Goal: Information Seeking & Learning: Learn about a topic

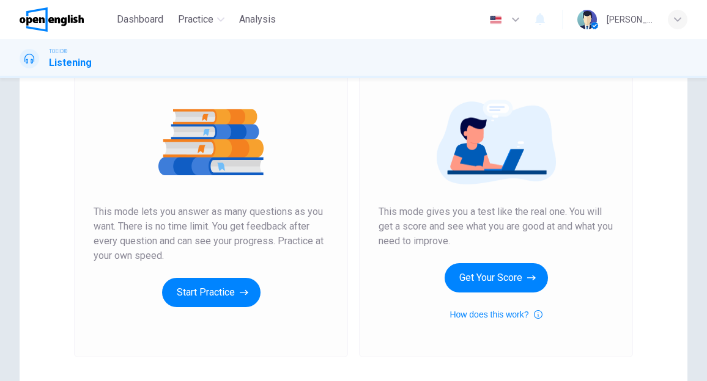
scroll to position [122, 0]
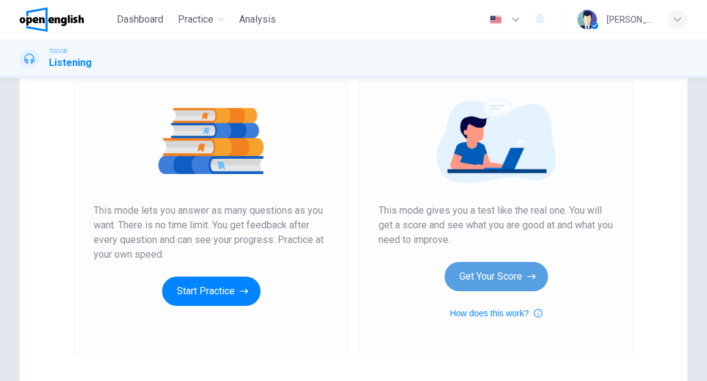
click at [478, 281] on button "Get Your Score" at bounding box center [495, 276] width 103 height 29
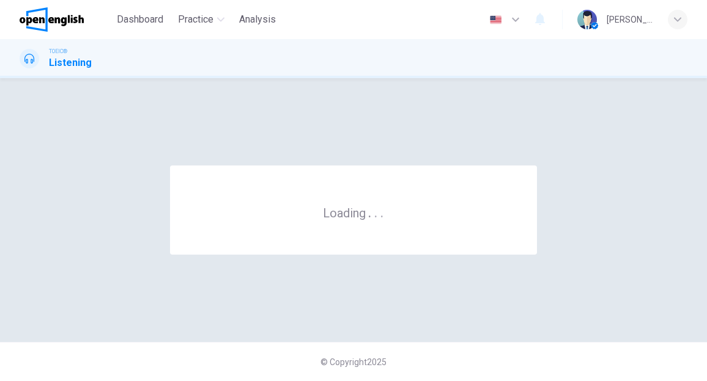
scroll to position [0, 0]
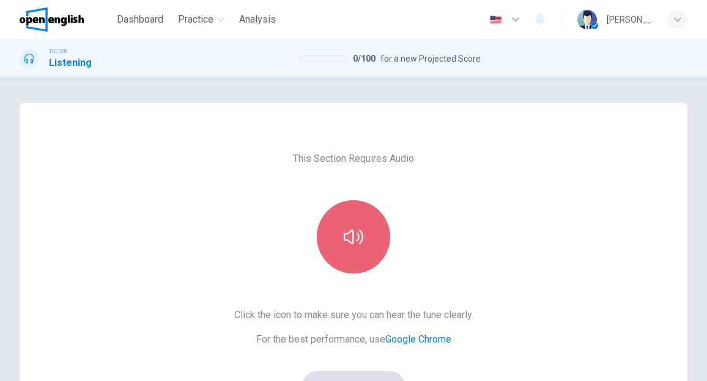
click at [356, 239] on icon "button" at bounding box center [353, 237] width 20 height 20
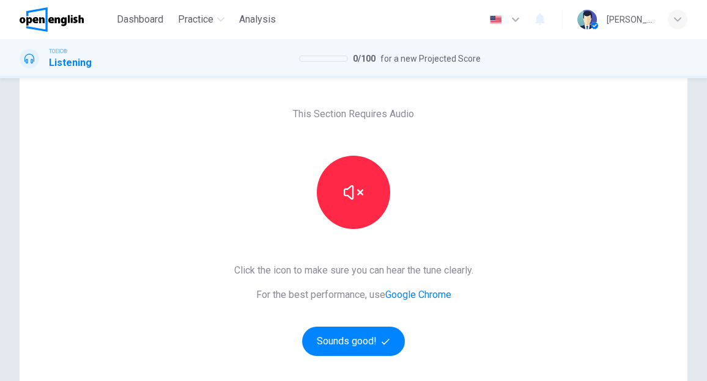
scroll to position [122, 0]
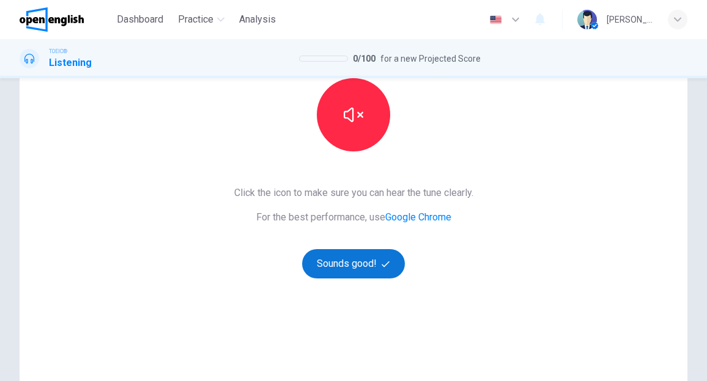
click at [336, 266] on button "Sounds good!" at bounding box center [353, 263] width 103 height 29
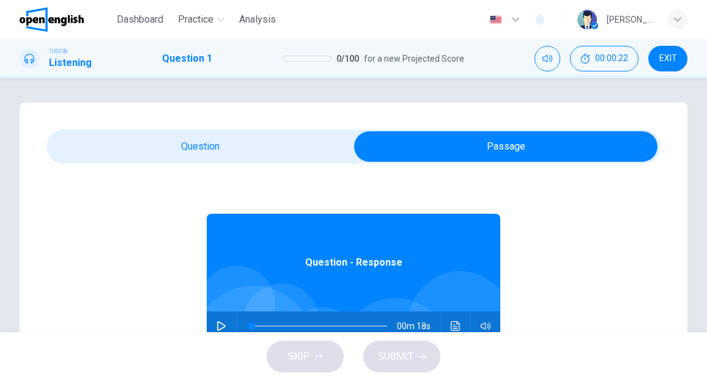
scroll to position [68, 0]
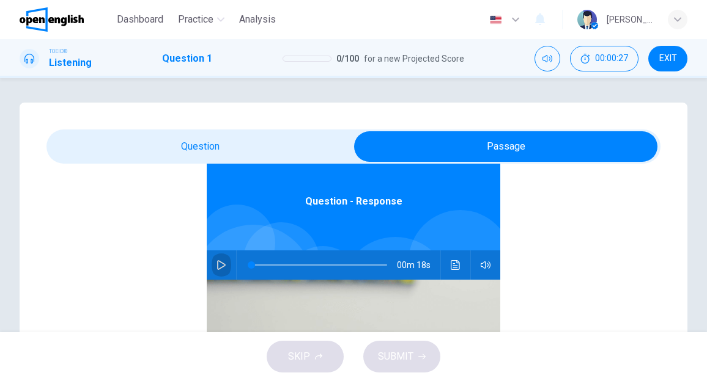
click at [216, 268] on icon "button" at bounding box center [221, 265] width 10 height 10
type input "**"
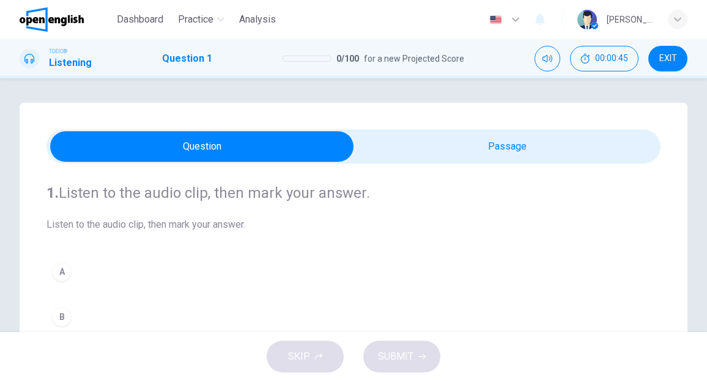
click at [61, 275] on div "A" at bounding box center [62, 272] width 20 height 20
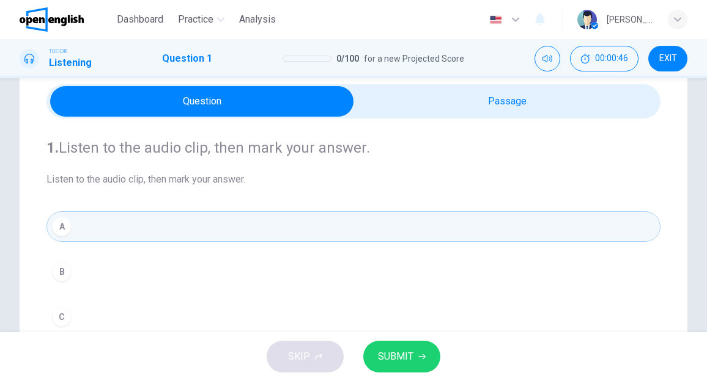
scroll to position [61, 0]
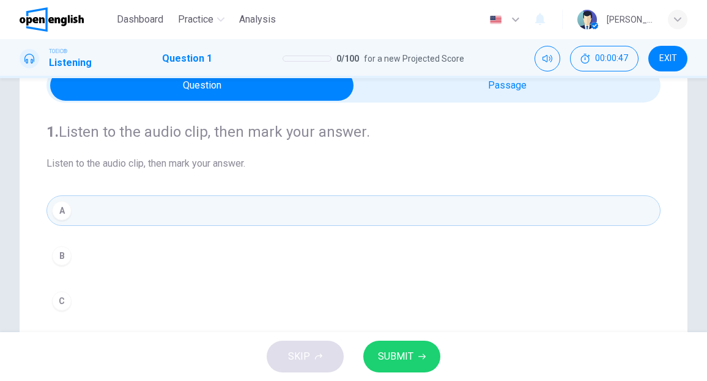
click at [385, 363] on span "SUBMIT" at bounding box center [395, 356] width 35 height 17
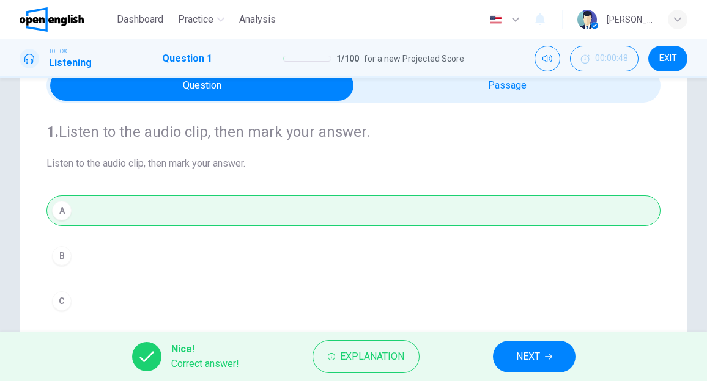
click at [524, 359] on span "NEXT" at bounding box center [528, 356] width 24 height 17
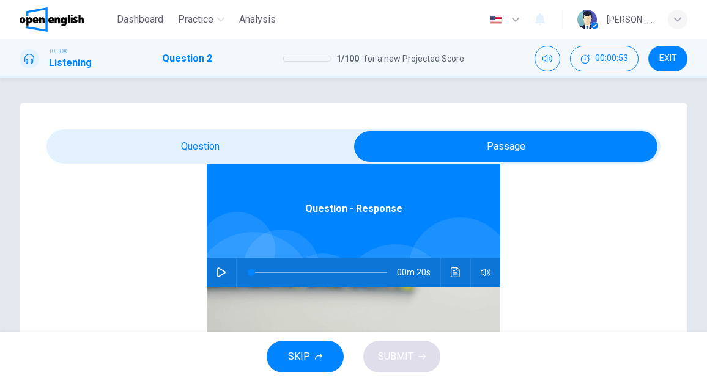
click at [217, 273] on icon "button" at bounding box center [221, 273] width 9 height 10
click at [219, 269] on icon "button" at bounding box center [221, 273] width 10 height 10
type input "**"
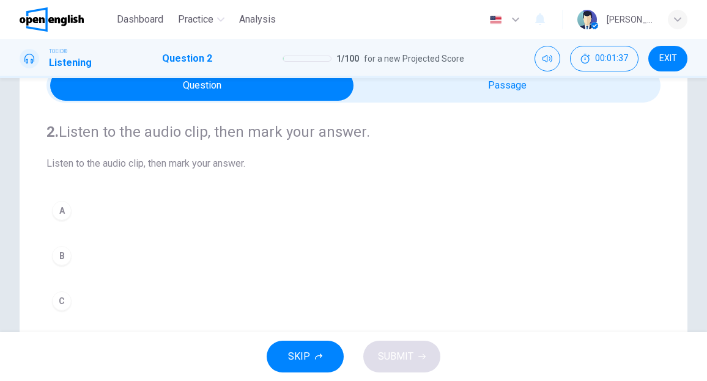
click at [66, 306] on div "C" at bounding box center [62, 302] width 20 height 20
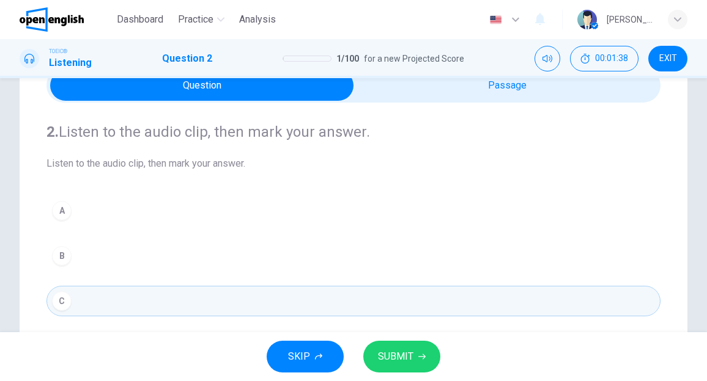
click at [391, 348] on span "SUBMIT" at bounding box center [395, 356] width 35 height 17
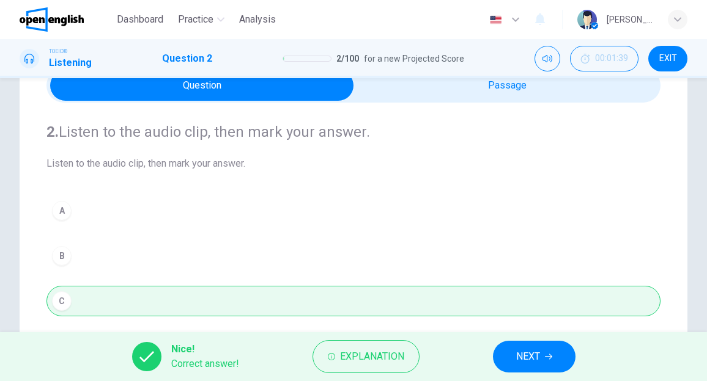
click at [521, 364] on span "NEXT" at bounding box center [528, 356] width 24 height 17
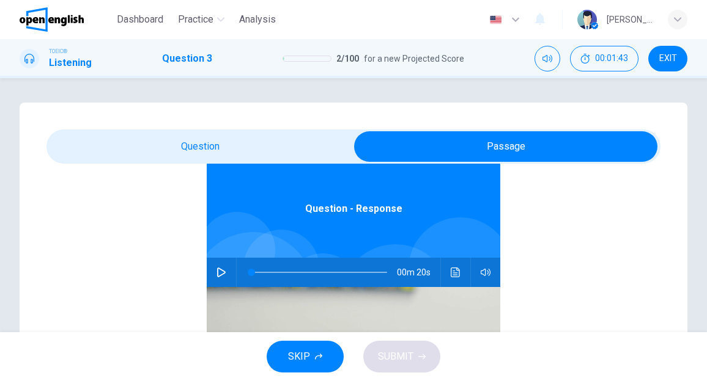
click at [218, 273] on icon "button" at bounding box center [221, 273] width 9 height 10
type input "**"
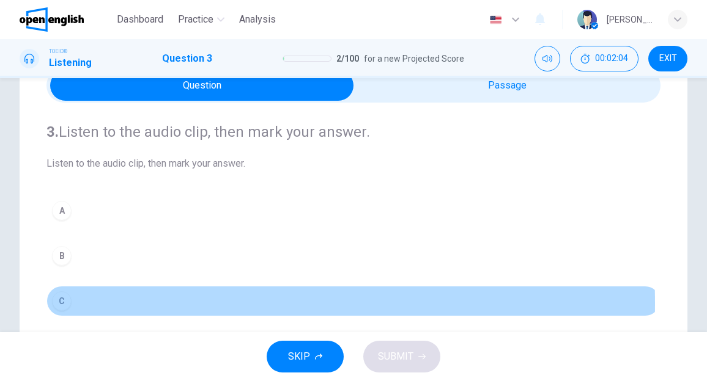
click at [64, 303] on div "C" at bounding box center [62, 302] width 20 height 20
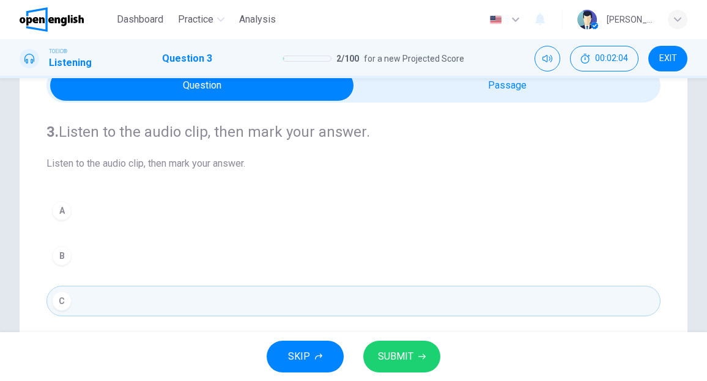
click at [396, 361] on span "SUBMIT" at bounding box center [395, 356] width 35 height 17
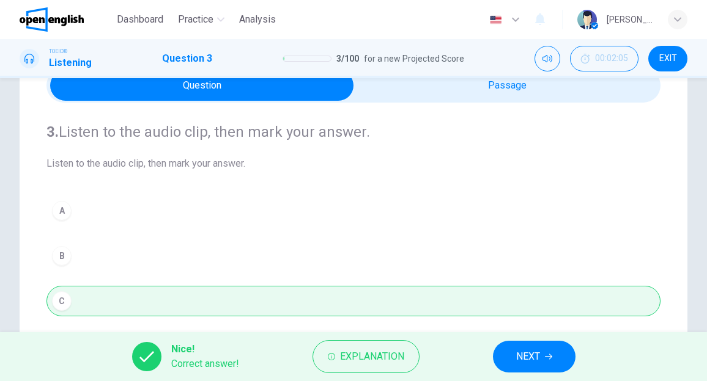
click at [524, 362] on span "NEXT" at bounding box center [528, 356] width 24 height 17
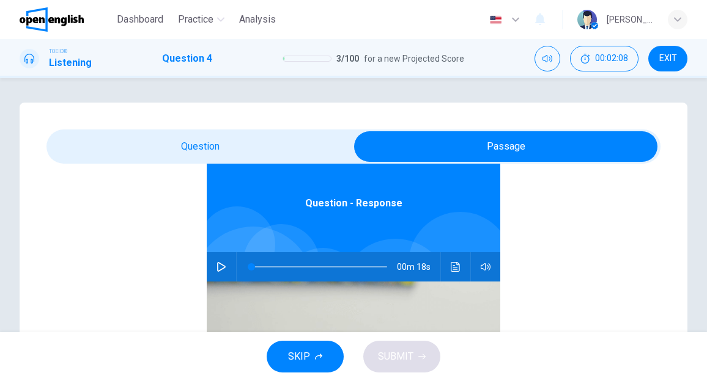
scroll to position [68, 0]
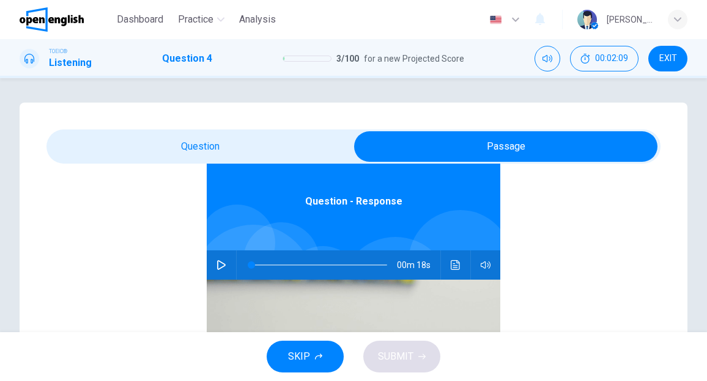
click at [219, 267] on icon "button" at bounding box center [221, 265] width 10 height 10
type input "*"
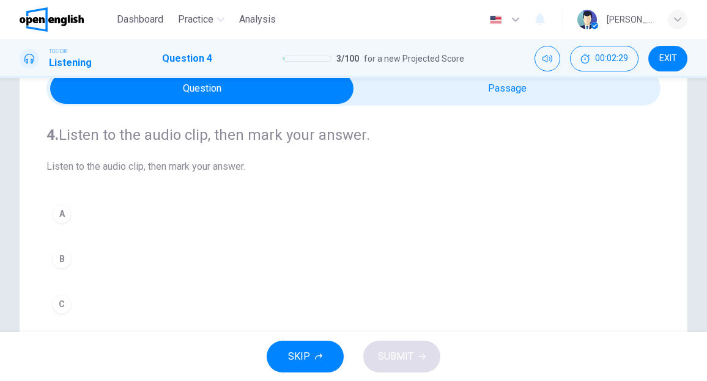
scroll to position [122, 0]
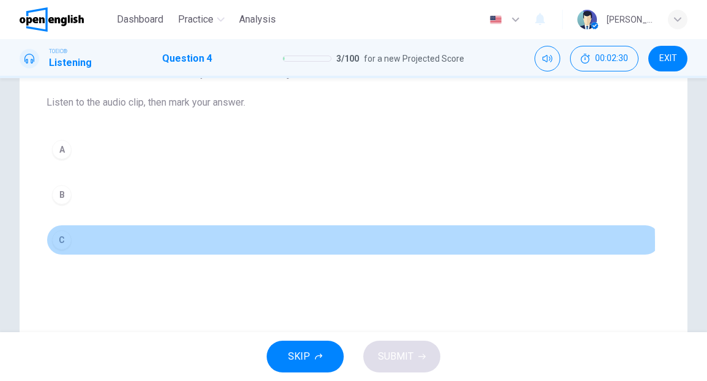
click at [65, 242] on div "C" at bounding box center [62, 240] width 20 height 20
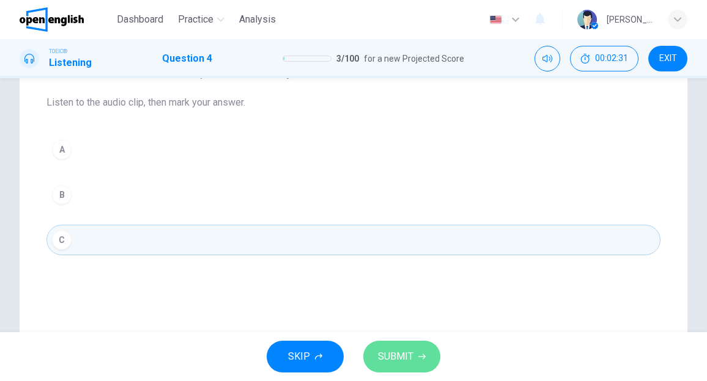
drag, startPoint x: 419, startPoint y: 353, endPoint x: 418, endPoint y: 339, distance: 14.1
click at [418, 353] on icon "button" at bounding box center [421, 356] width 7 height 7
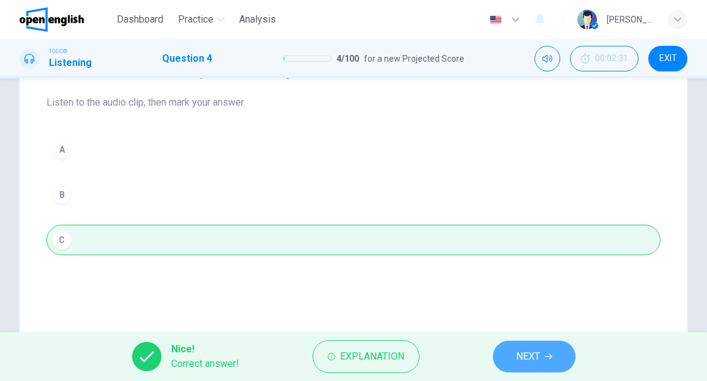
click at [529, 361] on span "NEXT" at bounding box center [528, 356] width 24 height 17
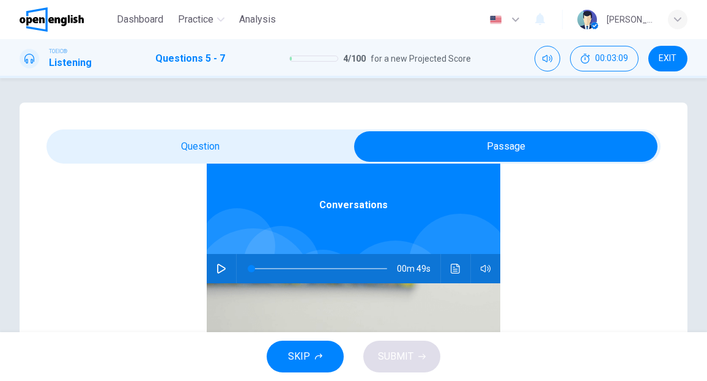
scroll to position [68, 0]
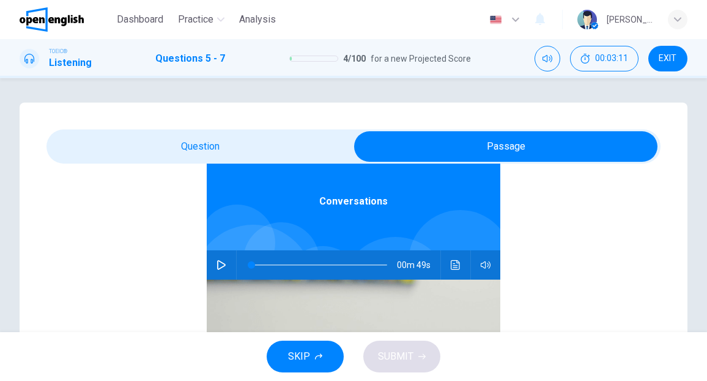
click at [216, 263] on icon "button" at bounding box center [221, 265] width 10 height 10
click at [218, 265] on icon "button" at bounding box center [221, 265] width 7 height 7
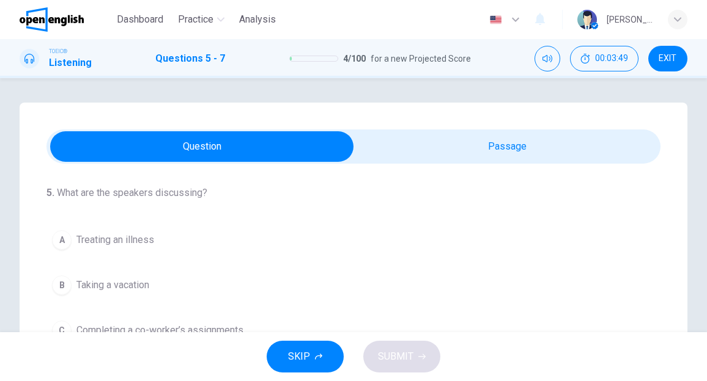
scroll to position [61, 0]
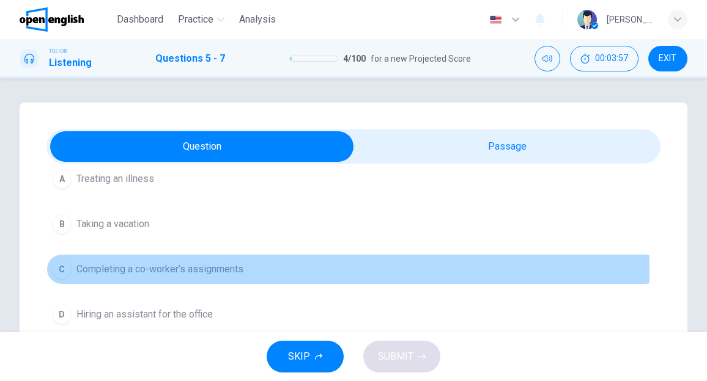
click at [188, 270] on span "Completing a co-worker’s assignments" at bounding box center [159, 269] width 167 height 15
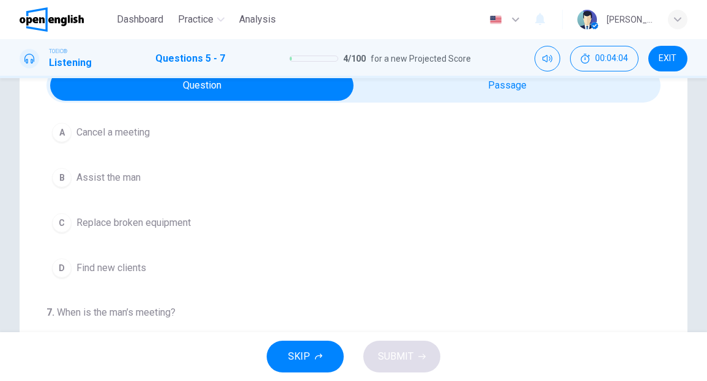
click at [111, 171] on span "Assist the man" at bounding box center [108, 178] width 64 height 15
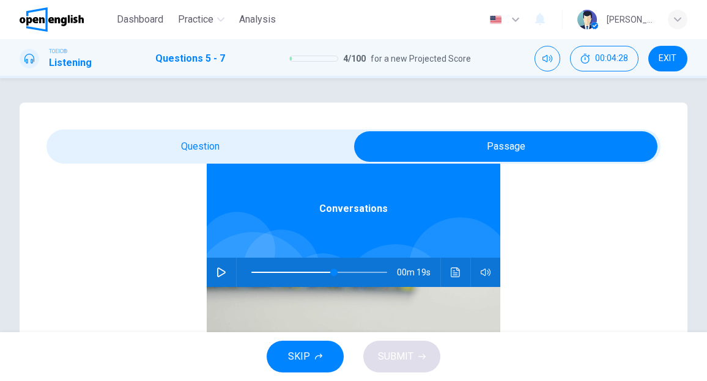
click at [216, 275] on icon "button" at bounding box center [221, 273] width 10 height 10
click at [251, 272] on span at bounding box center [319, 272] width 136 height 17
click at [218, 273] on icon "button" at bounding box center [221, 272] width 7 height 7
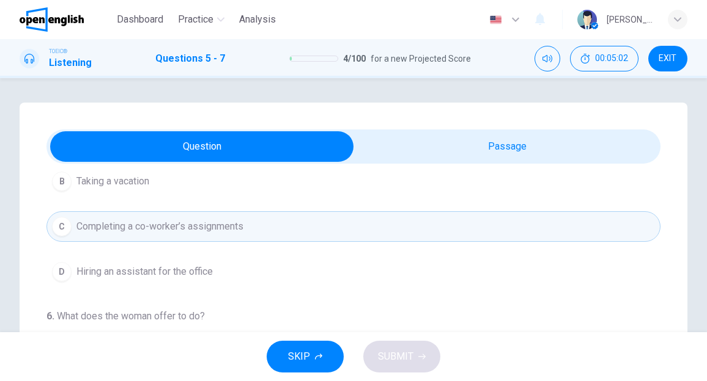
scroll to position [122, 0]
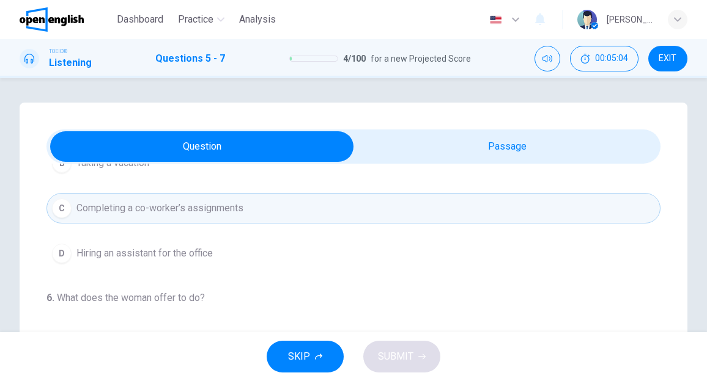
click at [182, 210] on span "Completing a co-worker’s assignments" at bounding box center [159, 208] width 167 height 15
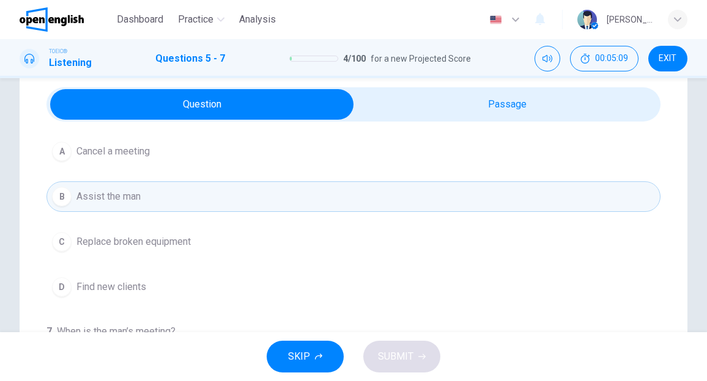
scroll to position [61, 0]
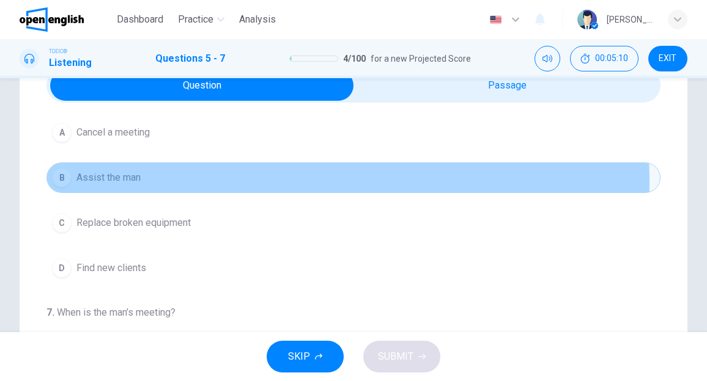
click at [214, 180] on button "B Assist the man" at bounding box center [353, 178] width 614 height 31
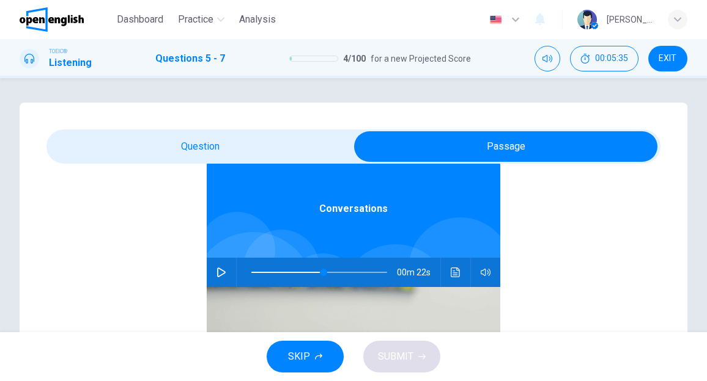
click at [216, 273] on icon "button" at bounding box center [221, 273] width 10 height 10
click at [251, 271] on span at bounding box center [319, 272] width 136 height 17
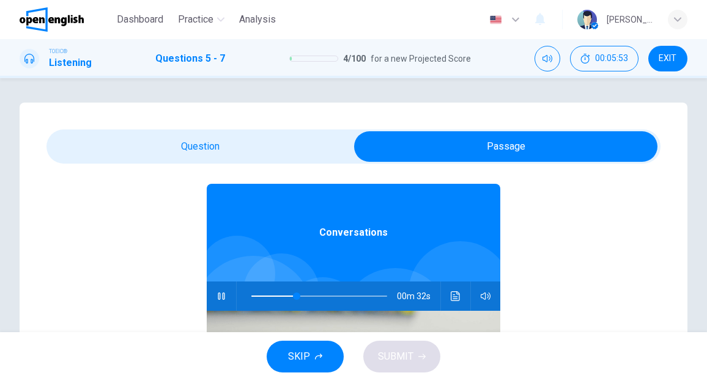
scroll to position [68, 0]
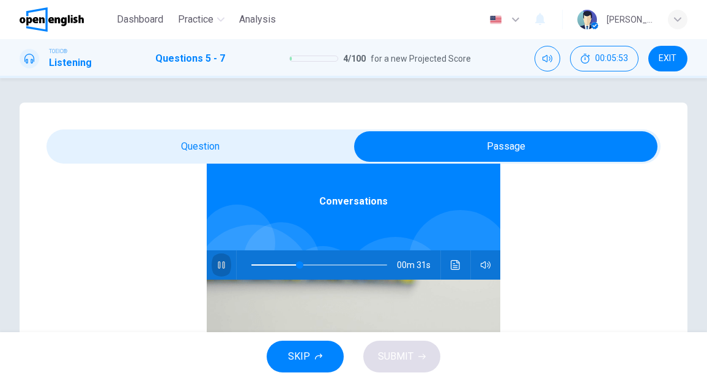
drag, startPoint x: 213, startPoint y: 262, endPoint x: 215, endPoint y: 256, distance: 6.4
click at [218, 262] on icon "button" at bounding box center [221, 265] width 7 height 7
type input "**"
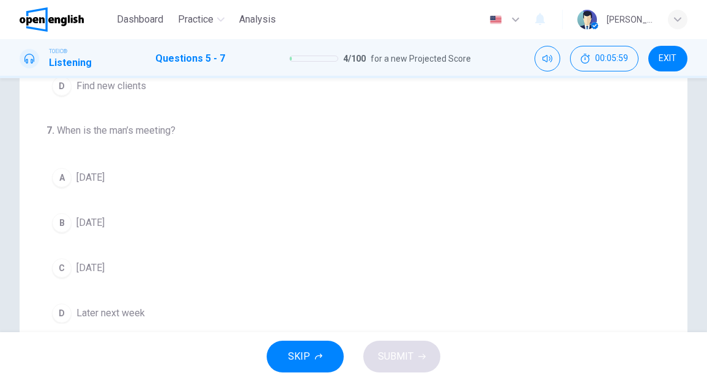
scroll to position [244, 0]
click at [105, 216] on span "[DATE]" at bounding box center [90, 222] width 28 height 15
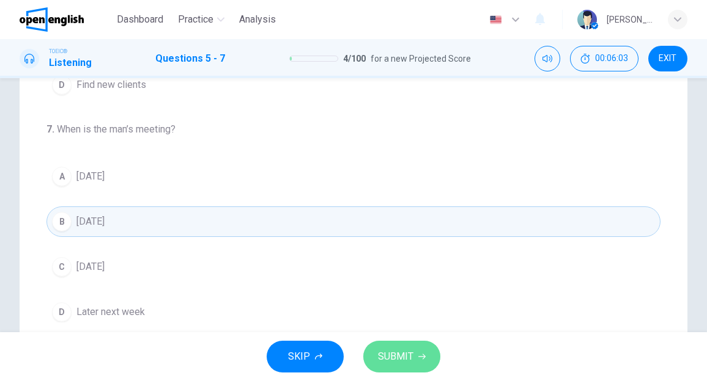
click at [391, 359] on span "SUBMIT" at bounding box center [395, 356] width 35 height 17
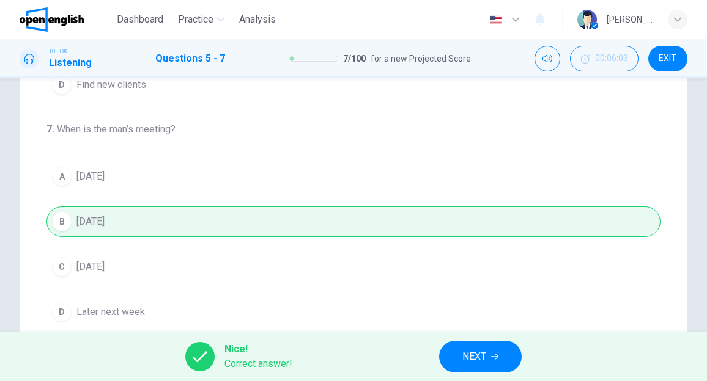
click at [471, 351] on span "NEXT" at bounding box center [474, 356] width 24 height 17
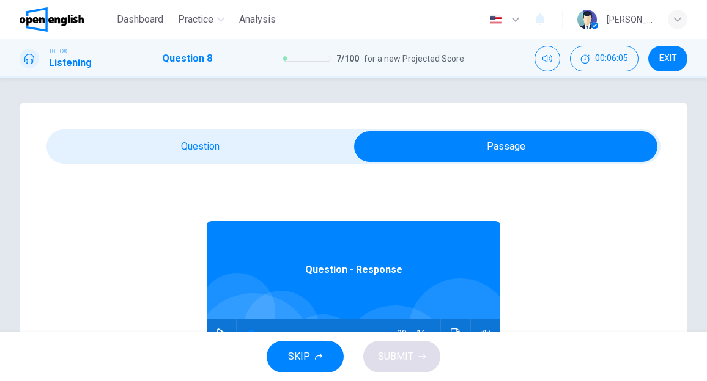
scroll to position [61, 0]
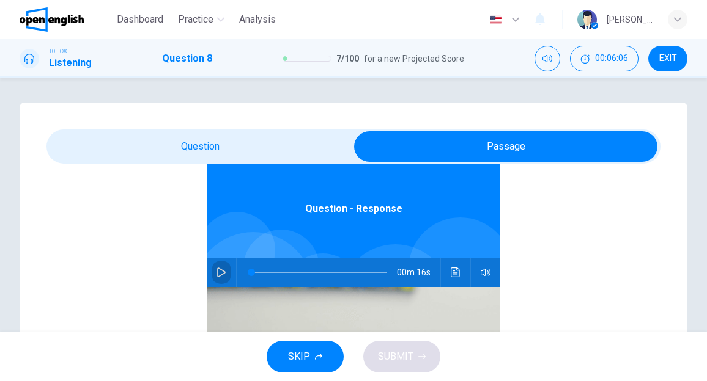
click at [216, 273] on icon "button" at bounding box center [221, 273] width 10 height 10
type input "**"
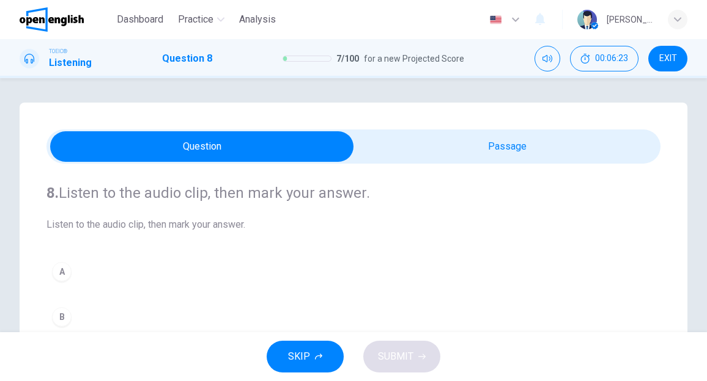
click at [61, 271] on div "A" at bounding box center [62, 272] width 20 height 20
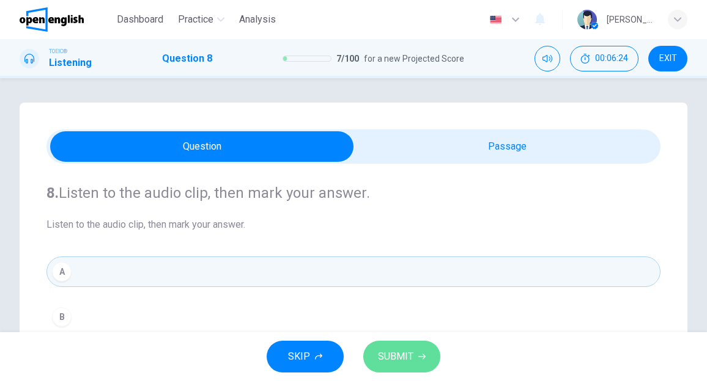
click at [412, 355] on span "SUBMIT" at bounding box center [395, 356] width 35 height 17
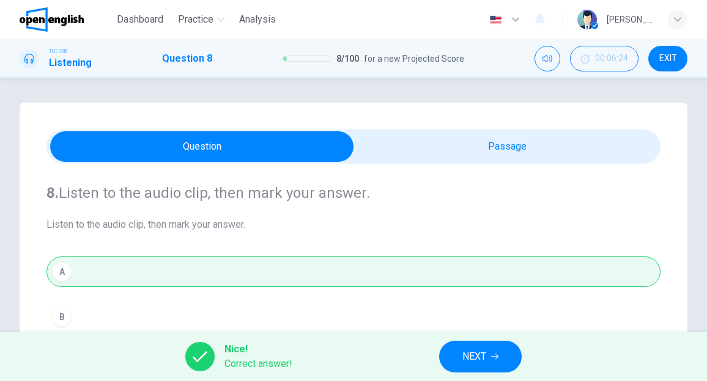
click at [468, 354] on span "NEXT" at bounding box center [474, 356] width 24 height 17
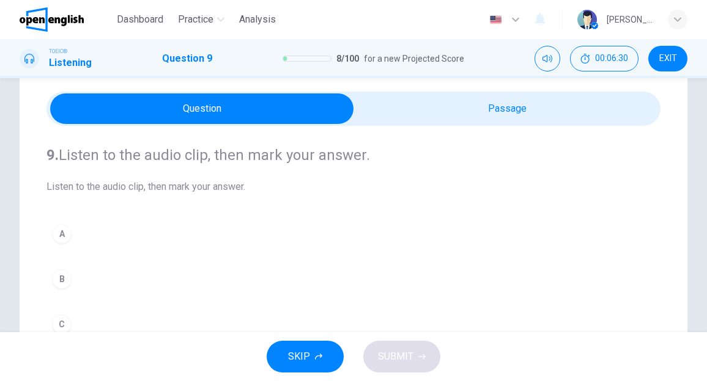
scroll to position [61, 0]
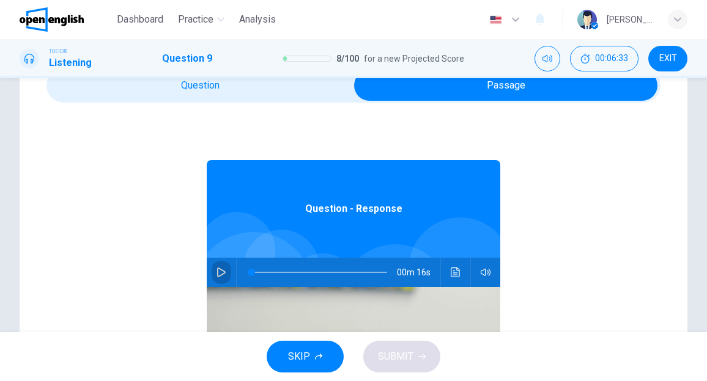
click at [216, 273] on icon "button" at bounding box center [221, 273] width 10 height 10
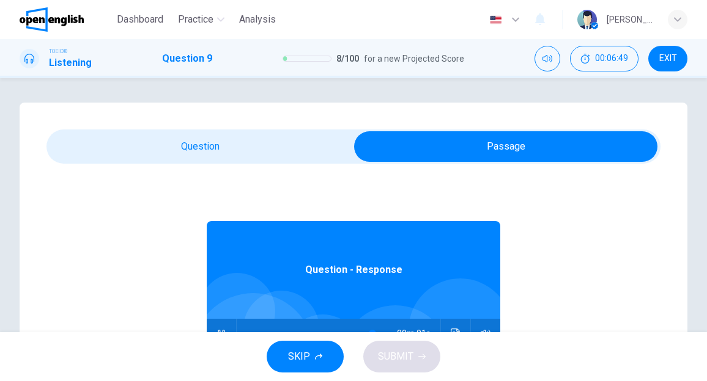
type input "**"
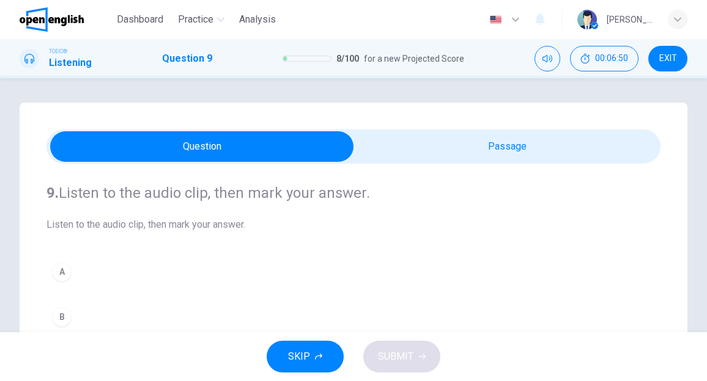
scroll to position [122, 0]
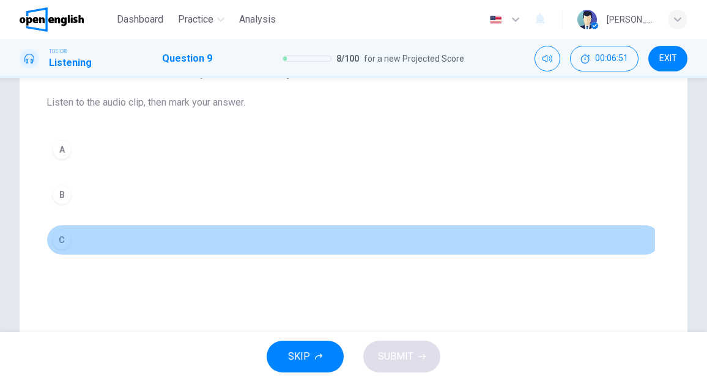
click at [65, 240] on div "C" at bounding box center [62, 240] width 20 height 20
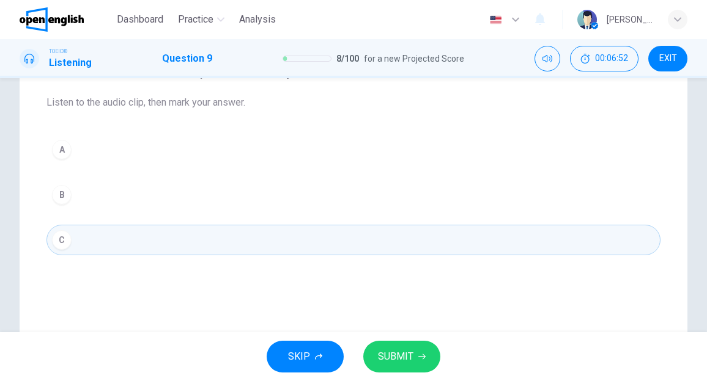
click at [405, 358] on span "SUBMIT" at bounding box center [395, 356] width 35 height 17
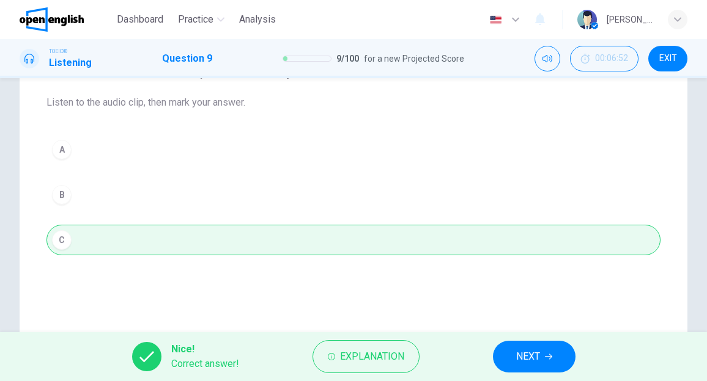
click at [548, 361] on button "NEXT" at bounding box center [534, 357] width 83 height 32
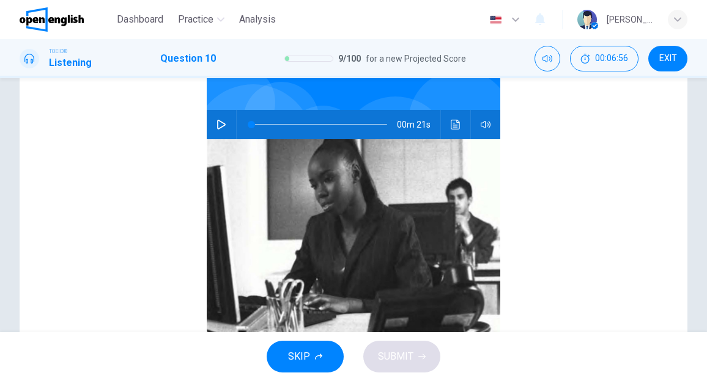
scroll to position [7, 0]
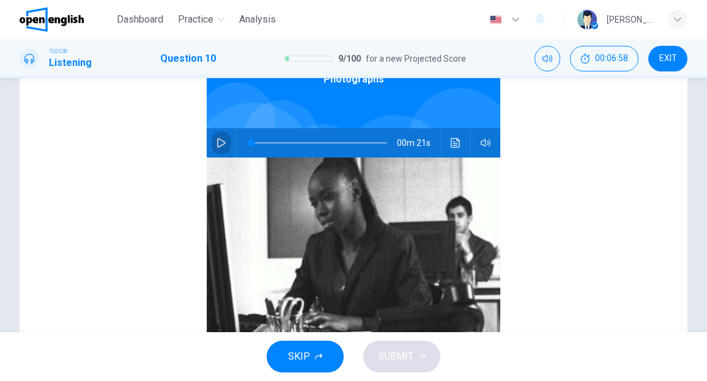
click at [213, 137] on button "button" at bounding box center [221, 142] width 20 height 29
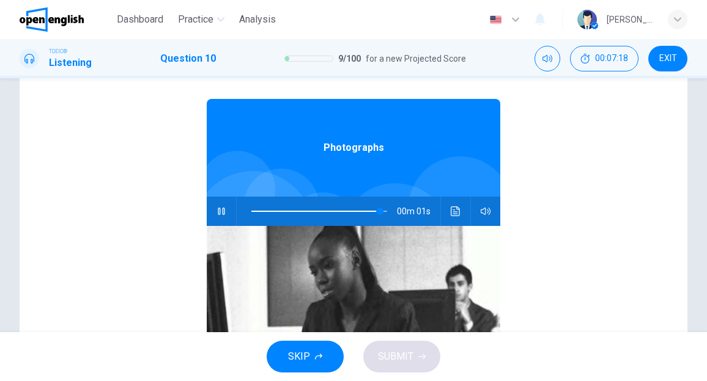
scroll to position [0, 0]
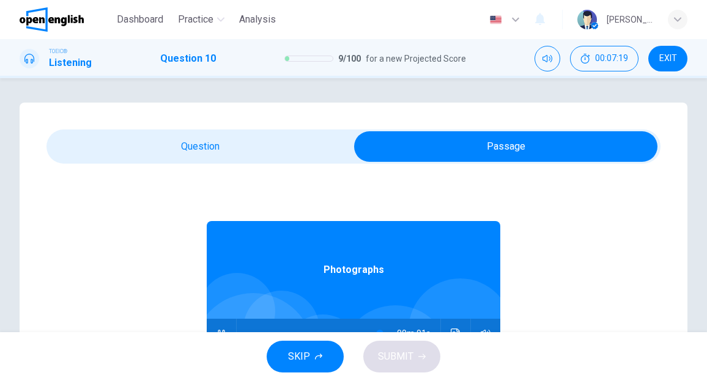
type input "*"
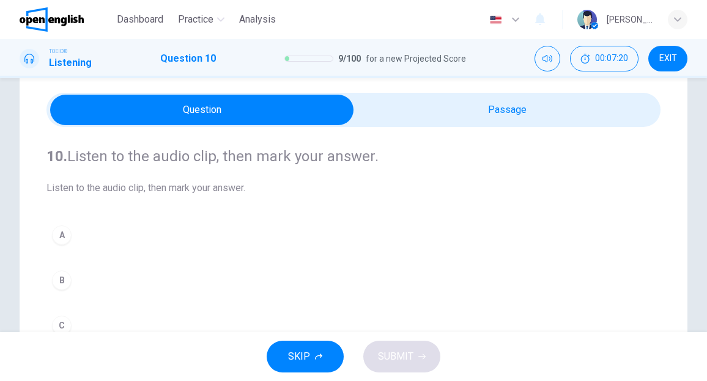
scroll to position [61, 0]
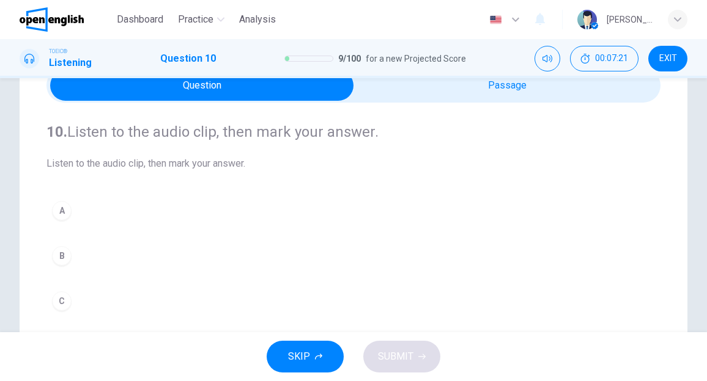
click at [56, 255] on div "B" at bounding box center [62, 256] width 20 height 20
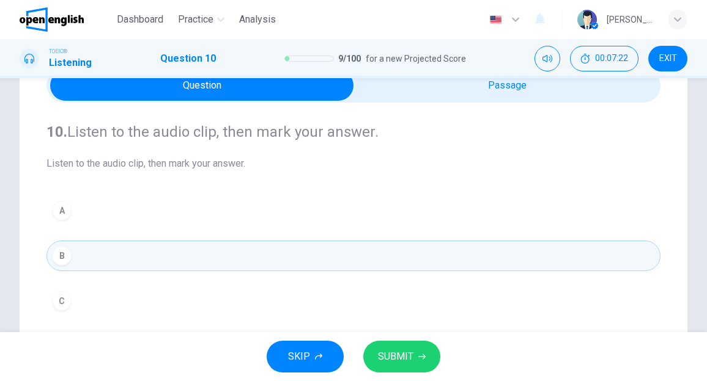
click at [391, 350] on span "SUBMIT" at bounding box center [395, 356] width 35 height 17
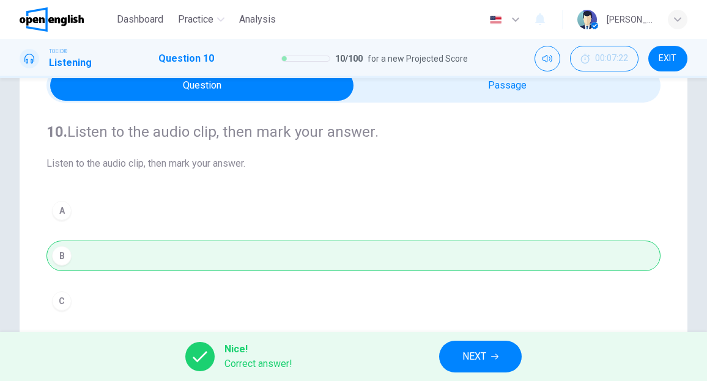
click at [463, 354] on span "NEXT" at bounding box center [474, 356] width 24 height 17
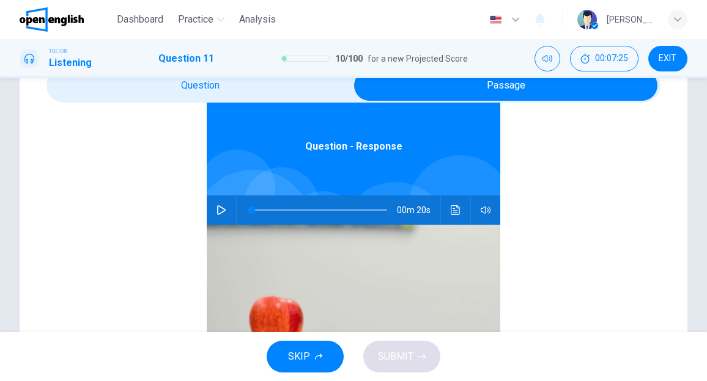
scroll to position [68, 0]
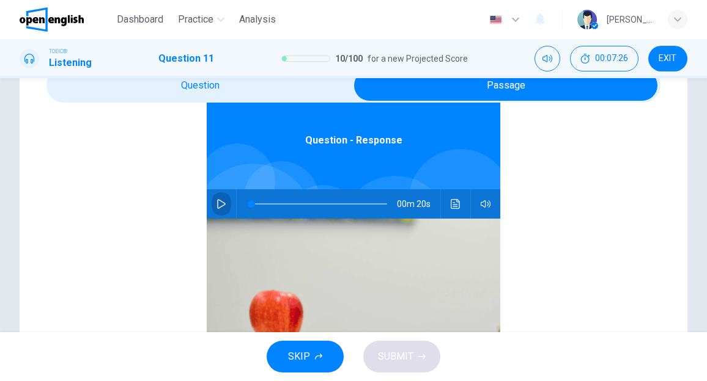
click at [217, 200] on icon "button" at bounding box center [221, 204] width 9 height 10
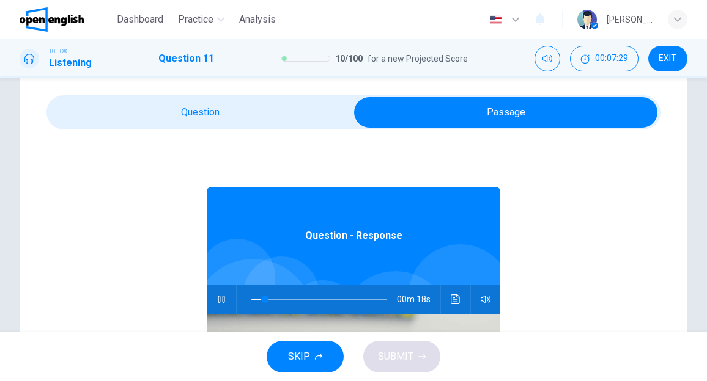
scroll to position [0, 0]
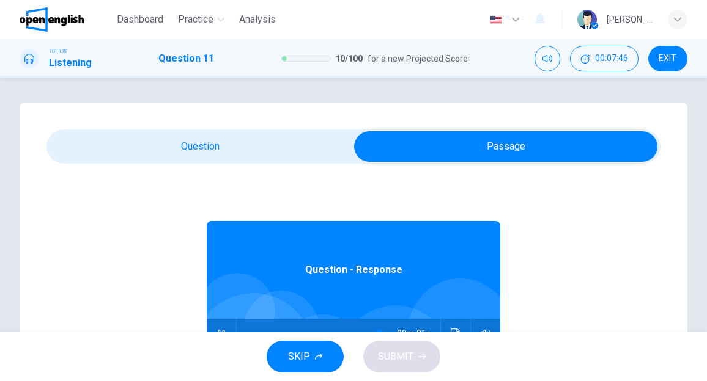
type input "*"
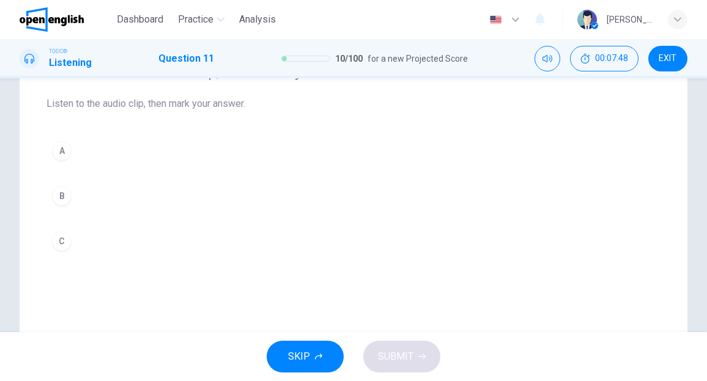
scroll to position [122, 0]
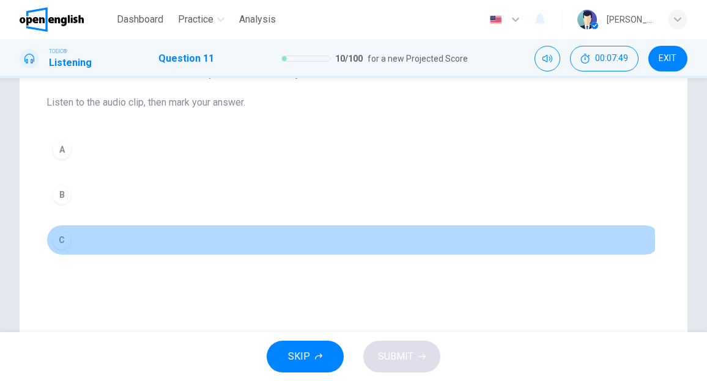
click at [64, 241] on div "C" at bounding box center [62, 240] width 20 height 20
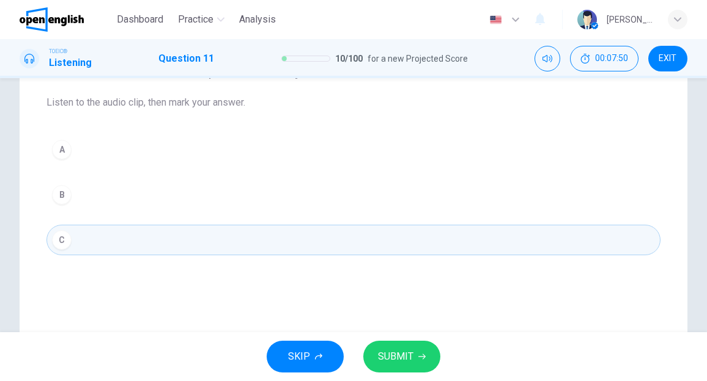
click at [405, 363] on span "SUBMIT" at bounding box center [395, 356] width 35 height 17
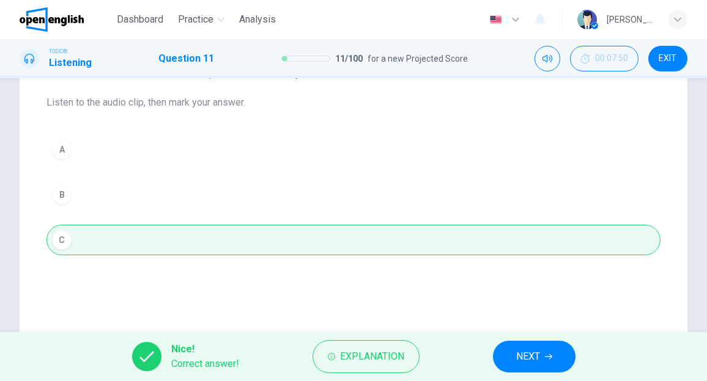
click at [539, 359] on span "NEXT" at bounding box center [528, 356] width 24 height 17
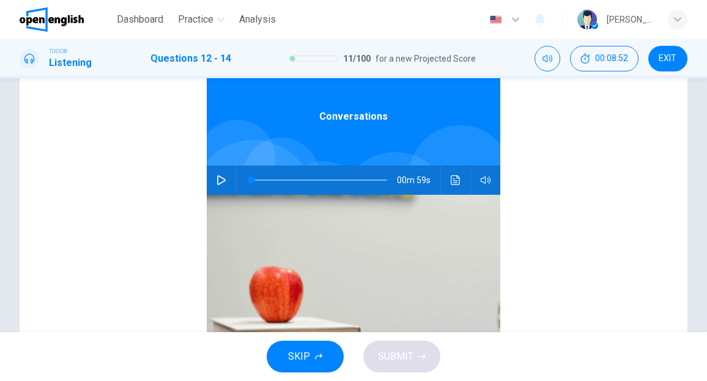
scroll to position [7, 0]
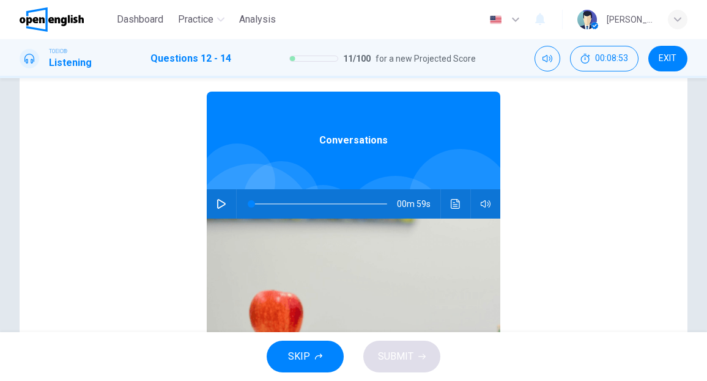
click at [216, 199] on icon "button" at bounding box center [221, 204] width 10 height 10
click at [211, 202] on button "button" at bounding box center [221, 203] width 20 height 29
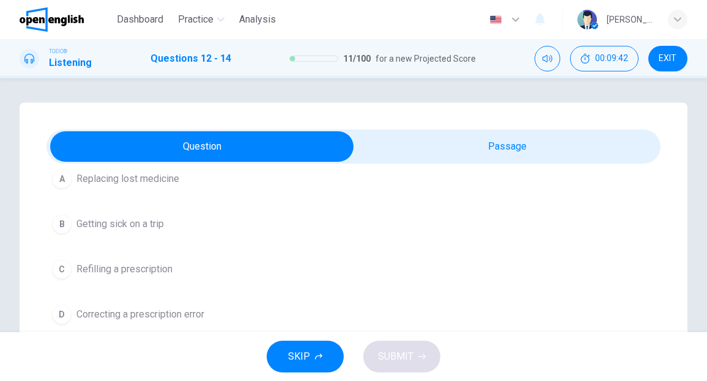
scroll to position [122, 0]
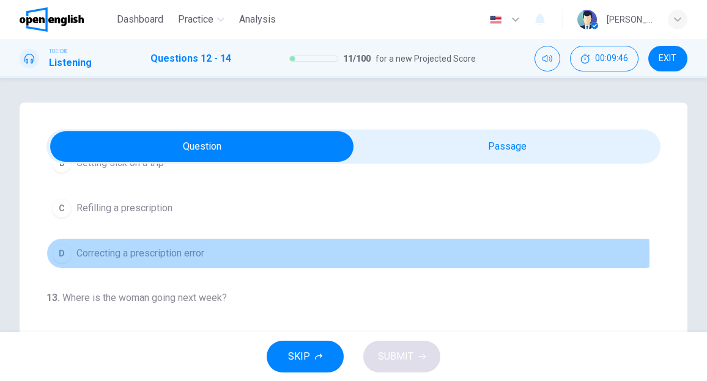
click at [155, 255] on span "Correcting a prescription error" at bounding box center [140, 253] width 128 height 15
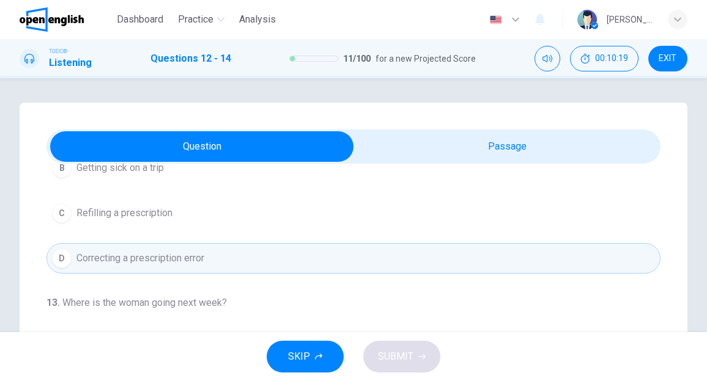
scroll to position [61, 0]
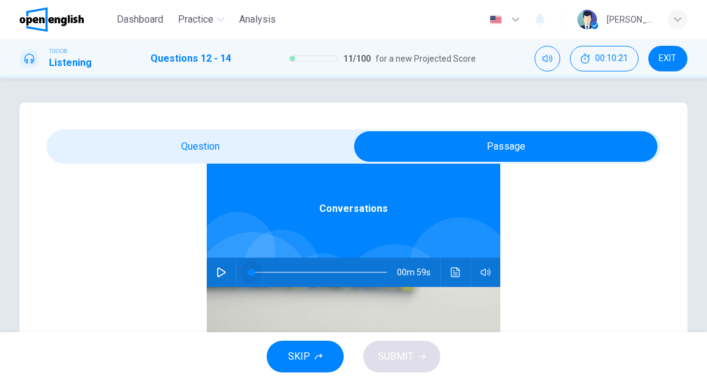
click at [251, 271] on span at bounding box center [319, 272] width 136 height 17
click at [217, 271] on icon "button" at bounding box center [221, 273] width 9 height 10
click at [218, 271] on icon "button" at bounding box center [221, 272] width 7 height 7
type input "**"
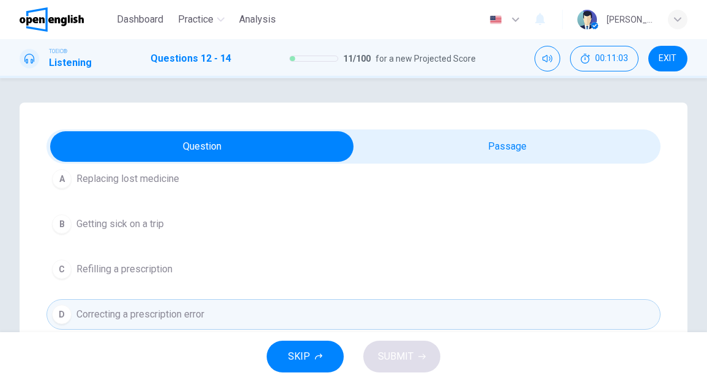
click at [164, 265] on span "Refilling a prescription" at bounding box center [124, 269] width 96 height 15
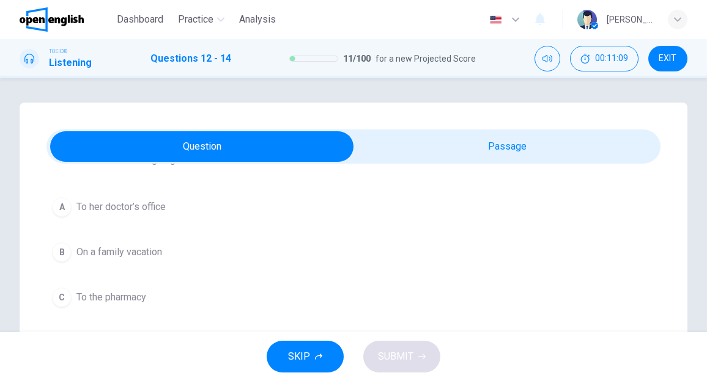
scroll to position [274, 0]
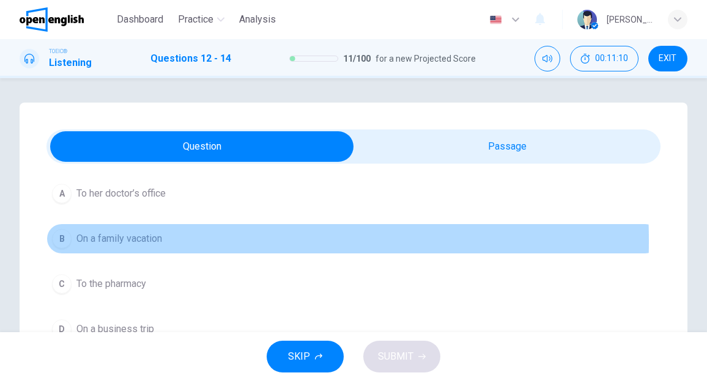
click at [122, 239] on span "On a family vacation" at bounding box center [119, 239] width 86 height 15
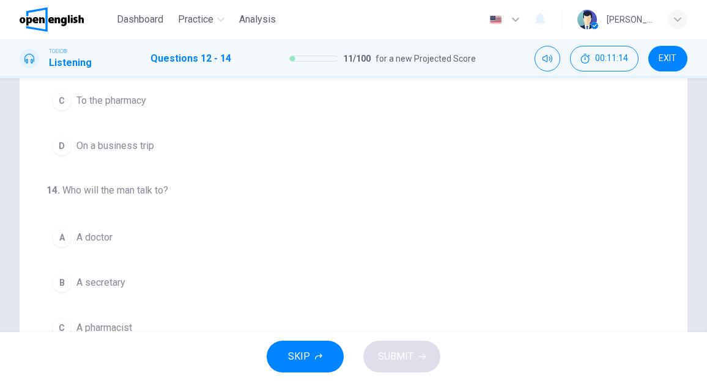
scroll to position [244, 0]
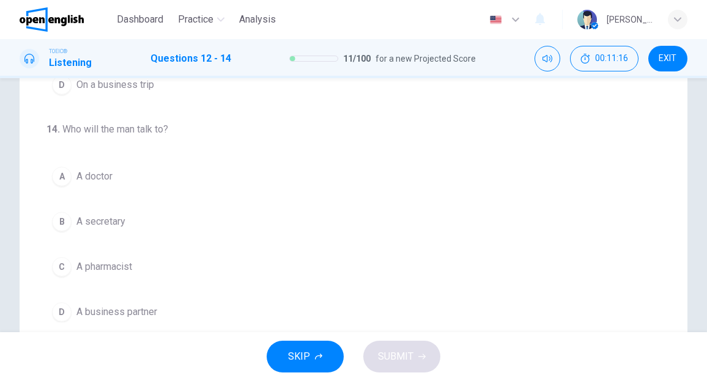
click at [119, 265] on span "A pharmacist" at bounding box center [104, 267] width 56 height 15
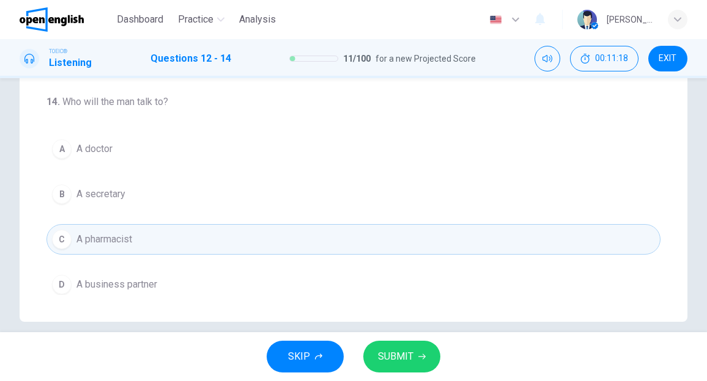
scroll to position [286, 0]
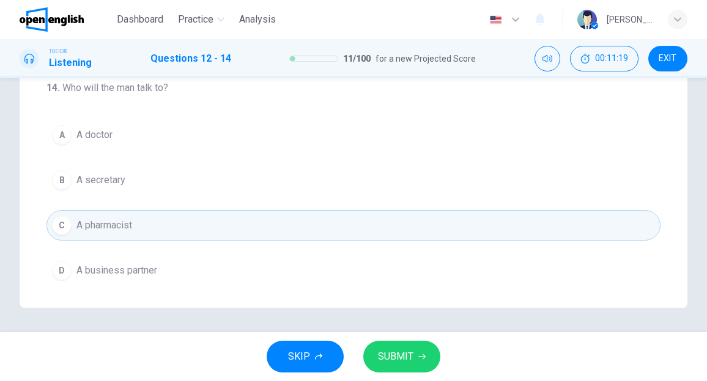
click at [389, 354] on span "SUBMIT" at bounding box center [395, 356] width 35 height 17
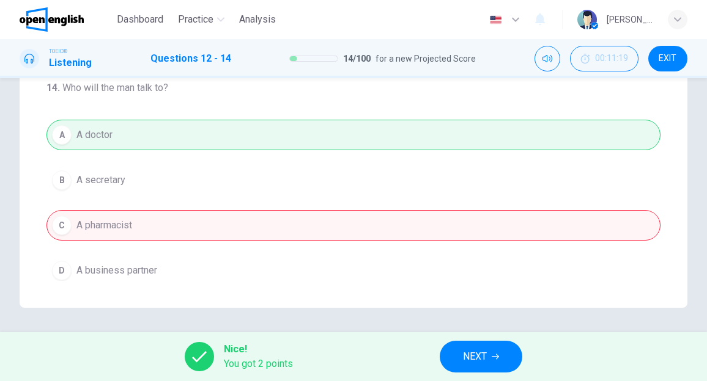
click at [458, 349] on button "NEXT" at bounding box center [480, 357] width 83 height 32
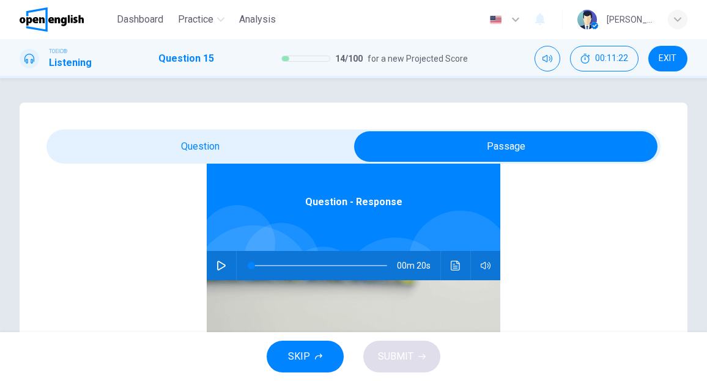
scroll to position [68, 0]
click at [216, 266] on icon "button" at bounding box center [221, 265] width 10 height 10
click at [216, 263] on icon "button" at bounding box center [221, 265] width 10 height 10
type input "**"
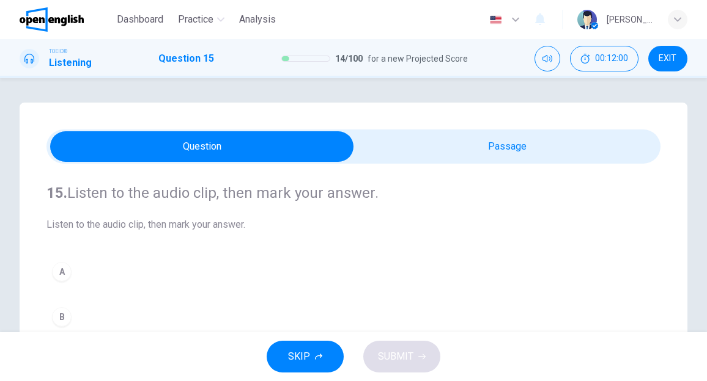
scroll to position [0, 0]
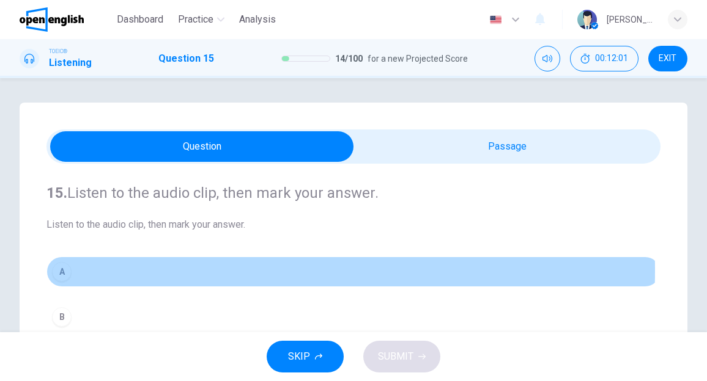
click at [68, 271] on div "A" at bounding box center [62, 272] width 20 height 20
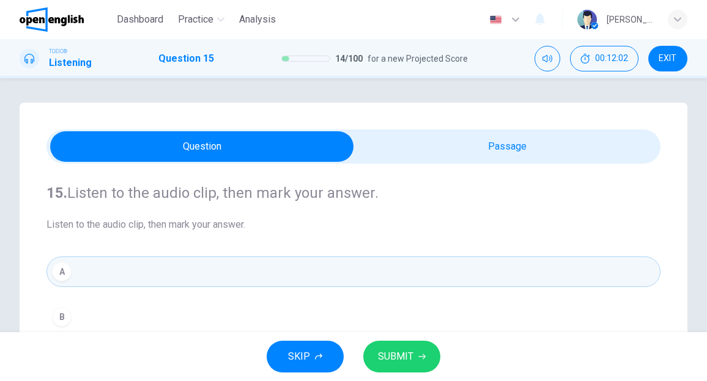
click at [408, 351] on span "SUBMIT" at bounding box center [395, 356] width 35 height 17
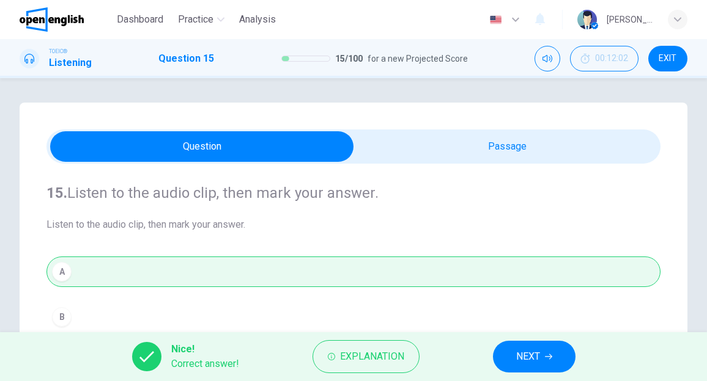
click at [537, 353] on span "NEXT" at bounding box center [528, 356] width 24 height 17
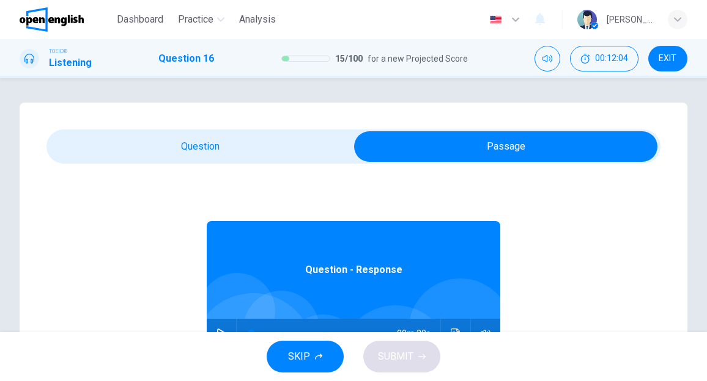
scroll to position [61, 0]
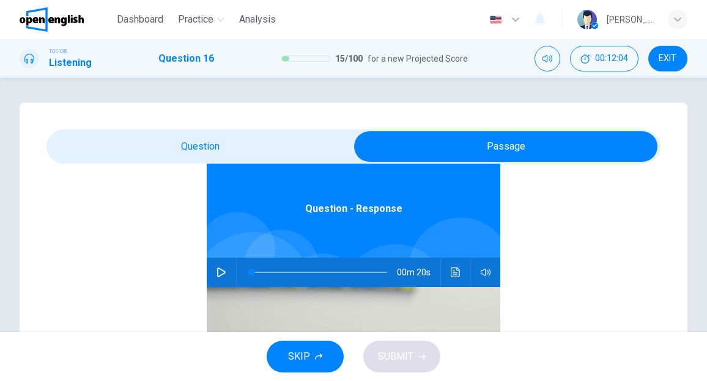
click at [216, 272] on icon "button" at bounding box center [221, 273] width 10 height 10
type input "**"
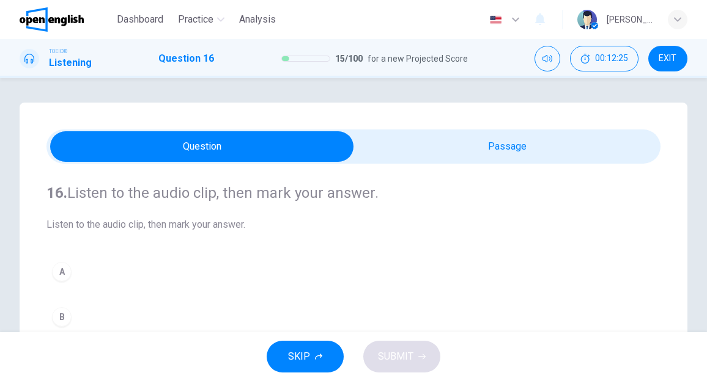
click at [62, 268] on div "A" at bounding box center [62, 272] width 20 height 20
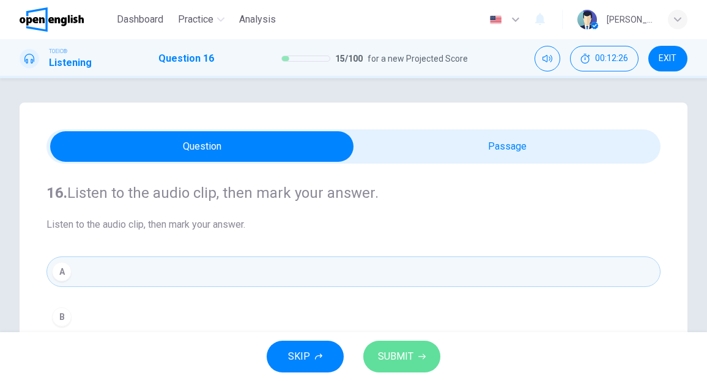
click at [412, 353] on span "SUBMIT" at bounding box center [395, 356] width 35 height 17
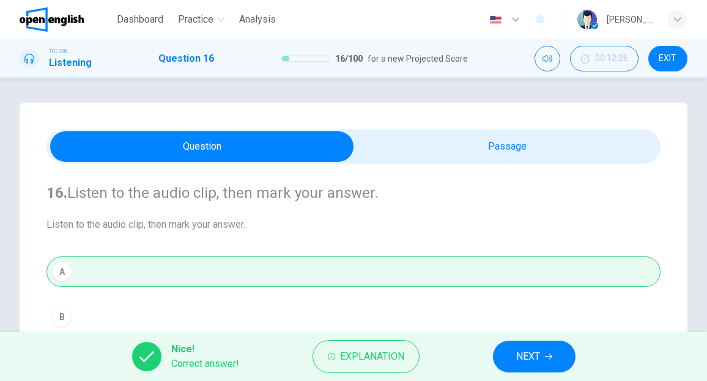
click at [526, 358] on span "NEXT" at bounding box center [528, 356] width 24 height 17
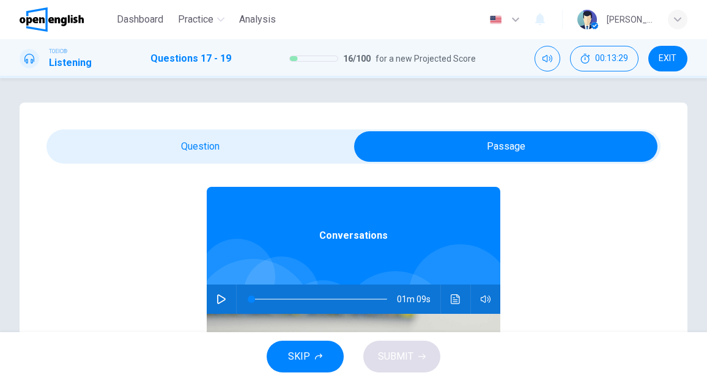
scroll to position [68, 0]
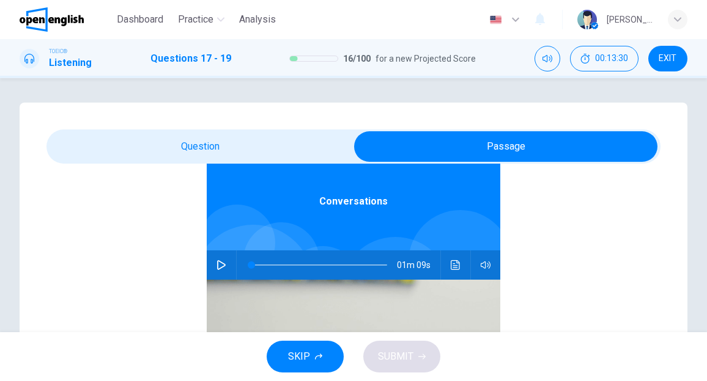
click at [216, 265] on icon "button" at bounding box center [221, 265] width 10 height 10
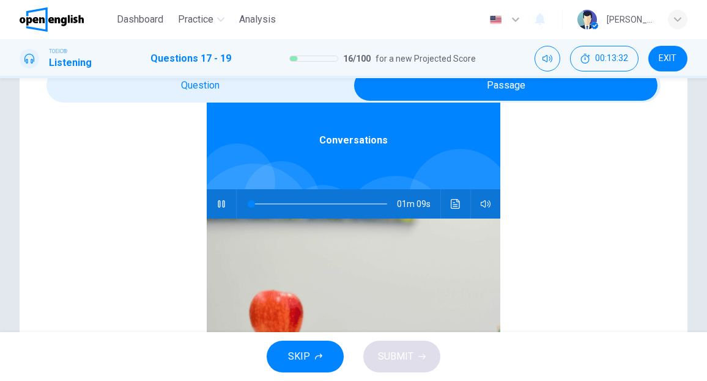
scroll to position [122, 0]
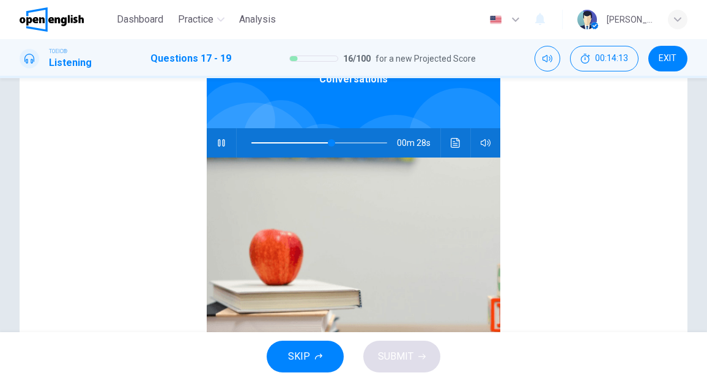
click at [251, 141] on span at bounding box center [319, 142] width 136 height 17
click at [216, 142] on icon "button" at bounding box center [221, 143] width 10 height 10
type input "*"
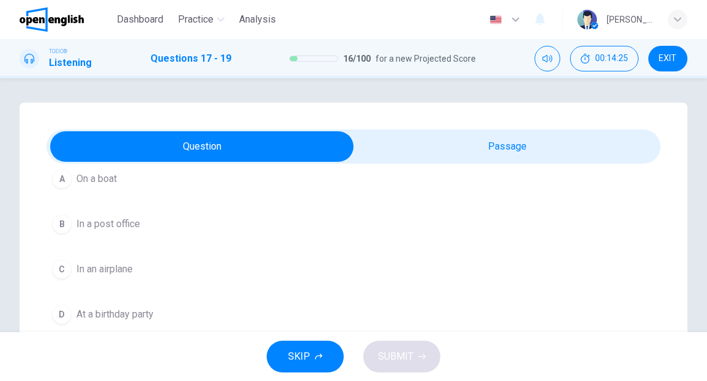
scroll to position [0, 0]
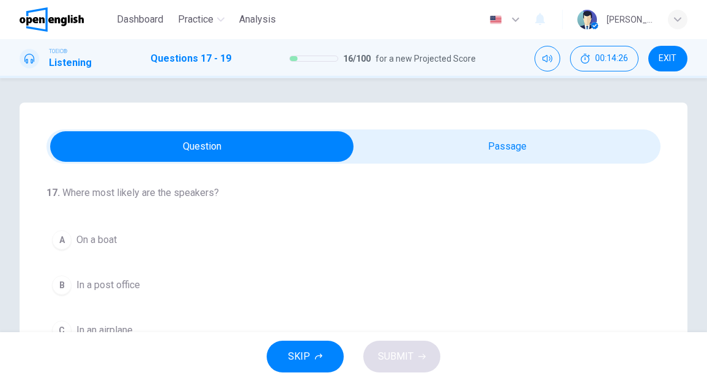
click at [105, 285] on span "In a post office" at bounding box center [108, 285] width 64 height 15
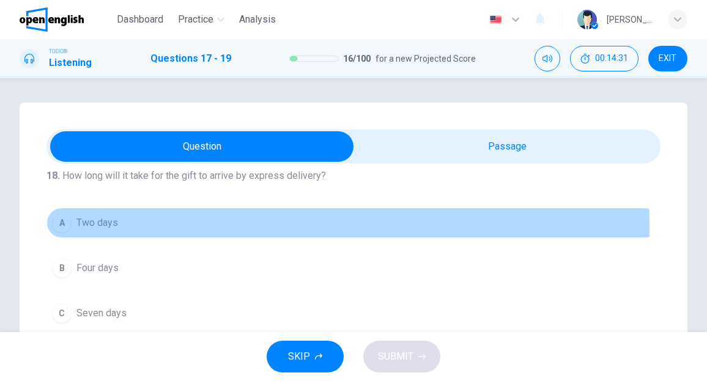
click at [88, 228] on span "Two days" at bounding box center [97, 223] width 42 height 15
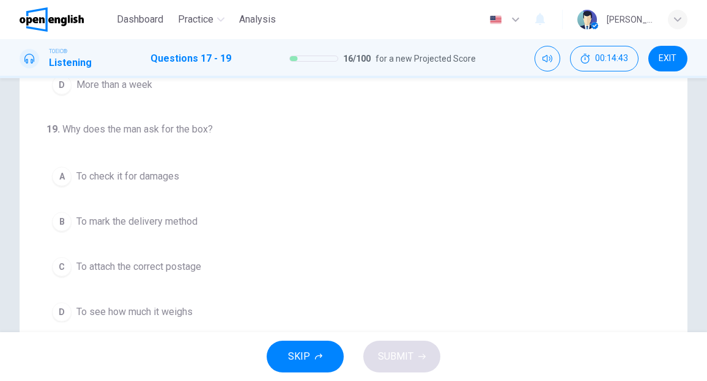
click at [147, 305] on span "To see how much it weighs" at bounding box center [134, 312] width 116 height 15
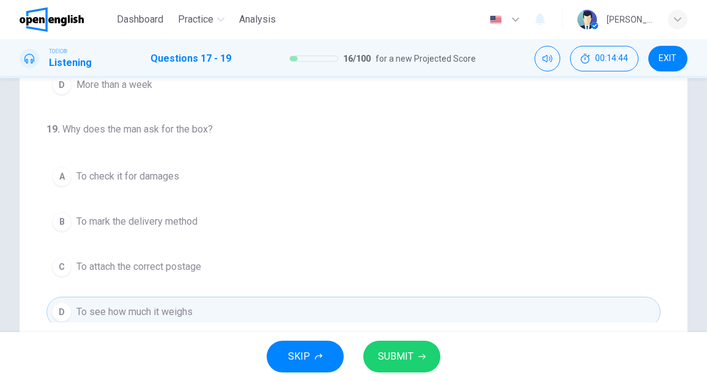
click at [387, 347] on button "SUBMIT" at bounding box center [401, 357] width 77 height 32
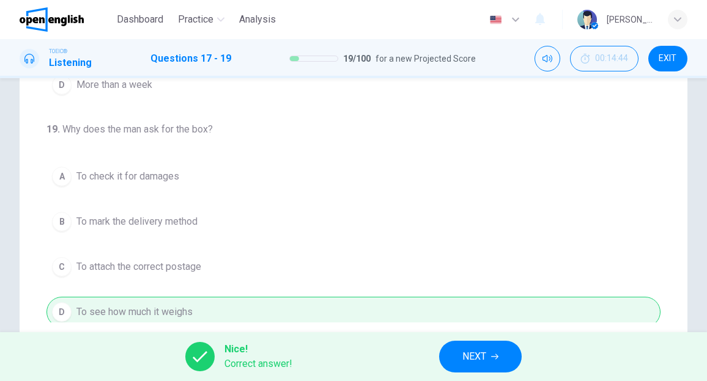
click at [472, 351] on span "NEXT" at bounding box center [474, 356] width 24 height 17
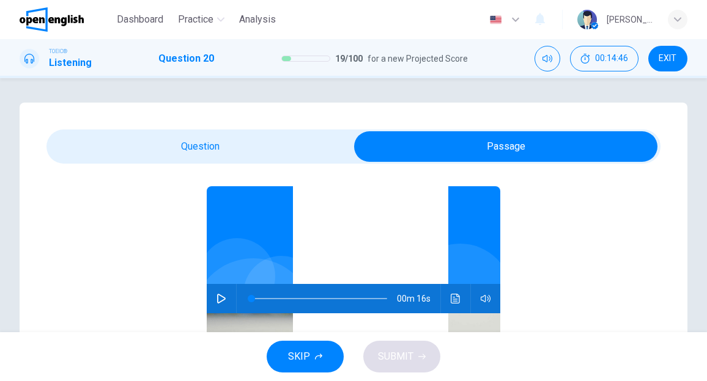
scroll to position [61, 0]
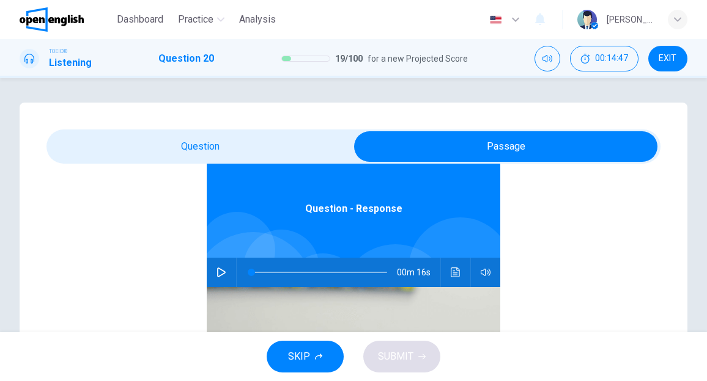
click at [211, 270] on button "button" at bounding box center [221, 272] width 20 height 29
click at [219, 272] on icon "button" at bounding box center [221, 273] width 9 height 10
type input "**"
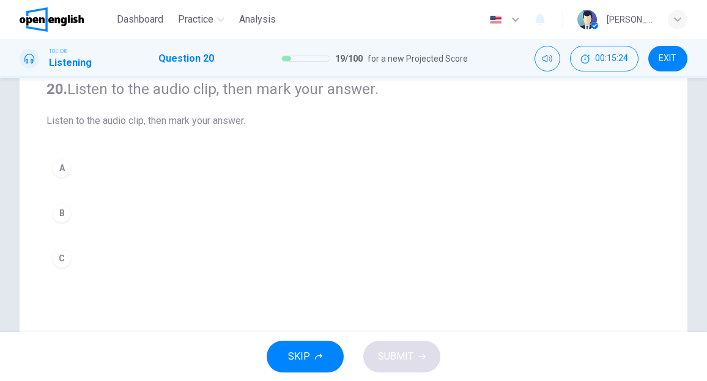
scroll to position [122, 0]
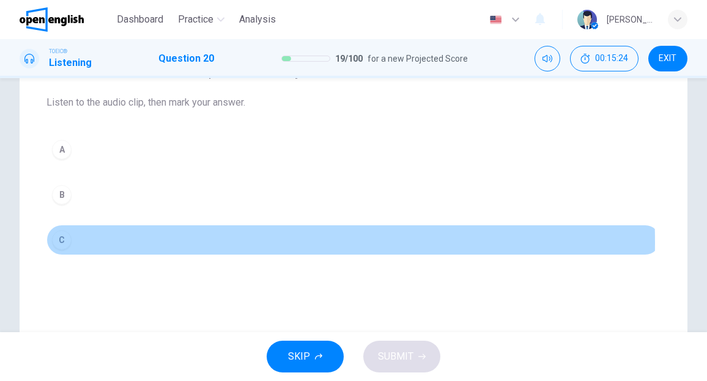
click at [62, 241] on div "C" at bounding box center [62, 240] width 20 height 20
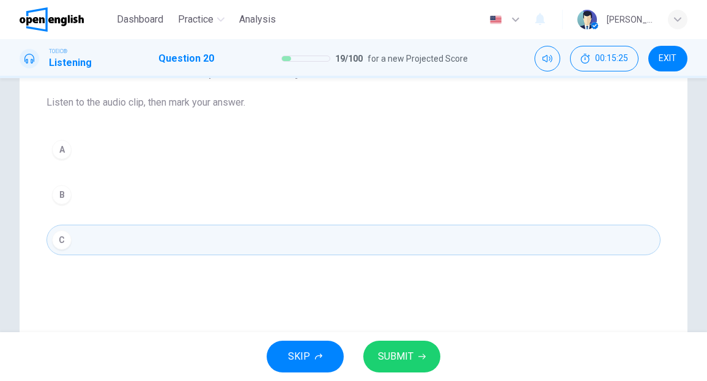
click at [405, 364] on span "SUBMIT" at bounding box center [395, 356] width 35 height 17
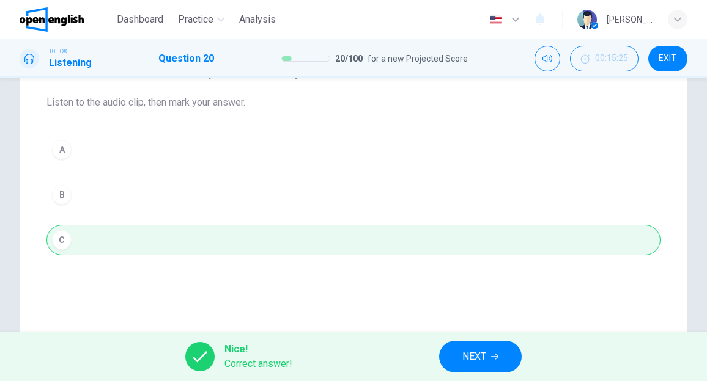
click at [469, 355] on span "NEXT" at bounding box center [474, 356] width 24 height 17
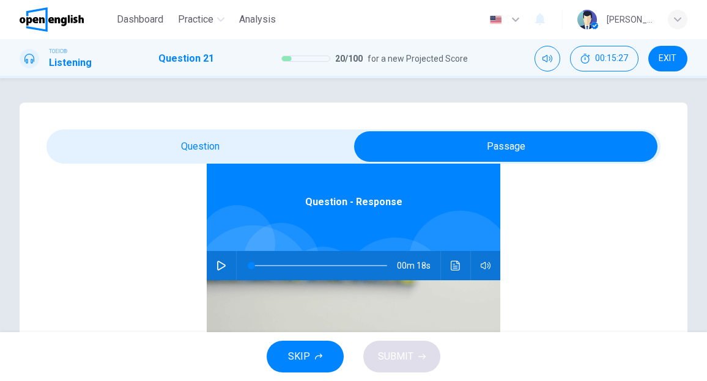
scroll to position [68, 0]
click at [216, 266] on icon "button" at bounding box center [221, 265] width 10 height 10
type input "**"
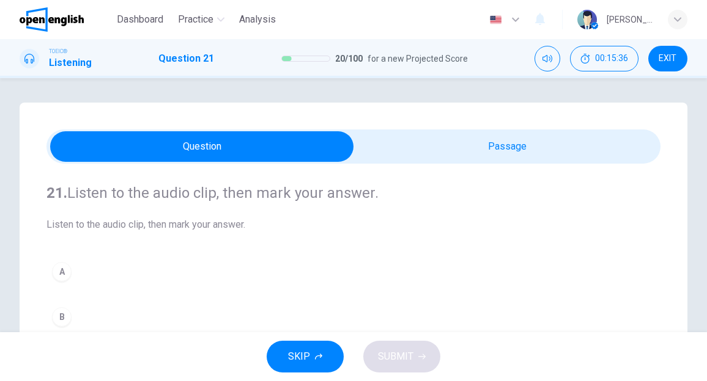
scroll to position [0, 0]
click at [68, 272] on div "A" at bounding box center [62, 272] width 20 height 20
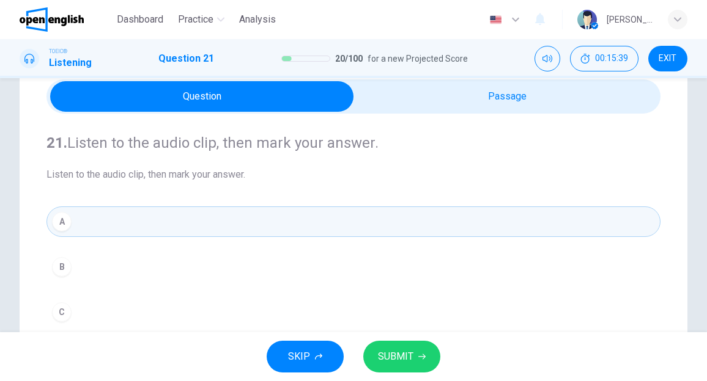
scroll to position [61, 0]
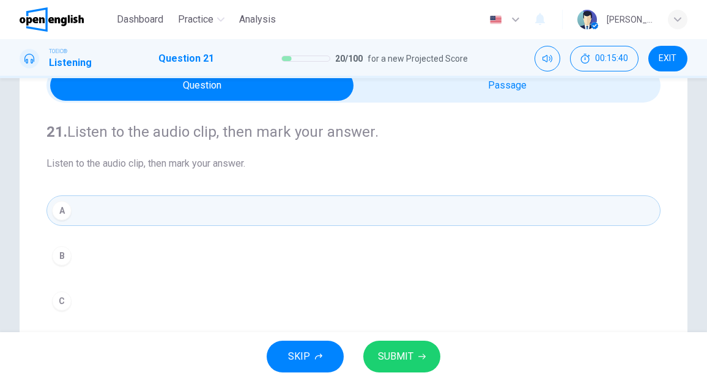
click at [396, 353] on span "SUBMIT" at bounding box center [395, 356] width 35 height 17
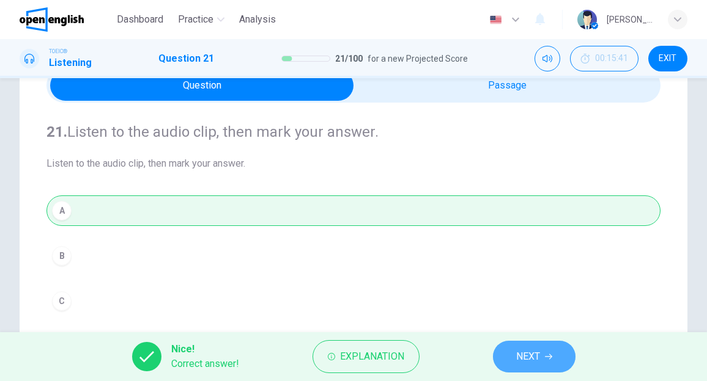
click at [529, 361] on span "NEXT" at bounding box center [528, 356] width 24 height 17
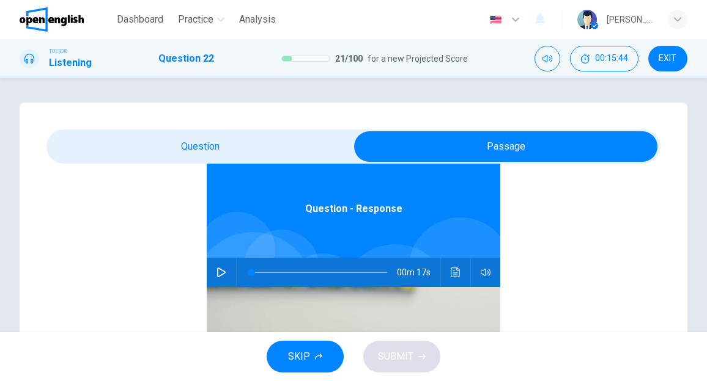
click at [218, 276] on icon "button" at bounding box center [221, 273] width 10 height 10
type input "*"
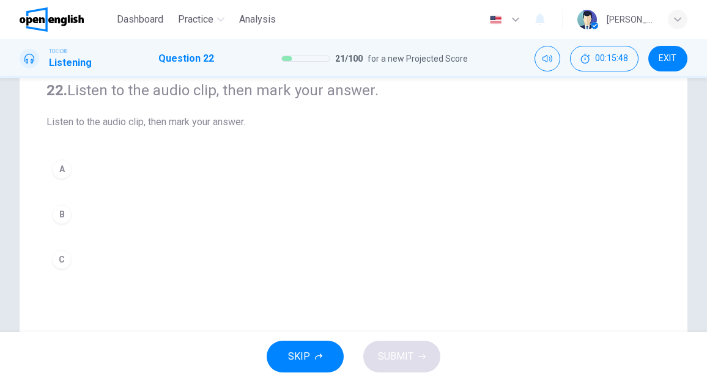
scroll to position [122, 0]
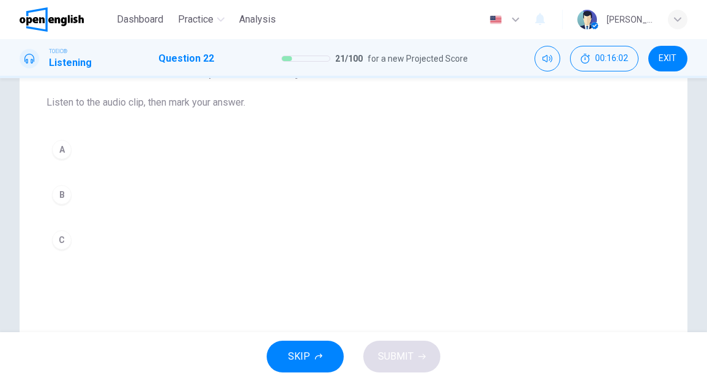
click at [66, 199] on div "B" at bounding box center [62, 195] width 20 height 20
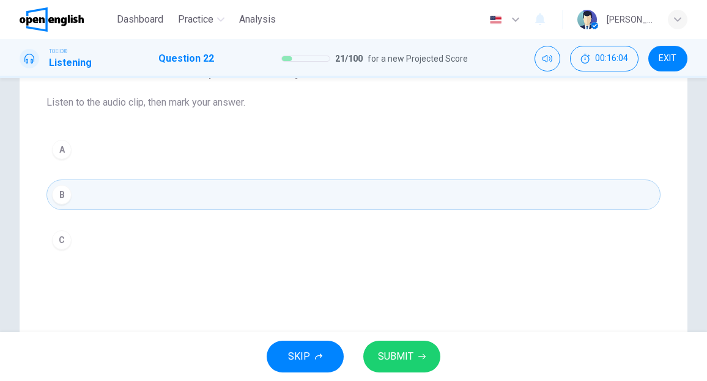
click at [399, 353] on span "SUBMIT" at bounding box center [395, 356] width 35 height 17
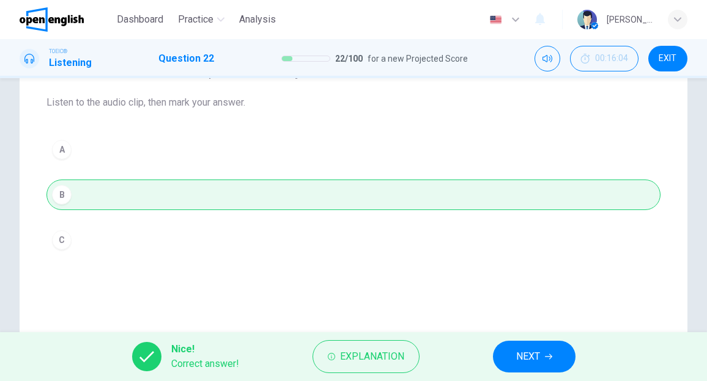
click at [515, 351] on button "NEXT" at bounding box center [534, 357] width 83 height 32
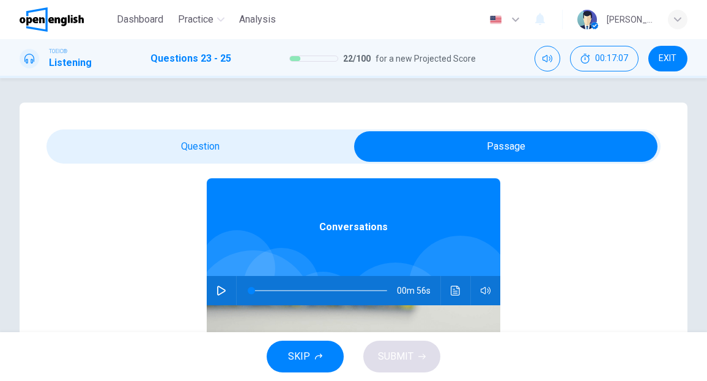
scroll to position [61, 0]
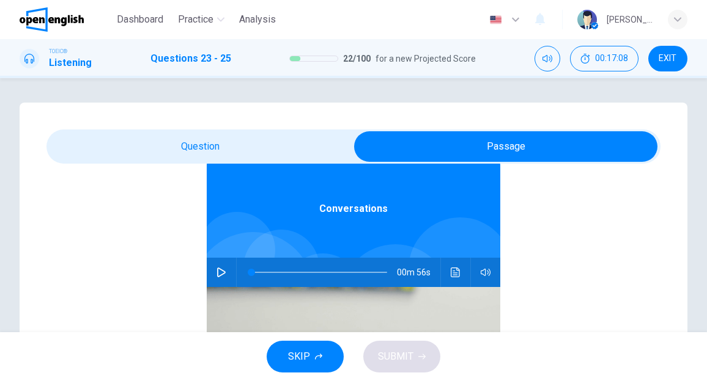
click at [216, 273] on icon "button" at bounding box center [221, 273] width 10 height 10
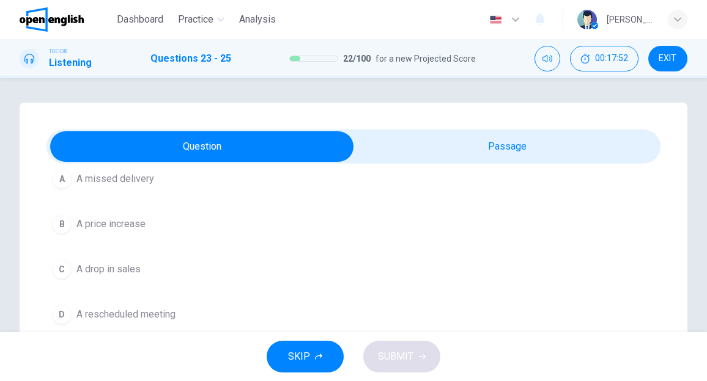
click at [92, 222] on span "A price increase" at bounding box center [110, 224] width 69 height 15
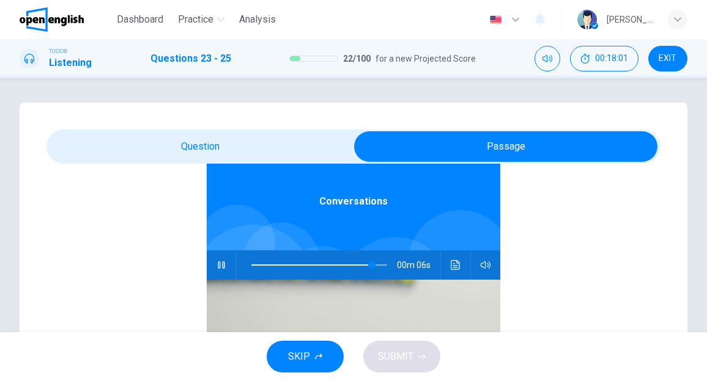
scroll to position [68, 0]
click at [251, 265] on span at bounding box center [251, 265] width 1 height 1
type input "*"
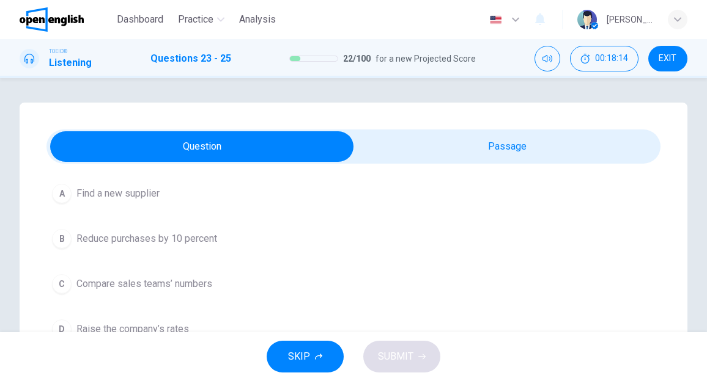
scroll to position [61, 0]
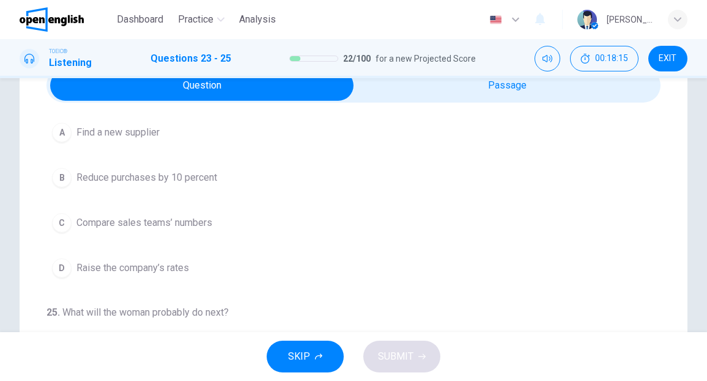
click at [127, 131] on span "Find a new supplier" at bounding box center [117, 132] width 83 height 15
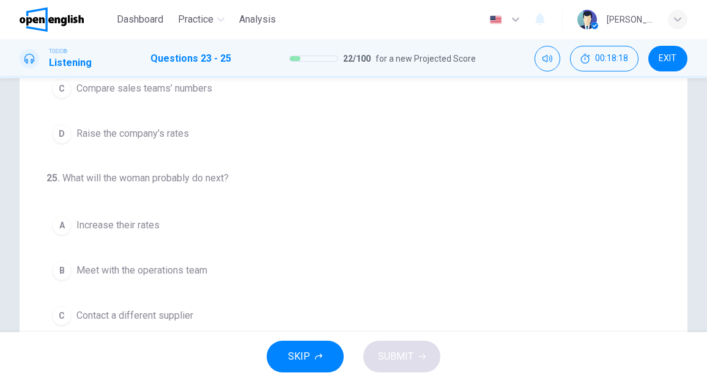
scroll to position [244, 0]
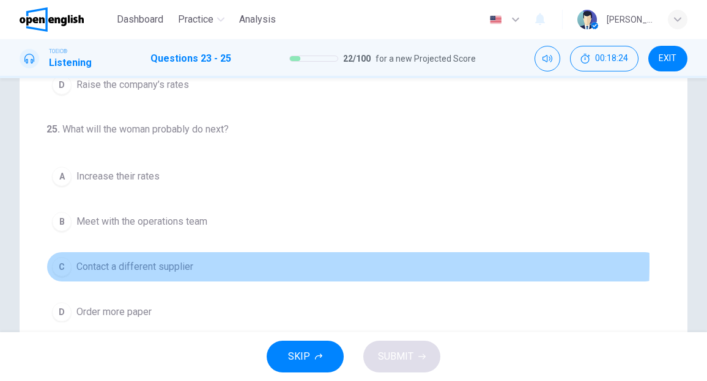
click at [158, 260] on span "Contact a different supplier" at bounding box center [134, 267] width 117 height 15
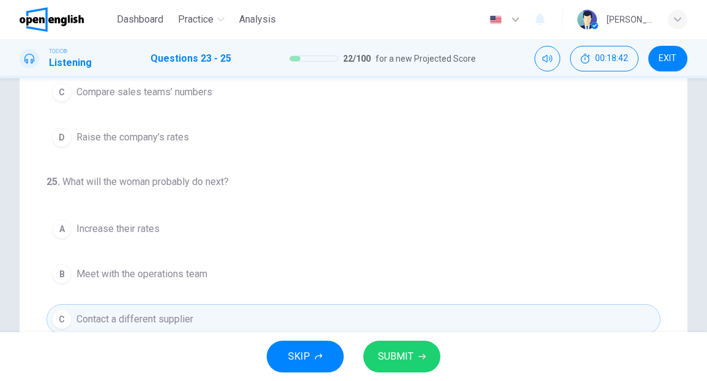
scroll to position [286, 0]
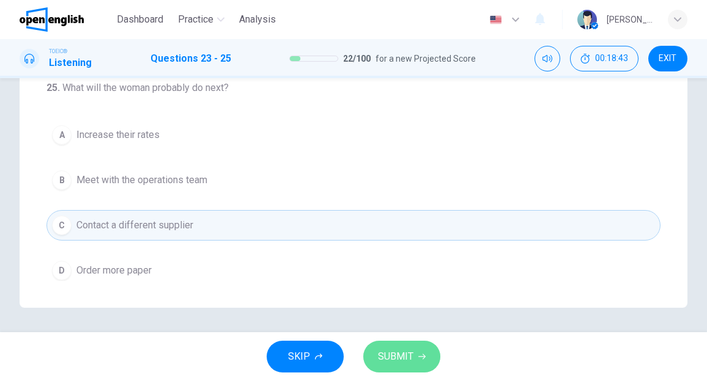
click at [394, 364] on span "SUBMIT" at bounding box center [395, 356] width 35 height 17
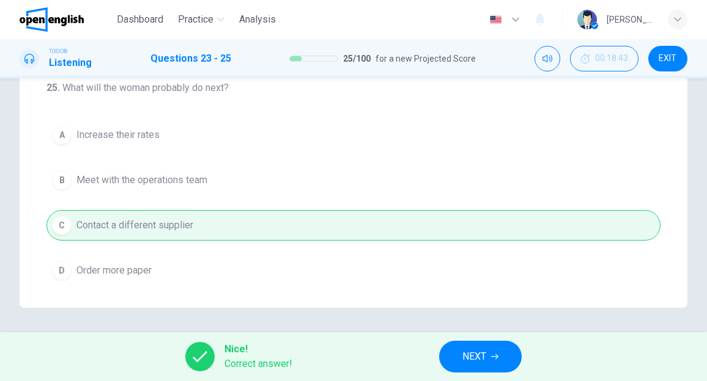
click at [452, 355] on button "NEXT" at bounding box center [480, 357] width 83 height 32
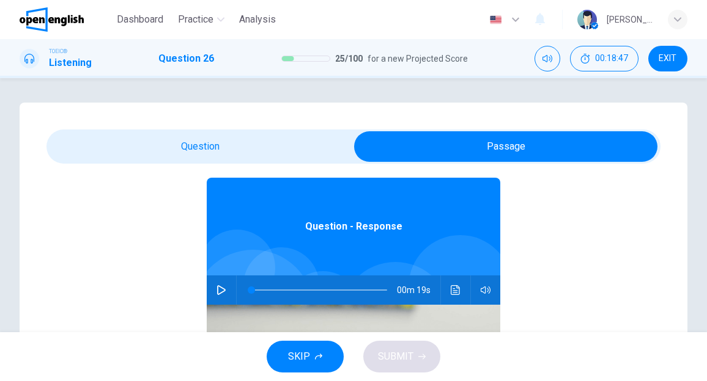
scroll to position [68, 0]
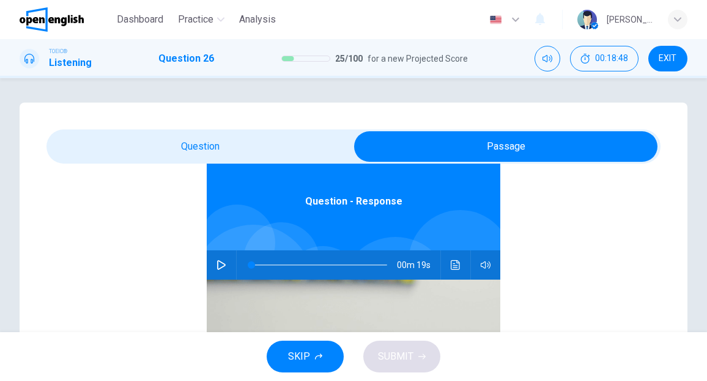
click at [216, 264] on icon "button" at bounding box center [221, 265] width 10 height 10
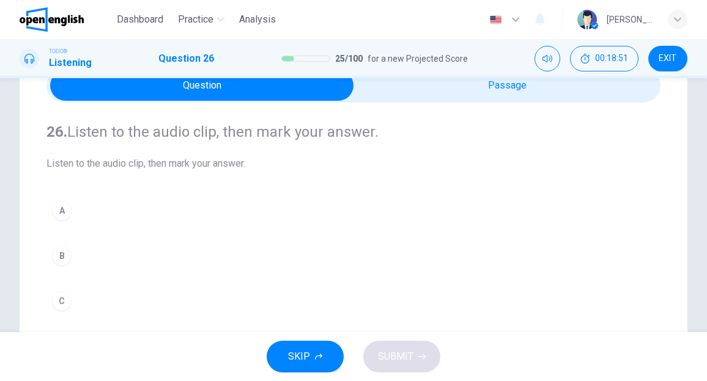
scroll to position [122, 0]
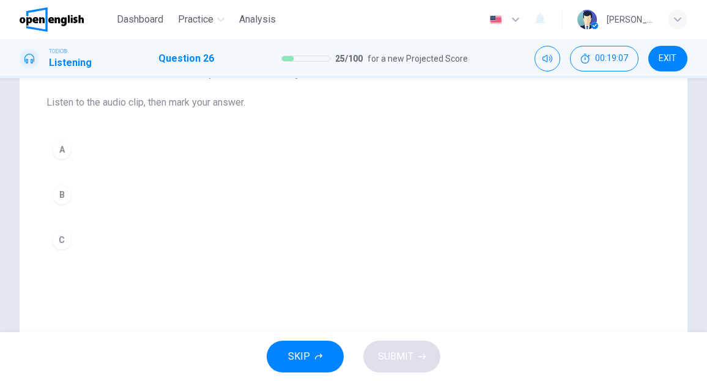
click at [67, 241] on div "C" at bounding box center [62, 240] width 20 height 20
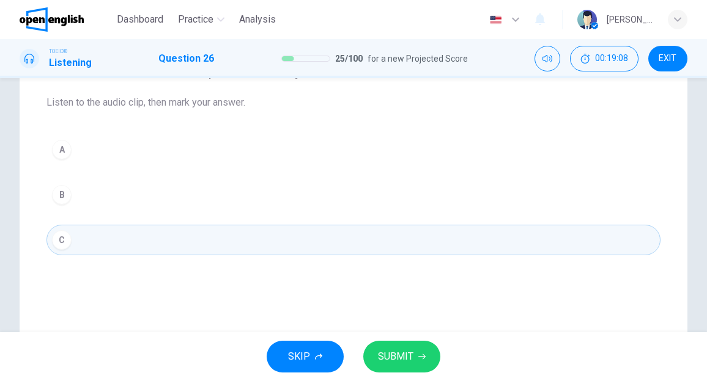
click at [395, 353] on span "SUBMIT" at bounding box center [395, 356] width 35 height 17
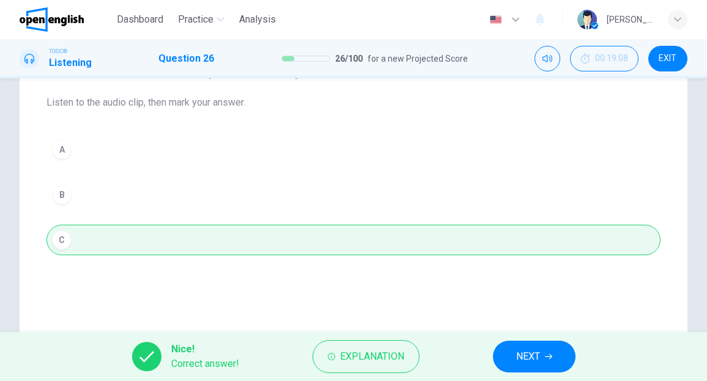
drag, startPoint x: 521, startPoint y: 357, endPoint x: 515, endPoint y: 339, distance: 19.0
click at [521, 356] on span "NEXT" at bounding box center [528, 356] width 24 height 17
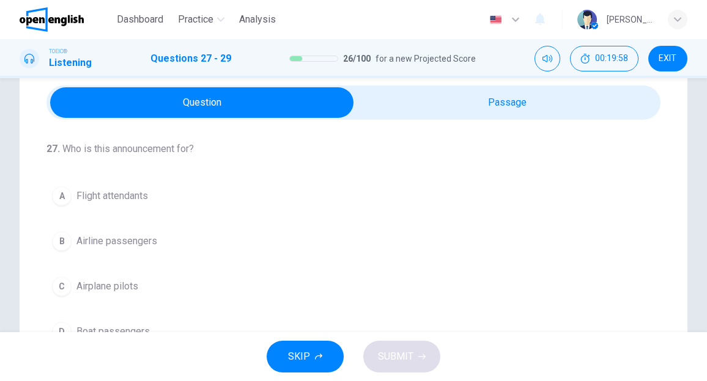
scroll to position [42, 0]
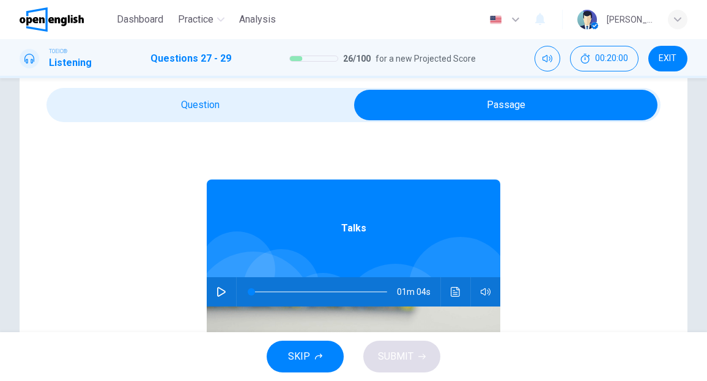
click at [220, 287] on button "button" at bounding box center [221, 291] width 20 height 29
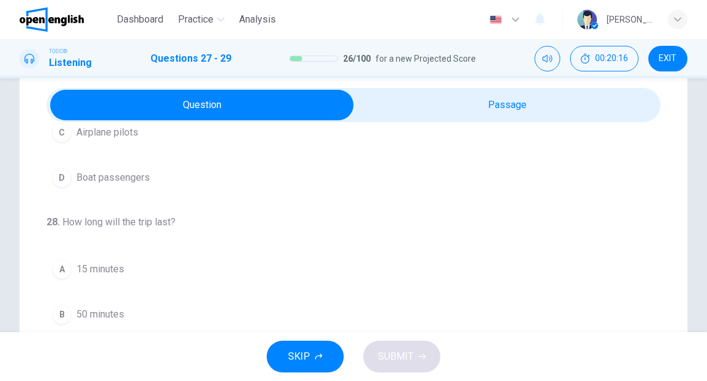
scroll to position [183, 0]
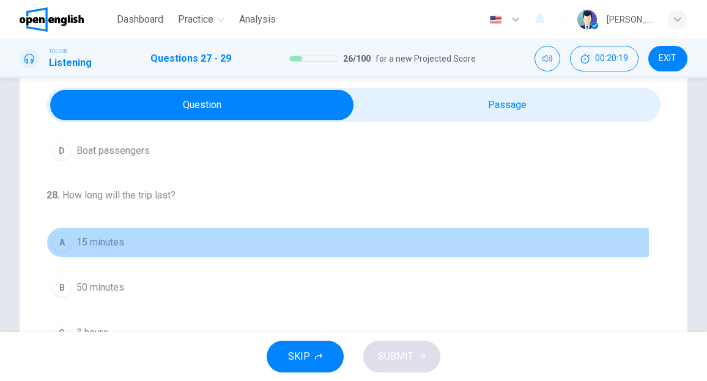
click at [109, 243] on span "15 minutes" at bounding box center [100, 242] width 48 height 15
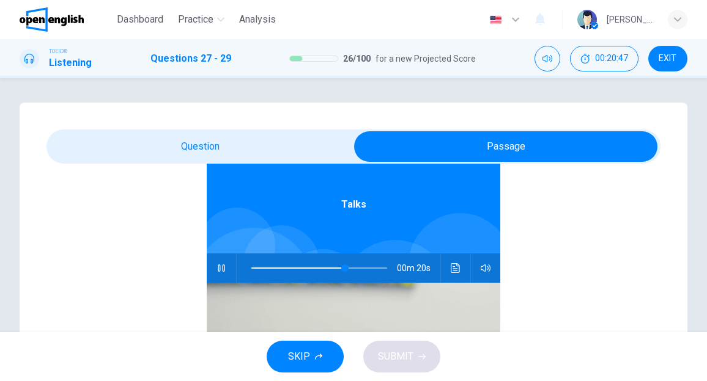
scroll to position [68, 0]
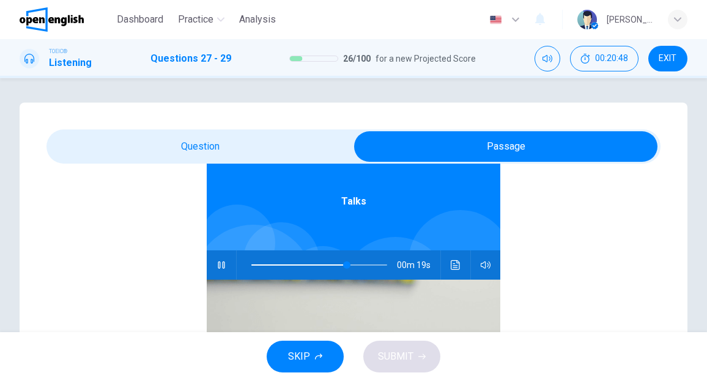
click at [218, 265] on icon "button" at bounding box center [221, 265] width 7 height 7
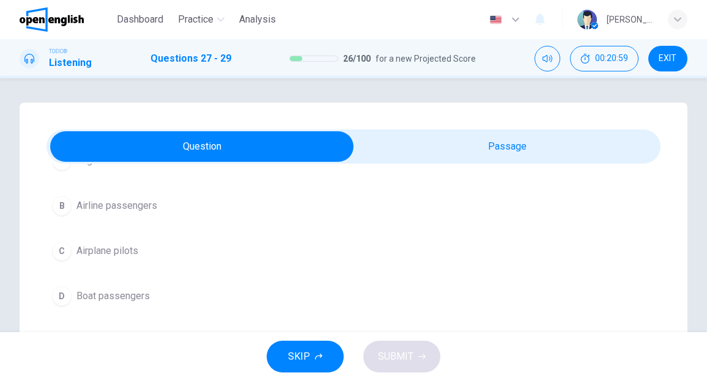
scroll to position [61, 0]
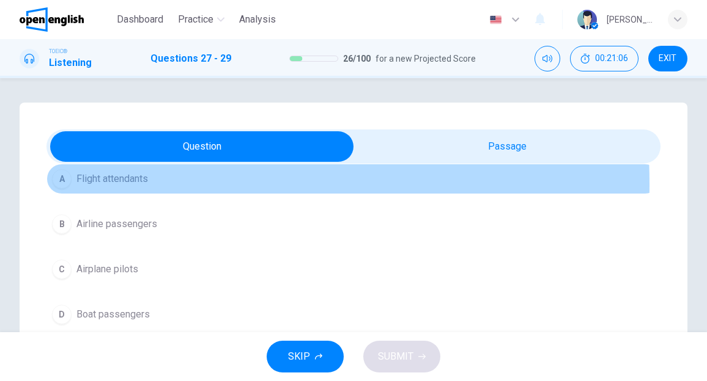
click at [122, 184] on span "Flight attendants" at bounding box center [112, 179] width 72 height 15
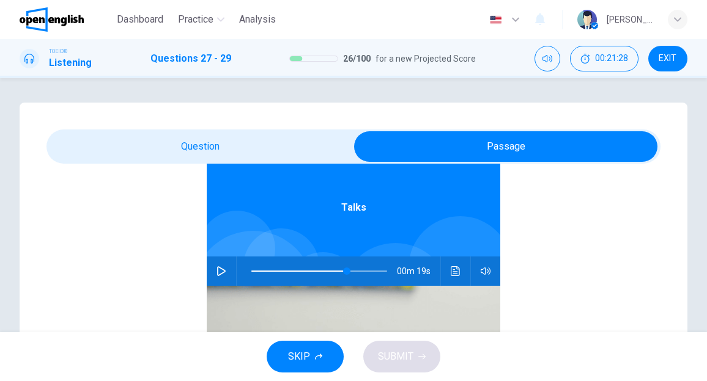
scroll to position [68, 0]
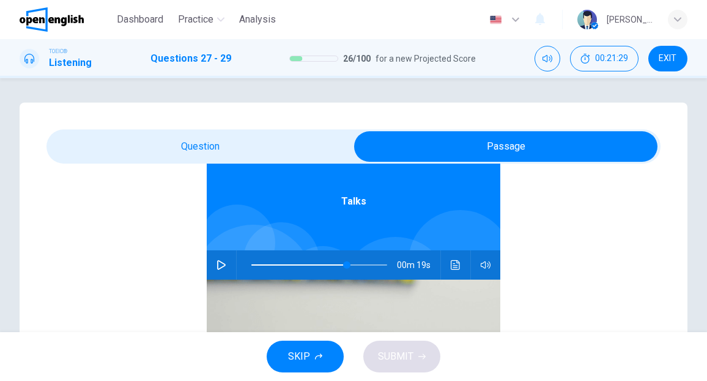
click at [216, 267] on icon "button" at bounding box center [221, 265] width 10 height 10
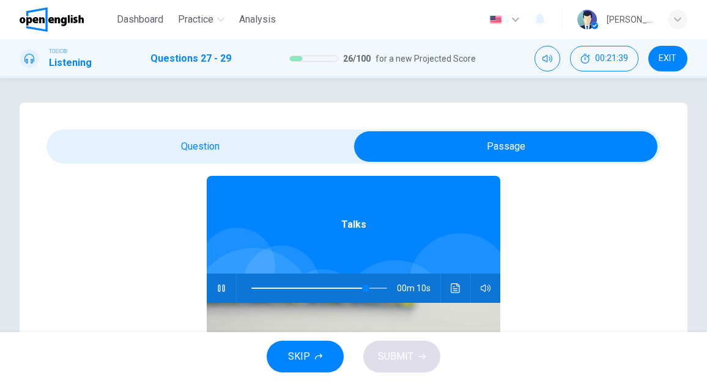
scroll to position [61, 0]
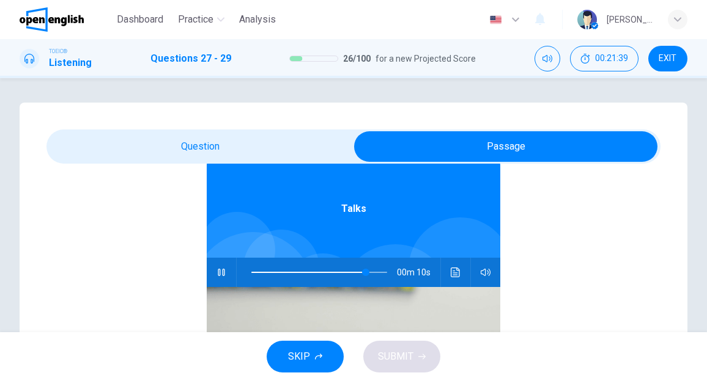
click at [251, 272] on span at bounding box center [308, 272] width 114 height 1
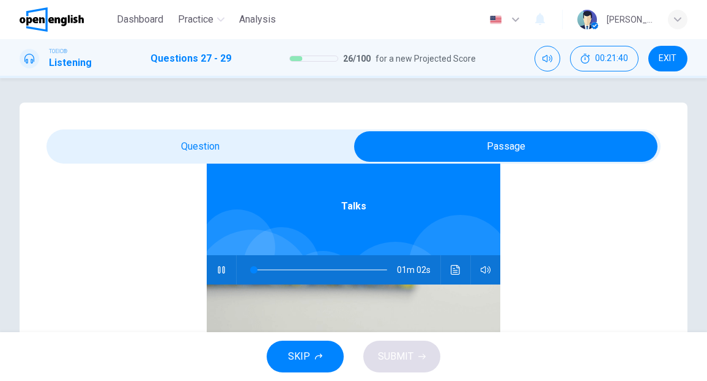
scroll to position [68, 0]
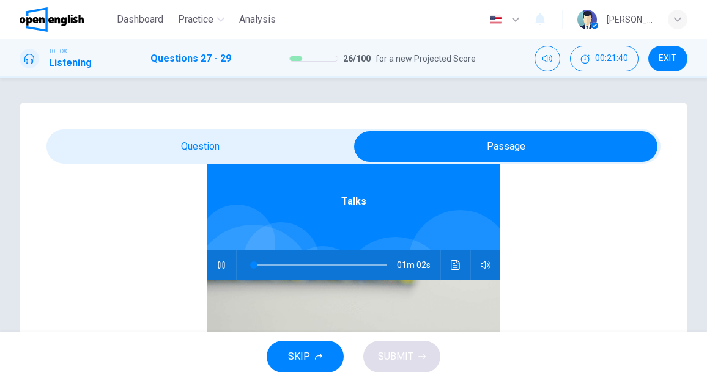
type input "*"
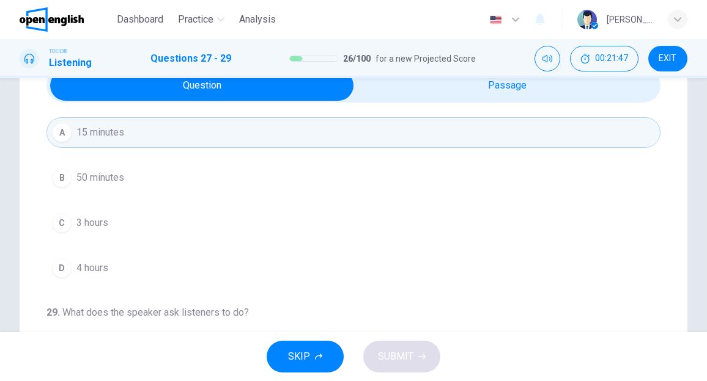
scroll to position [213, 0]
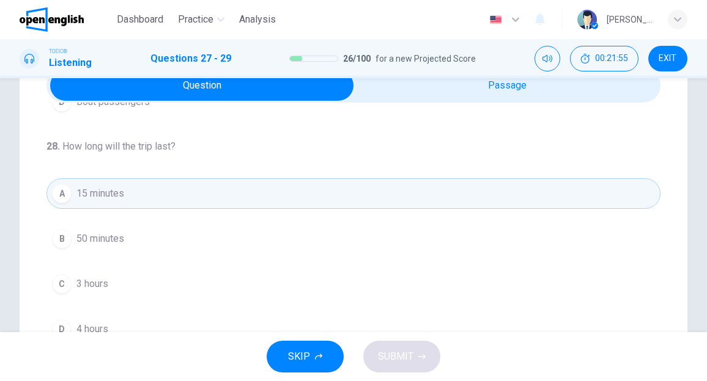
click at [98, 281] on span "3 hours" at bounding box center [92, 284] width 32 height 15
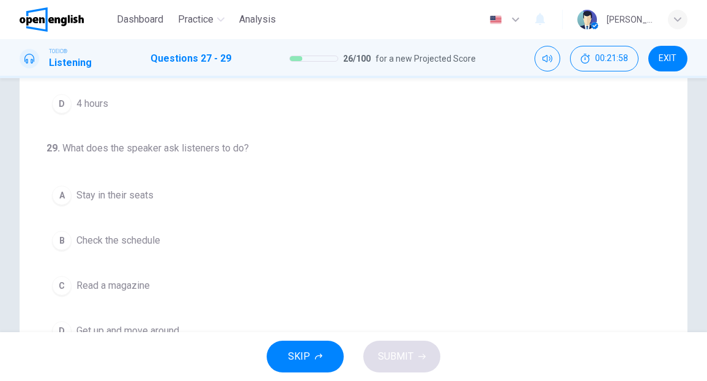
scroll to position [244, 0]
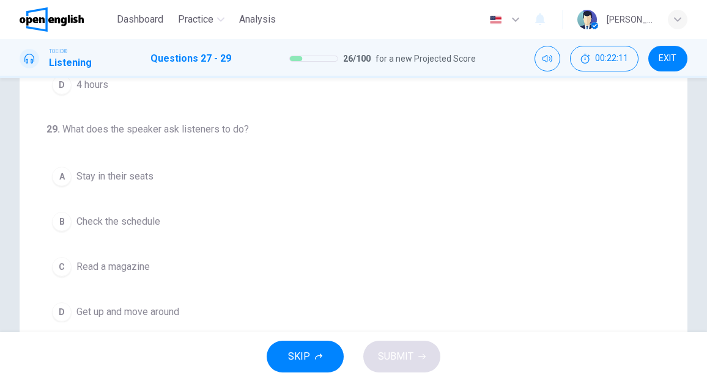
click at [128, 177] on span "Stay in their seats" at bounding box center [114, 176] width 77 height 15
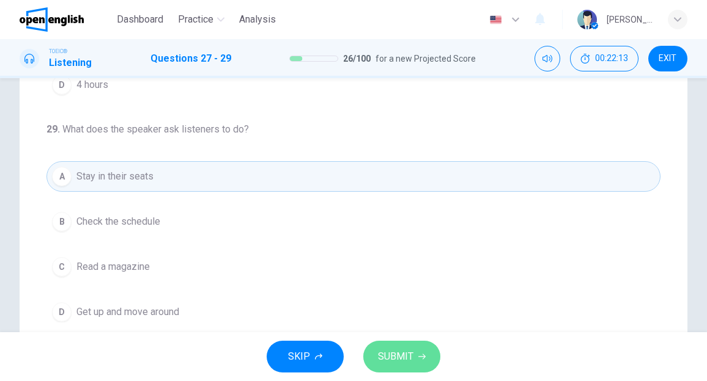
click at [397, 366] on button "SUBMIT" at bounding box center [401, 357] width 77 height 32
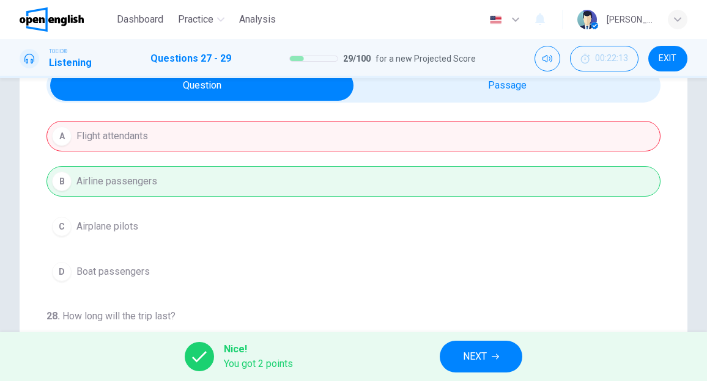
scroll to position [61, 0]
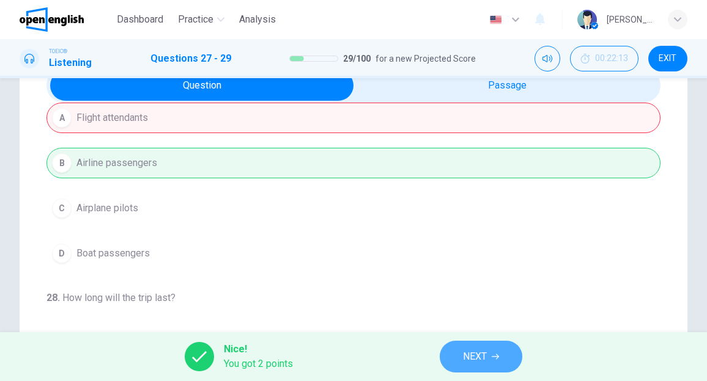
click at [471, 355] on span "NEXT" at bounding box center [475, 356] width 24 height 17
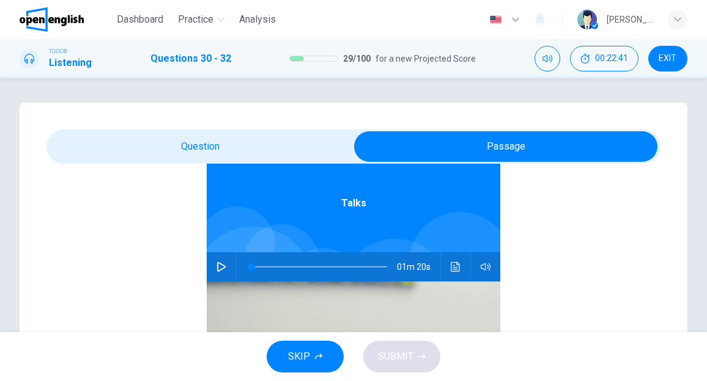
scroll to position [68, 0]
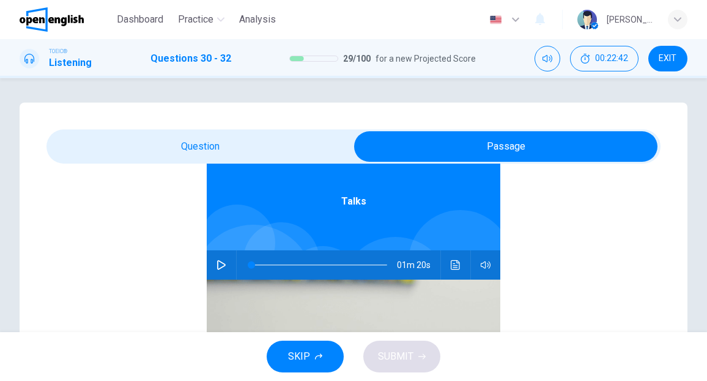
click at [216, 265] on icon "button" at bounding box center [221, 265] width 10 height 10
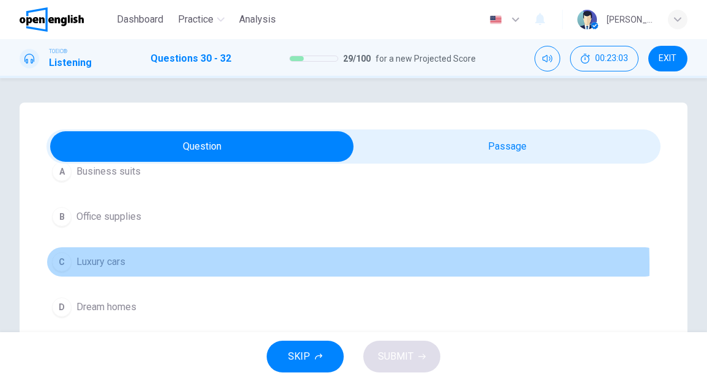
click at [98, 265] on span "Luxury cars" at bounding box center [100, 262] width 49 height 15
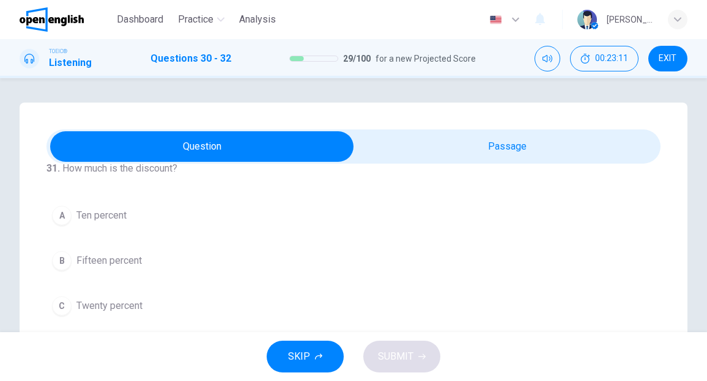
scroll to position [274, 0]
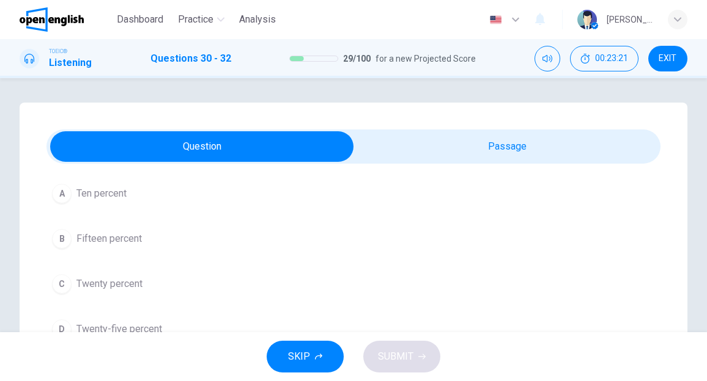
click at [116, 325] on span "Twenty-five percent" at bounding box center [119, 329] width 86 height 15
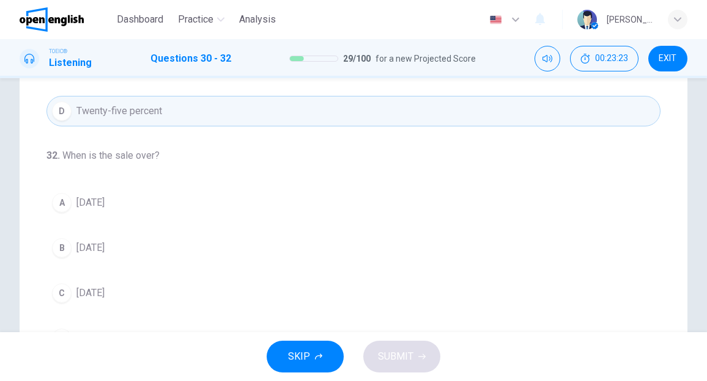
scroll to position [244, 0]
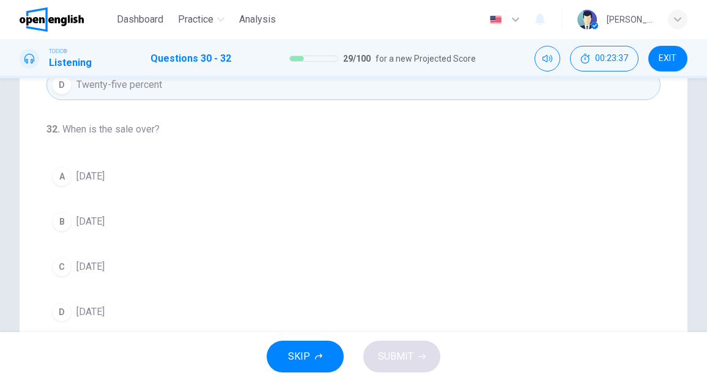
click at [99, 175] on span "[DATE]" at bounding box center [90, 176] width 28 height 15
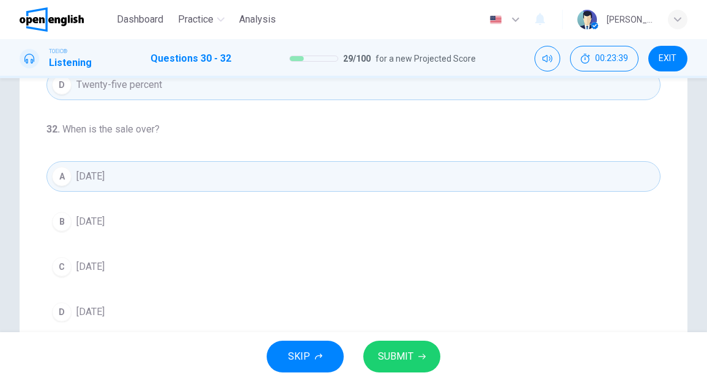
click at [394, 356] on span "SUBMIT" at bounding box center [395, 356] width 35 height 17
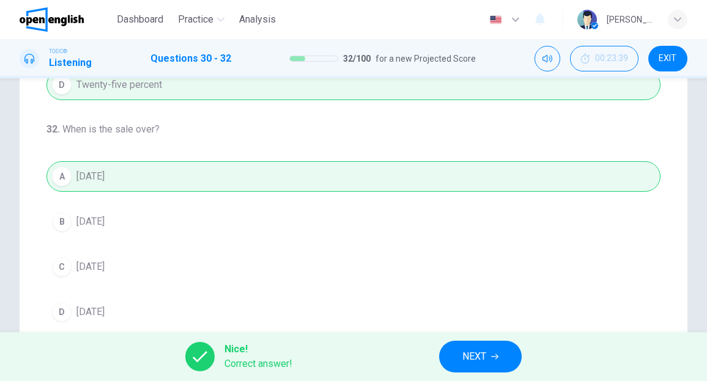
click at [476, 366] on button "NEXT" at bounding box center [480, 357] width 83 height 32
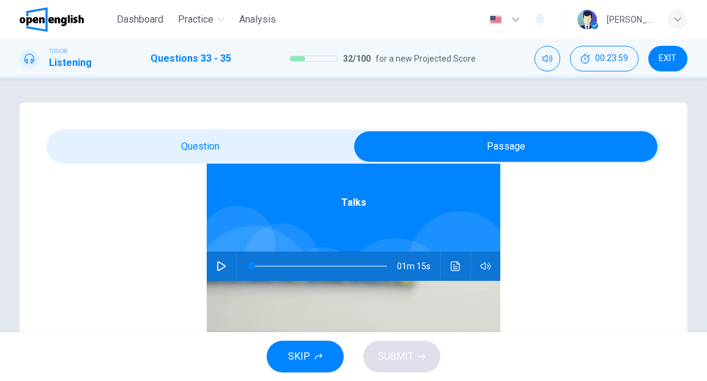
scroll to position [68, 0]
click at [219, 266] on icon "button" at bounding box center [221, 265] width 10 height 10
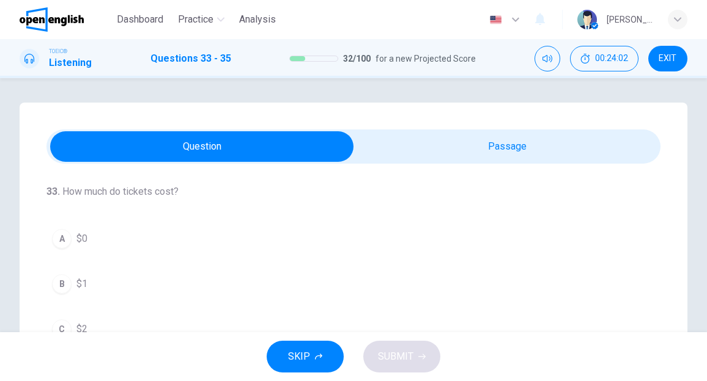
scroll to position [0, 0]
click at [78, 240] on span "$0" at bounding box center [81, 240] width 11 height 15
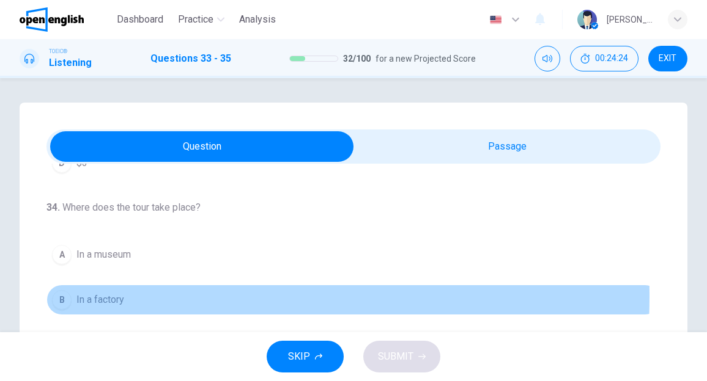
click at [119, 294] on span "In a factory" at bounding box center [100, 300] width 48 height 15
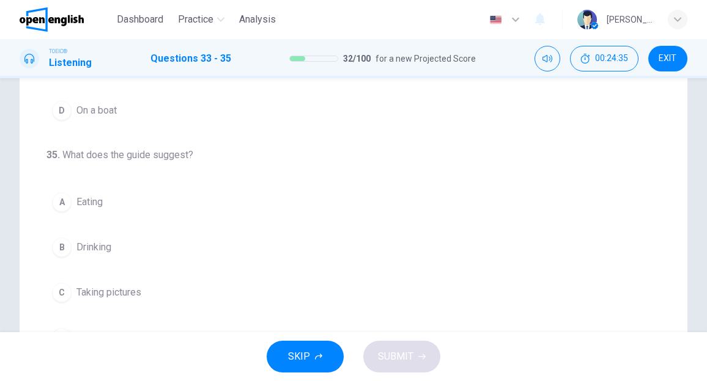
scroll to position [244, 0]
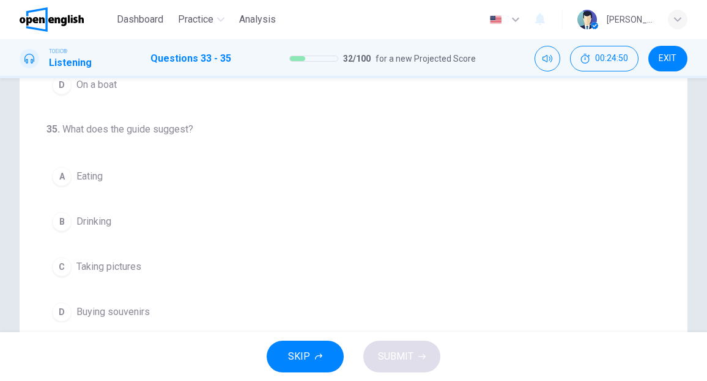
click at [111, 309] on span "Buying souvenirs" at bounding box center [112, 312] width 73 height 15
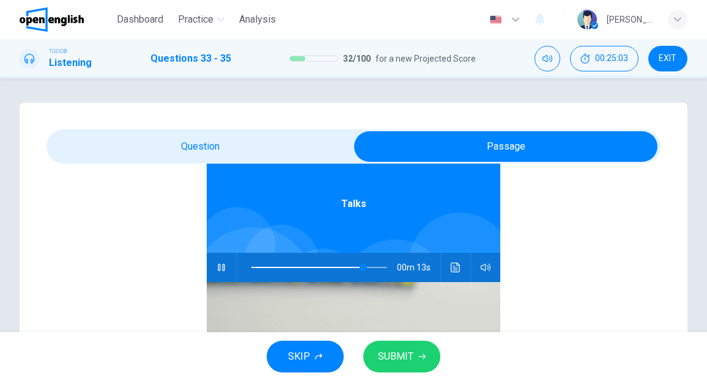
scroll to position [68, 0]
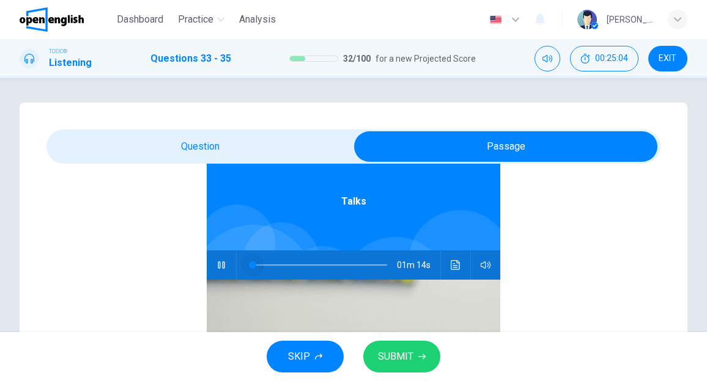
click at [251, 263] on span at bounding box center [319, 265] width 136 height 17
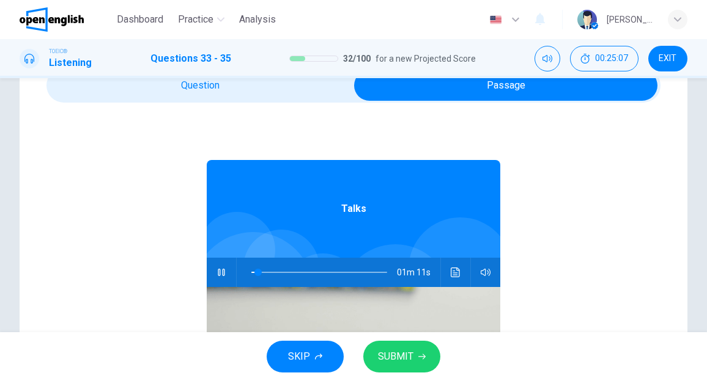
scroll to position [0, 0]
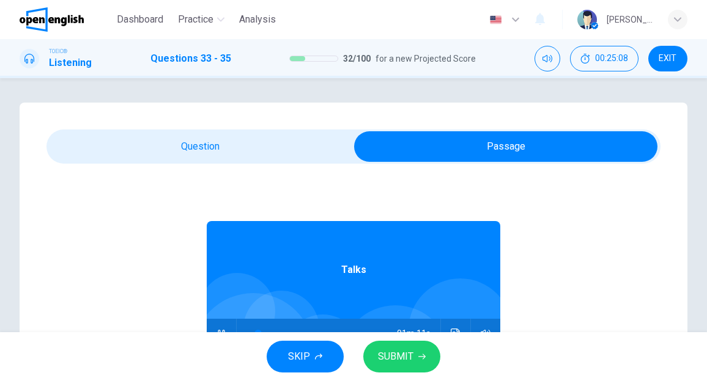
type input "*"
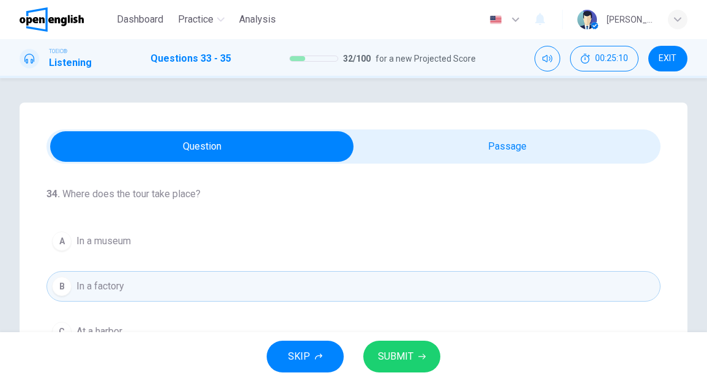
scroll to position [244, 0]
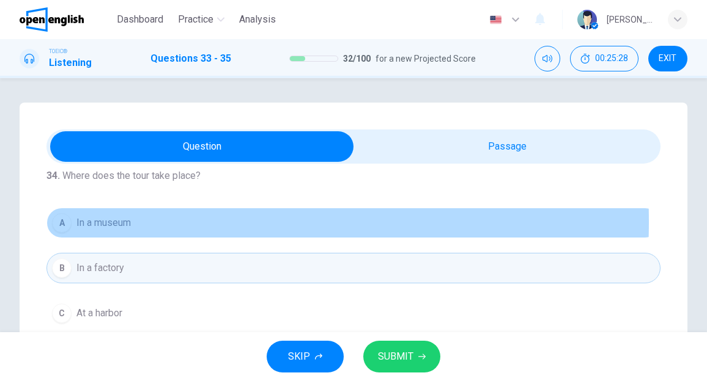
click at [137, 220] on button "A In a museum" at bounding box center [353, 223] width 614 height 31
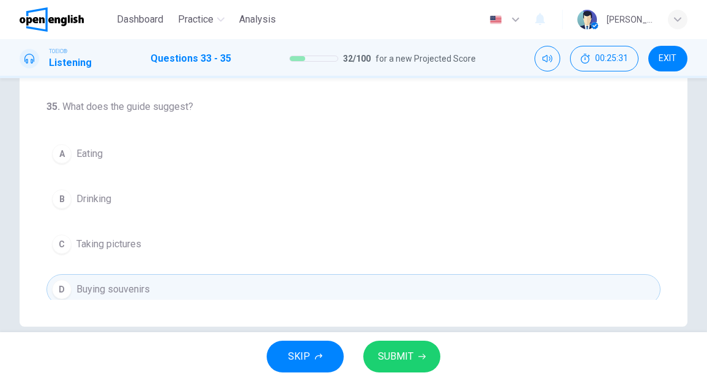
scroll to position [286, 0]
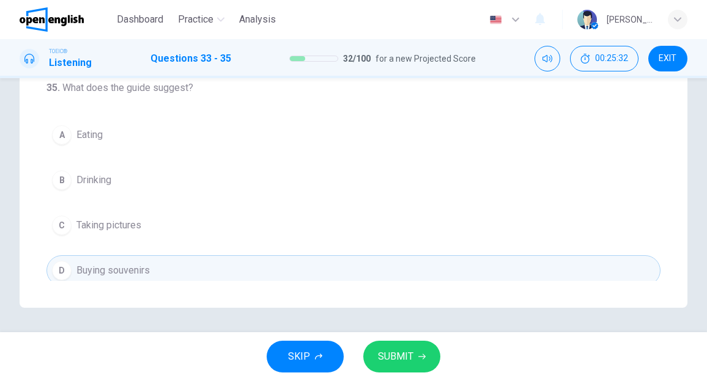
click at [387, 359] on span "SUBMIT" at bounding box center [395, 356] width 35 height 17
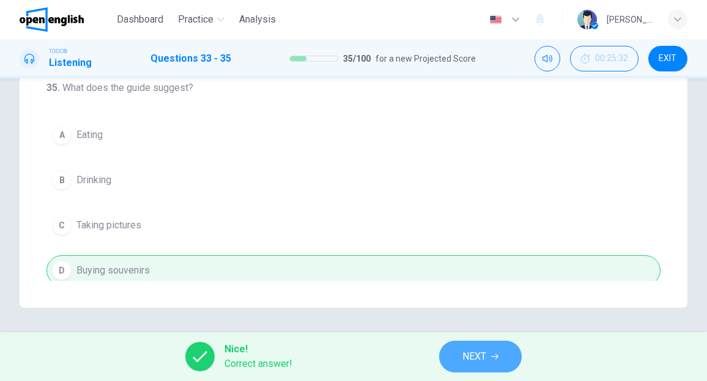
click at [476, 359] on span "NEXT" at bounding box center [474, 356] width 24 height 17
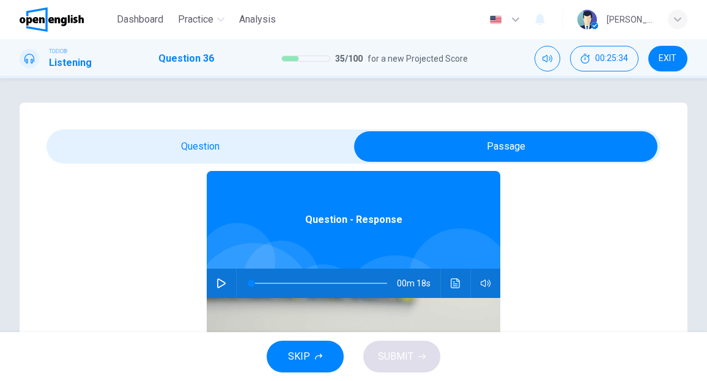
scroll to position [68, 0]
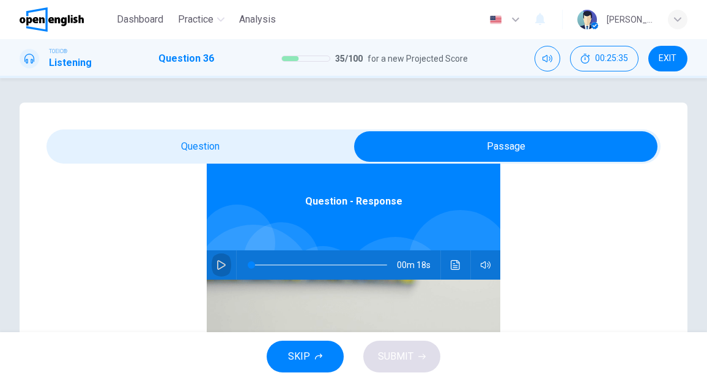
click at [216, 265] on icon "button" at bounding box center [221, 265] width 10 height 10
type input "**"
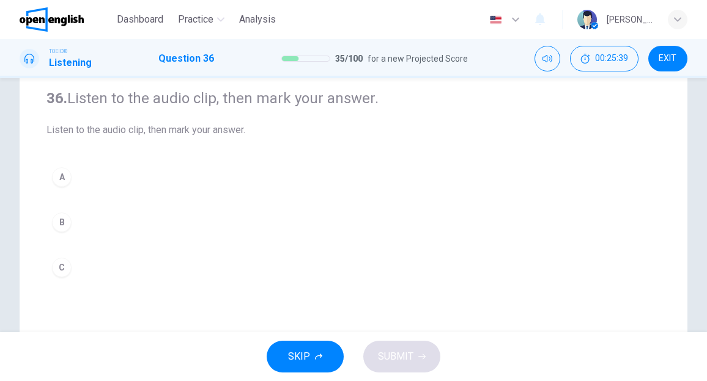
scroll to position [122, 0]
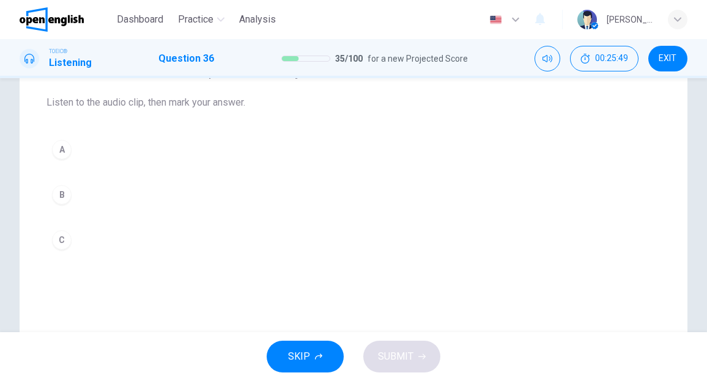
click at [67, 188] on div "B" at bounding box center [62, 195] width 20 height 20
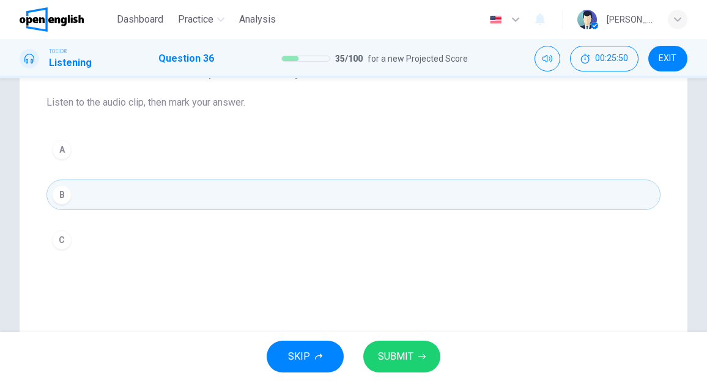
click at [379, 349] on span "SUBMIT" at bounding box center [395, 356] width 35 height 17
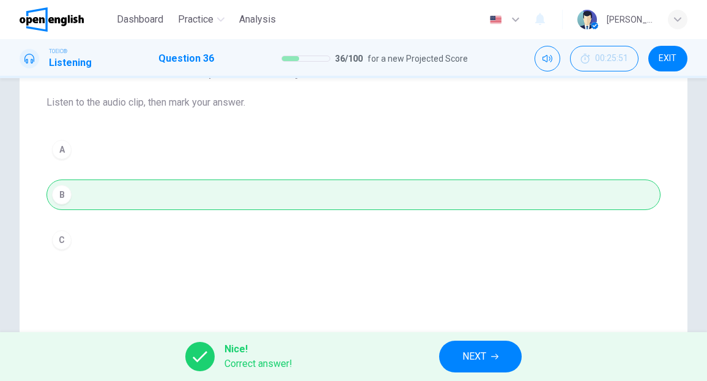
click at [457, 351] on button "NEXT" at bounding box center [480, 357] width 83 height 32
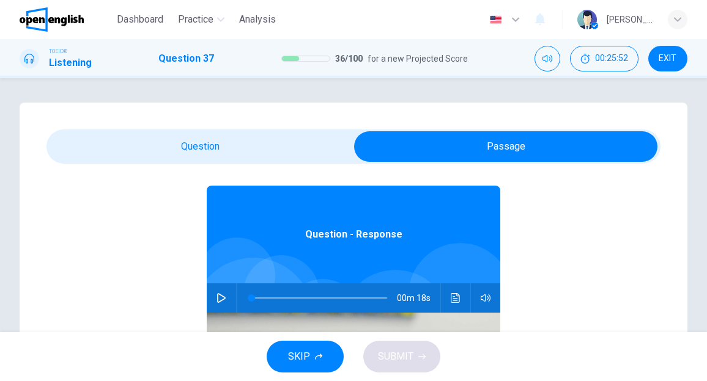
scroll to position [68, 0]
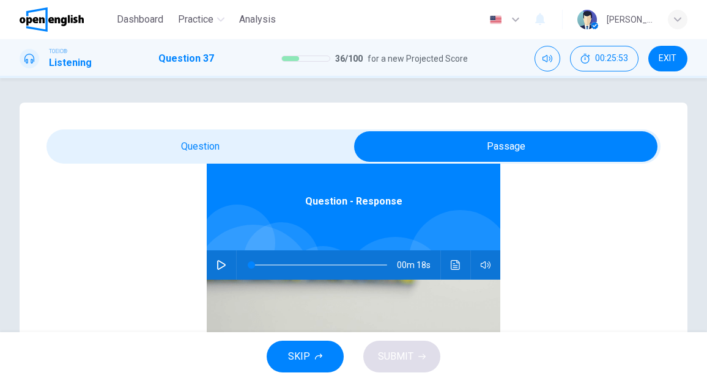
click at [219, 268] on icon "button" at bounding box center [221, 265] width 10 height 10
type input "**"
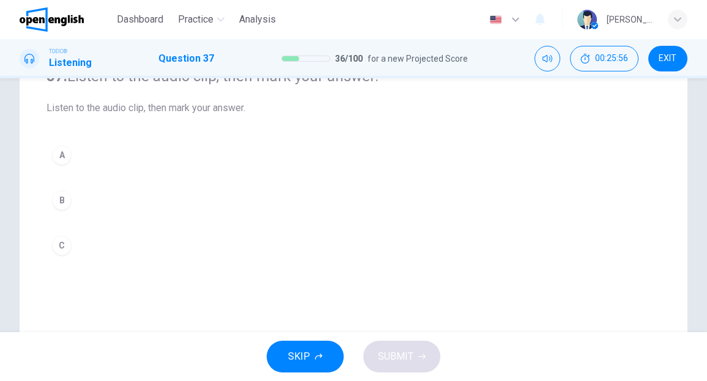
scroll to position [122, 0]
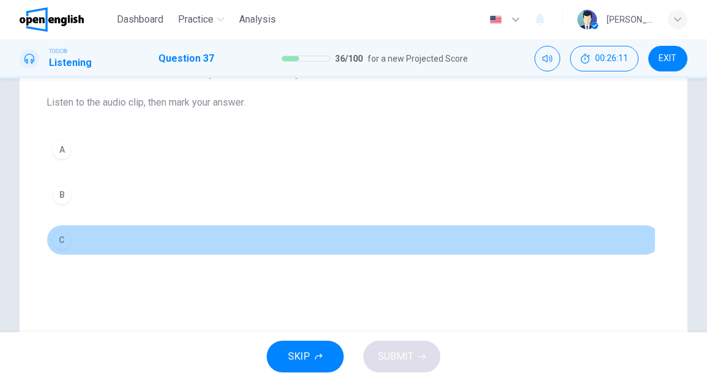
click at [61, 236] on div "C" at bounding box center [62, 240] width 20 height 20
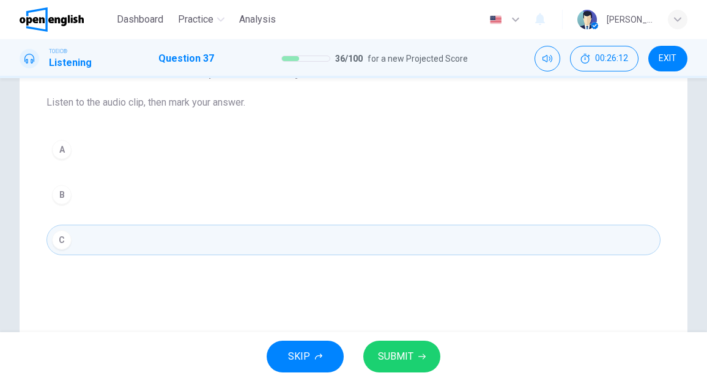
click at [390, 356] on span "SUBMIT" at bounding box center [395, 356] width 35 height 17
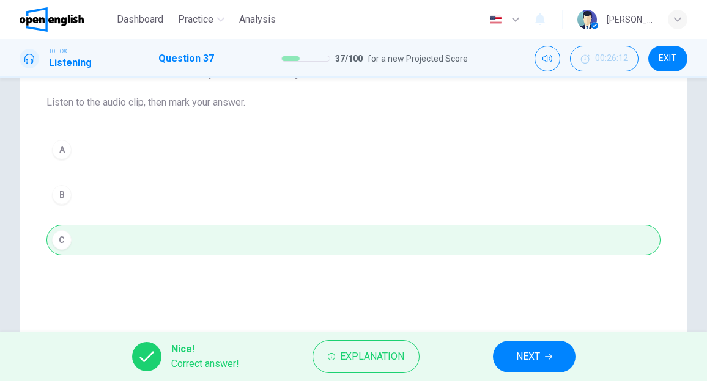
click at [514, 350] on button "NEXT" at bounding box center [534, 357] width 83 height 32
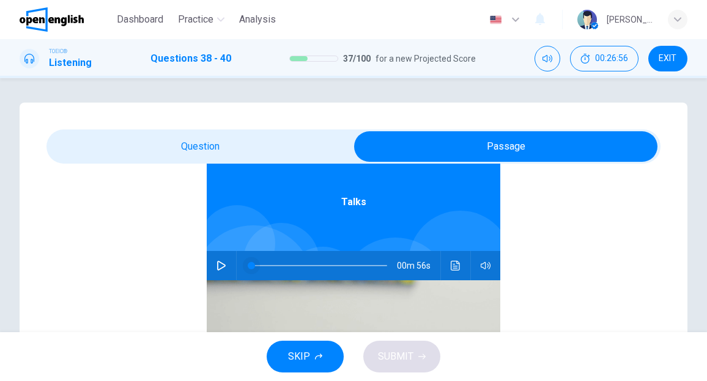
scroll to position [68, 0]
click at [219, 264] on icon "button" at bounding box center [221, 265] width 10 height 10
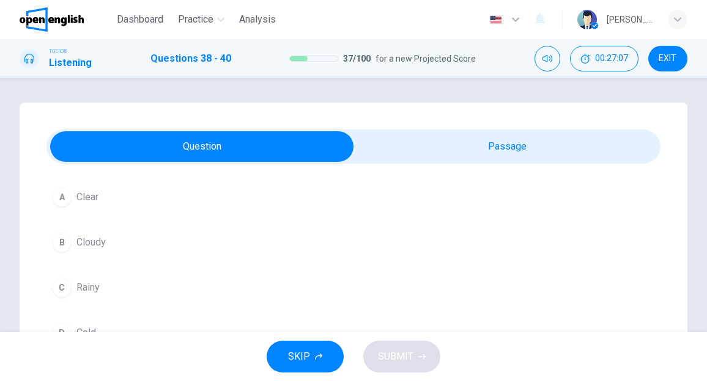
scroll to position [61, 0]
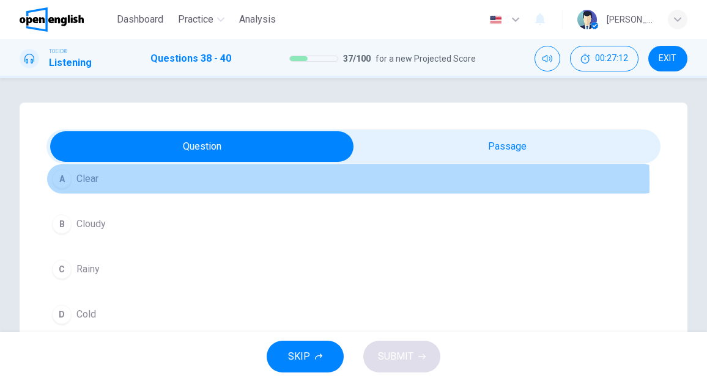
click at [94, 182] on span "Clear" at bounding box center [87, 179] width 22 height 15
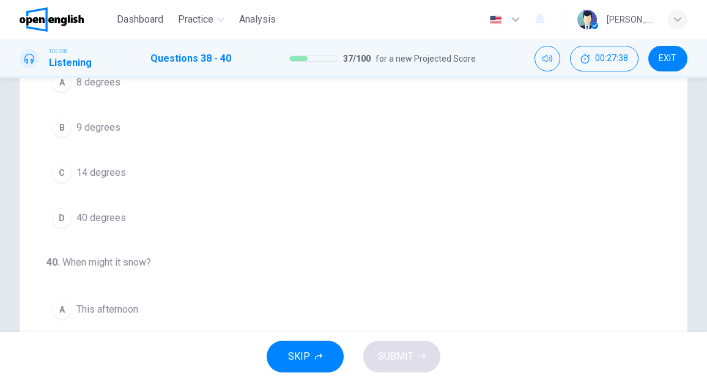
scroll to position [122, 0]
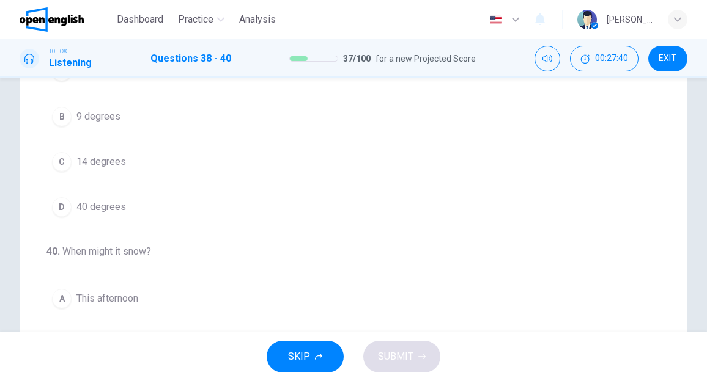
click at [103, 207] on span "40 degrees" at bounding box center [101, 207] width 50 height 15
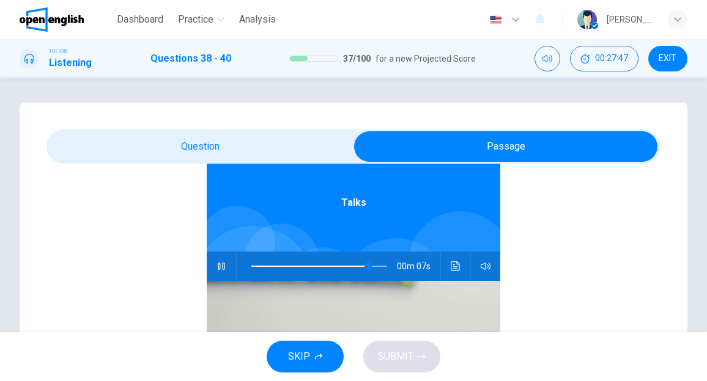
scroll to position [68, 0]
click at [244, 263] on div at bounding box center [317, 265] width 160 height 29
click at [251, 265] on span at bounding box center [313, 265] width 124 height 1
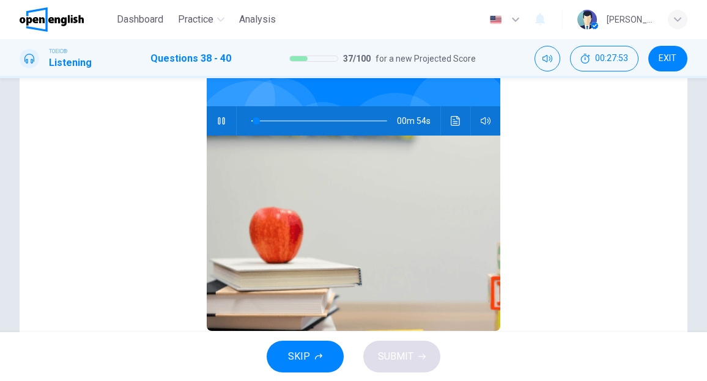
scroll to position [0, 0]
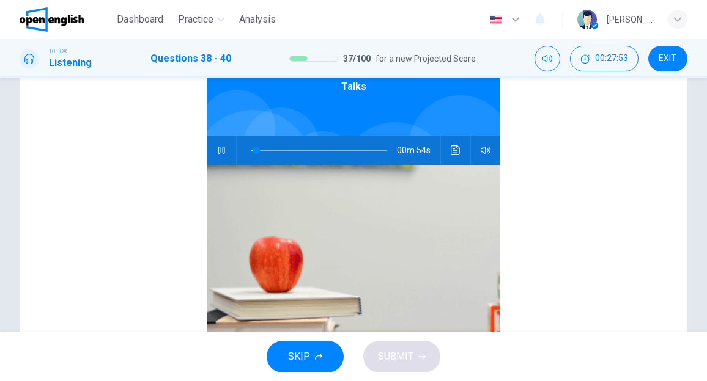
type input "*"
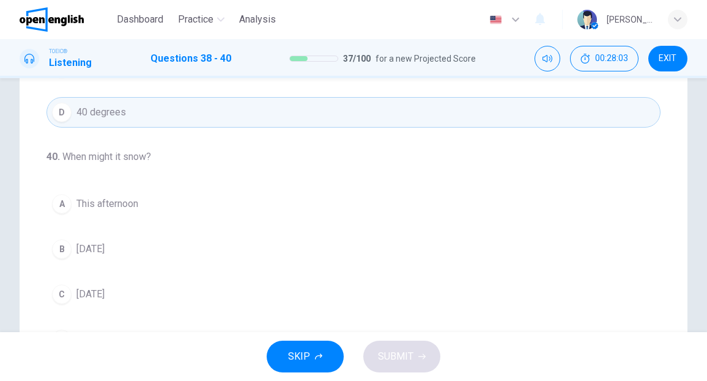
scroll to position [244, 0]
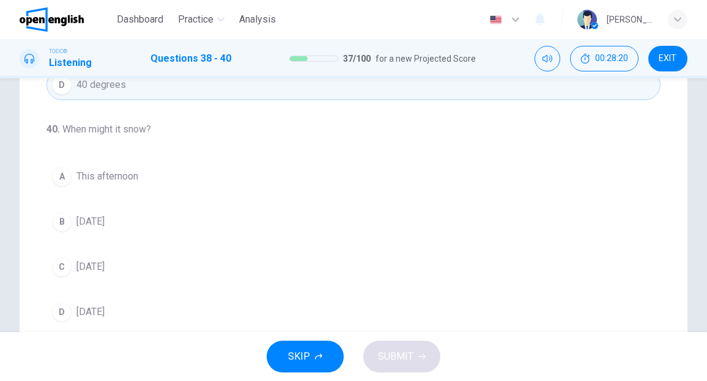
click at [110, 261] on button "C [DATE]" at bounding box center [353, 267] width 614 height 31
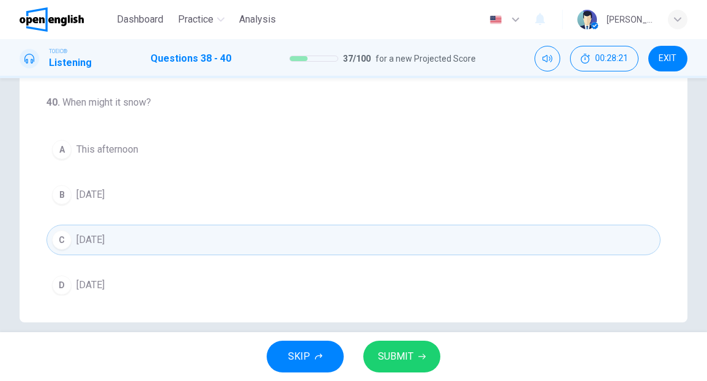
scroll to position [286, 0]
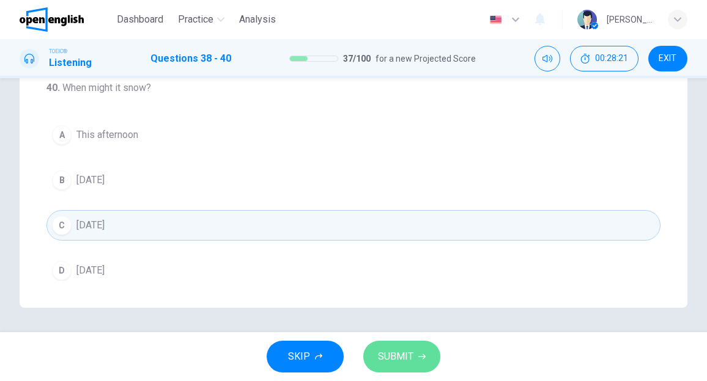
click at [396, 354] on span "SUBMIT" at bounding box center [395, 356] width 35 height 17
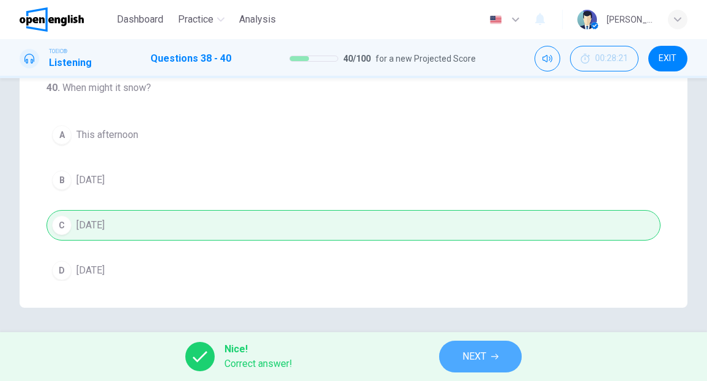
click at [470, 351] on span "NEXT" at bounding box center [474, 356] width 24 height 17
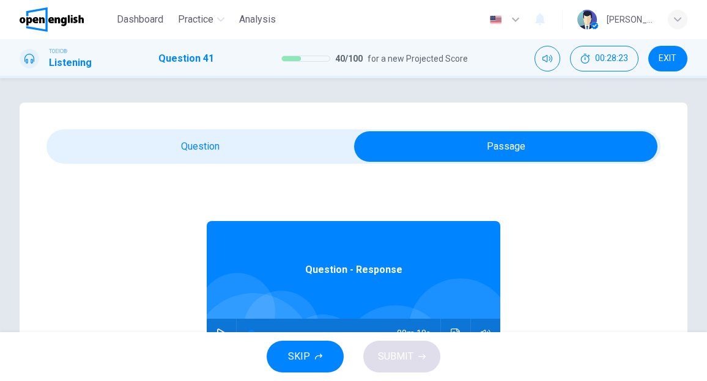
scroll to position [68, 0]
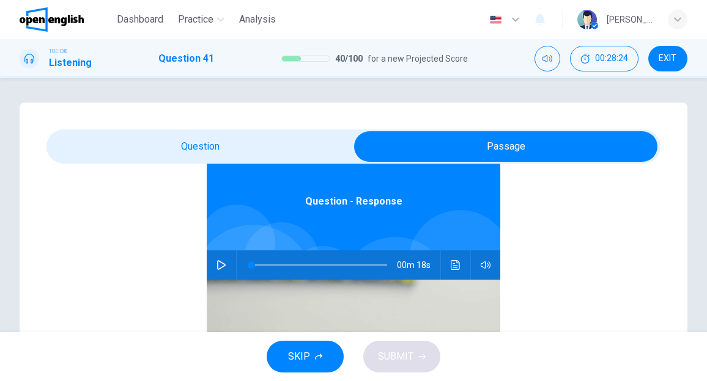
click at [216, 262] on icon "button" at bounding box center [221, 265] width 10 height 10
type input "*"
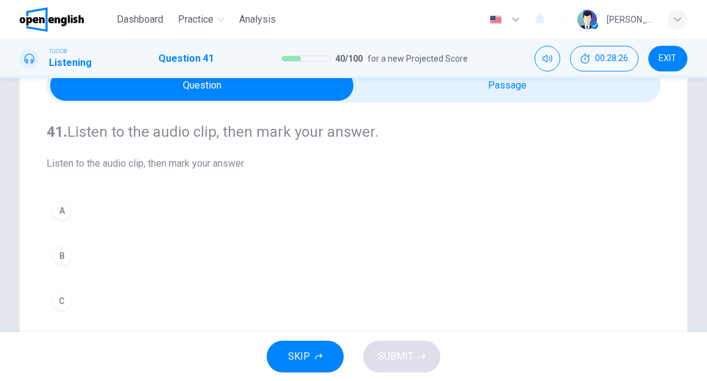
scroll to position [122, 0]
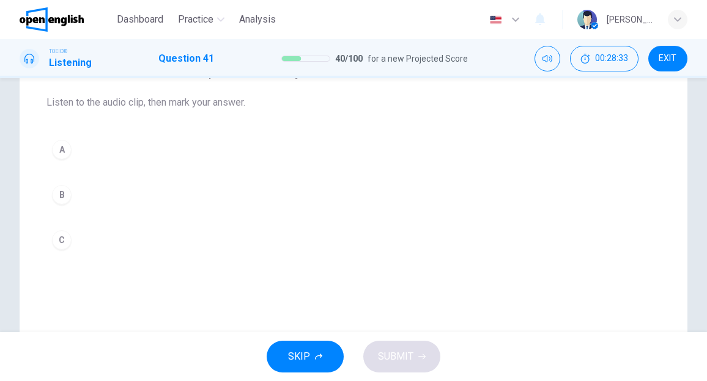
click at [59, 149] on div "A" at bounding box center [62, 150] width 20 height 20
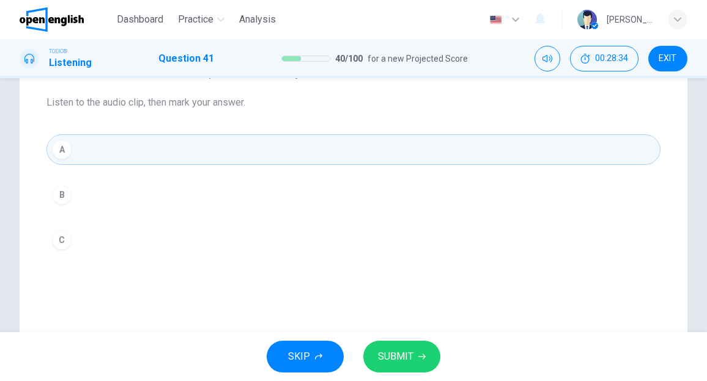
click at [397, 350] on span "SUBMIT" at bounding box center [395, 356] width 35 height 17
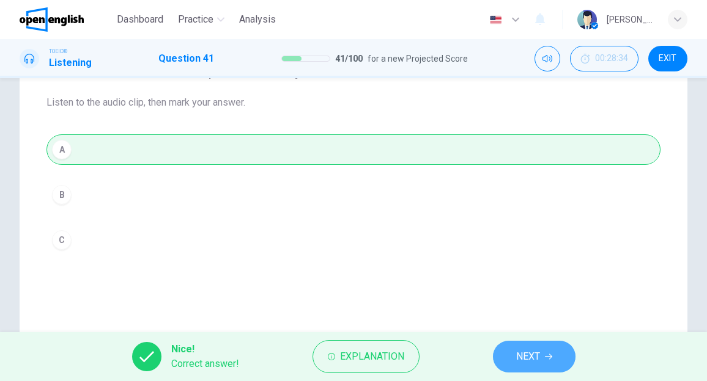
click at [524, 350] on span "NEXT" at bounding box center [528, 356] width 24 height 17
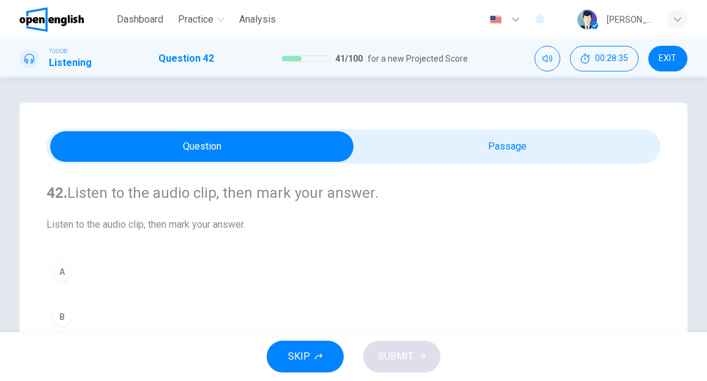
click at [443, 164] on div "42. Listen to the audio clip, then [PERSON_NAME] your answer. Listen to the aud…" at bounding box center [353, 280] width 614 height 233
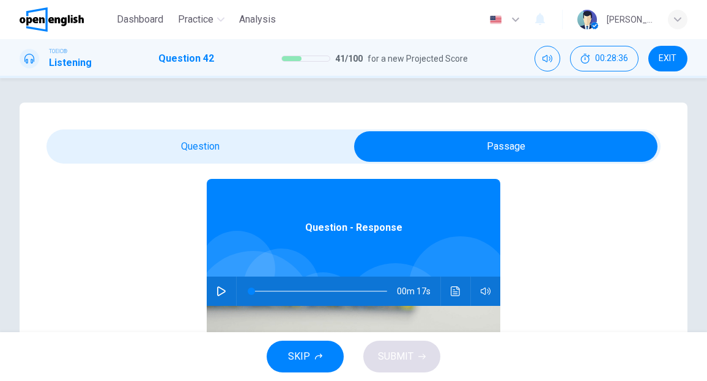
scroll to position [68, 0]
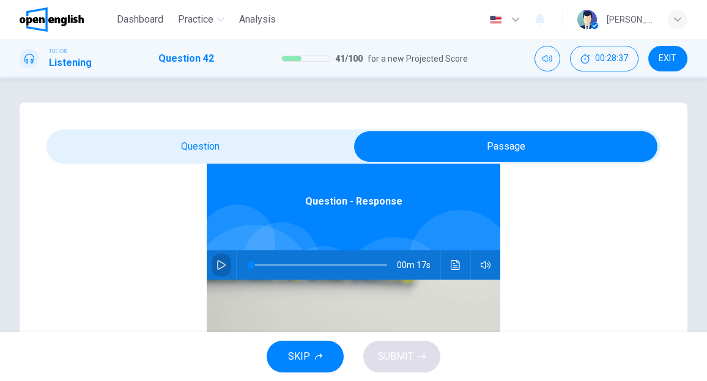
click at [217, 268] on icon "button" at bounding box center [221, 265] width 10 height 10
type input "*"
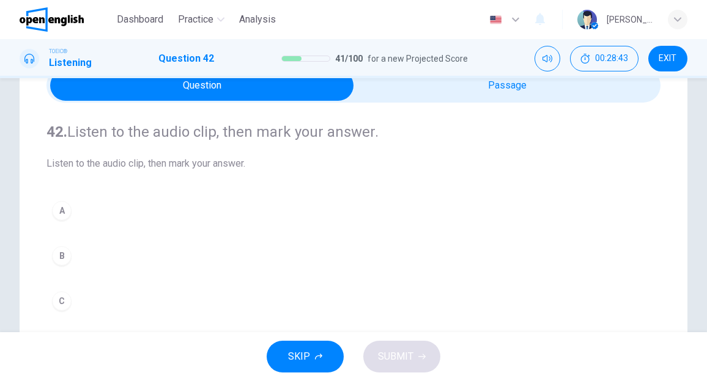
scroll to position [122, 0]
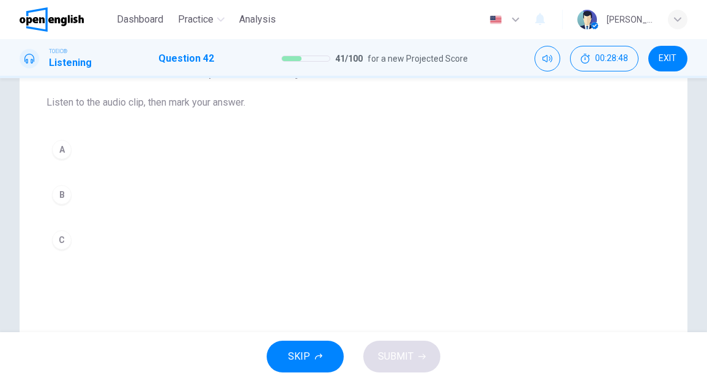
click at [59, 194] on div "B" at bounding box center [62, 195] width 20 height 20
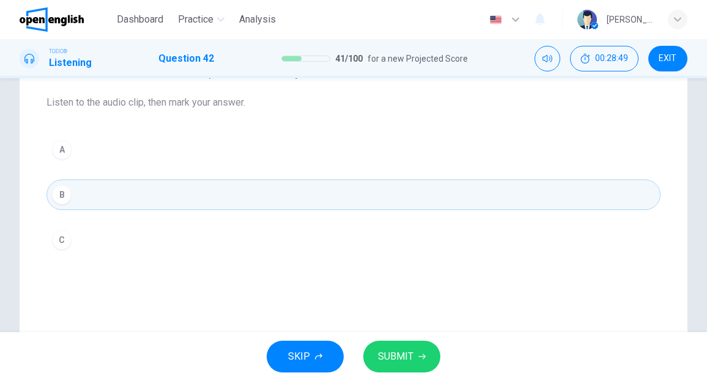
click at [391, 346] on button "SUBMIT" at bounding box center [401, 357] width 77 height 32
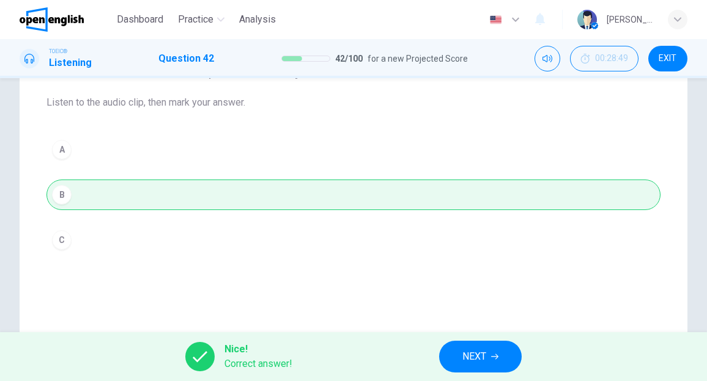
click at [476, 364] on span "NEXT" at bounding box center [474, 356] width 24 height 17
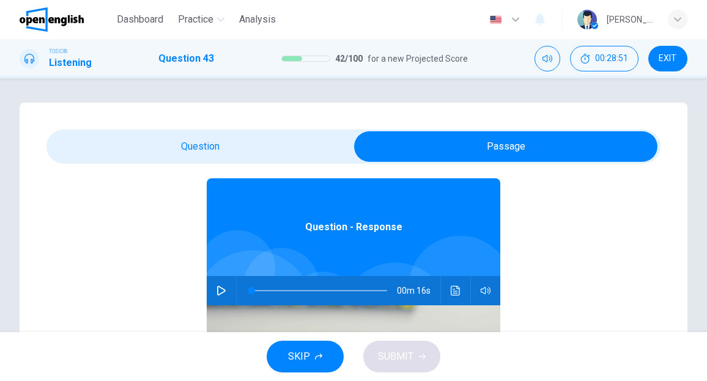
scroll to position [61, 0]
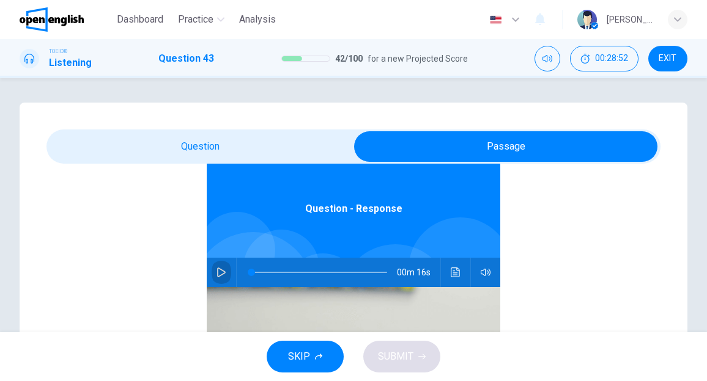
click at [218, 273] on icon "button" at bounding box center [221, 273] width 10 height 10
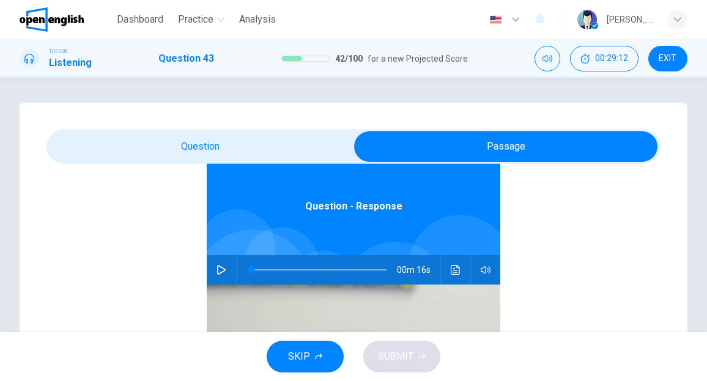
scroll to position [68, 0]
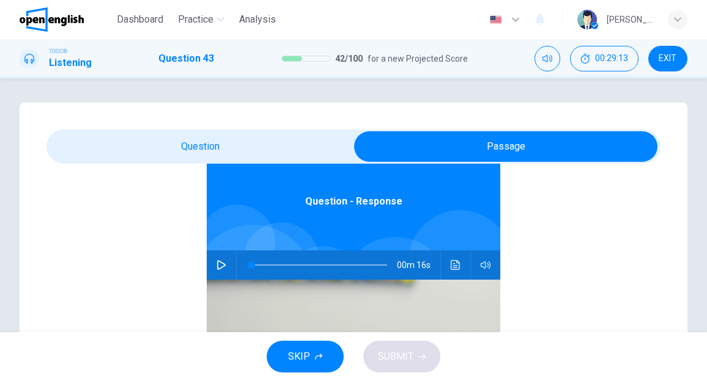
drag, startPoint x: 213, startPoint y: 263, endPoint x: 226, endPoint y: 204, distance: 61.1
click at [216, 263] on icon "button" at bounding box center [221, 265] width 10 height 10
type input "*"
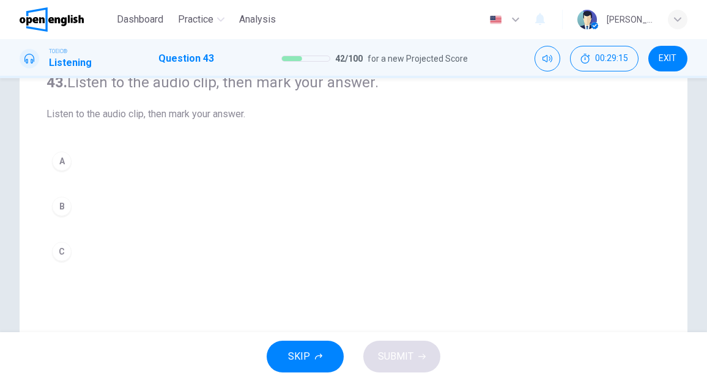
scroll to position [122, 0]
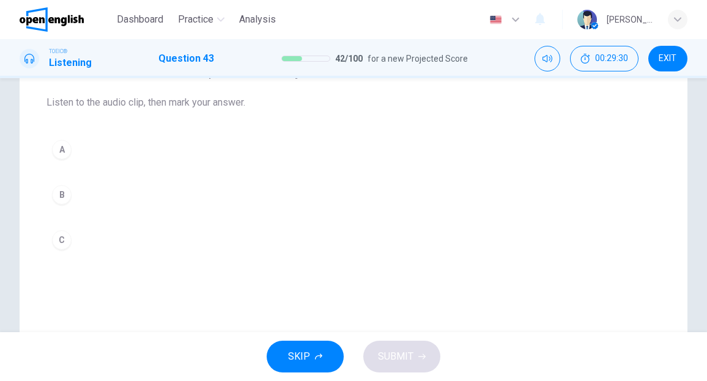
click at [62, 152] on div "A" at bounding box center [62, 150] width 20 height 20
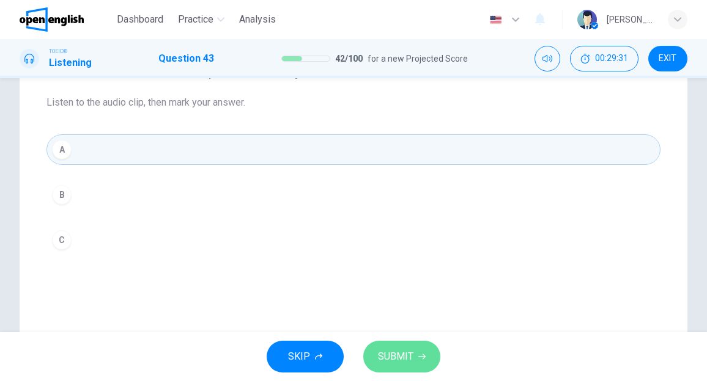
click at [402, 355] on span "SUBMIT" at bounding box center [395, 356] width 35 height 17
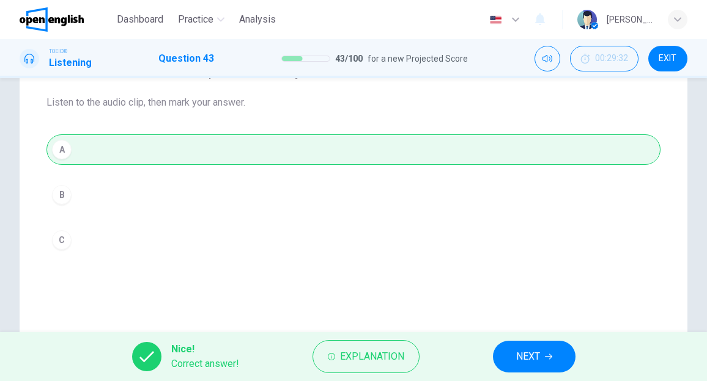
click at [518, 356] on span "NEXT" at bounding box center [528, 356] width 24 height 17
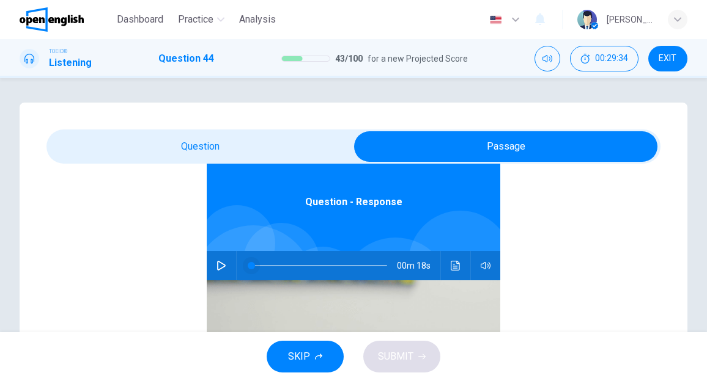
scroll to position [68, 0]
click at [216, 263] on icon "button" at bounding box center [221, 265] width 10 height 10
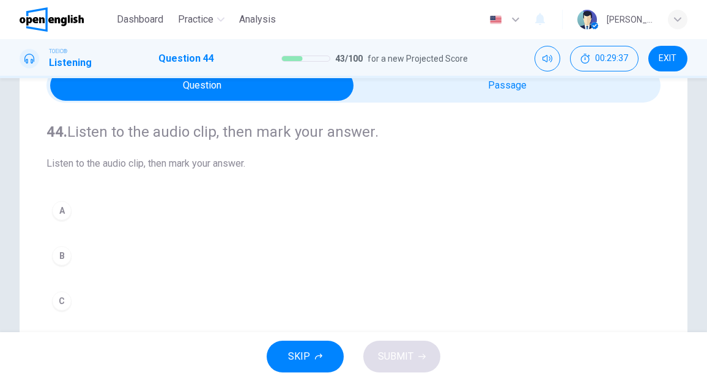
scroll to position [122, 0]
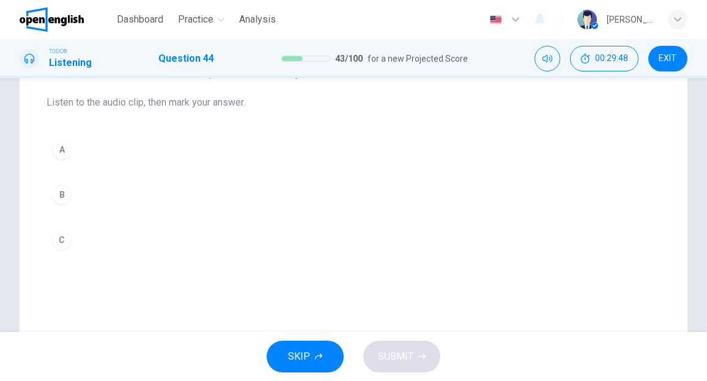
click at [93, 191] on button "B" at bounding box center [353, 195] width 614 height 31
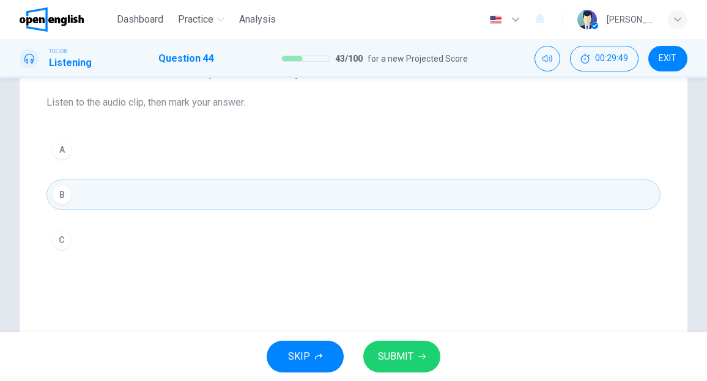
click at [405, 358] on span "SUBMIT" at bounding box center [395, 356] width 35 height 17
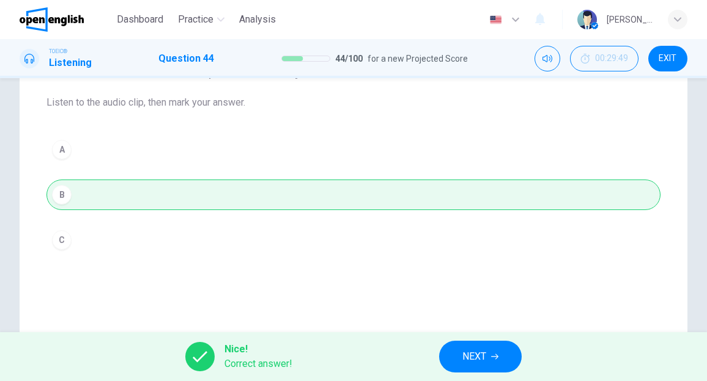
click at [461, 347] on button "NEXT" at bounding box center [480, 357] width 83 height 32
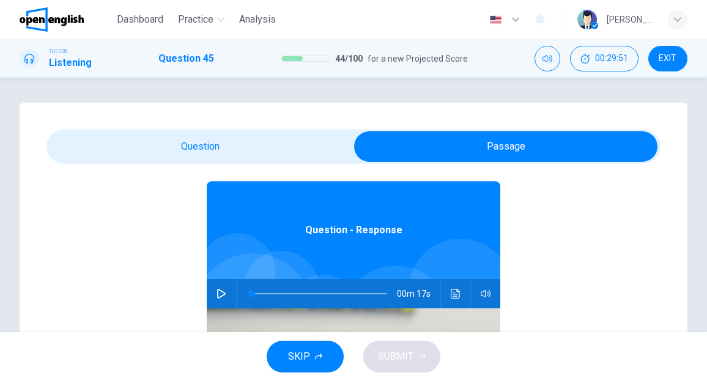
scroll to position [61, 0]
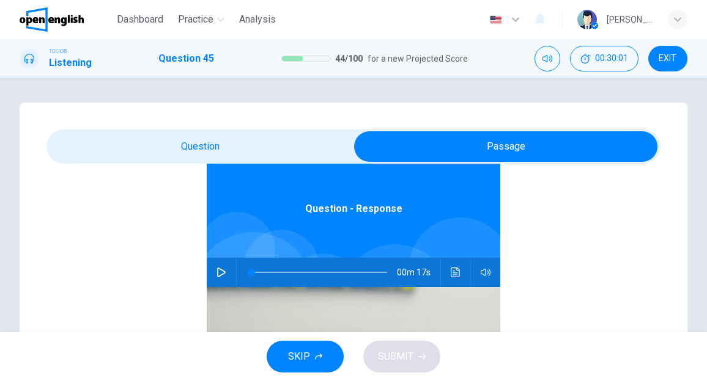
click at [211, 271] on button "button" at bounding box center [221, 272] width 20 height 29
type input "*"
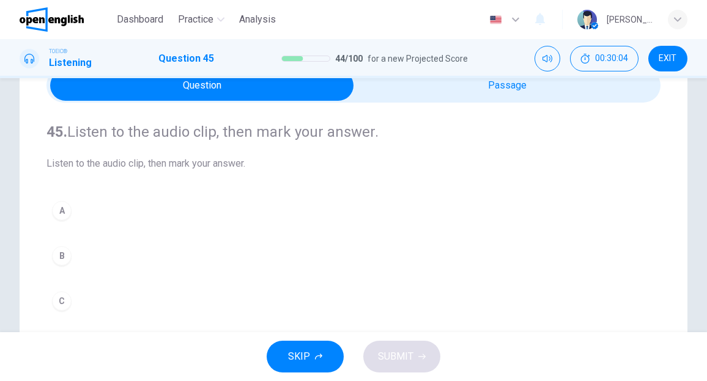
scroll to position [122, 0]
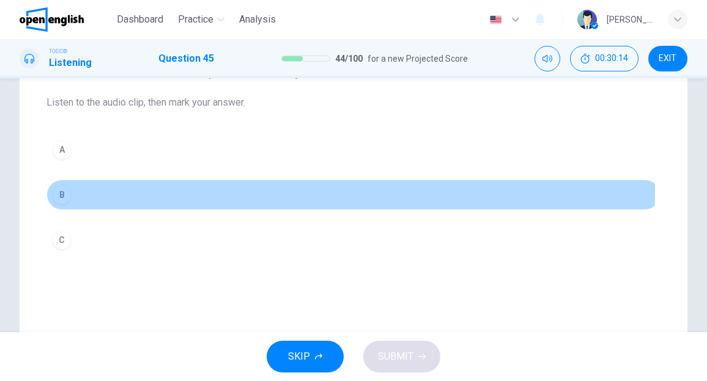
click at [63, 193] on div "B" at bounding box center [62, 195] width 20 height 20
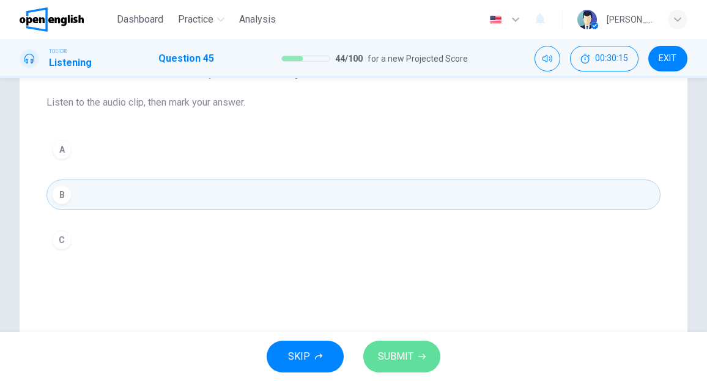
drag, startPoint x: 397, startPoint y: 359, endPoint x: 400, endPoint y: 345, distance: 13.8
click at [398, 356] on span "SUBMIT" at bounding box center [395, 356] width 35 height 17
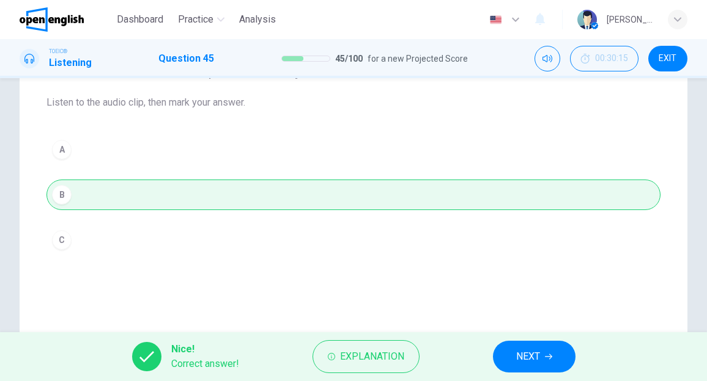
click at [510, 356] on button "NEXT" at bounding box center [534, 357] width 83 height 32
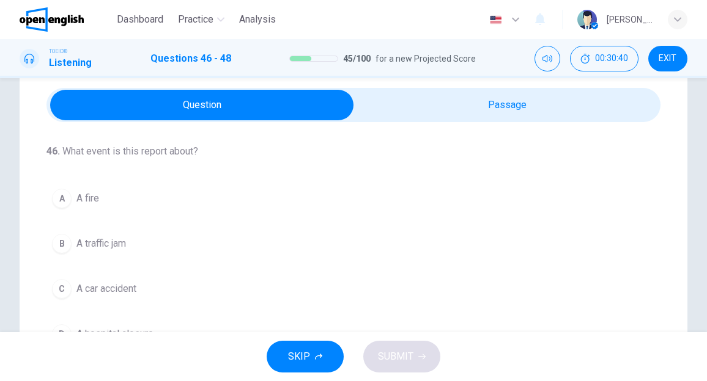
scroll to position [61, 0]
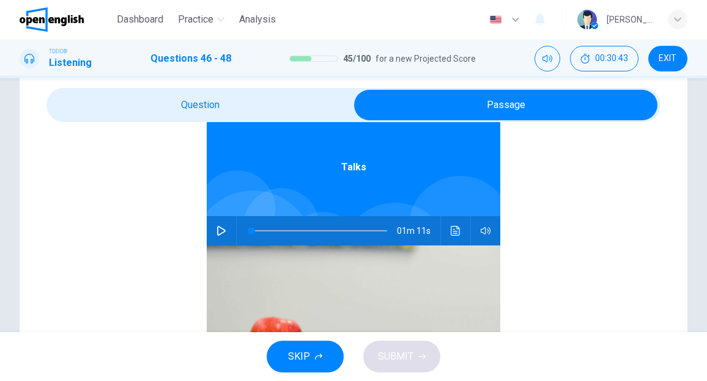
click at [219, 234] on icon "button" at bounding box center [221, 231] width 10 height 10
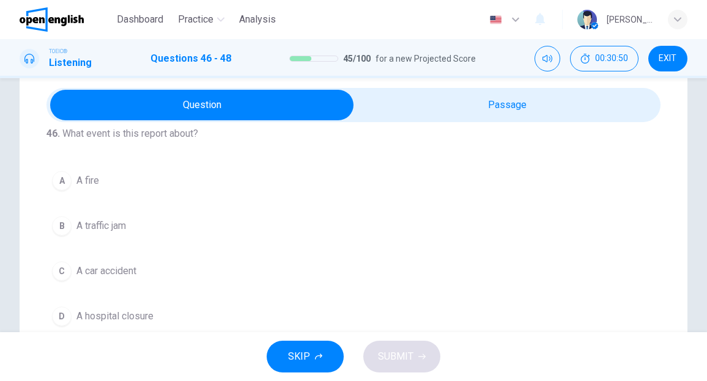
scroll to position [0, 0]
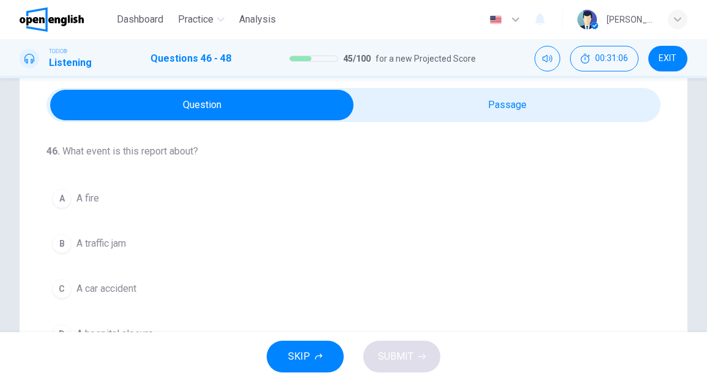
click at [110, 292] on span "A car accident" at bounding box center [106, 289] width 60 height 15
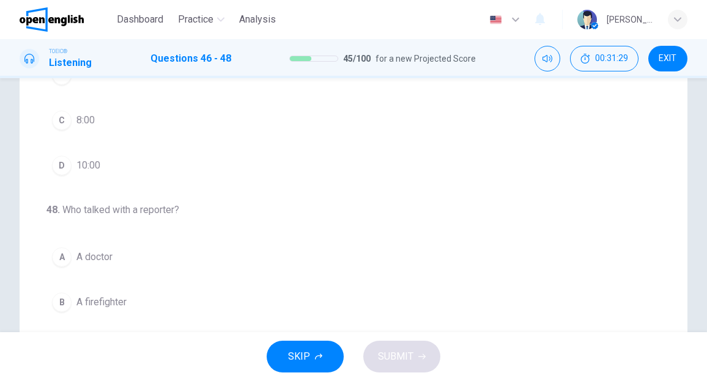
scroll to position [225, 0]
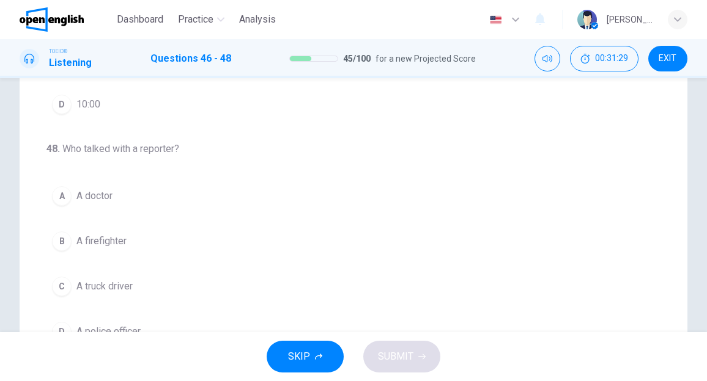
click at [114, 241] on span "A firefighter" at bounding box center [101, 241] width 50 height 15
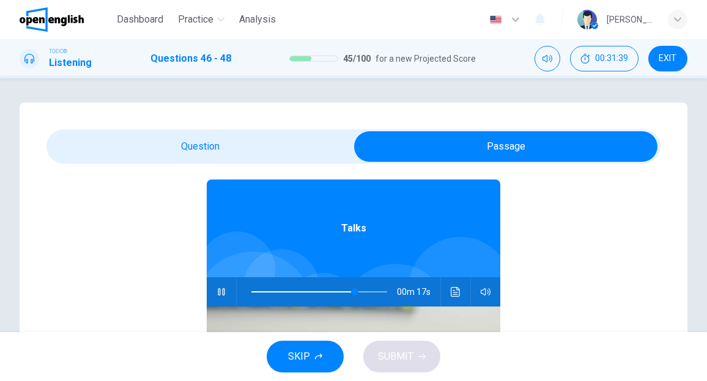
scroll to position [68, 0]
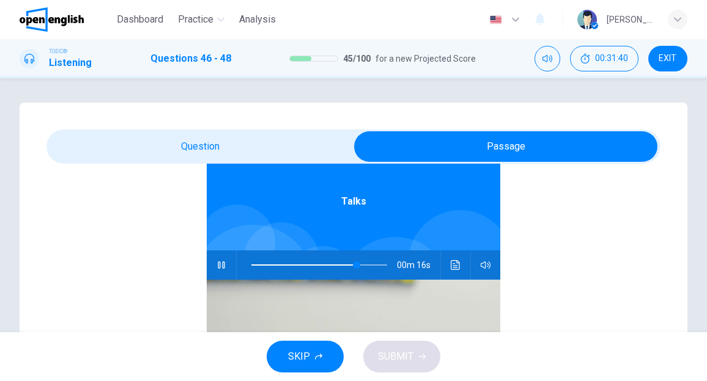
click at [251, 266] on span at bounding box center [319, 265] width 136 height 17
type input "*"
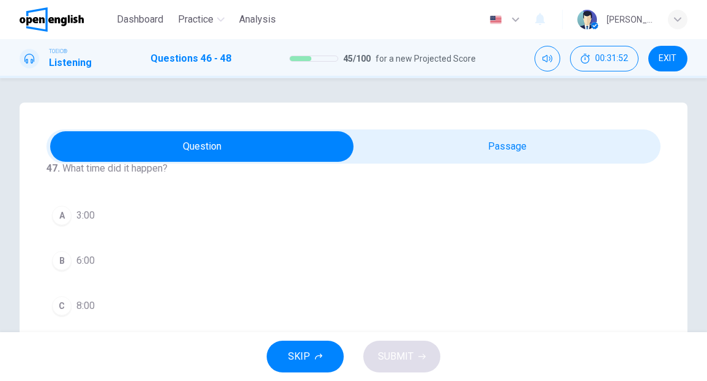
scroll to position [274, 0]
click at [97, 284] on button "C 8:00" at bounding box center [353, 284] width 614 height 31
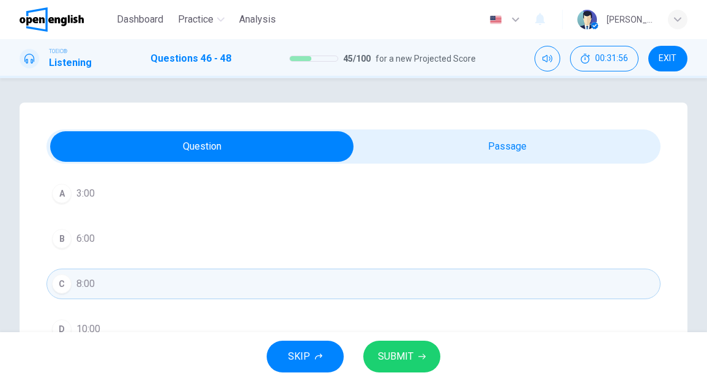
click at [400, 356] on span "SUBMIT" at bounding box center [395, 356] width 35 height 17
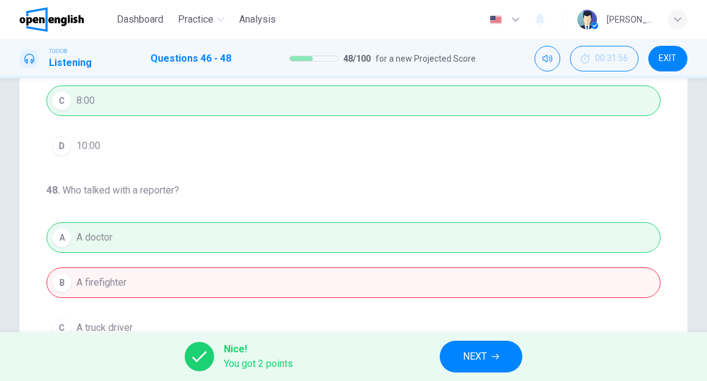
scroll to position [244, 0]
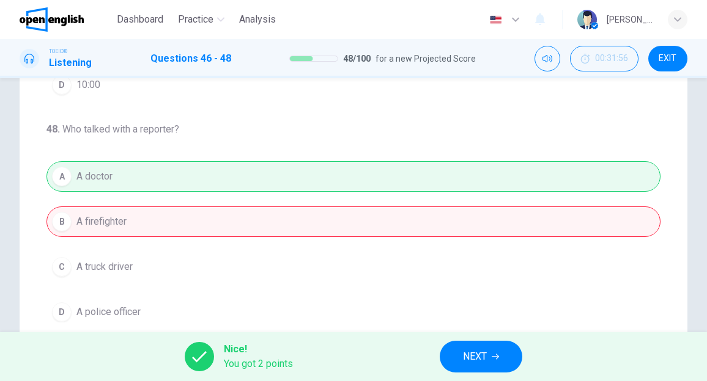
click at [454, 348] on button "NEXT" at bounding box center [480, 357] width 83 height 32
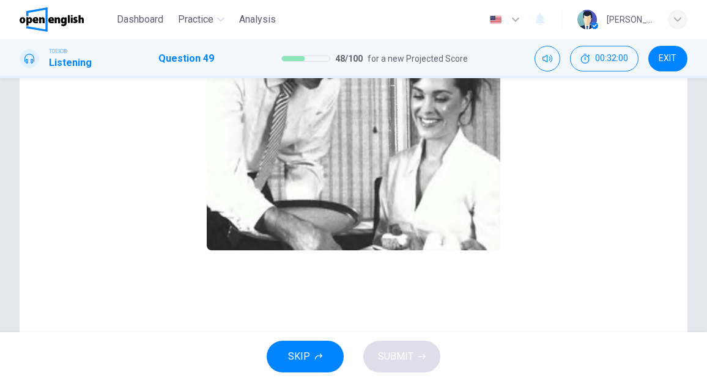
scroll to position [164, 0]
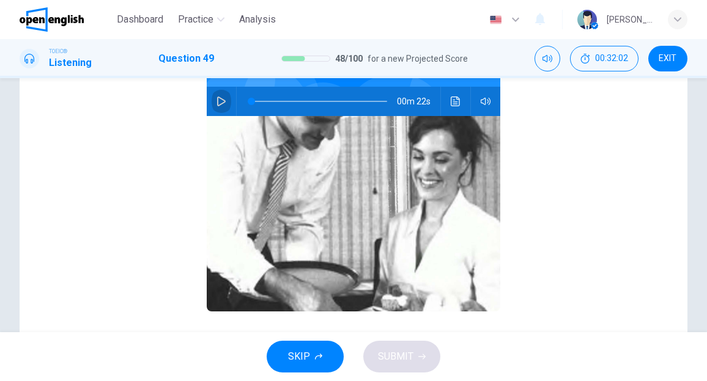
click at [216, 101] on icon "button" at bounding box center [221, 102] width 10 height 10
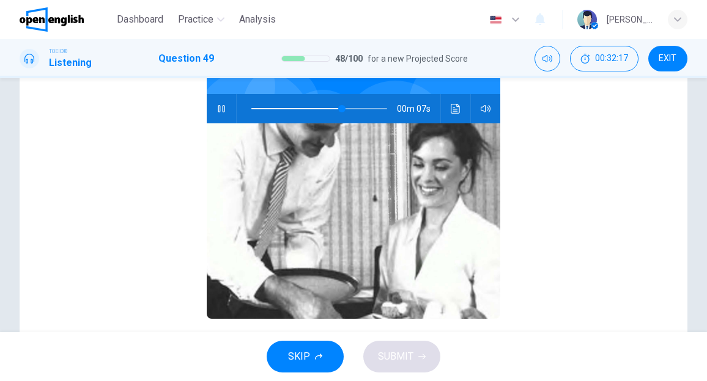
scroll to position [0, 0]
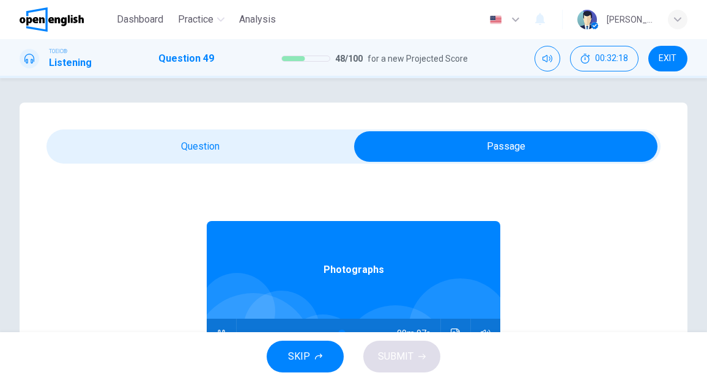
type input "**"
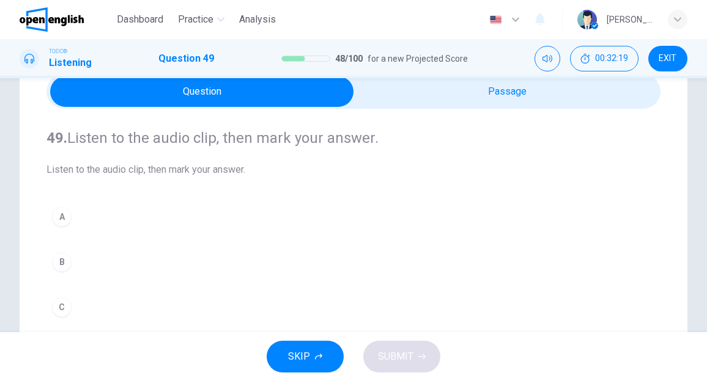
scroll to position [122, 0]
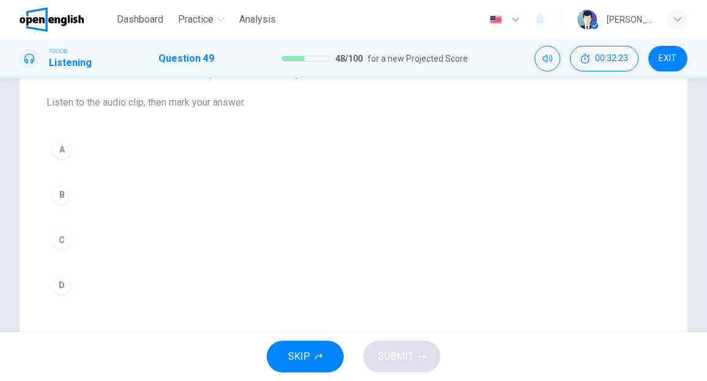
click at [61, 240] on div "C" at bounding box center [62, 240] width 20 height 20
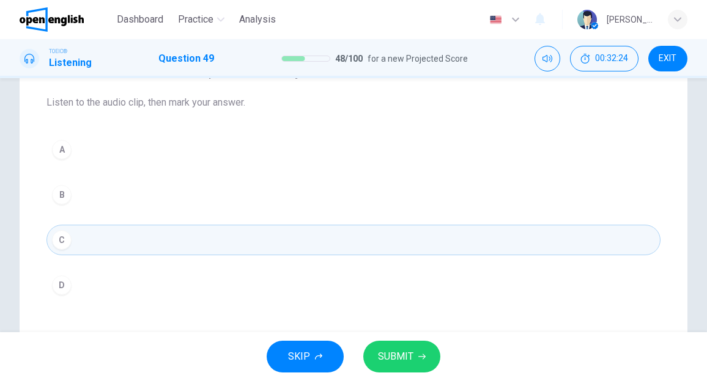
click at [406, 356] on span "SUBMIT" at bounding box center [395, 356] width 35 height 17
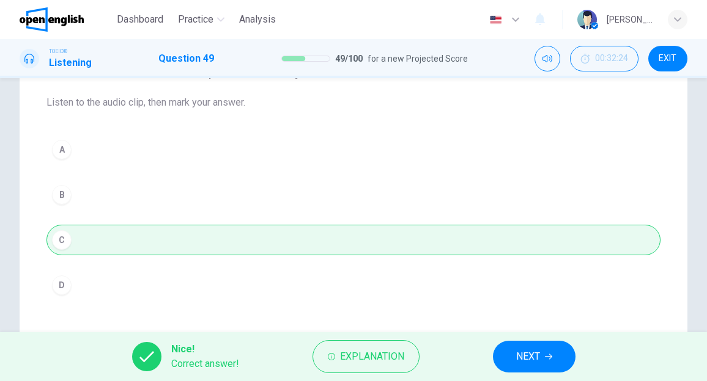
scroll to position [183, 0]
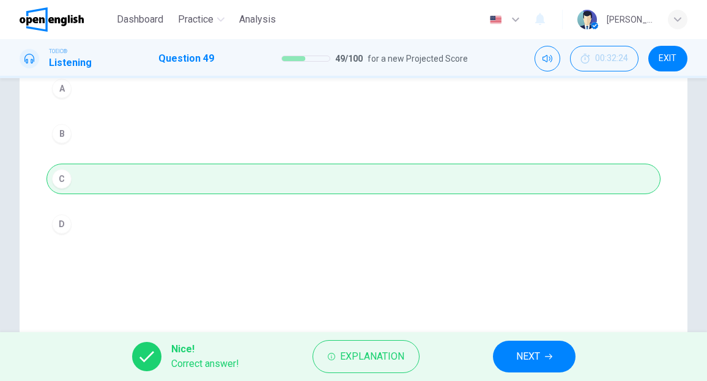
click at [525, 357] on span "NEXT" at bounding box center [528, 356] width 24 height 17
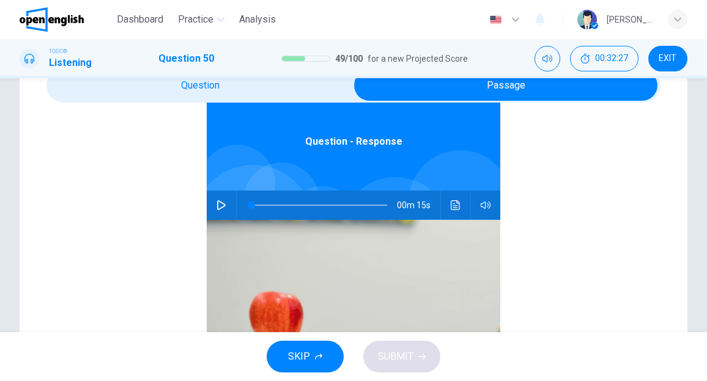
scroll to position [68, 0]
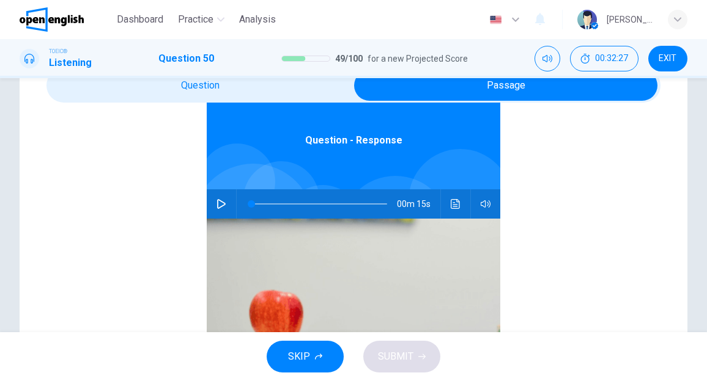
click at [217, 201] on icon "button" at bounding box center [221, 204] width 10 height 10
type input "*"
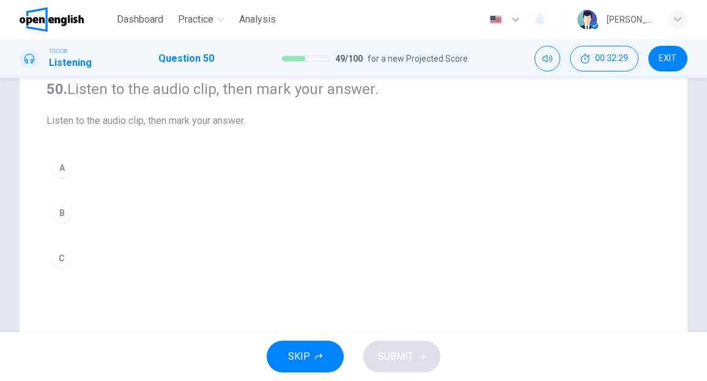
scroll to position [122, 0]
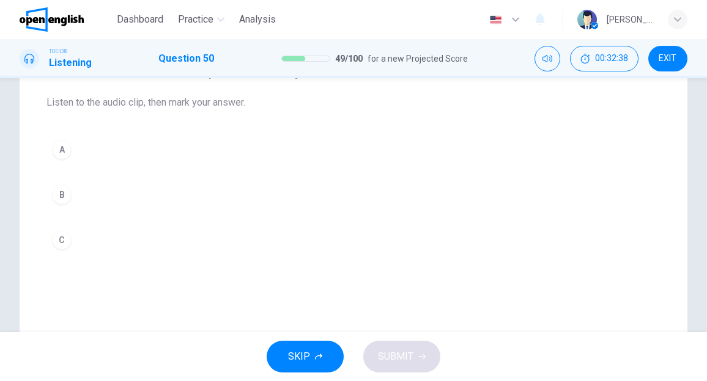
click at [59, 148] on div "A" at bounding box center [62, 150] width 20 height 20
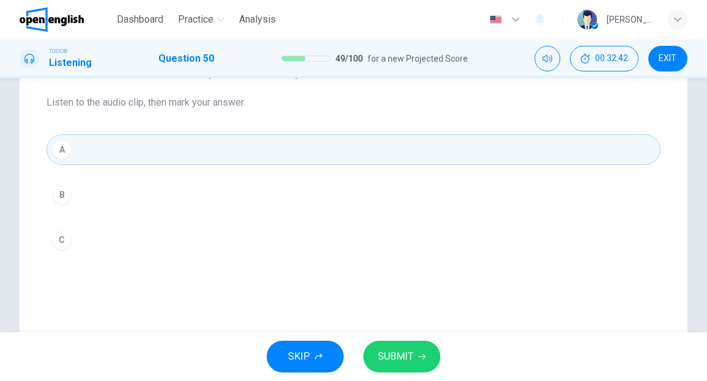
click at [407, 359] on span "SUBMIT" at bounding box center [395, 356] width 35 height 17
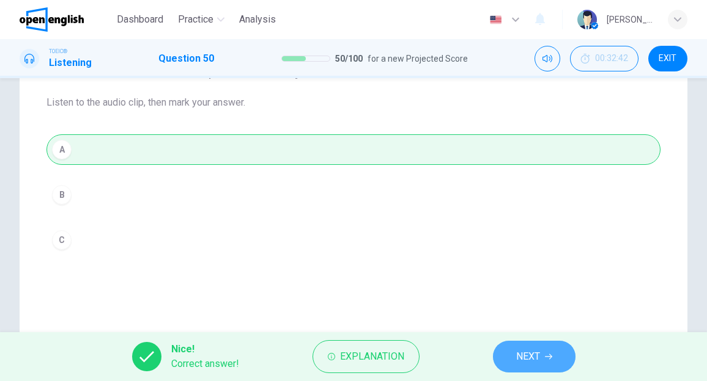
click at [527, 356] on span "NEXT" at bounding box center [528, 356] width 24 height 17
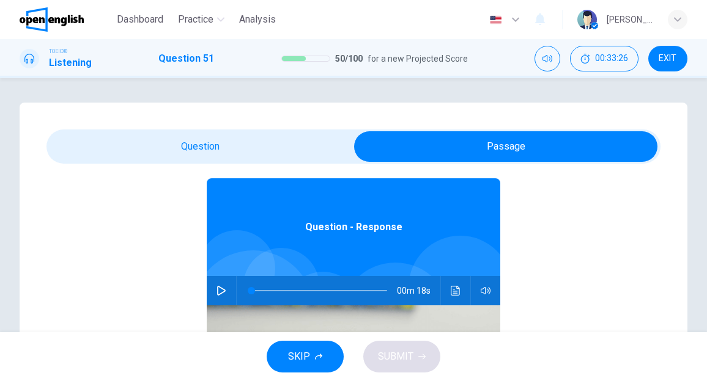
scroll to position [61, 0]
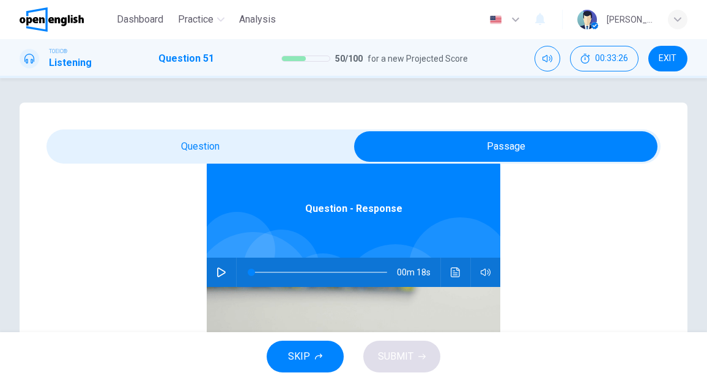
click at [217, 276] on icon "button" at bounding box center [221, 273] width 9 height 10
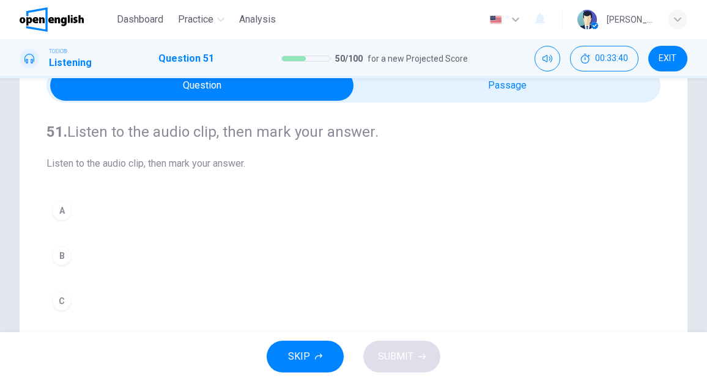
click at [61, 259] on div "B" at bounding box center [62, 256] width 20 height 20
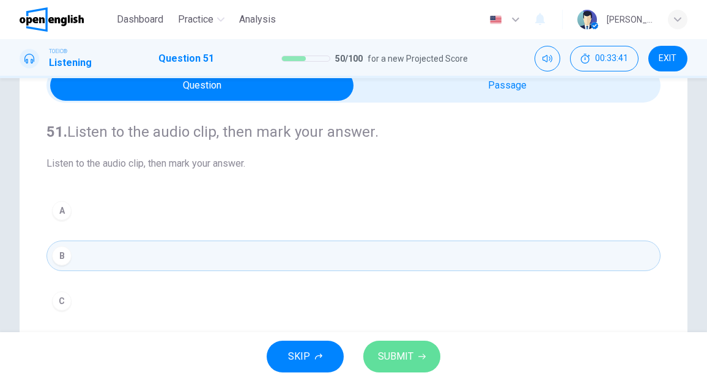
click at [390, 360] on span "SUBMIT" at bounding box center [395, 356] width 35 height 17
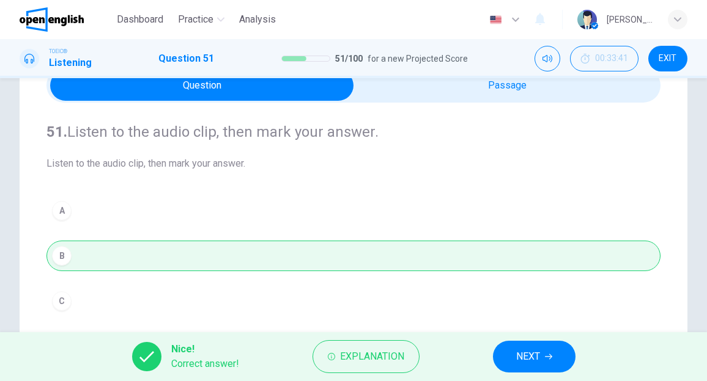
click at [532, 353] on span "NEXT" at bounding box center [528, 356] width 24 height 17
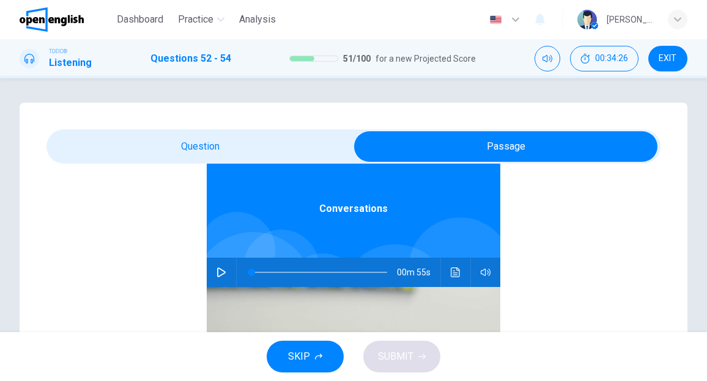
click at [216, 274] on icon "button" at bounding box center [221, 273] width 10 height 10
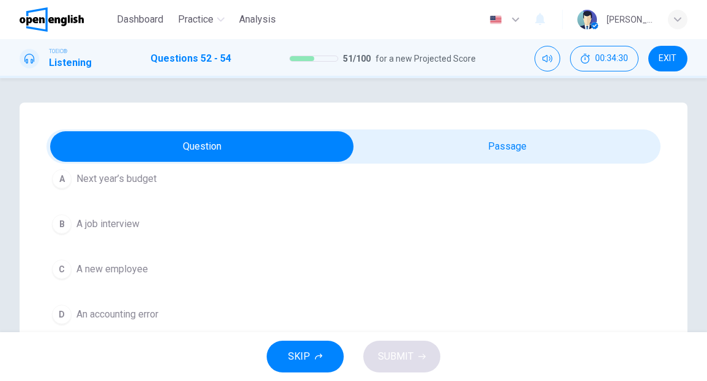
scroll to position [0, 0]
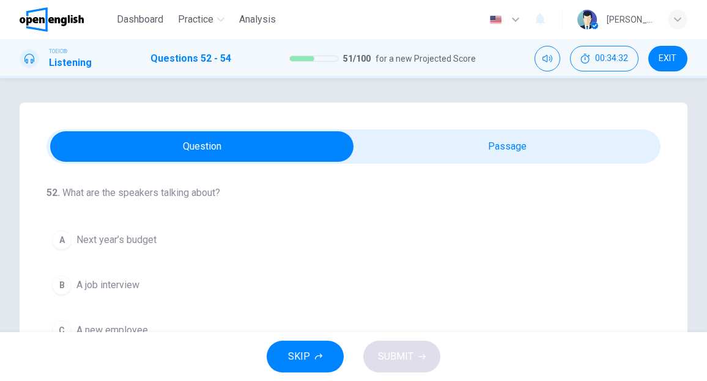
click at [115, 240] on span "Next year’s budget" at bounding box center [116, 240] width 80 height 15
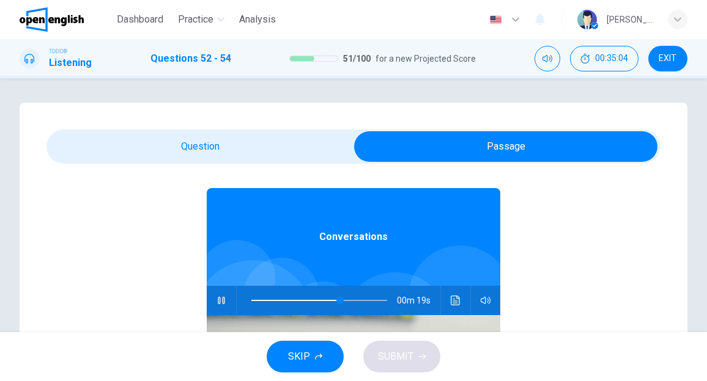
scroll to position [61, 0]
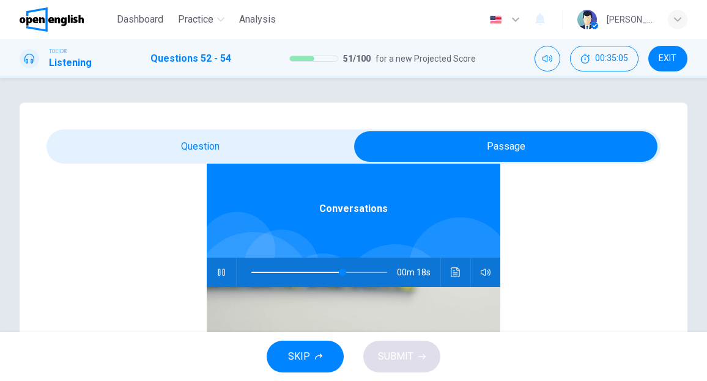
click at [251, 272] on span at bounding box center [296, 272] width 91 height 1
click at [216, 272] on icon "button" at bounding box center [221, 273] width 10 height 10
click at [220, 271] on button "button" at bounding box center [221, 272] width 20 height 29
type input "*"
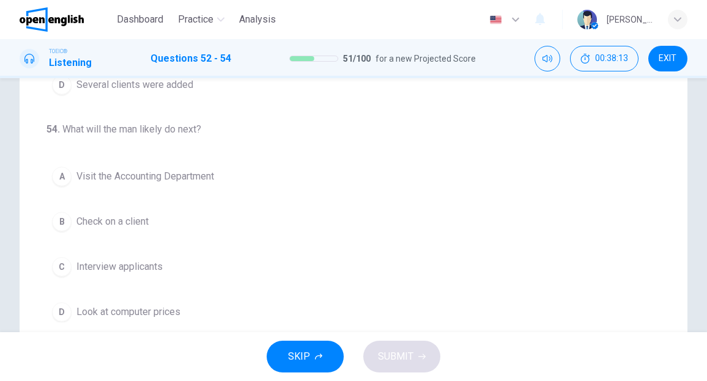
scroll to position [286, 0]
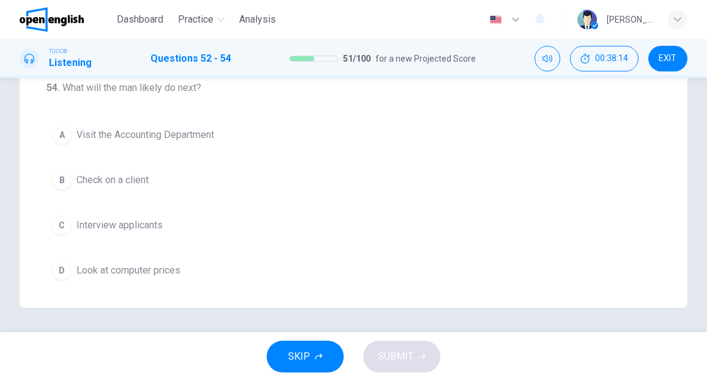
click at [153, 268] on span "Look at computer prices" at bounding box center [128, 270] width 104 height 15
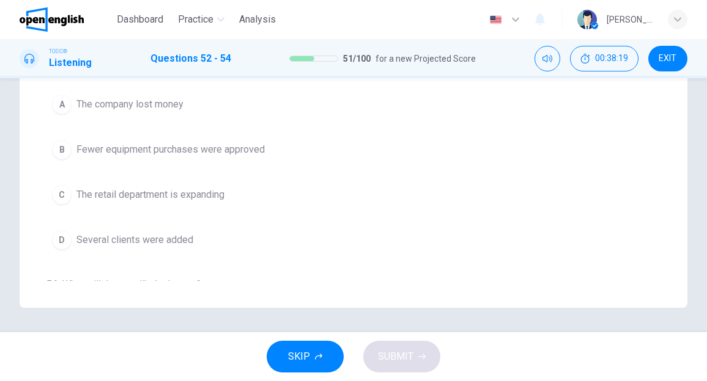
scroll to position [90, 0]
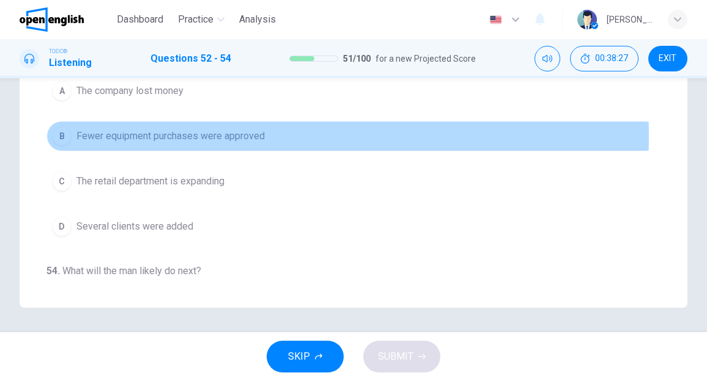
click at [193, 134] on span "Fewer equipment purchases were approved" at bounding box center [170, 136] width 188 height 15
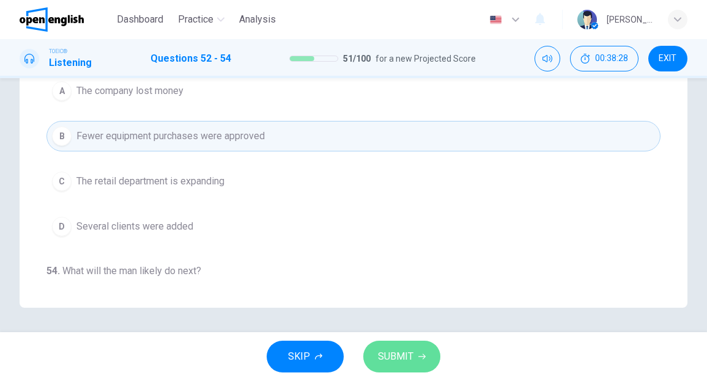
click at [384, 356] on span "SUBMIT" at bounding box center [395, 356] width 35 height 17
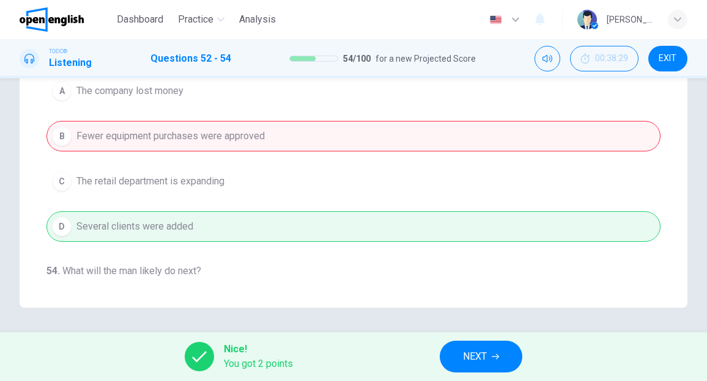
click at [457, 356] on button "NEXT" at bounding box center [480, 357] width 83 height 32
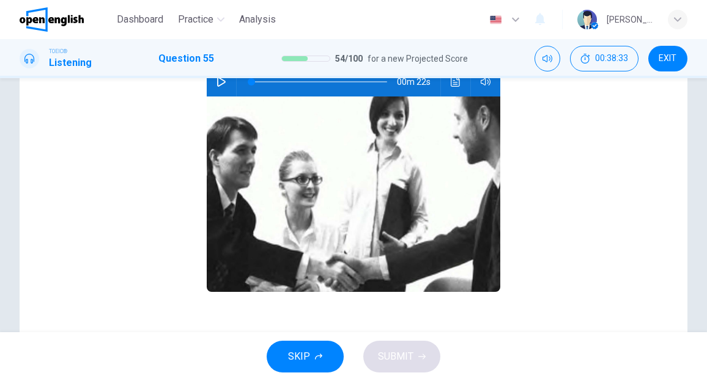
scroll to position [7, 0]
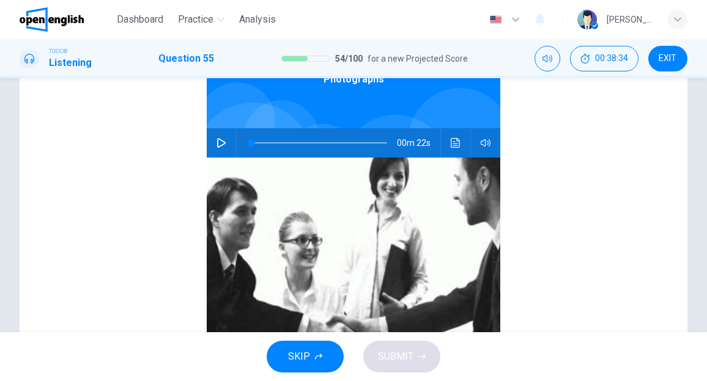
click at [218, 142] on icon "button" at bounding box center [221, 143] width 9 height 10
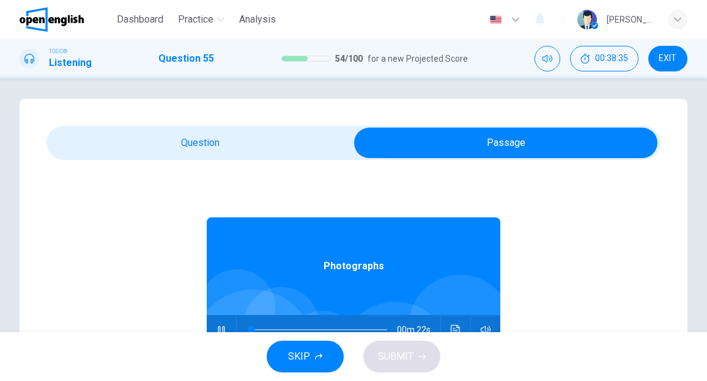
scroll to position [0, 0]
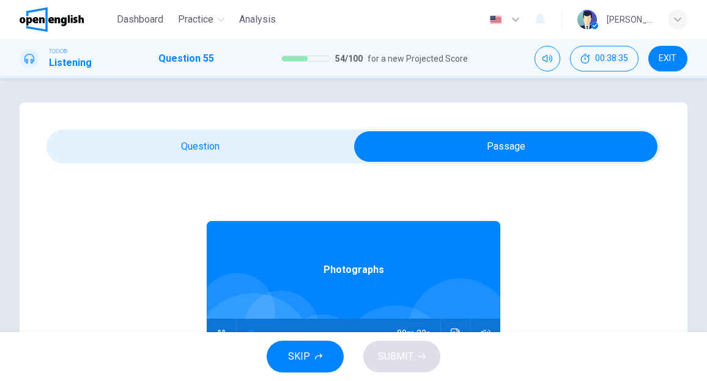
type input "*"
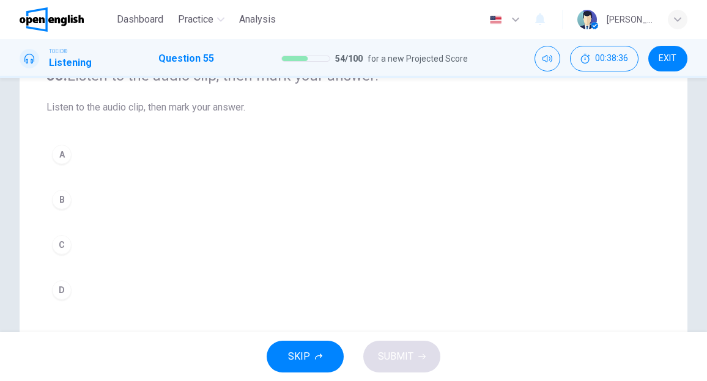
scroll to position [122, 0]
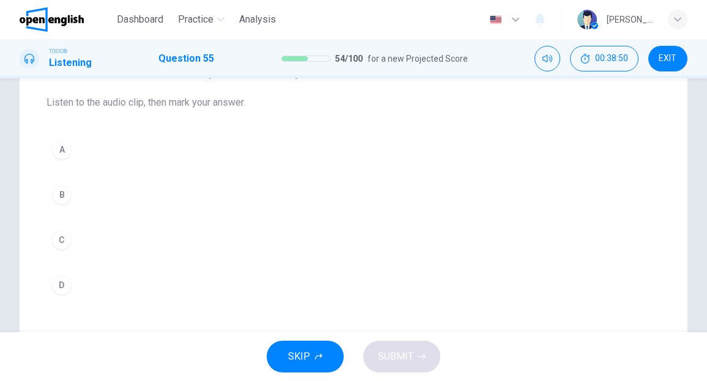
click at [72, 285] on button "D" at bounding box center [353, 285] width 614 height 31
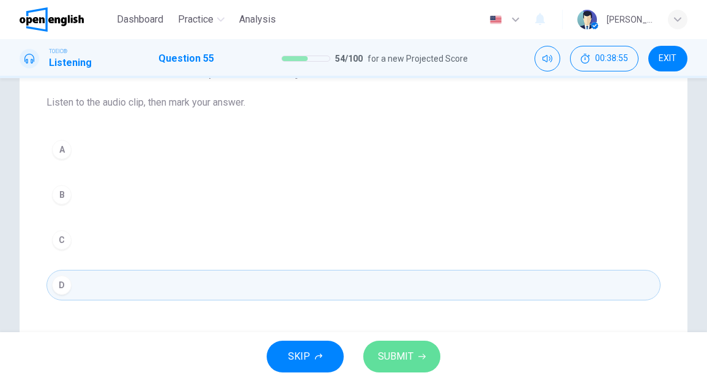
click at [396, 354] on span "SUBMIT" at bounding box center [395, 356] width 35 height 17
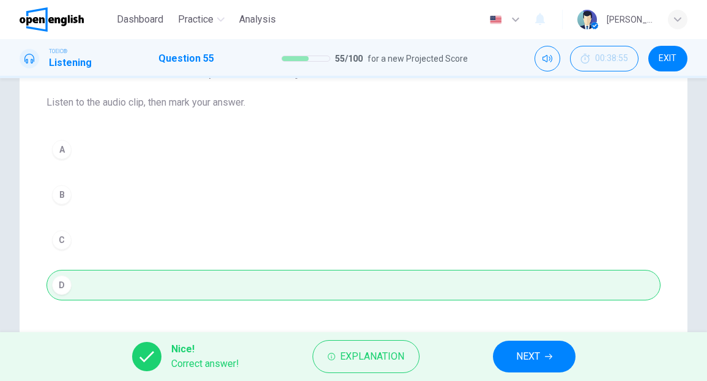
click at [509, 350] on button "NEXT" at bounding box center [534, 357] width 83 height 32
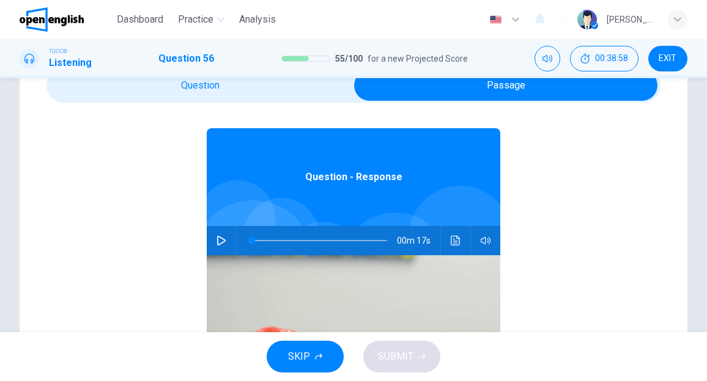
scroll to position [7, 0]
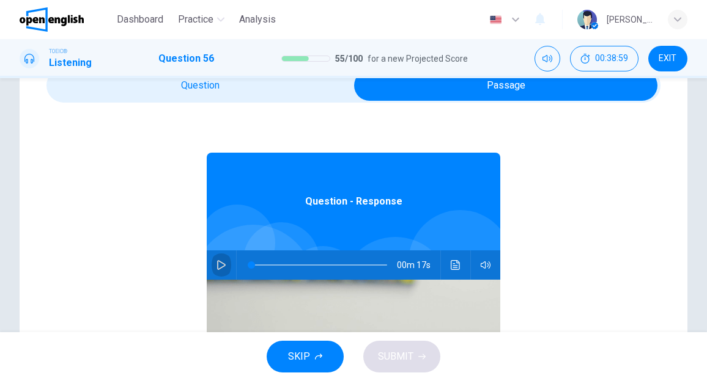
click at [216, 260] on icon "button" at bounding box center [221, 265] width 10 height 10
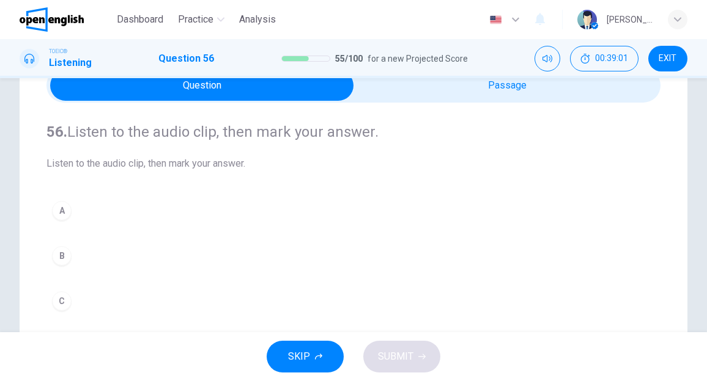
scroll to position [122, 0]
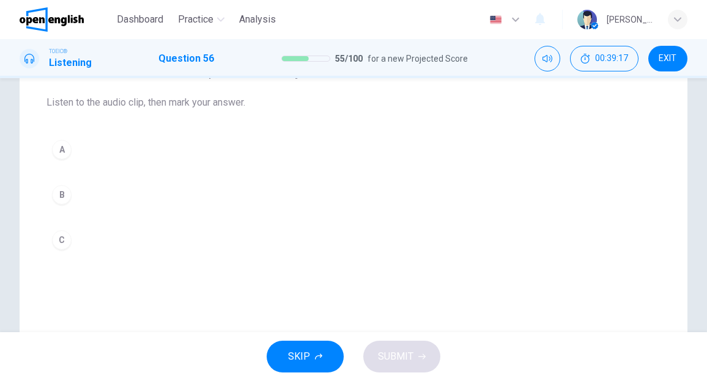
click at [62, 193] on div "B" at bounding box center [62, 195] width 20 height 20
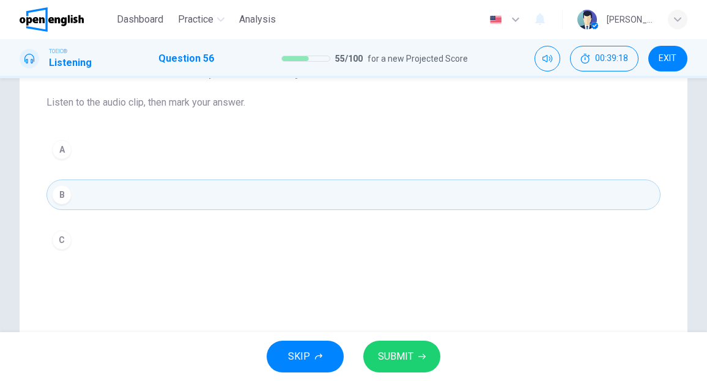
click at [397, 347] on button "SUBMIT" at bounding box center [401, 357] width 77 height 32
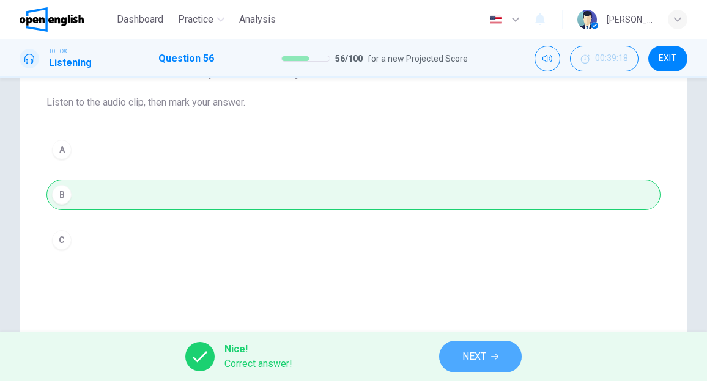
click at [480, 357] on span "NEXT" at bounding box center [474, 356] width 24 height 17
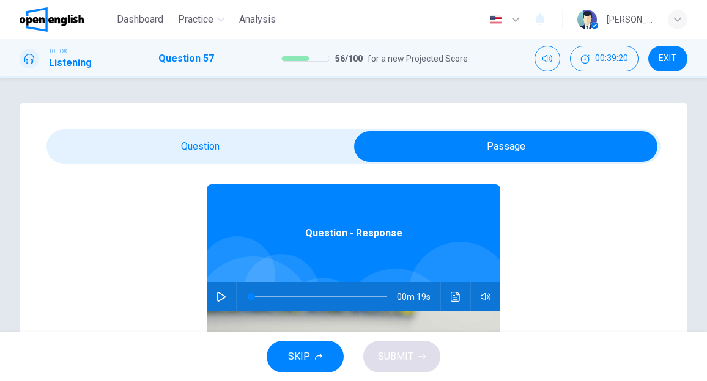
scroll to position [61, 0]
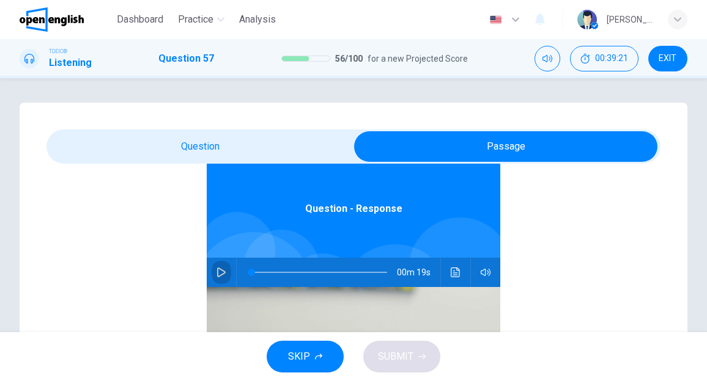
drag, startPoint x: 214, startPoint y: 272, endPoint x: 213, endPoint y: 230, distance: 41.6
click at [216, 271] on icon "button" at bounding box center [221, 273] width 10 height 10
type input "*"
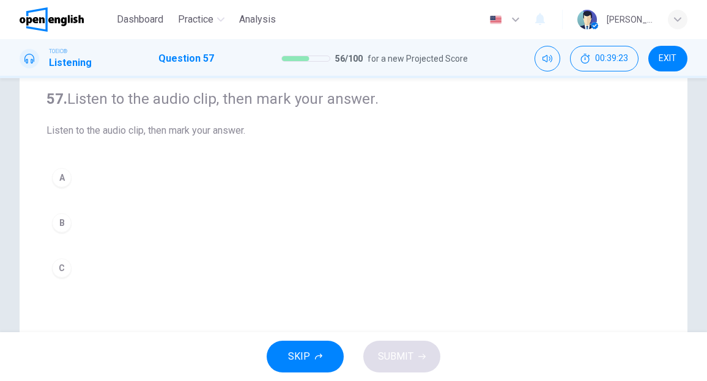
scroll to position [122, 0]
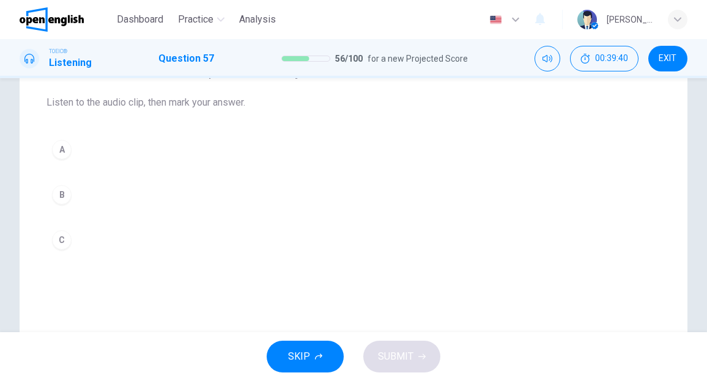
click at [57, 198] on div "B" at bounding box center [62, 195] width 20 height 20
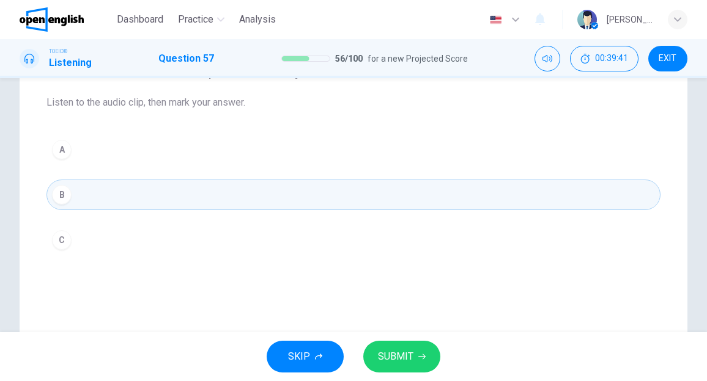
drag, startPoint x: 408, startPoint y: 355, endPoint x: 413, endPoint y: 348, distance: 8.3
click at [411, 354] on span "SUBMIT" at bounding box center [395, 356] width 35 height 17
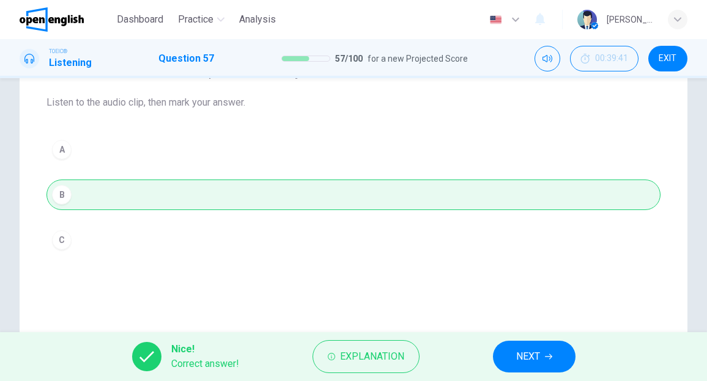
click at [534, 359] on span "NEXT" at bounding box center [528, 356] width 24 height 17
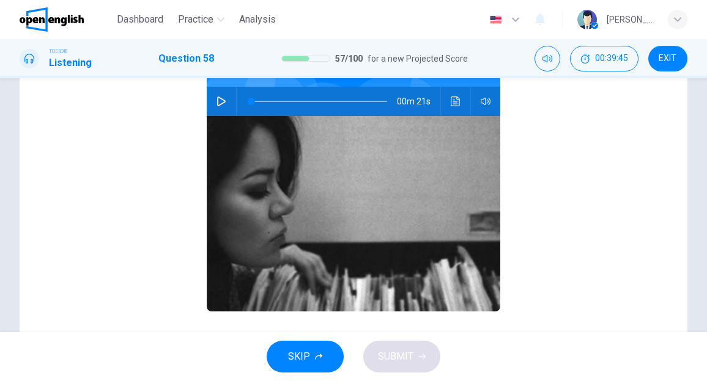
scroll to position [103, 0]
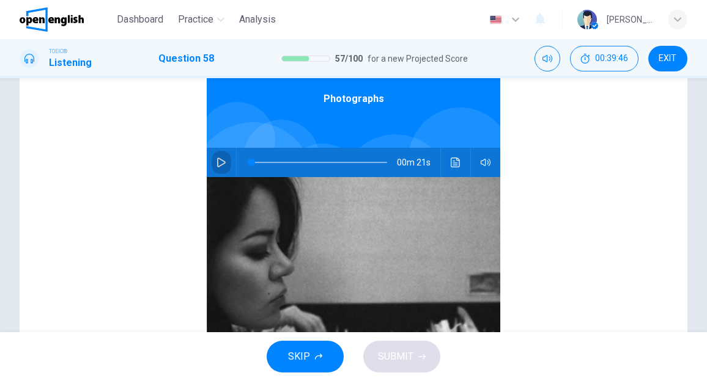
click at [217, 161] on icon "button" at bounding box center [221, 163] width 9 height 10
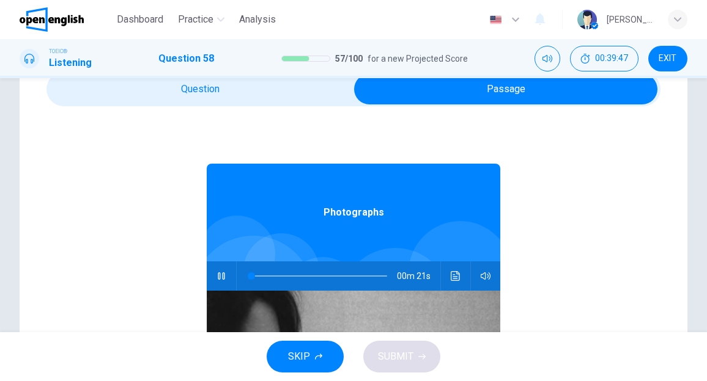
scroll to position [1, 0]
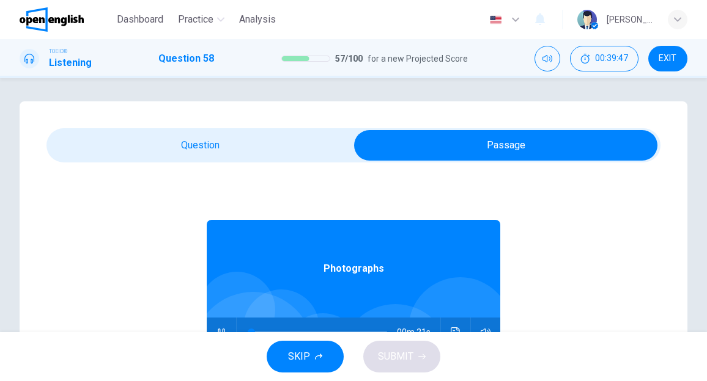
type input "*"
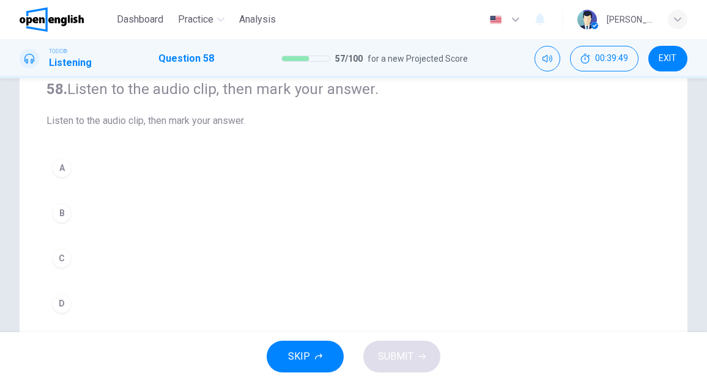
scroll to position [122, 0]
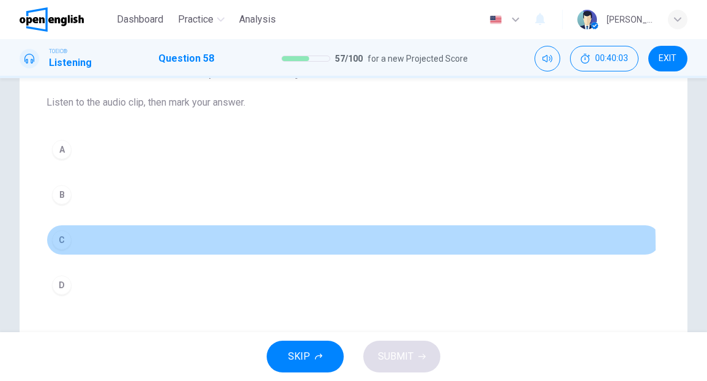
click at [62, 246] on div "C" at bounding box center [62, 240] width 20 height 20
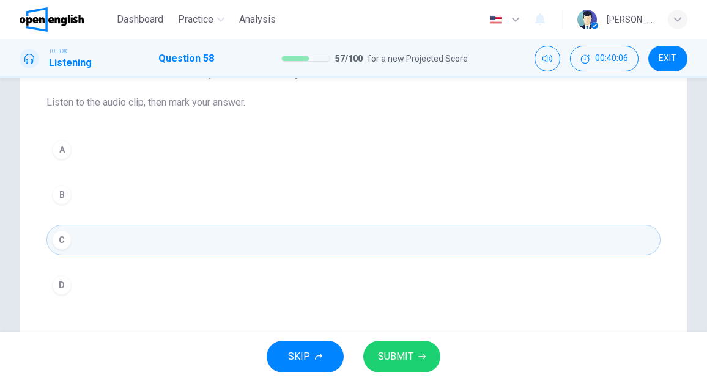
click at [398, 360] on span "SUBMIT" at bounding box center [395, 356] width 35 height 17
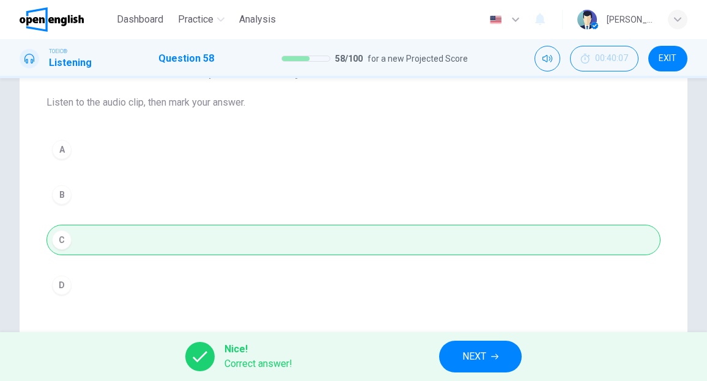
click at [474, 355] on span "NEXT" at bounding box center [474, 356] width 24 height 17
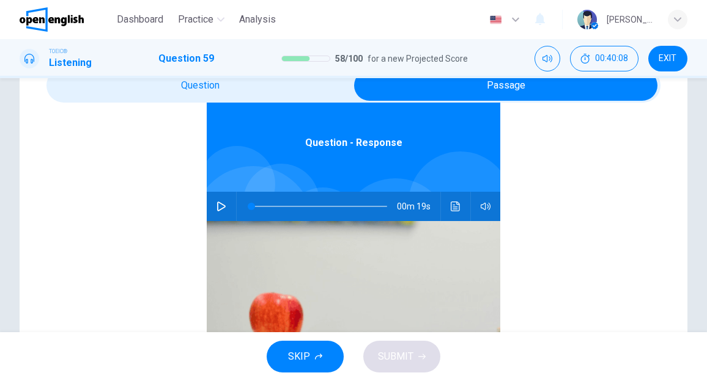
scroll to position [68, 0]
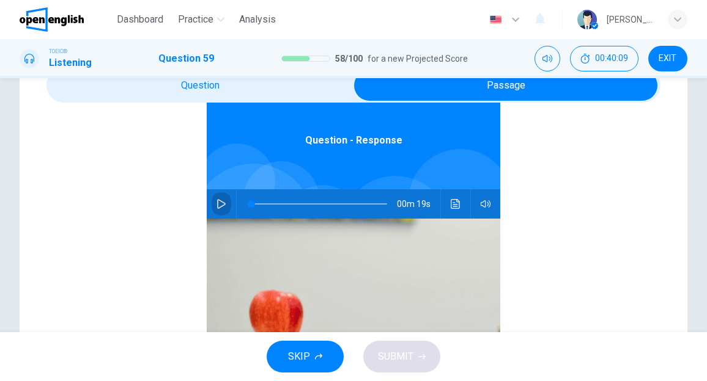
click at [218, 205] on icon "button" at bounding box center [221, 204] width 9 height 10
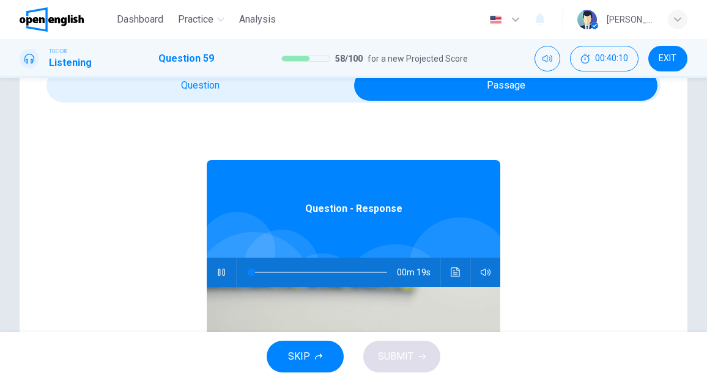
scroll to position [18, 0]
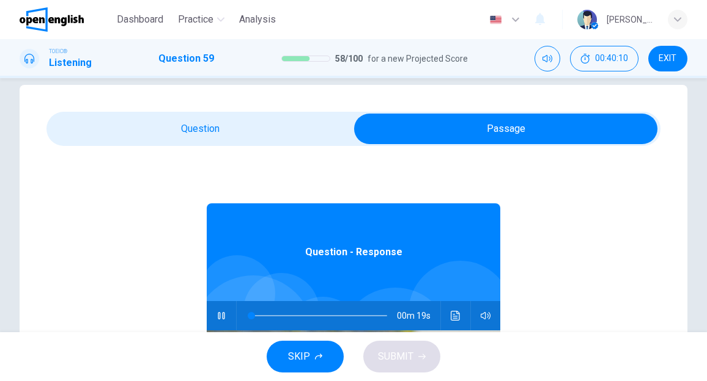
type input "*"
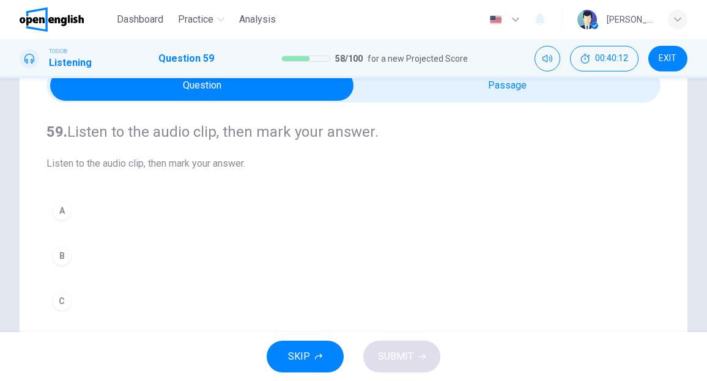
scroll to position [122, 0]
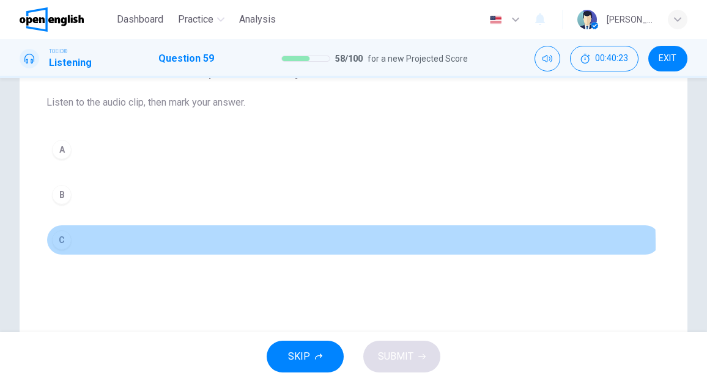
click at [67, 244] on div "C" at bounding box center [62, 240] width 20 height 20
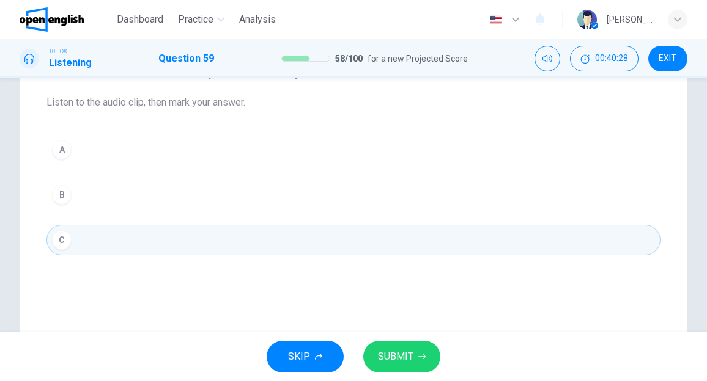
click at [395, 361] on span "SUBMIT" at bounding box center [395, 356] width 35 height 17
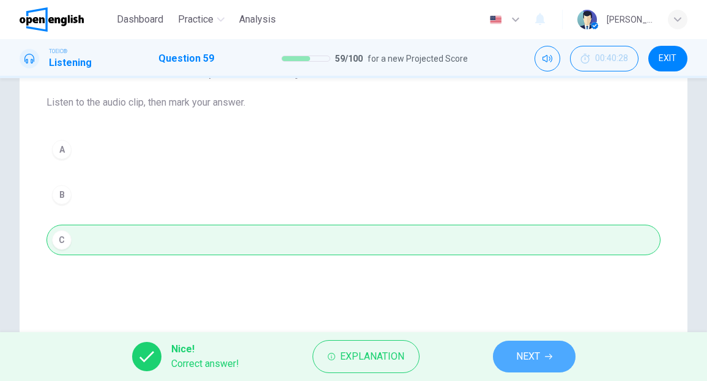
click at [529, 356] on span "NEXT" at bounding box center [528, 356] width 24 height 17
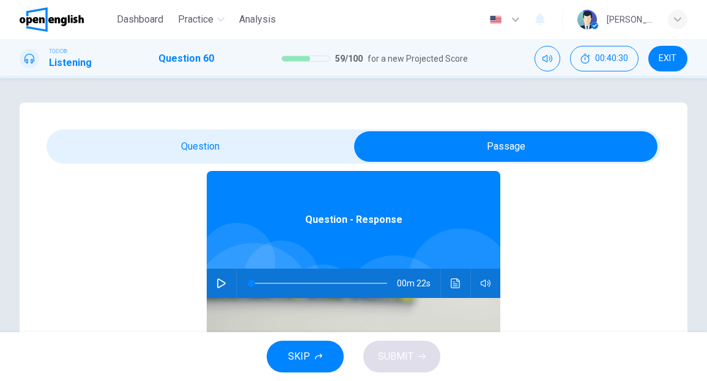
scroll to position [61, 0]
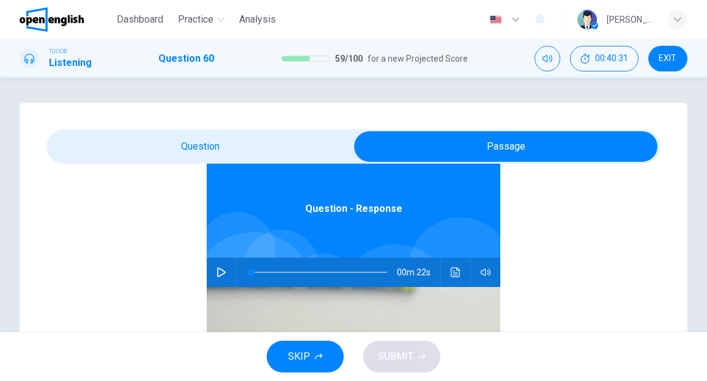
click at [216, 274] on icon "button" at bounding box center [221, 273] width 10 height 10
type input "*"
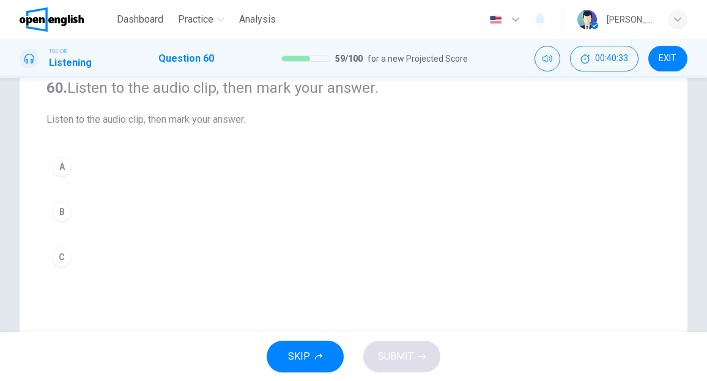
scroll to position [122, 0]
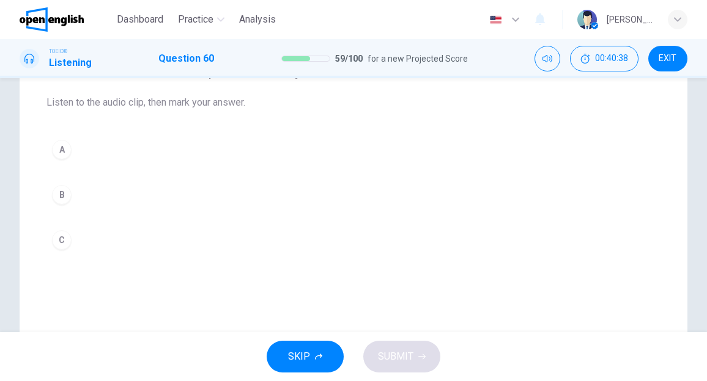
click at [61, 153] on div "A" at bounding box center [62, 150] width 20 height 20
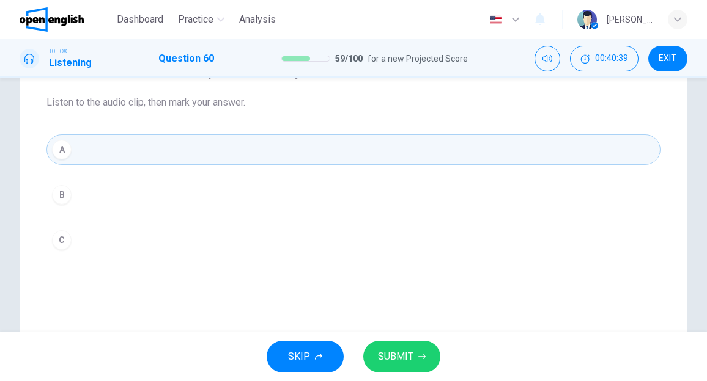
click at [383, 351] on span "SUBMIT" at bounding box center [395, 356] width 35 height 17
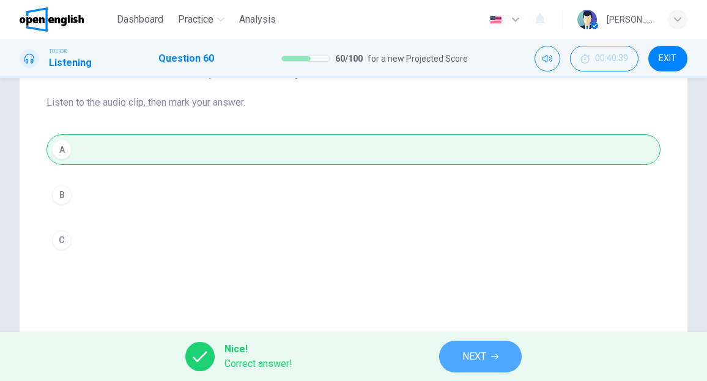
click at [460, 353] on button "NEXT" at bounding box center [480, 357] width 83 height 32
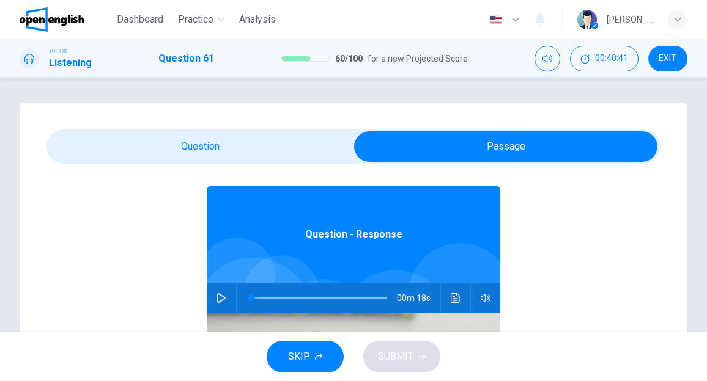
scroll to position [68, 0]
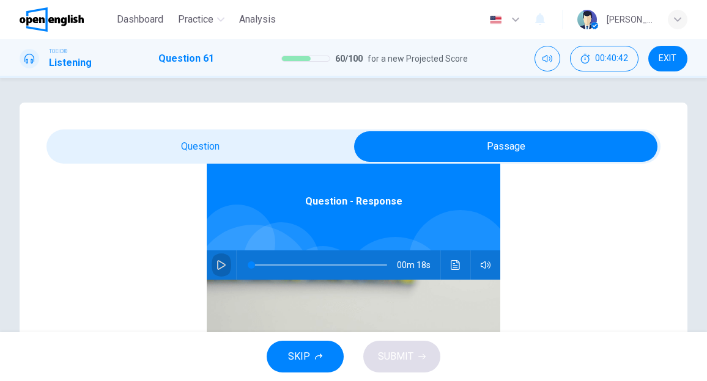
click at [217, 267] on icon "button" at bounding box center [221, 265] width 9 height 10
type input "*"
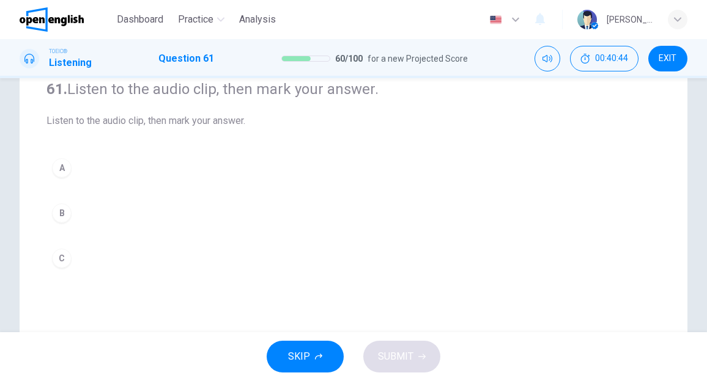
scroll to position [122, 0]
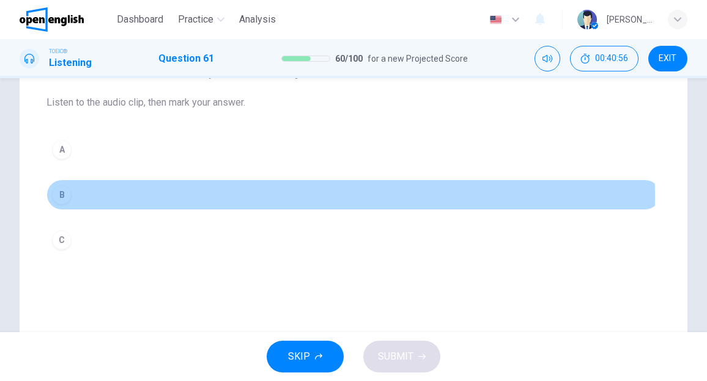
click at [68, 196] on div "B" at bounding box center [62, 195] width 20 height 20
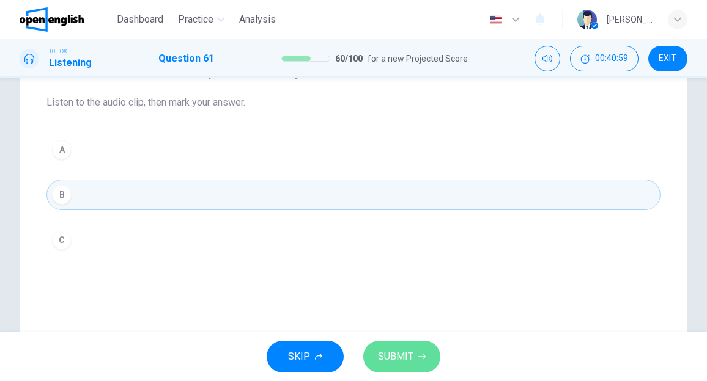
click at [387, 356] on span "SUBMIT" at bounding box center [395, 356] width 35 height 17
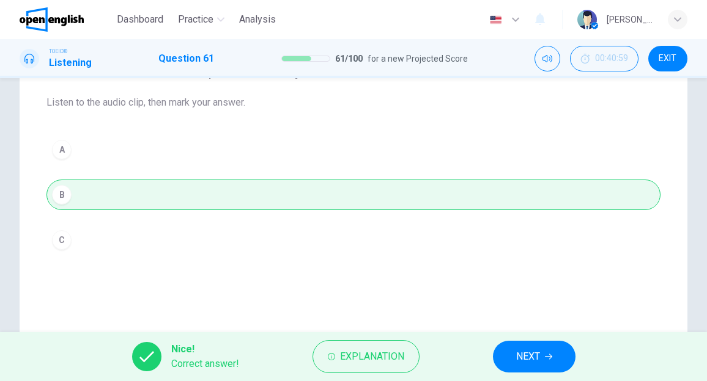
click at [515, 358] on button "NEXT" at bounding box center [534, 357] width 83 height 32
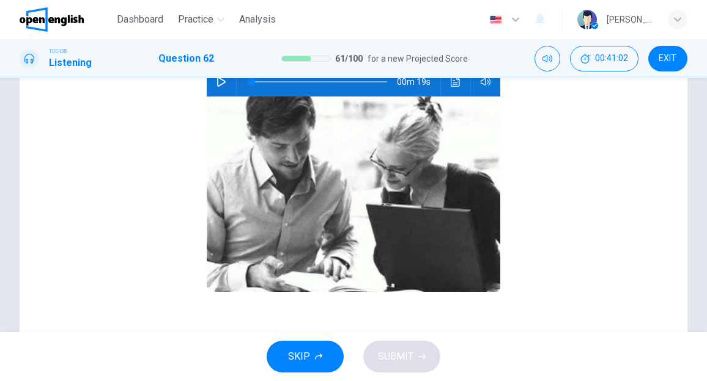
scroll to position [7, 0]
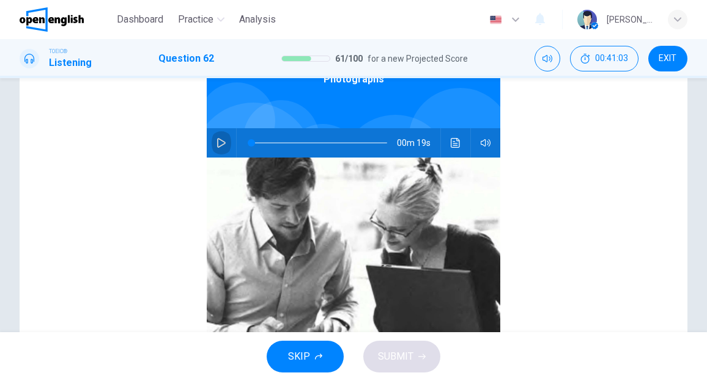
click at [216, 142] on icon "button" at bounding box center [221, 143] width 10 height 10
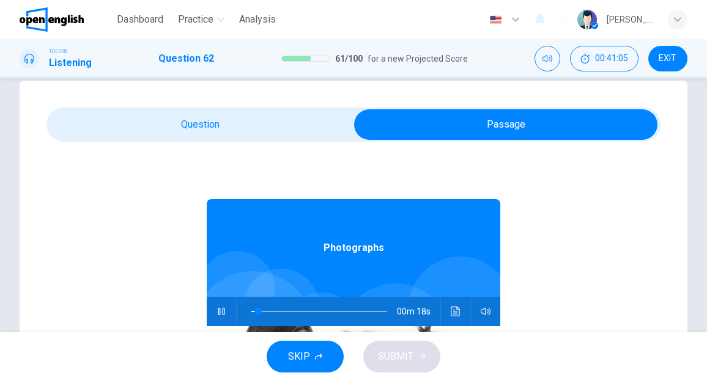
scroll to position [0, 0]
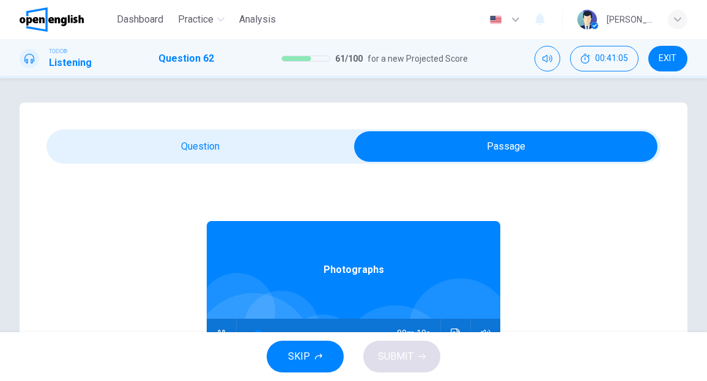
type input "**"
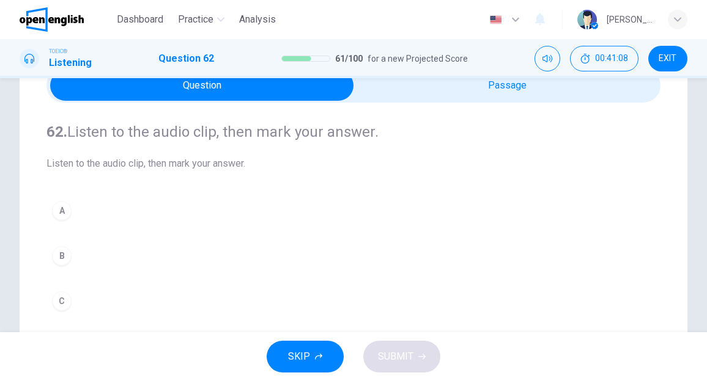
scroll to position [122, 0]
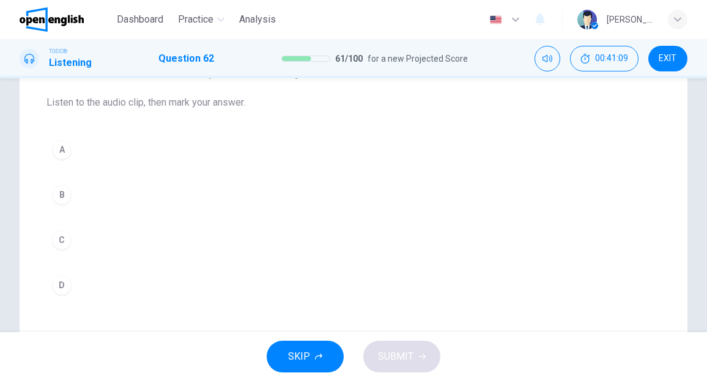
click at [64, 153] on div "A" at bounding box center [62, 150] width 20 height 20
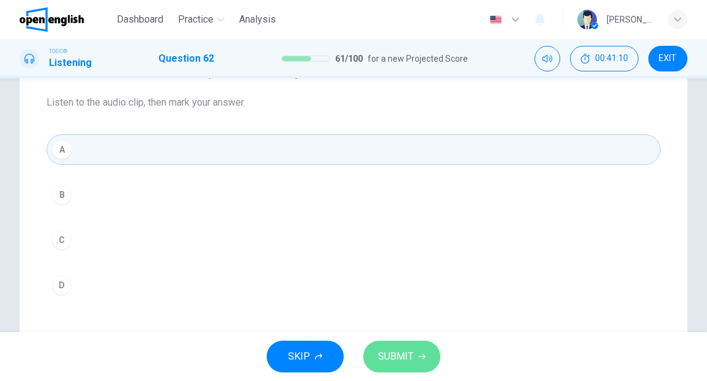
drag, startPoint x: 386, startPoint y: 355, endPoint x: 438, endPoint y: 357, distance: 51.4
click at [387, 354] on span "SUBMIT" at bounding box center [395, 356] width 35 height 17
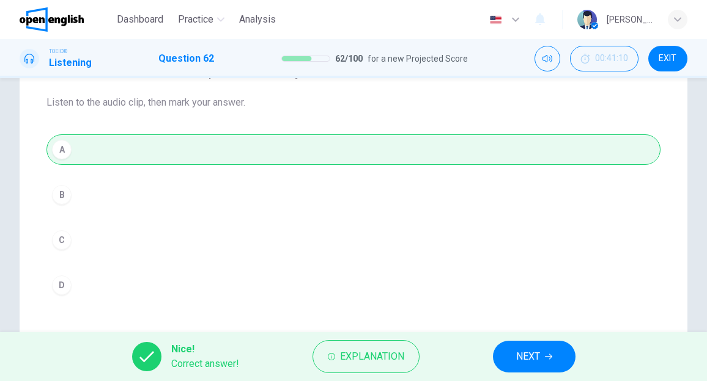
click at [518, 359] on span "NEXT" at bounding box center [528, 356] width 24 height 17
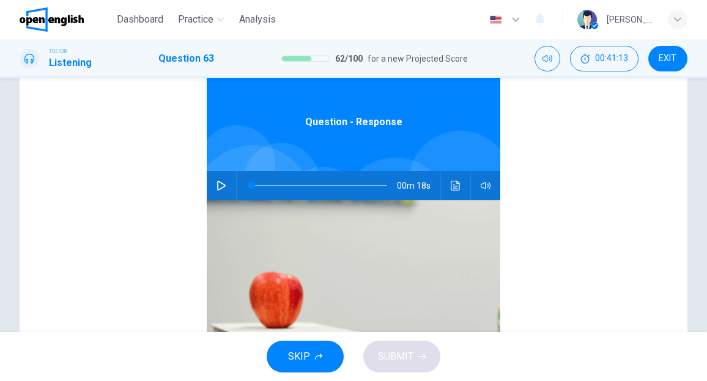
scroll to position [7, 0]
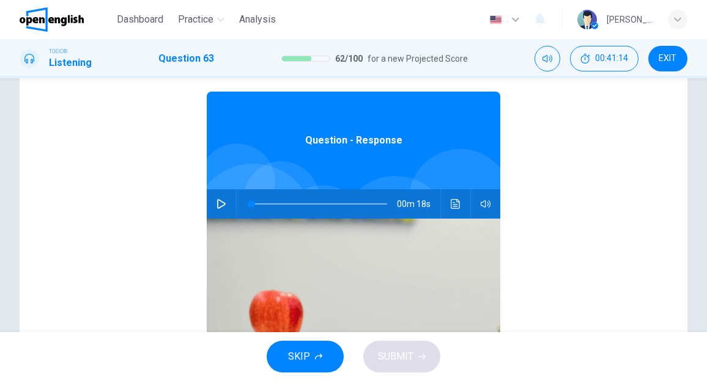
click at [217, 208] on icon "button" at bounding box center [221, 204] width 9 height 10
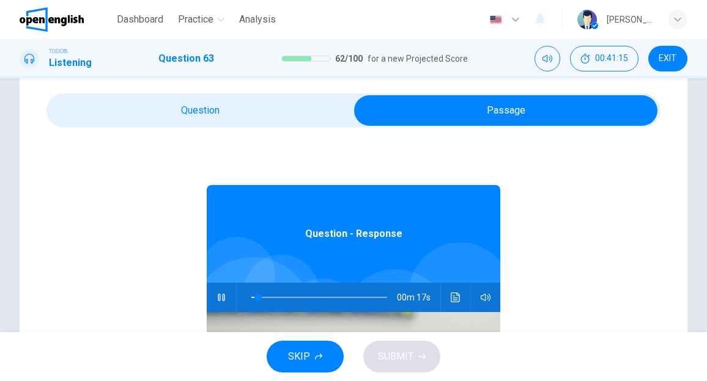
scroll to position [0, 0]
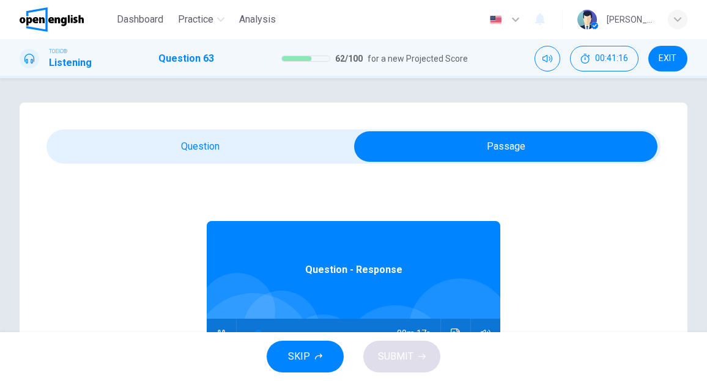
type input "**"
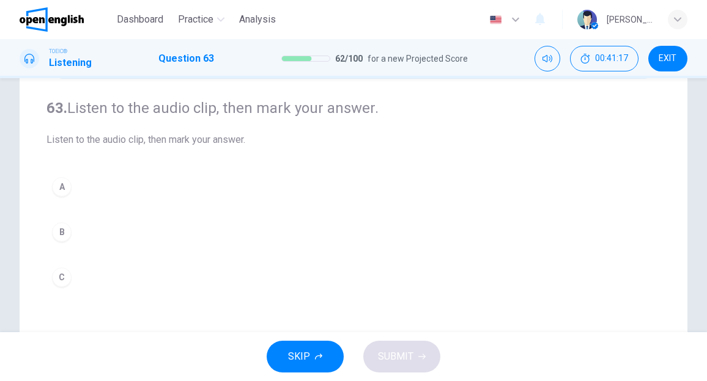
scroll to position [122, 0]
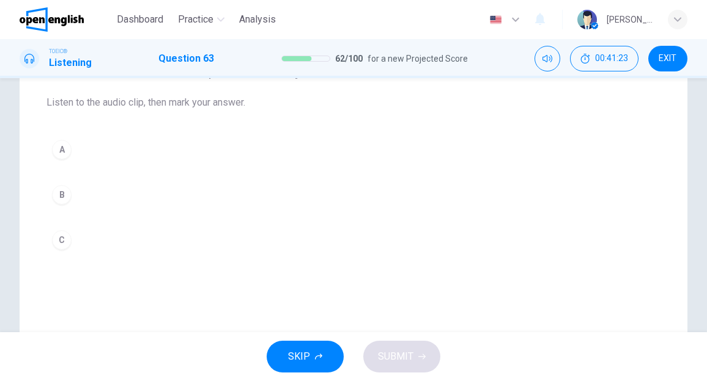
click at [59, 147] on div "A" at bounding box center [62, 150] width 20 height 20
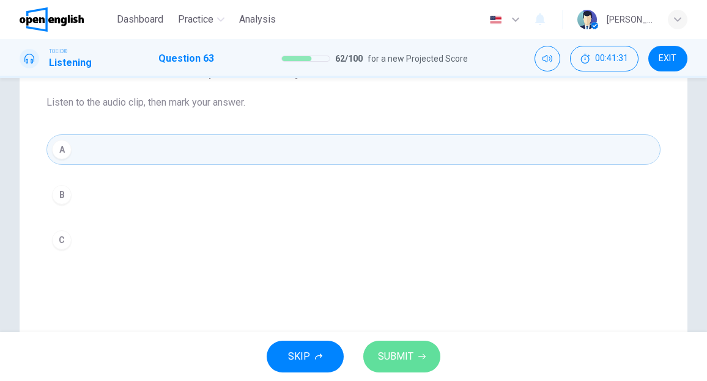
click at [395, 361] on span "SUBMIT" at bounding box center [395, 356] width 35 height 17
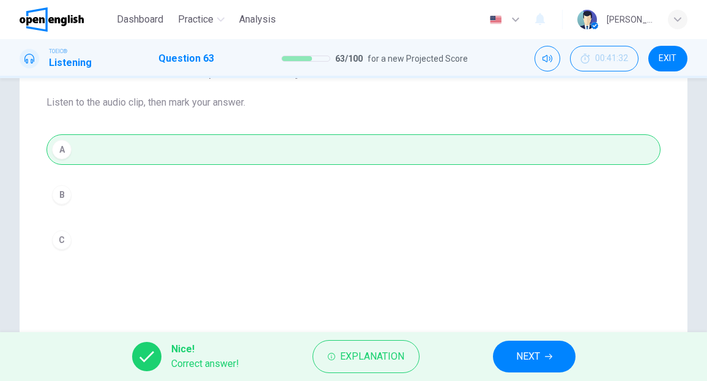
click at [523, 358] on span "NEXT" at bounding box center [528, 356] width 24 height 17
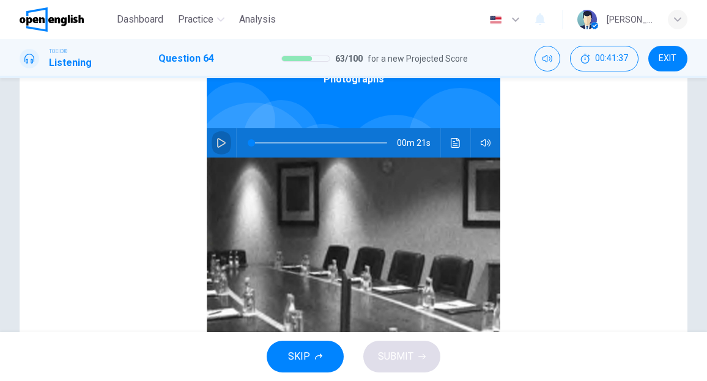
click at [211, 142] on button "button" at bounding box center [221, 142] width 20 height 29
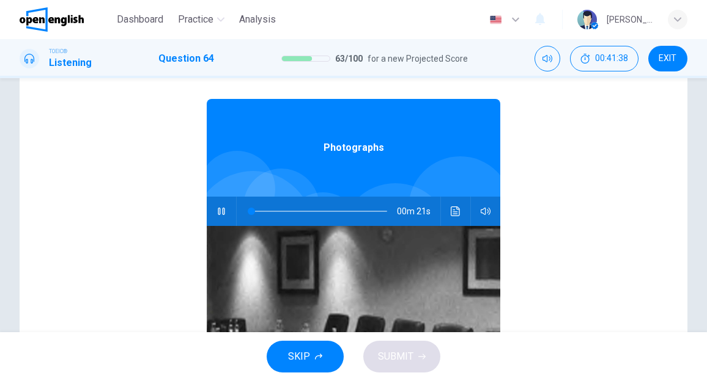
type input "*"
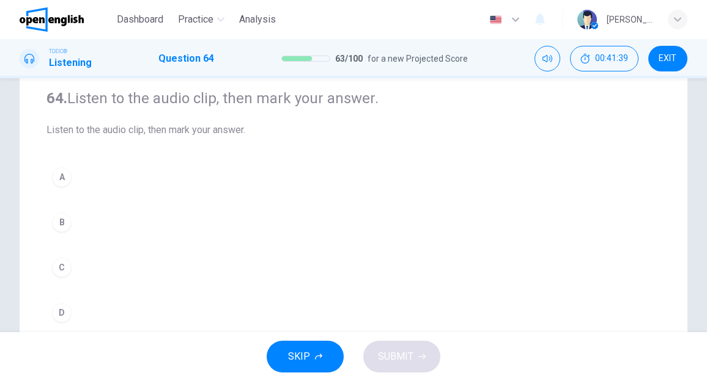
scroll to position [122, 0]
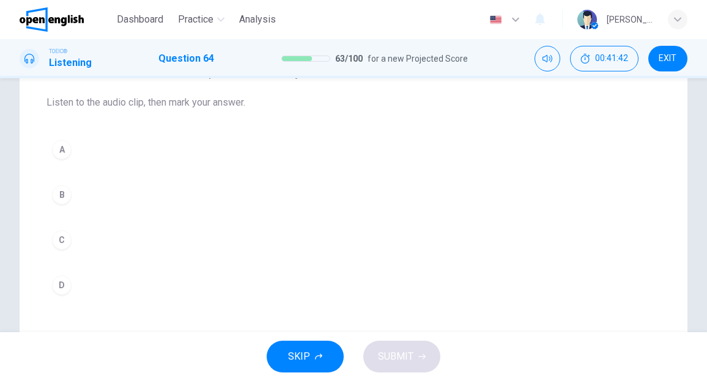
click at [65, 152] on div "A" at bounding box center [62, 150] width 20 height 20
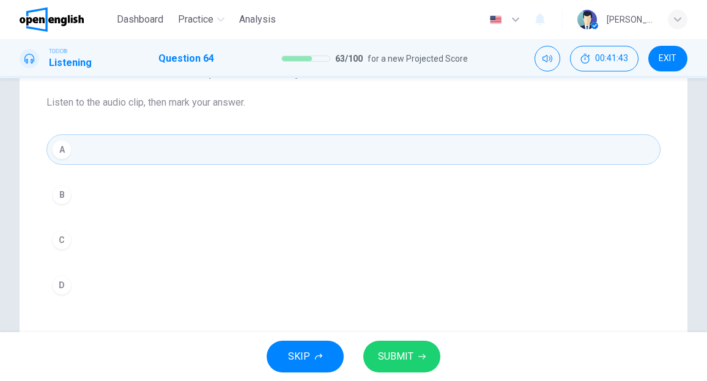
click at [383, 353] on span "SUBMIT" at bounding box center [395, 356] width 35 height 17
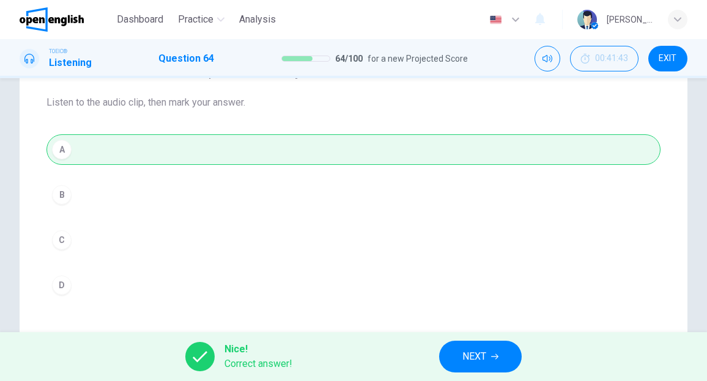
click at [455, 356] on button "NEXT" at bounding box center [480, 357] width 83 height 32
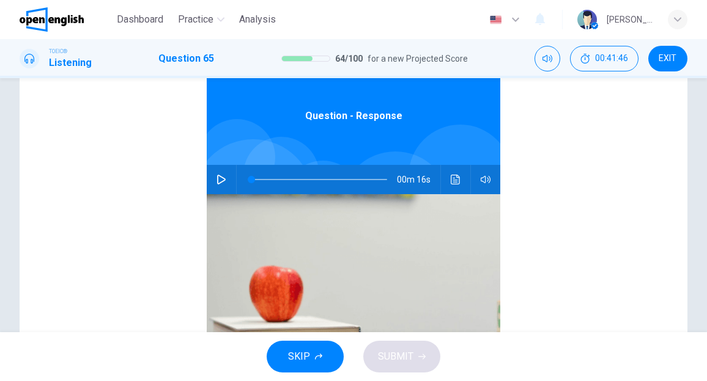
scroll to position [61, 0]
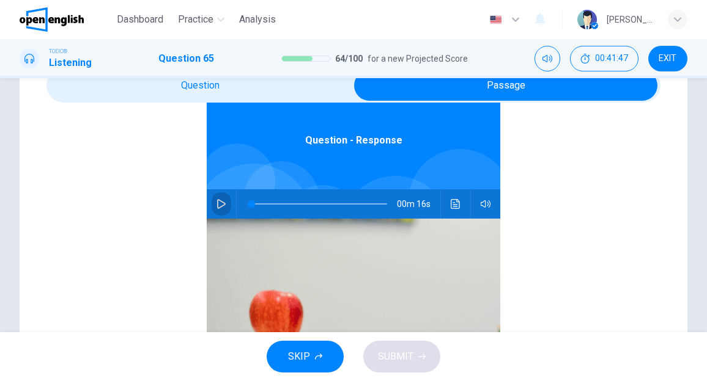
click at [217, 206] on icon "button" at bounding box center [221, 204] width 9 height 10
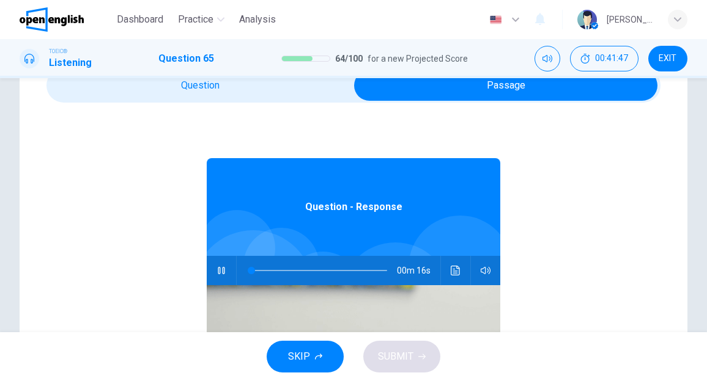
scroll to position [0, 0]
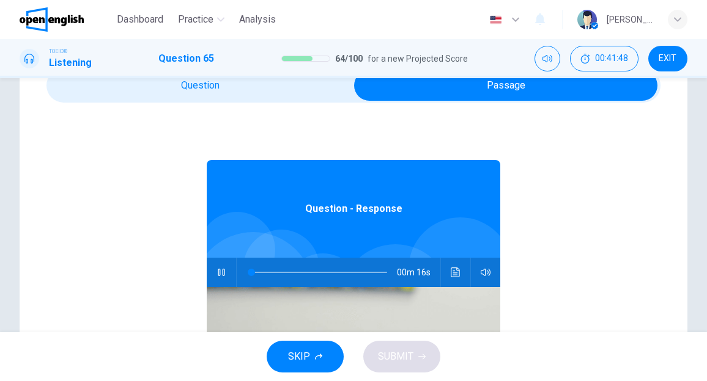
type input "*"
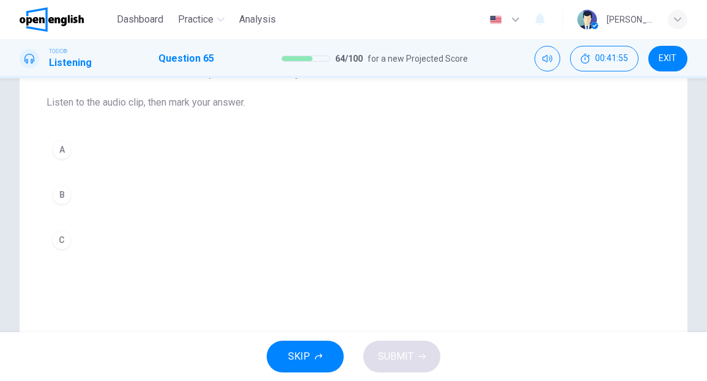
click at [67, 149] on div "A" at bounding box center [62, 150] width 20 height 20
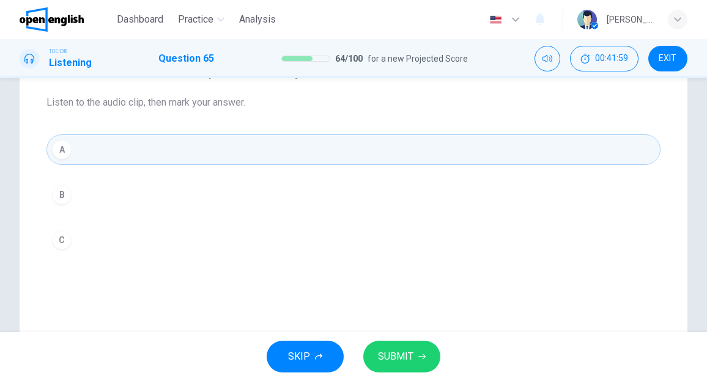
click at [403, 356] on span "SUBMIT" at bounding box center [395, 356] width 35 height 17
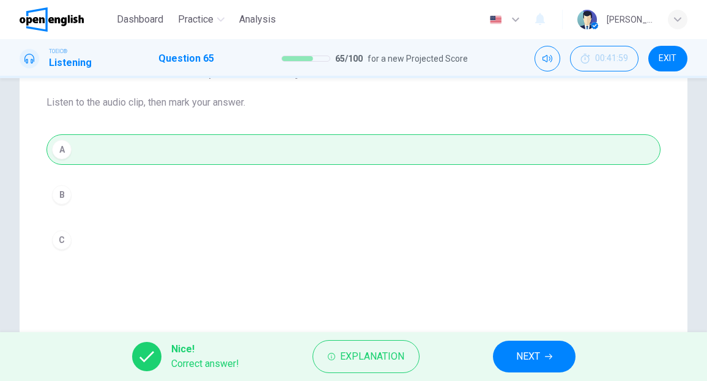
click at [527, 350] on span "NEXT" at bounding box center [528, 356] width 24 height 17
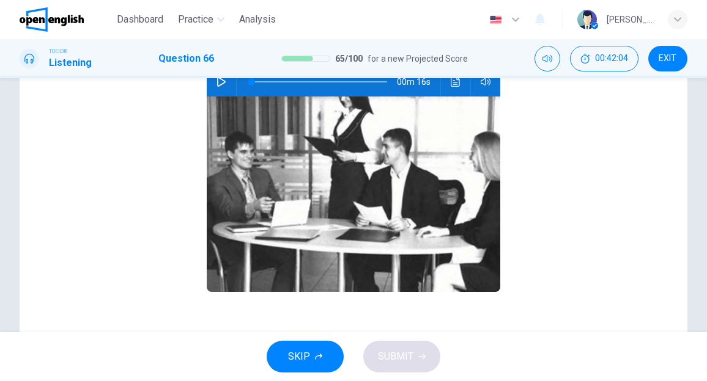
scroll to position [7, 0]
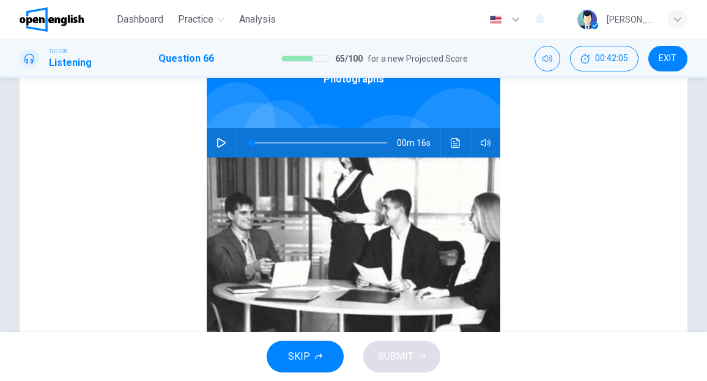
click at [216, 145] on icon "button" at bounding box center [221, 143] width 10 height 10
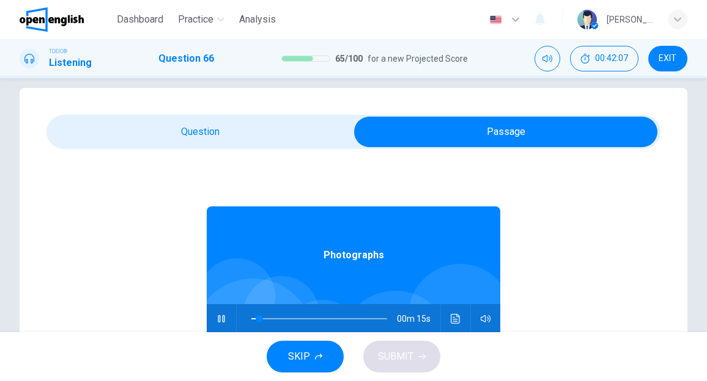
scroll to position [0, 0]
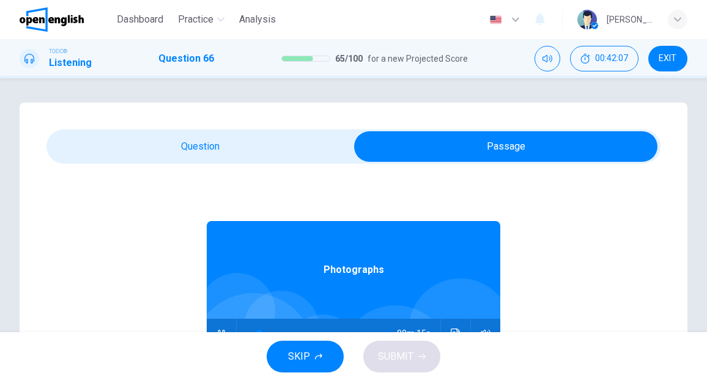
type input "**"
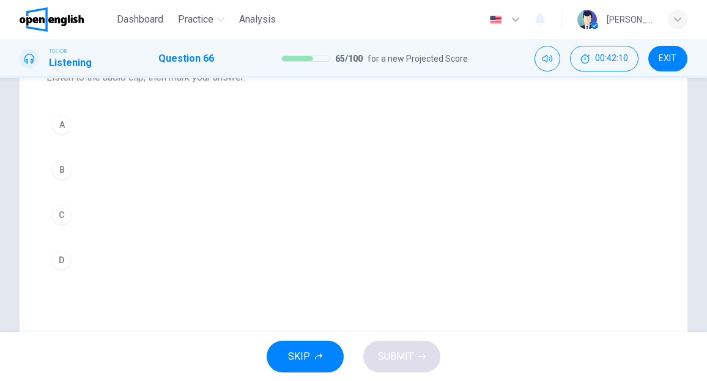
scroll to position [122, 0]
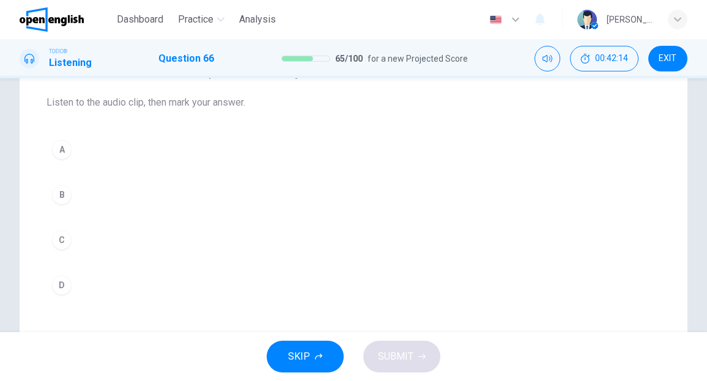
click at [67, 196] on div "B" at bounding box center [62, 195] width 20 height 20
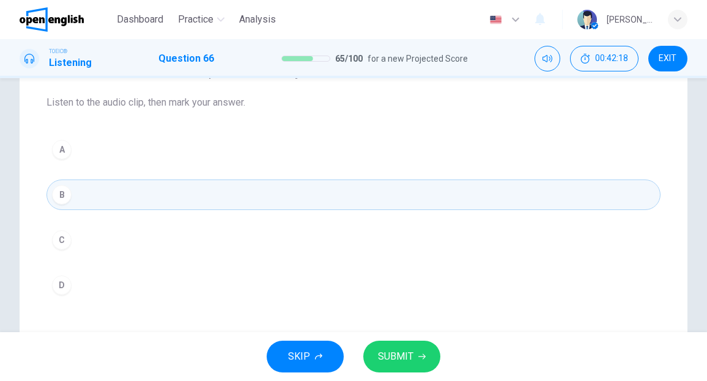
click at [394, 355] on span "SUBMIT" at bounding box center [395, 356] width 35 height 17
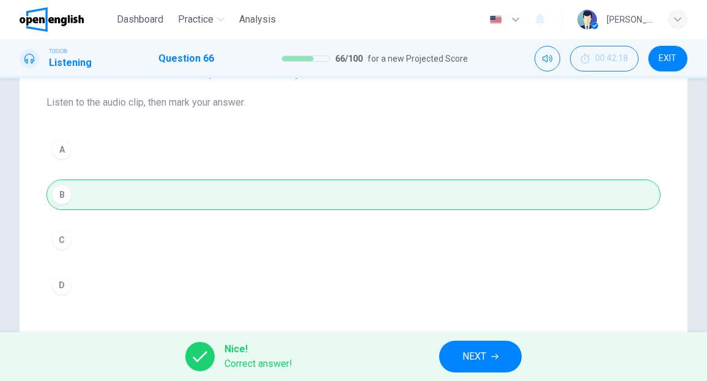
click at [476, 356] on span "NEXT" at bounding box center [474, 356] width 24 height 17
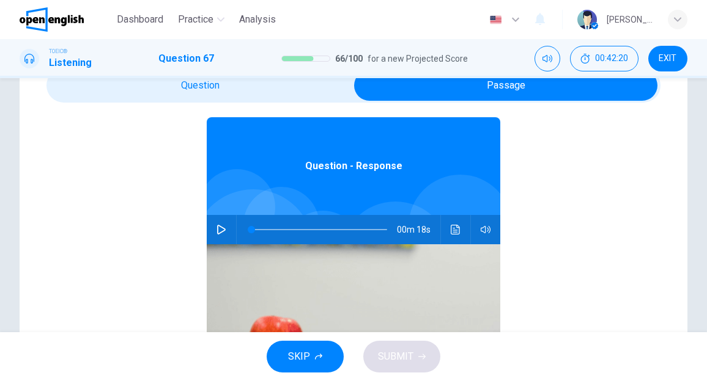
scroll to position [68, 0]
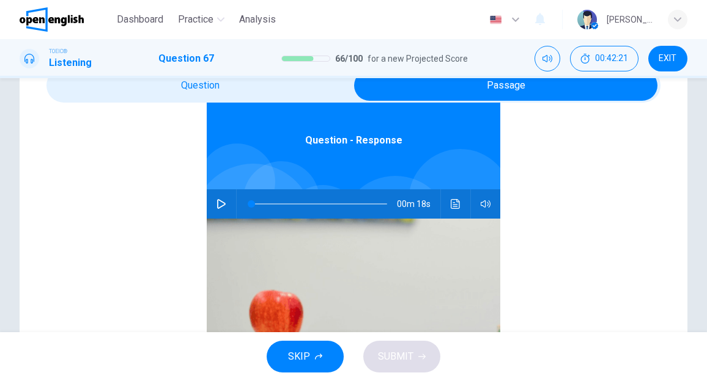
click at [213, 199] on button "button" at bounding box center [221, 203] width 20 height 29
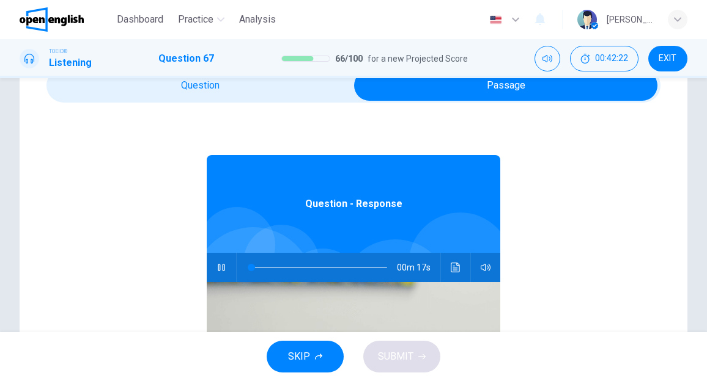
scroll to position [0, 0]
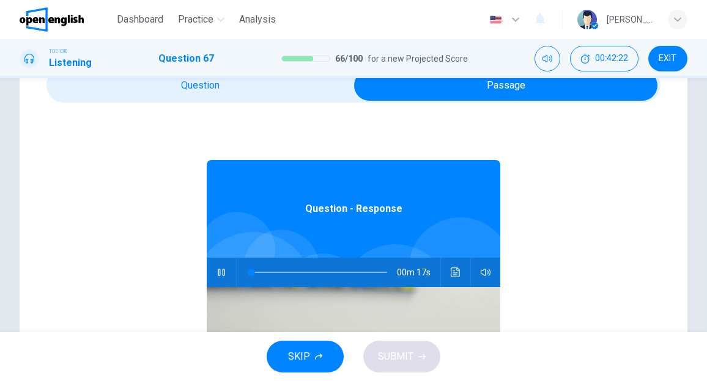
type input "*"
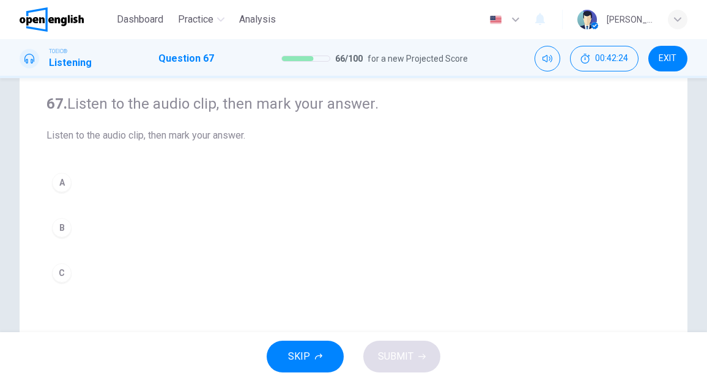
scroll to position [122, 0]
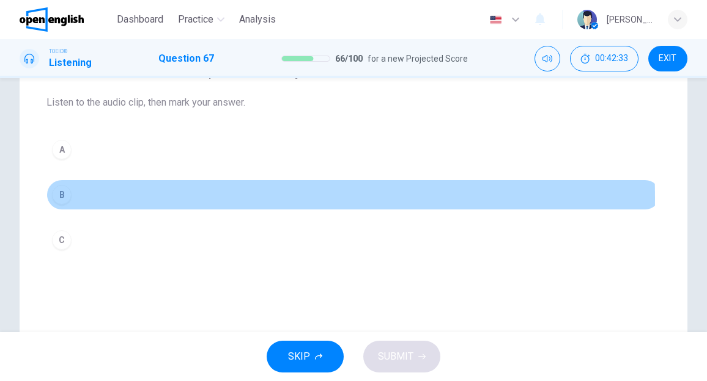
click at [65, 197] on div "B" at bounding box center [62, 195] width 20 height 20
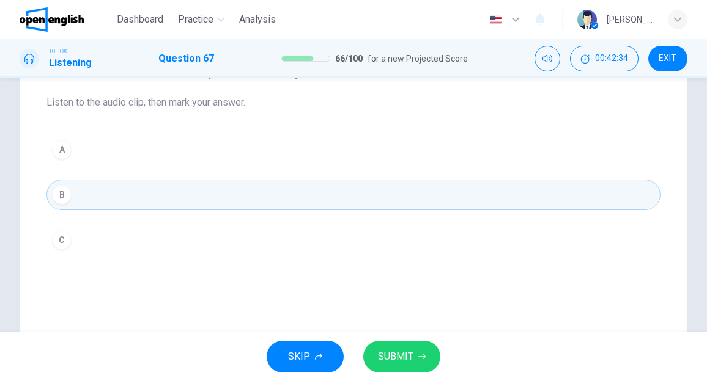
click at [389, 352] on span "SUBMIT" at bounding box center [395, 356] width 35 height 17
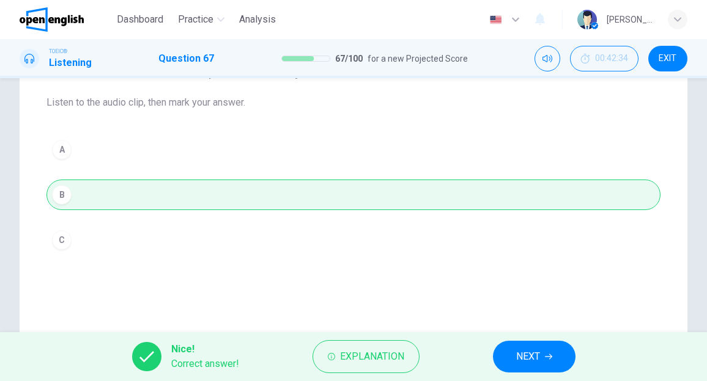
click at [522, 353] on span "NEXT" at bounding box center [528, 356] width 24 height 17
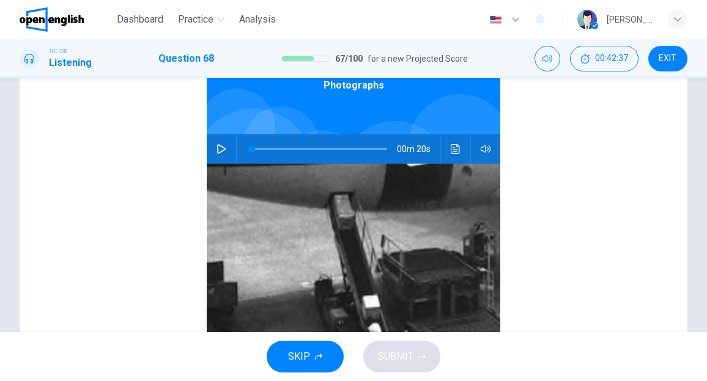
scroll to position [0, 0]
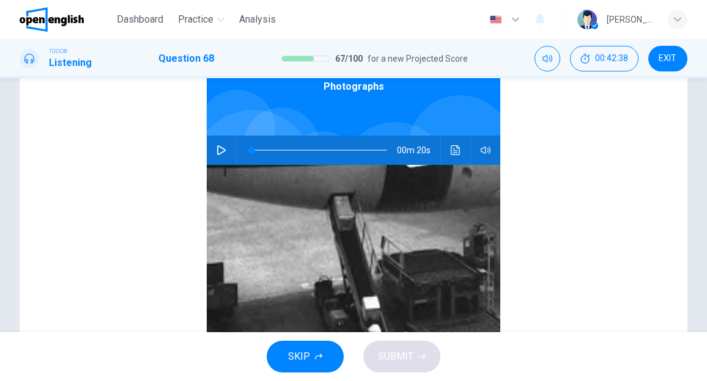
click at [216, 152] on icon "button" at bounding box center [221, 150] width 10 height 10
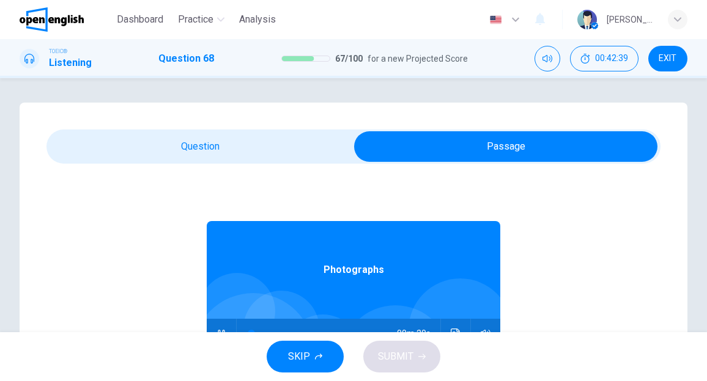
type input "*"
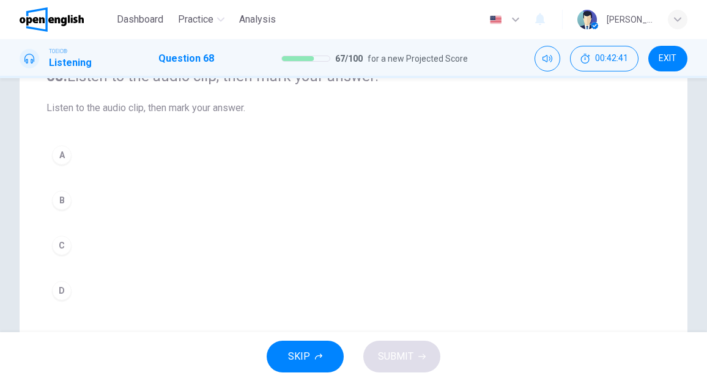
scroll to position [122, 0]
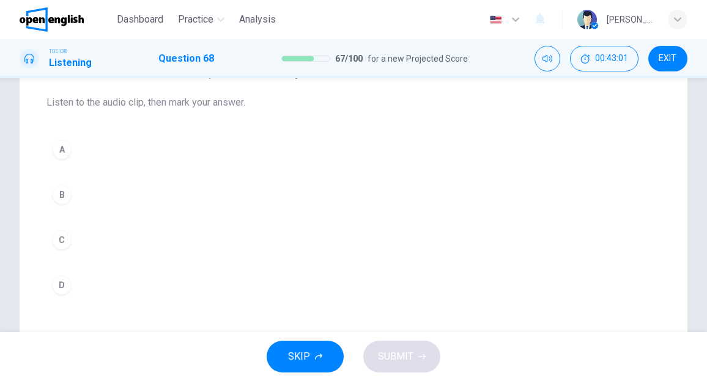
click at [63, 239] on div "C" at bounding box center [62, 240] width 20 height 20
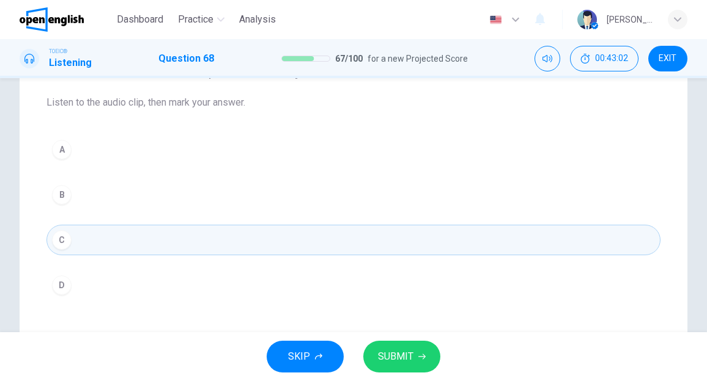
click at [417, 348] on button "SUBMIT" at bounding box center [401, 357] width 77 height 32
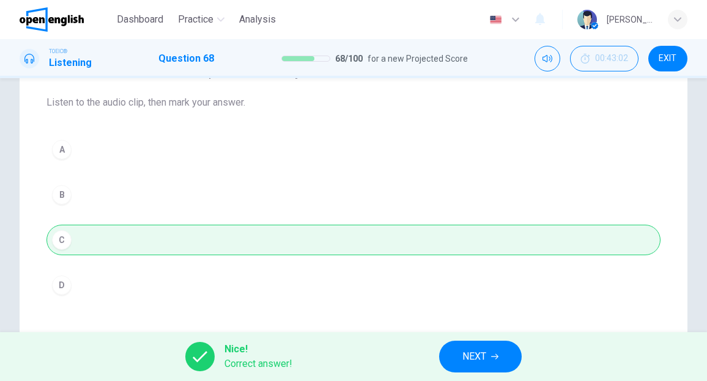
click at [454, 351] on button "NEXT" at bounding box center [480, 357] width 83 height 32
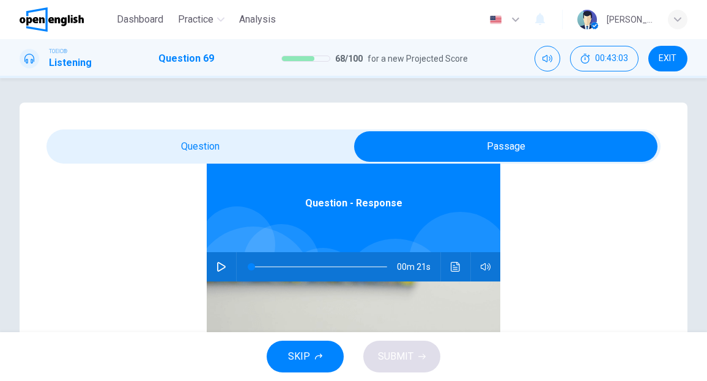
scroll to position [68, 0]
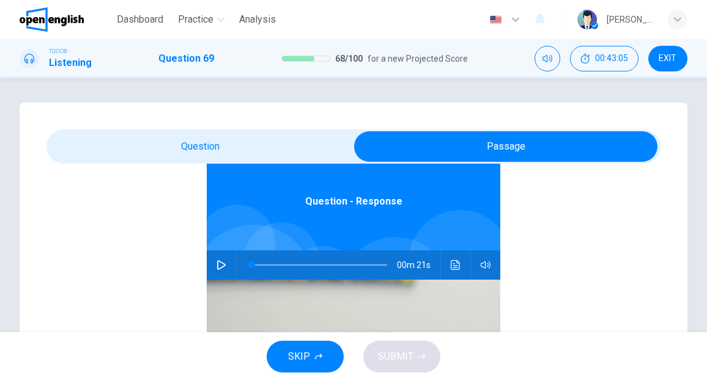
click at [217, 265] on icon "button" at bounding box center [221, 265] width 9 height 10
type input "*"
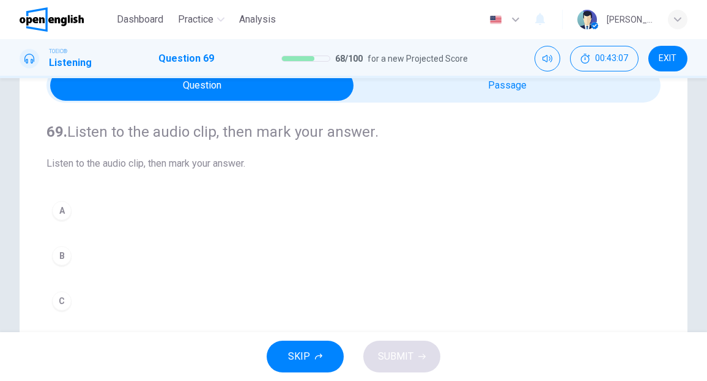
scroll to position [122, 0]
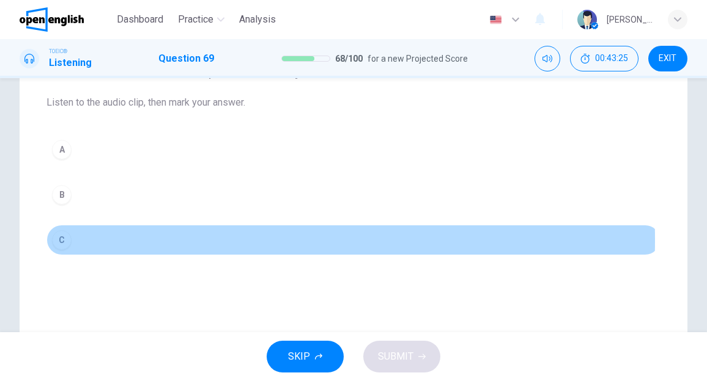
click at [88, 239] on button "C" at bounding box center [353, 240] width 614 height 31
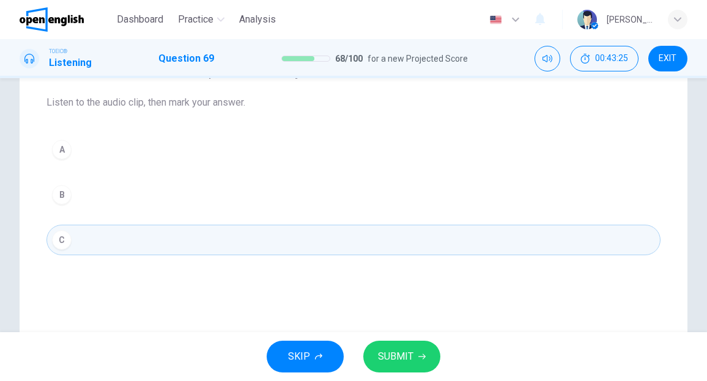
click at [390, 351] on span "SUBMIT" at bounding box center [395, 356] width 35 height 17
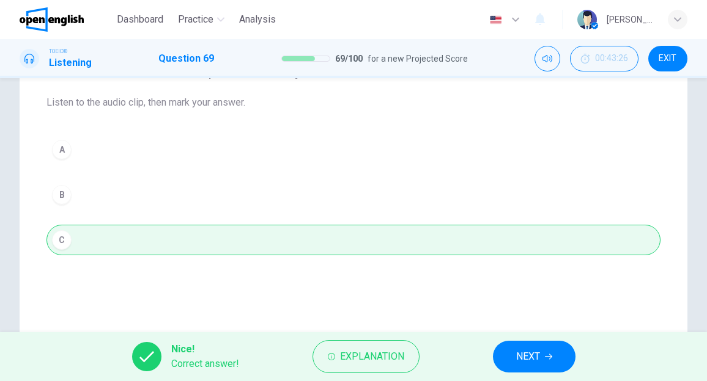
click at [523, 353] on span "NEXT" at bounding box center [528, 356] width 24 height 17
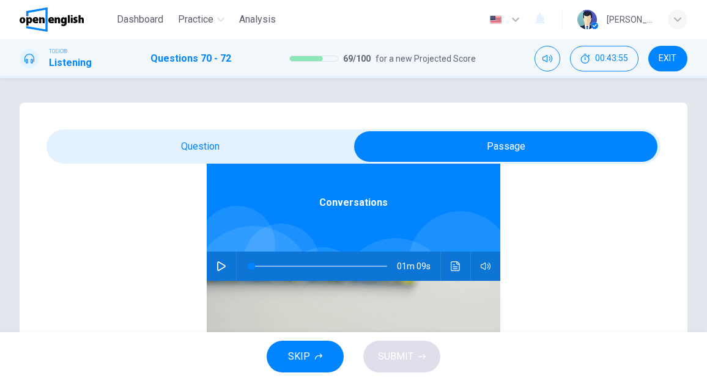
scroll to position [68, 0]
click at [216, 262] on icon "button" at bounding box center [221, 265] width 10 height 10
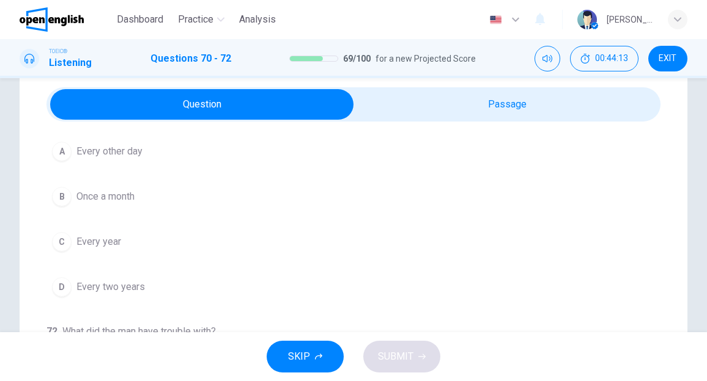
scroll to position [61, 0]
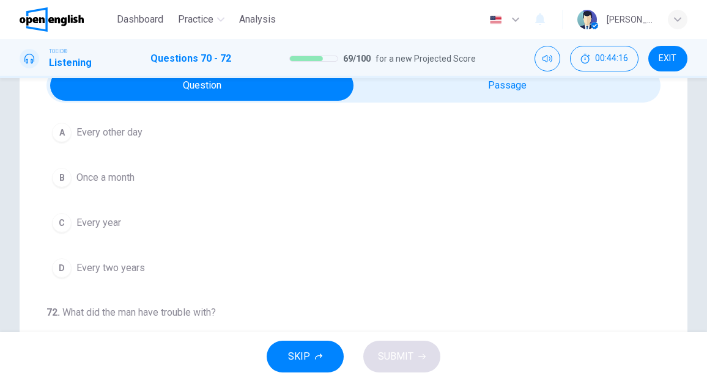
click at [105, 263] on span "Every two years" at bounding box center [110, 268] width 68 height 15
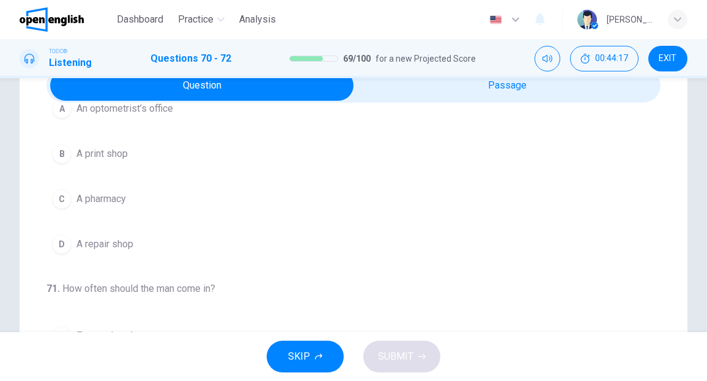
scroll to position [29, 0]
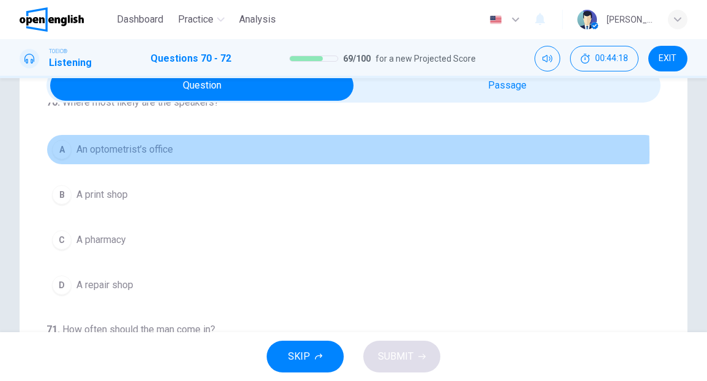
click at [171, 153] on span "An optometrist’s office" at bounding box center [124, 149] width 97 height 15
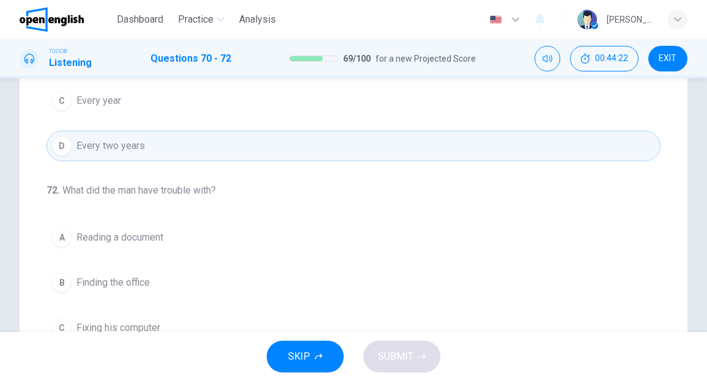
scroll to position [244, 0]
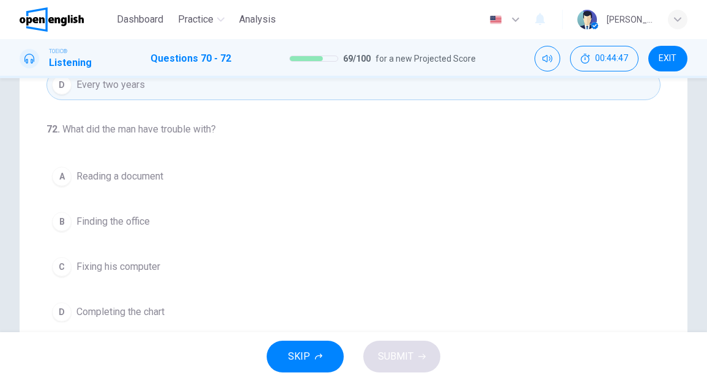
click at [125, 176] on span "Reading a document" at bounding box center [119, 176] width 87 height 15
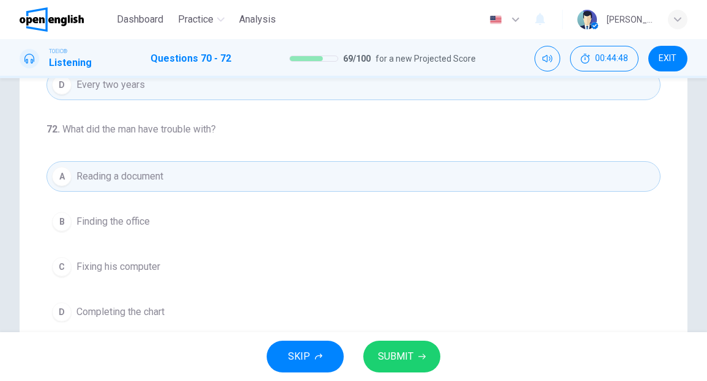
click at [372, 365] on div "SKIP SUBMIT" at bounding box center [353, 356] width 707 height 49
click at [389, 353] on span "SUBMIT" at bounding box center [395, 356] width 35 height 17
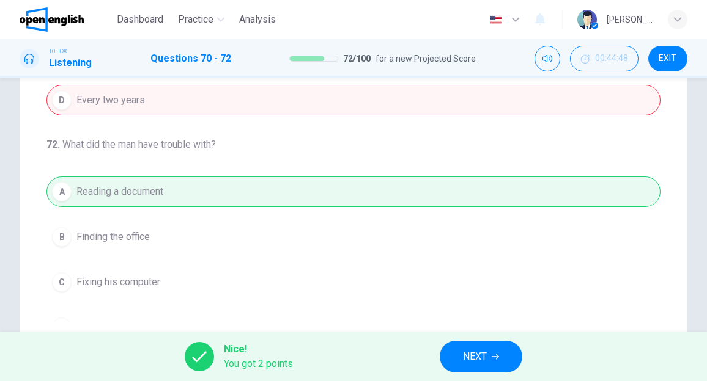
scroll to position [274, 0]
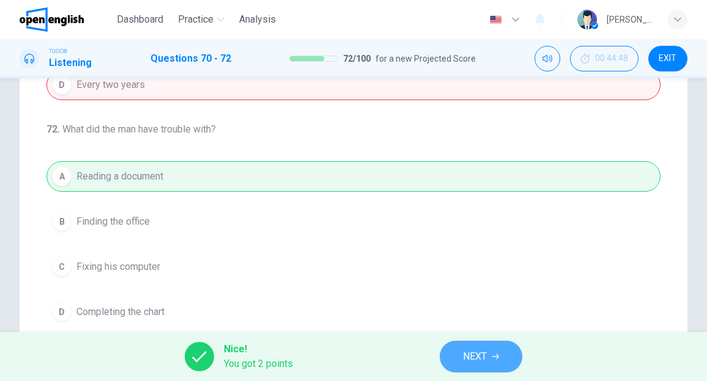
click at [474, 351] on span "NEXT" at bounding box center [475, 356] width 24 height 17
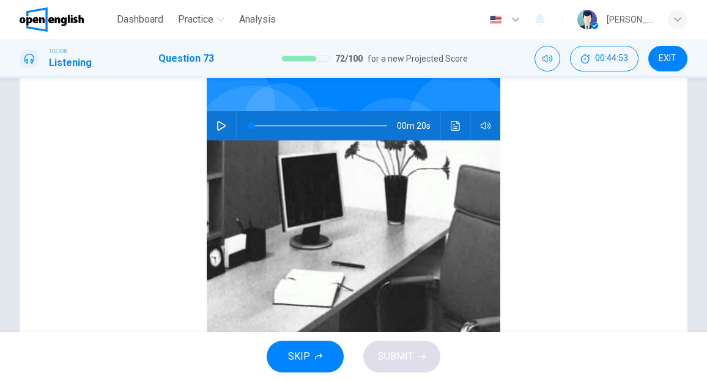
scroll to position [7, 0]
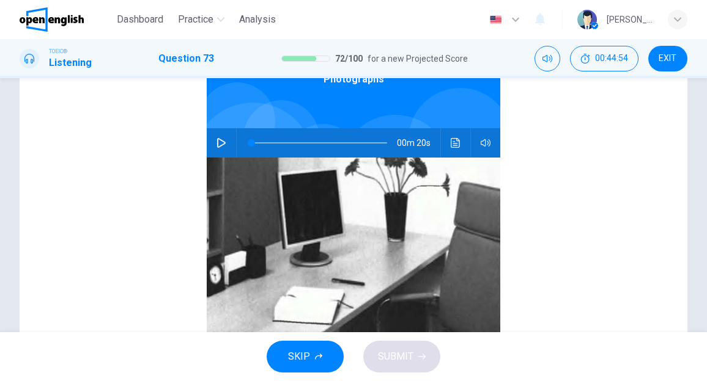
click at [217, 145] on icon "button" at bounding box center [221, 143] width 9 height 10
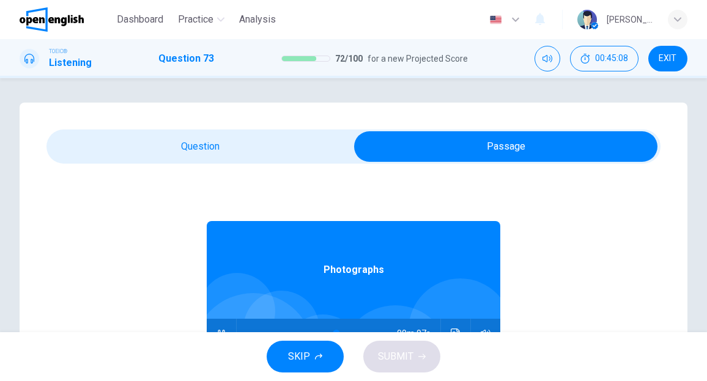
scroll to position [0, 0]
type input "**"
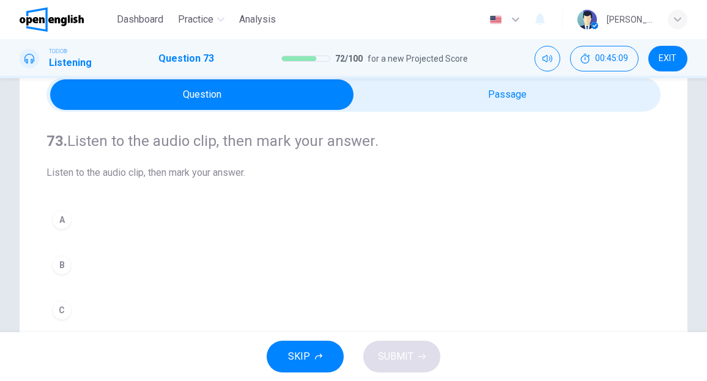
scroll to position [122, 0]
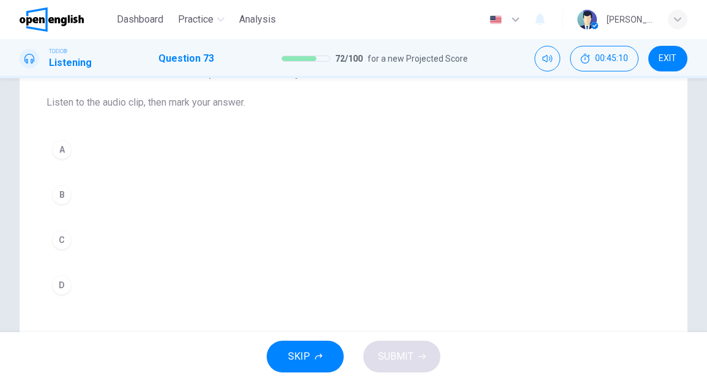
click at [65, 193] on div "B" at bounding box center [62, 195] width 20 height 20
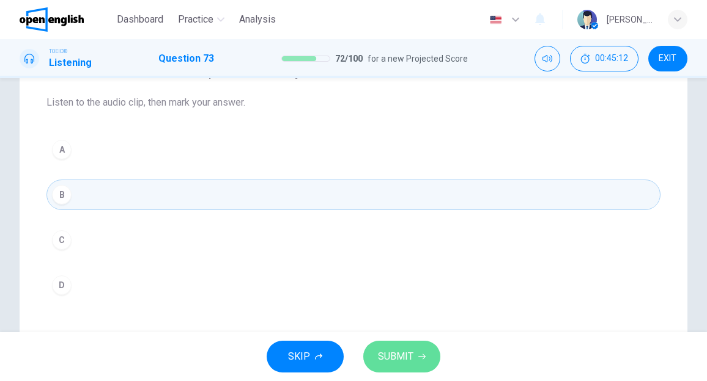
drag, startPoint x: 392, startPoint y: 354, endPoint x: 394, endPoint y: 335, distance: 19.0
click at [391, 352] on span "SUBMIT" at bounding box center [395, 356] width 35 height 17
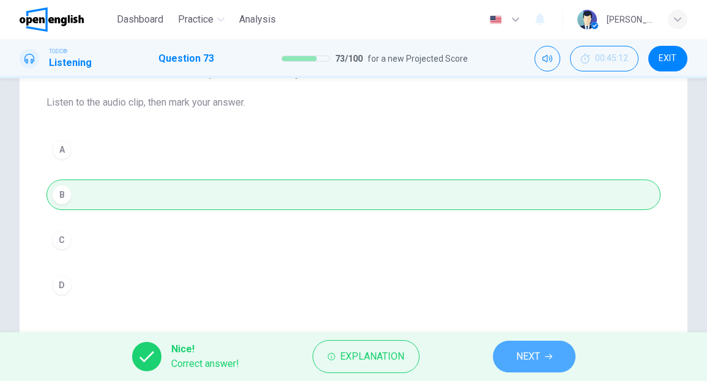
drag, startPoint x: 524, startPoint y: 355, endPoint x: 504, endPoint y: 322, distance: 38.7
click at [524, 354] on span "NEXT" at bounding box center [528, 356] width 24 height 17
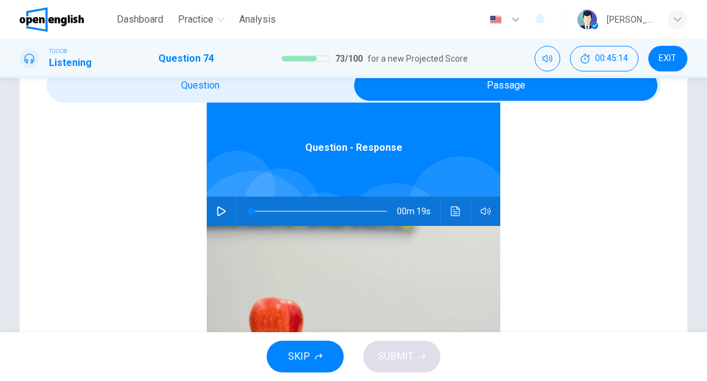
scroll to position [68, 0]
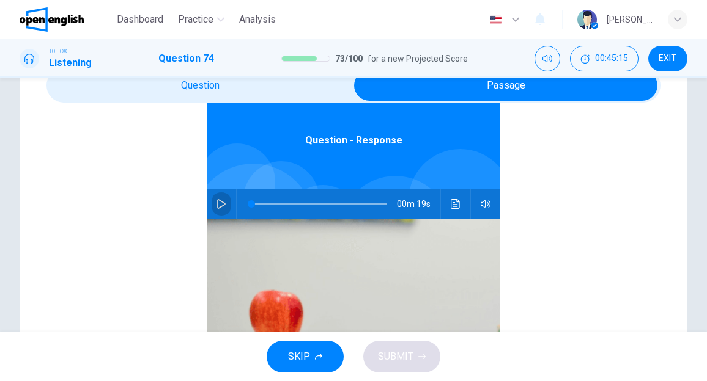
click at [216, 204] on icon "button" at bounding box center [221, 204] width 10 height 10
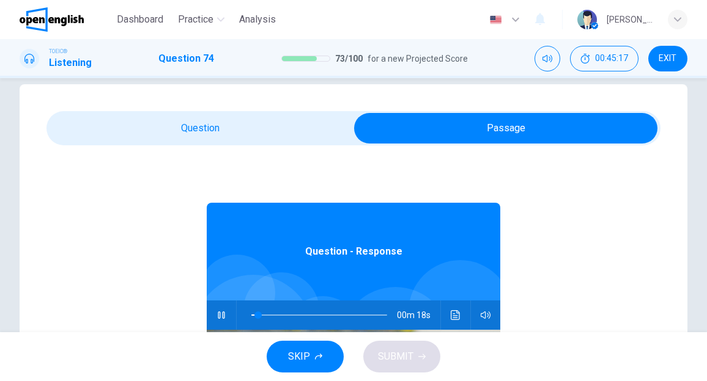
scroll to position [0, 0]
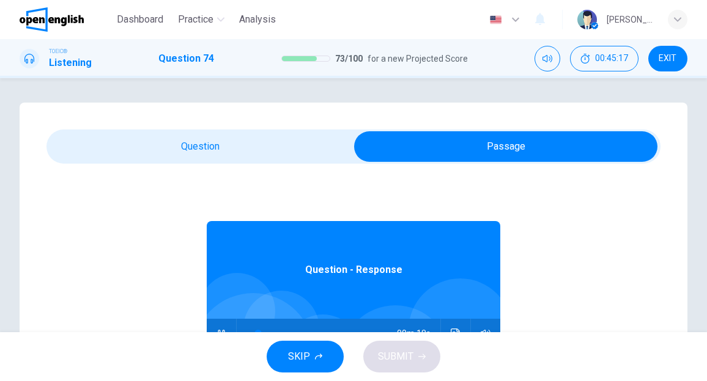
type input "**"
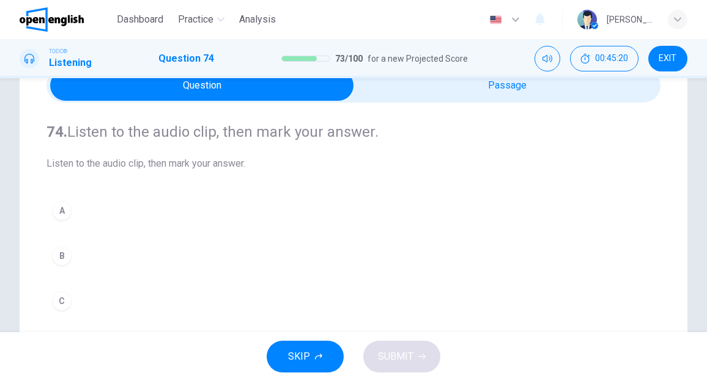
scroll to position [122, 0]
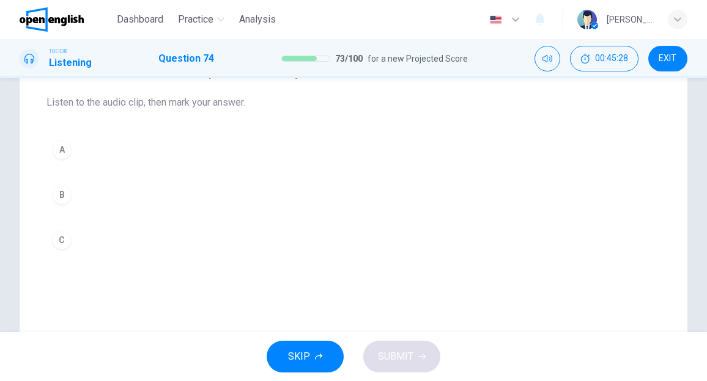
click at [64, 196] on div "B" at bounding box center [62, 195] width 20 height 20
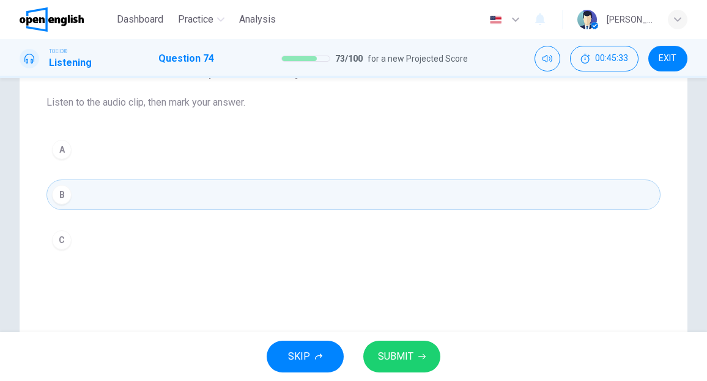
click at [398, 353] on span "SUBMIT" at bounding box center [395, 356] width 35 height 17
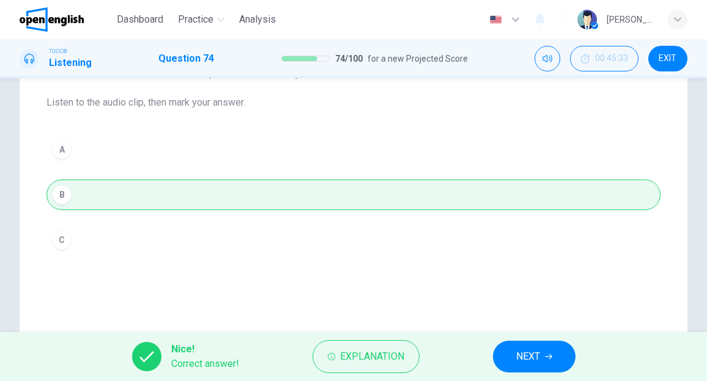
click at [526, 350] on span "NEXT" at bounding box center [528, 356] width 24 height 17
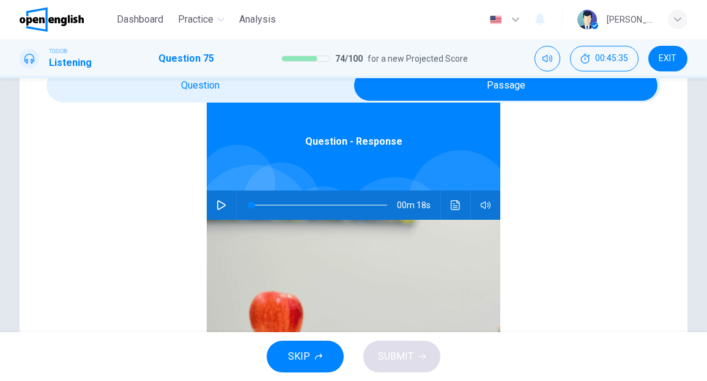
scroll to position [68, 0]
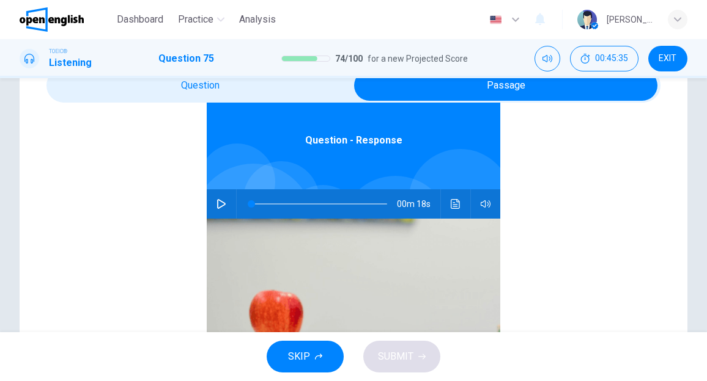
click at [216, 202] on icon "button" at bounding box center [221, 204] width 10 height 10
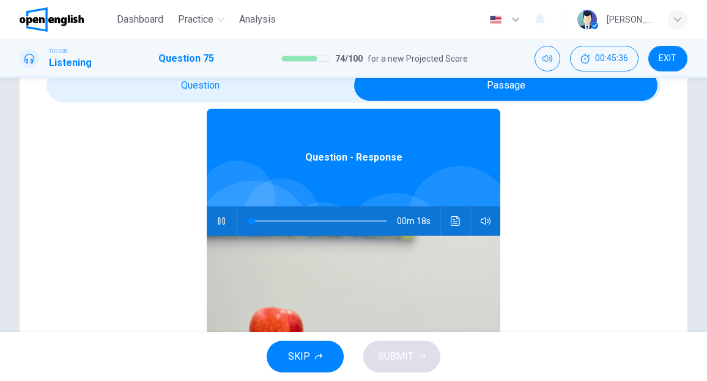
scroll to position [7, 0]
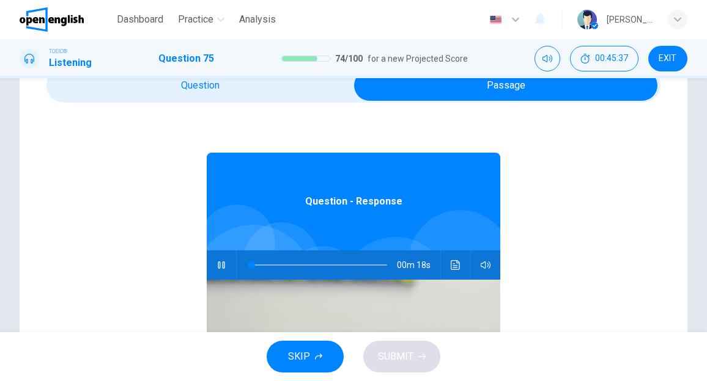
type input "*"
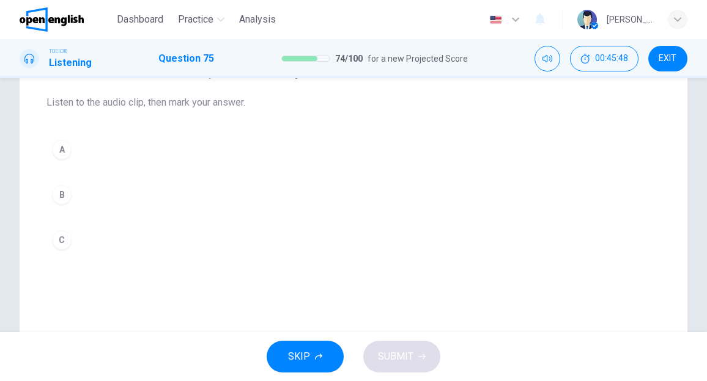
click at [68, 199] on div "B" at bounding box center [62, 195] width 20 height 20
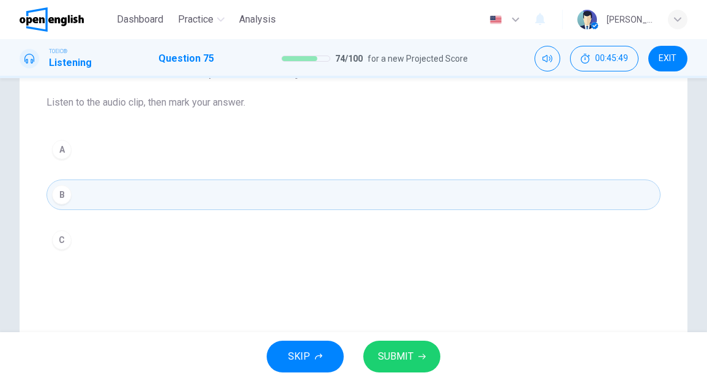
click at [385, 356] on span "SUBMIT" at bounding box center [395, 356] width 35 height 17
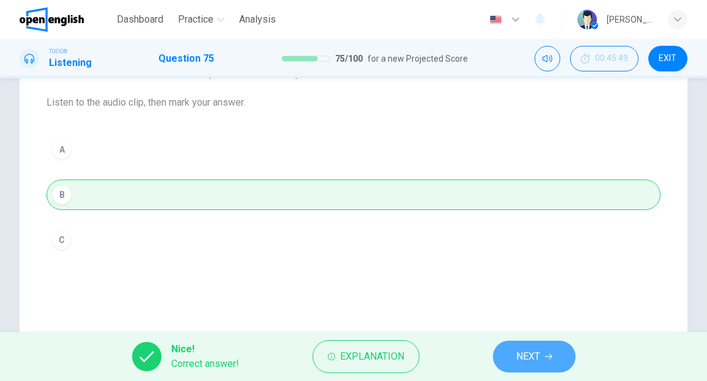
click at [523, 353] on span "NEXT" at bounding box center [528, 356] width 24 height 17
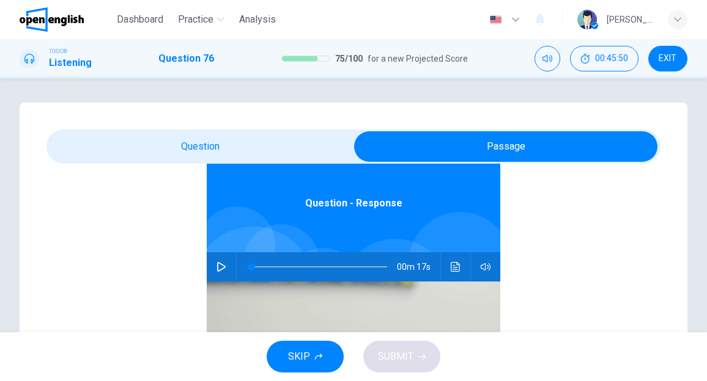
scroll to position [68, 0]
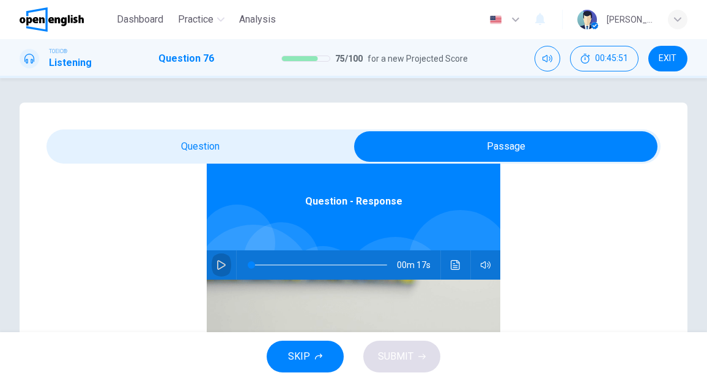
click at [216, 265] on icon "button" at bounding box center [221, 265] width 10 height 10
type input "*"
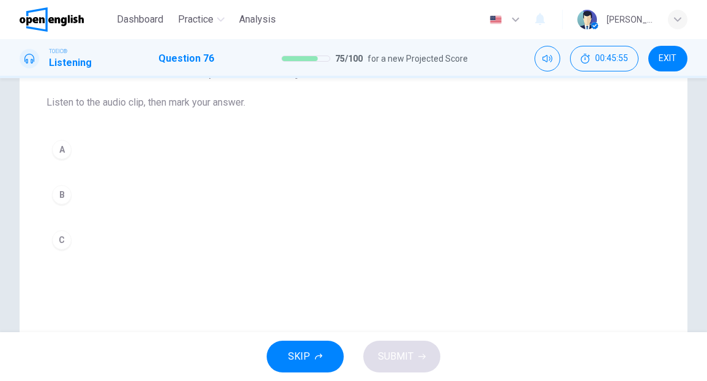
scroll to position [61, 0]
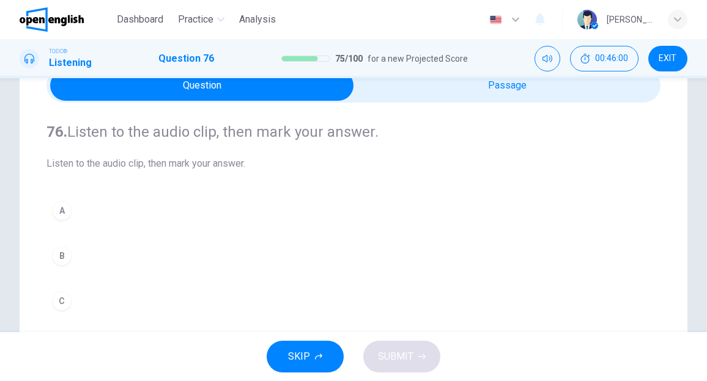
click at [67, 212] on div "A" at bounding box center [62, 211] width 20 height 20
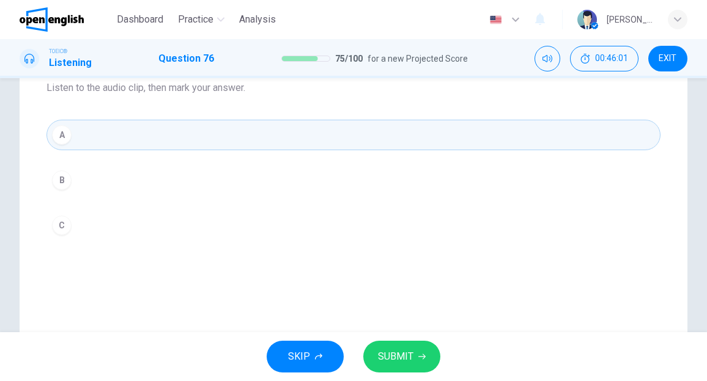
scroll to position [183, 0]
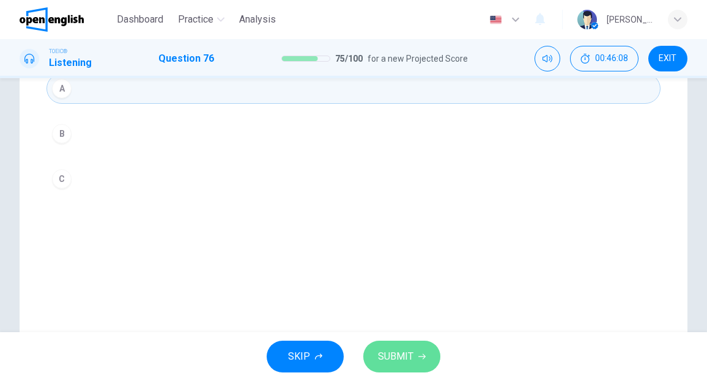
click at [383, 359] on span "SUBMIT" at bounding box center [395, 356] width 35 height 17
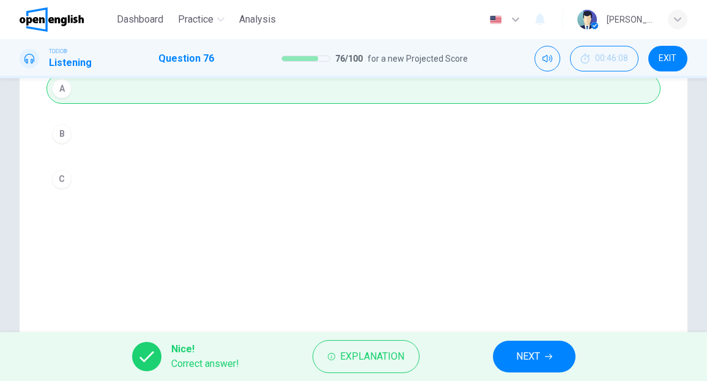
click at [523, 360] on span "NEXT" at bounding box center [528, 356] width 24 height 17
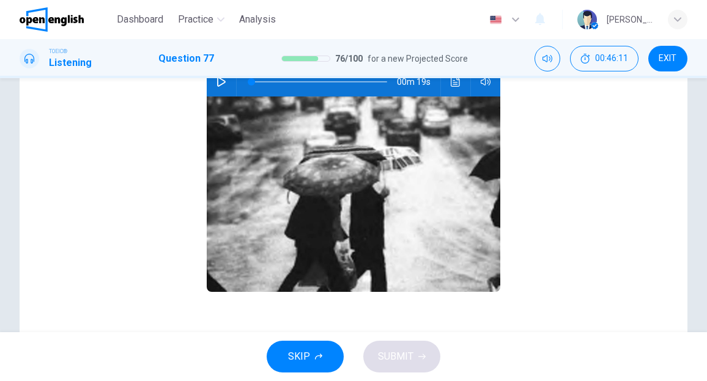
scroll to position [7, 0]
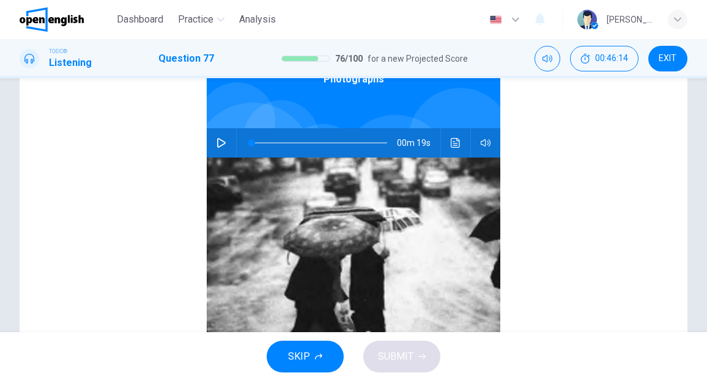
click at [216, 141] on icon "button" at bounding box center [221, 143] width 10 height 10
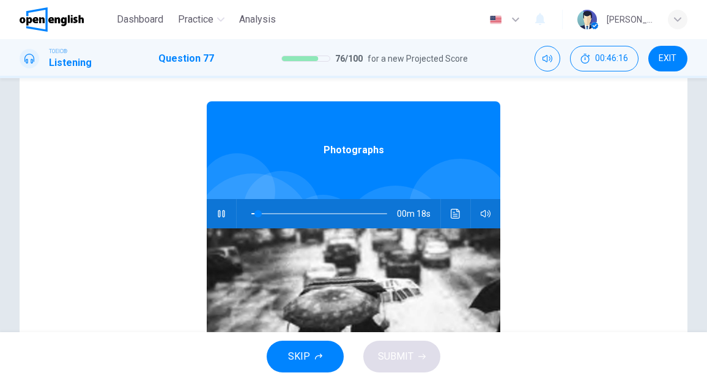
scroll to position [0, 0]
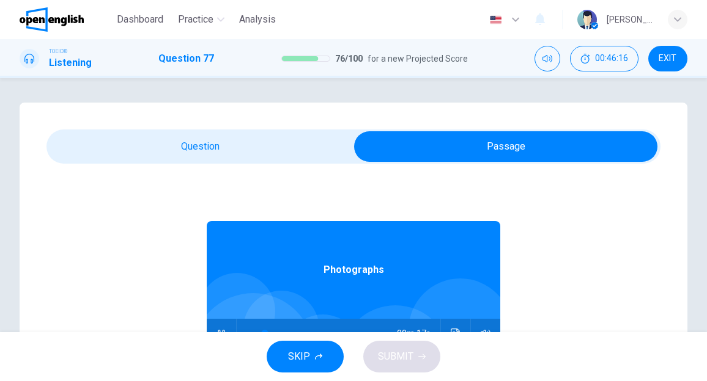
type input "**"
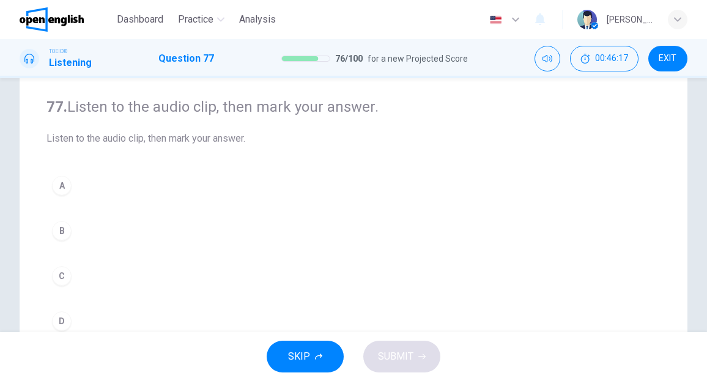
scroll to position [122, 0]
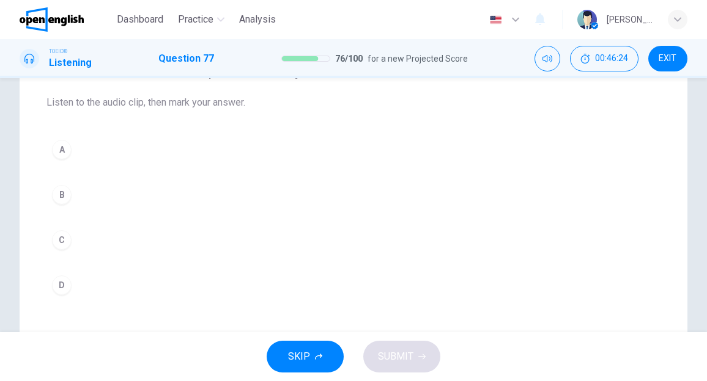
click at [64, 201] on div "B" at bounding box center [62, 195] width 20 height 20
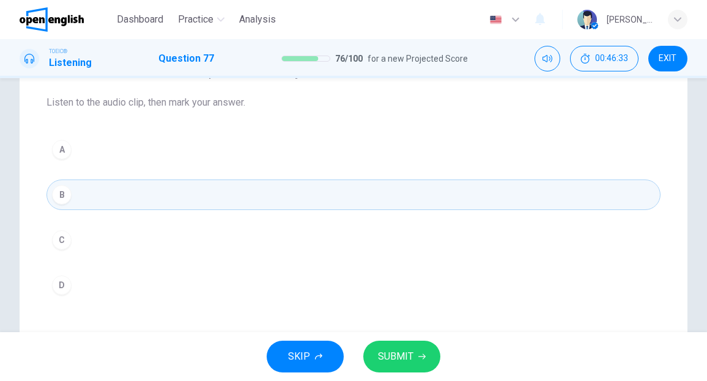
click at [392, 361] on span "SUBMIT" at bounding box center [395, 356] width 35 height 17
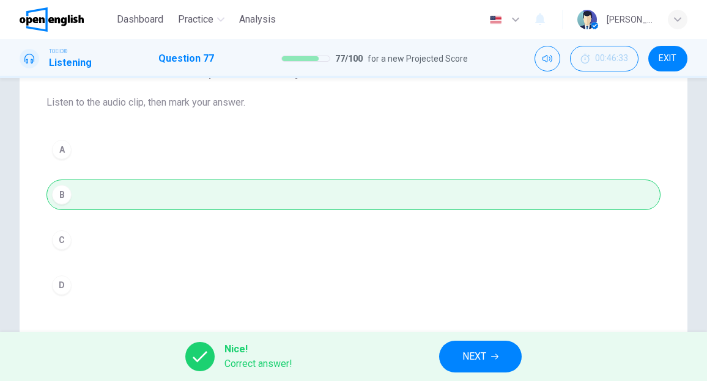
click at [467, 351] on span "NEXT" at bounding box center [474, 356] width 24 height 17
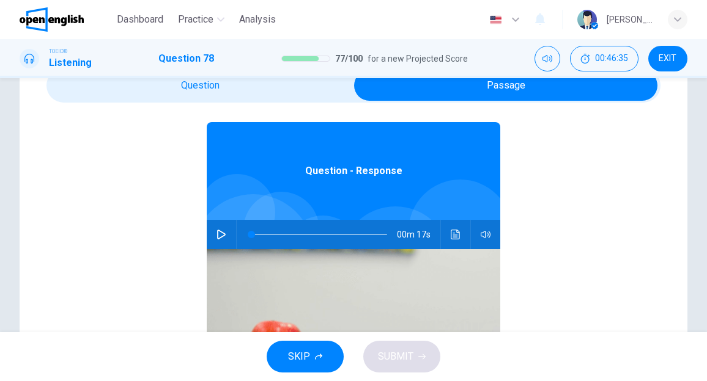
scroll to position [68, 0]
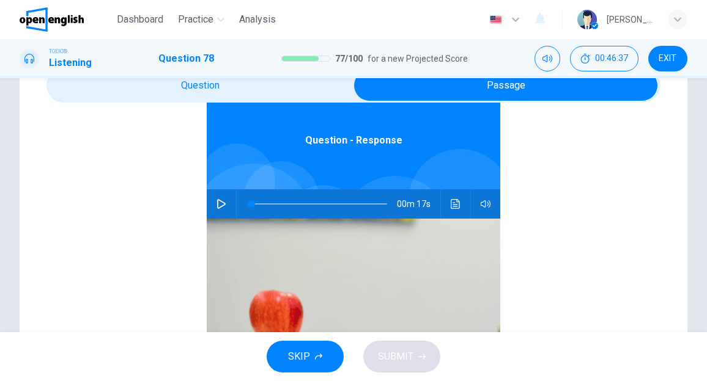
click at [216, 204] on icon "button" at bounding box center [221, 204] width 10 height 10
type input "*"
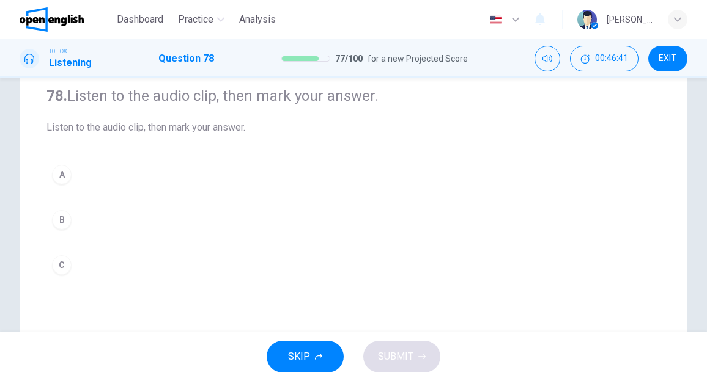
scroll to position [122, 0]
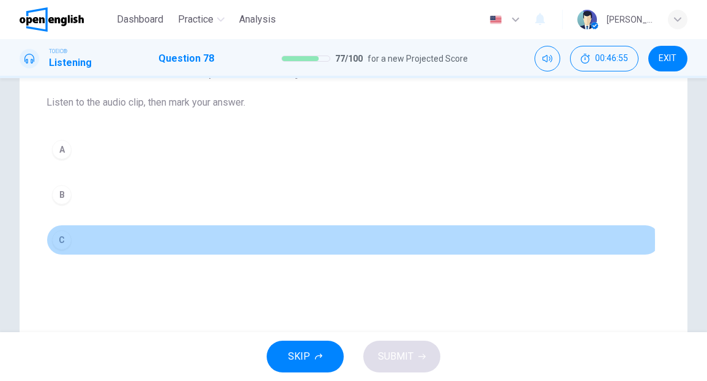
click at [64, 240] on div "C" at bounding box center [62, 240] width 20 height 20
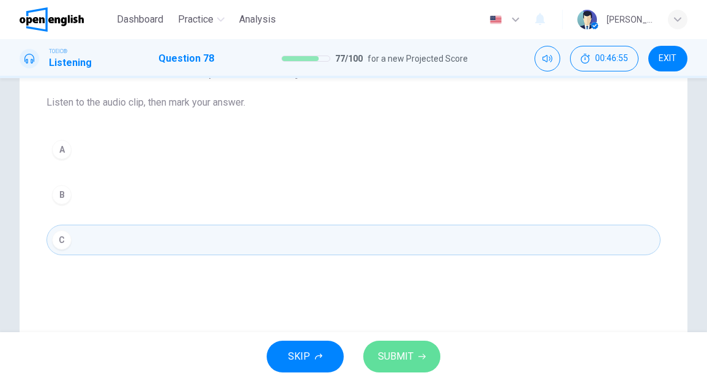
click at [401, 362] on span "SUBMIT" at bounding box center [395, 356] width 35 height 17
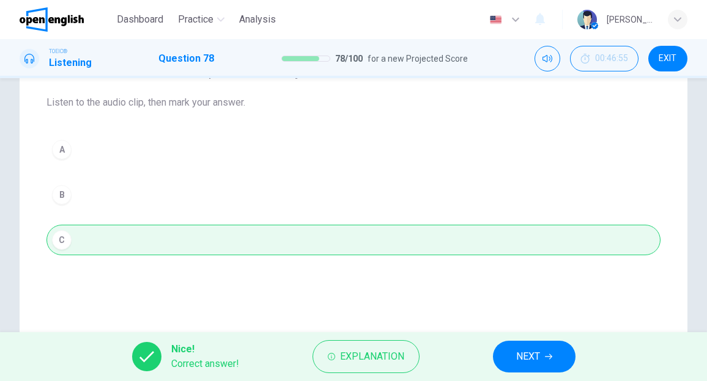
click at [542, 351] on button "NEXT" at bounding box center [534, 357] width 83 height 32
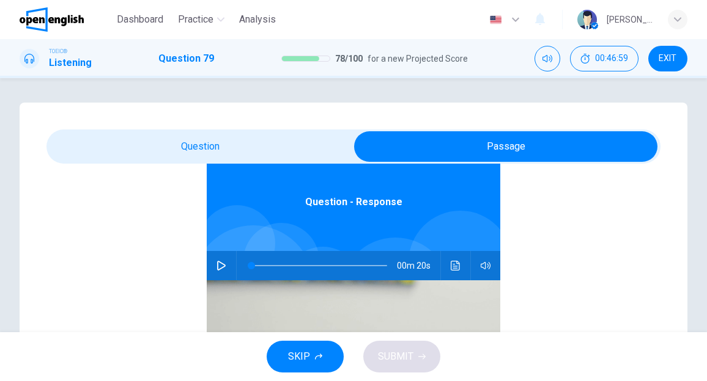
scroll to position [68, 0]
click at [219, 266] on icon "button" at bounding box center [221, 265] width 10 height 10
type input "*"
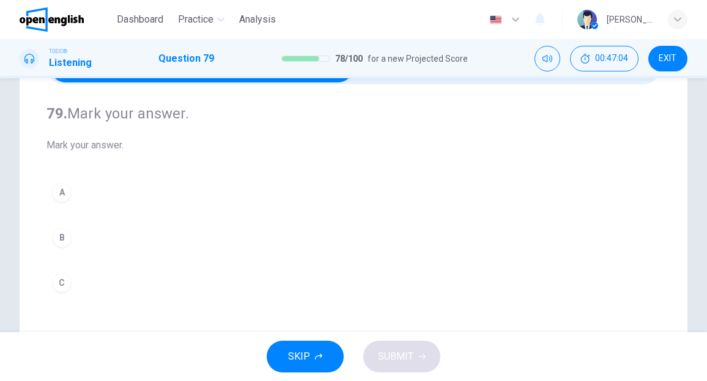
scroll to position [61, 0]
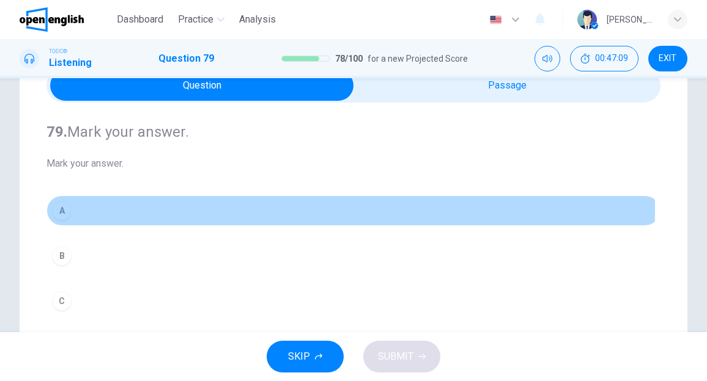
click at [65, 210] on div "A" at bounding box center [62, 211] width 20 height 20
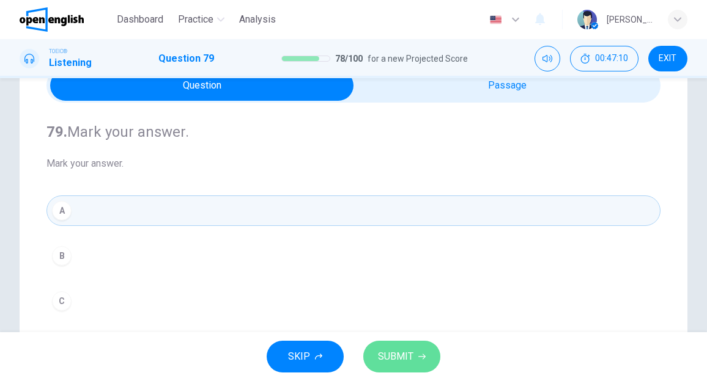
click at [401, 354] on span "SUBMIT" at bounding box center [395, 356] width 35 height 17
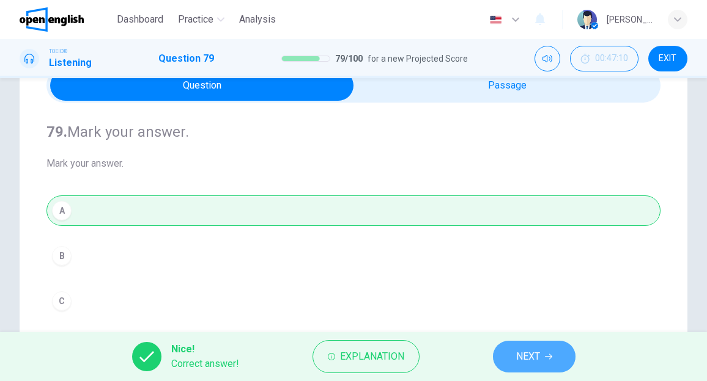
click at [506, 358] on button "NEXT" at bounding box center [534, 357] width 83 height 32
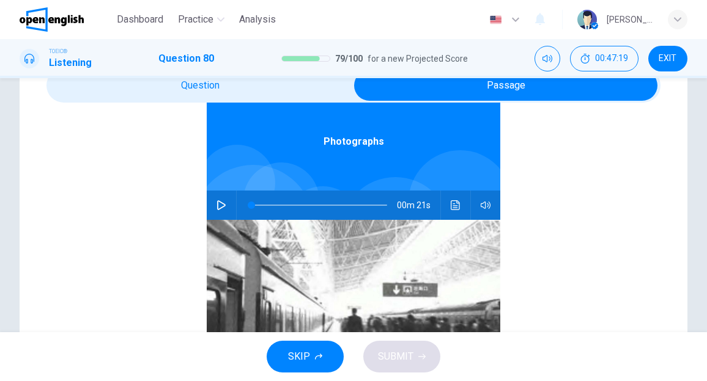
scroll to position [68, 0]
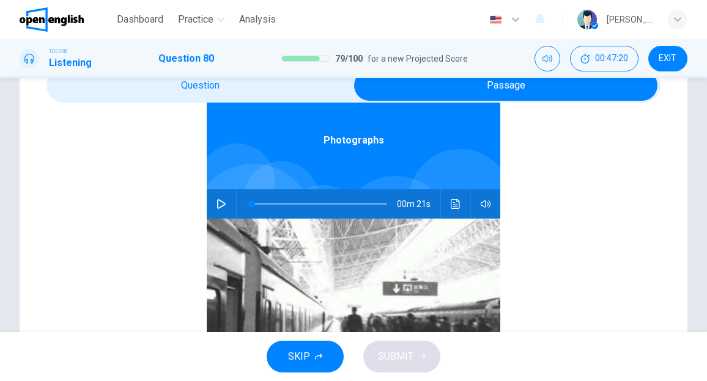
click at [218, 206] on icon "button" at bounding box center [221, 204] width 10 height 10
type input "*"
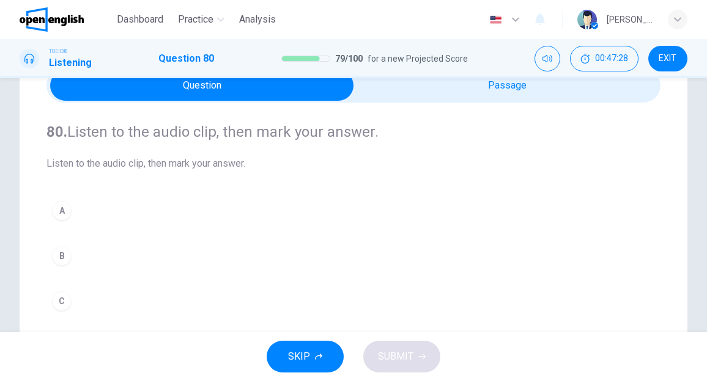
click at [60, 212] on div "A" at bounding box center [62, 211] width 20 height 20
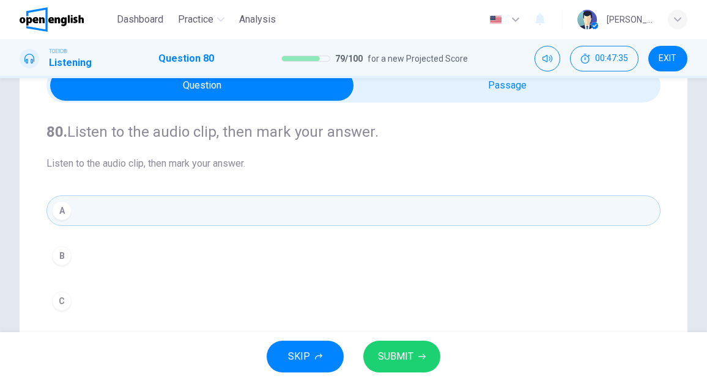
click at [389, 359] on span "SUBMIT" at bounding box center [395, 356] width 35 height 17
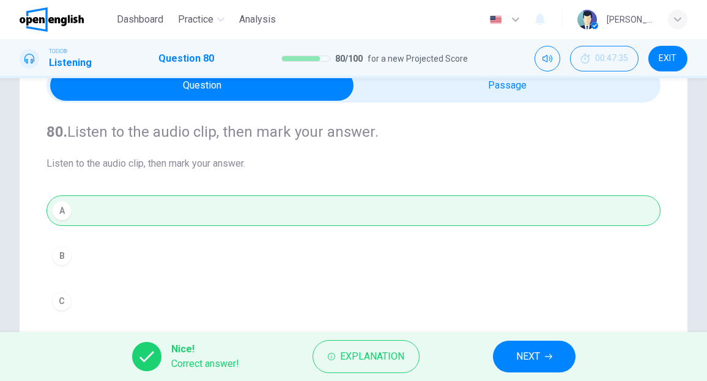
click at [518, 356] on span "NEXT" at bounding box center [528, 356] width 24 height 17
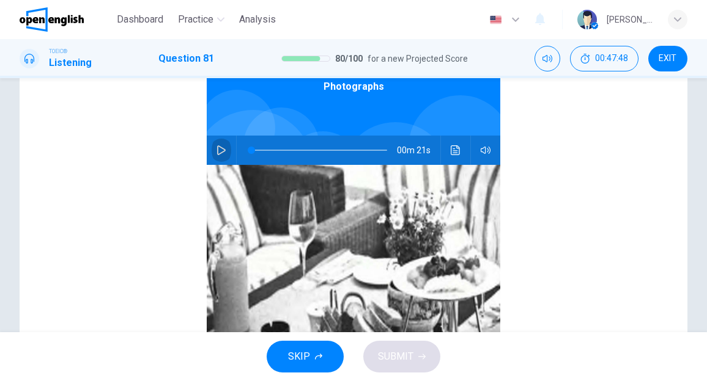
click at [216, 153] on icon "button" at bounding box center [221, 150] width 10 height 10
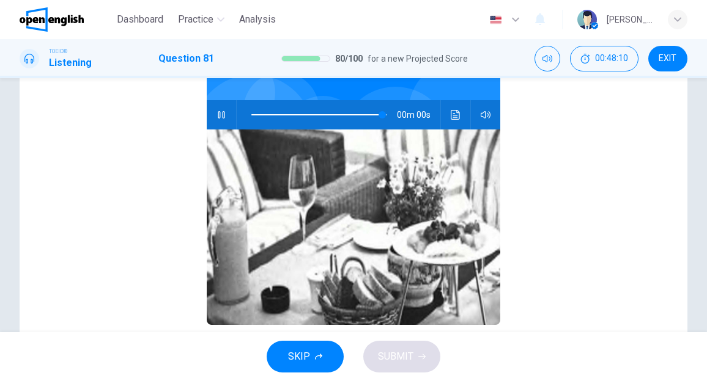
scroll to position [61, 0]
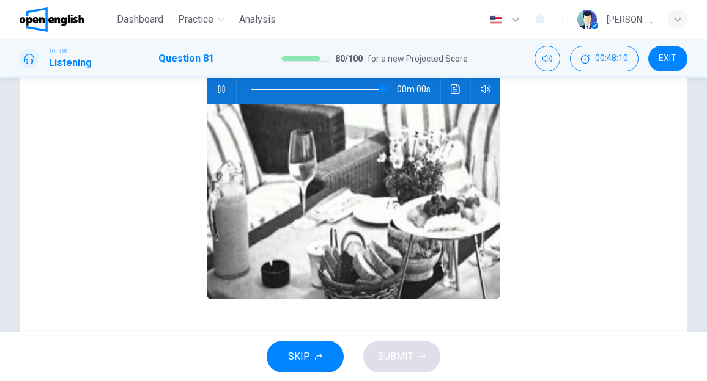
type input "*"
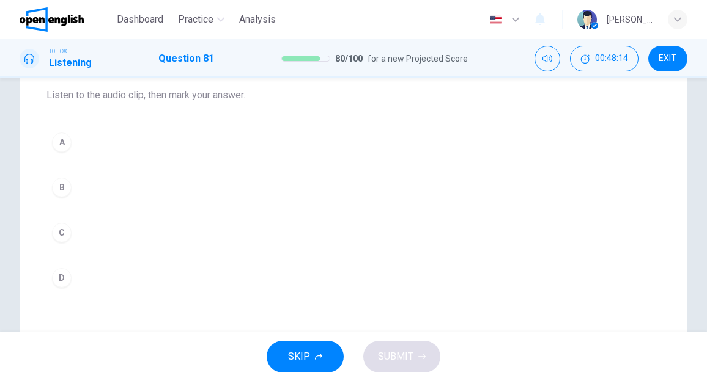
scroll to position [183, 0]
click at [59, 222] on div "D" at bounding box center [62, 225] width 20 height 20
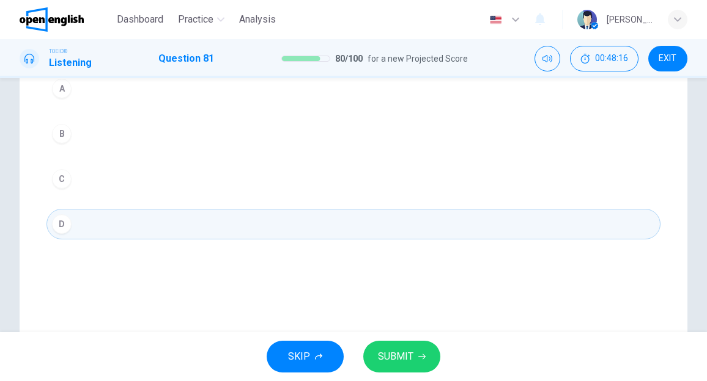
click at [390, 353] on span "SUBMIT" at bounding box center [395, 356] width 35 height 17
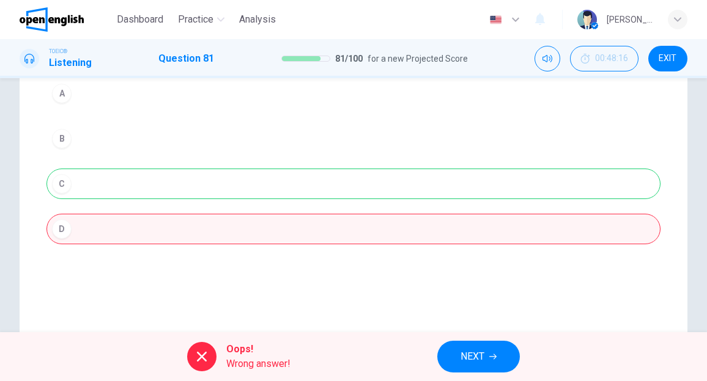
scroll to position [103, 0]
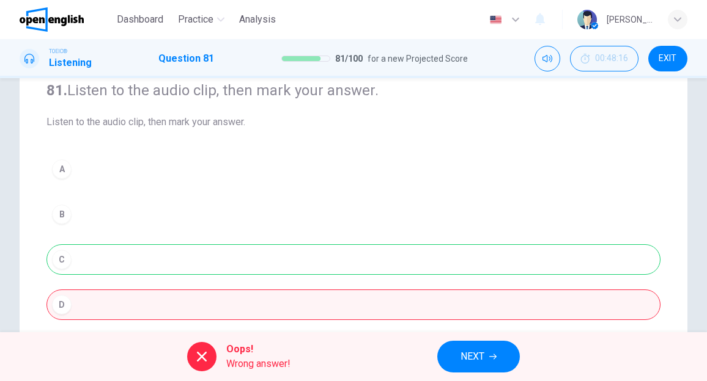
click at [461, 359] on span "NEXT" at bounding box center [472, 356] width 24 height 17
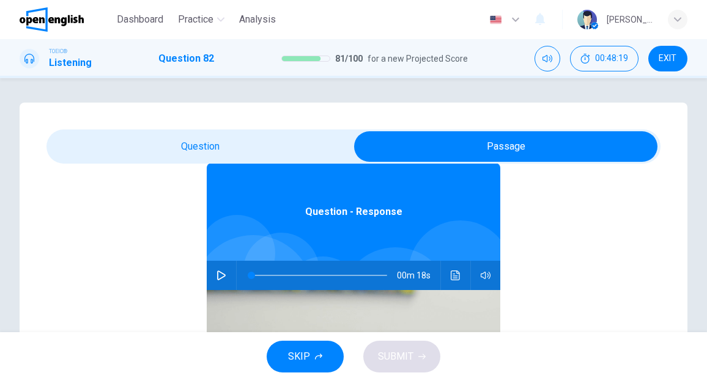
scroll to position [68, 0]
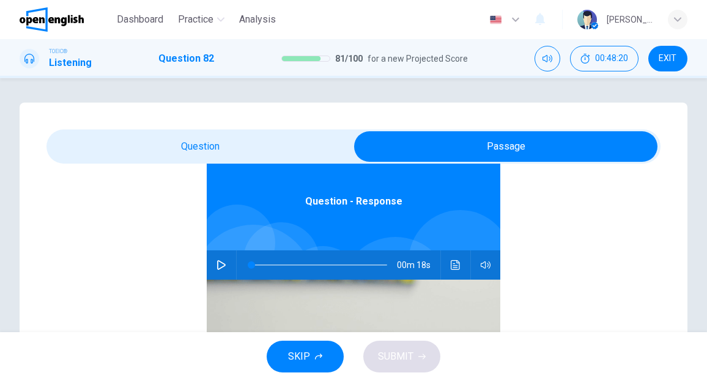
click at [217, 267] on icon "button" at bounding box center [221, 265] width 9 height 10
type input "*"
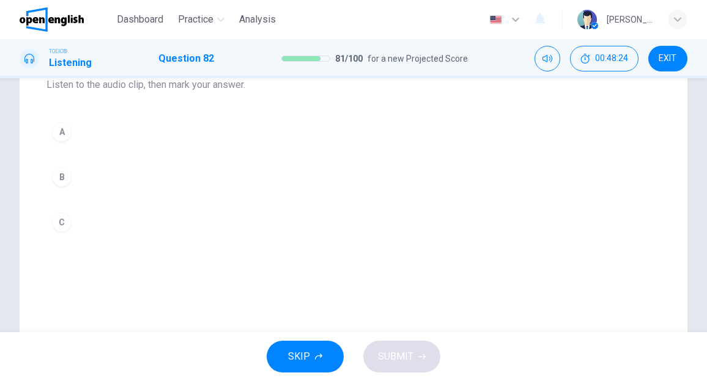
scroll to position [122, 0]
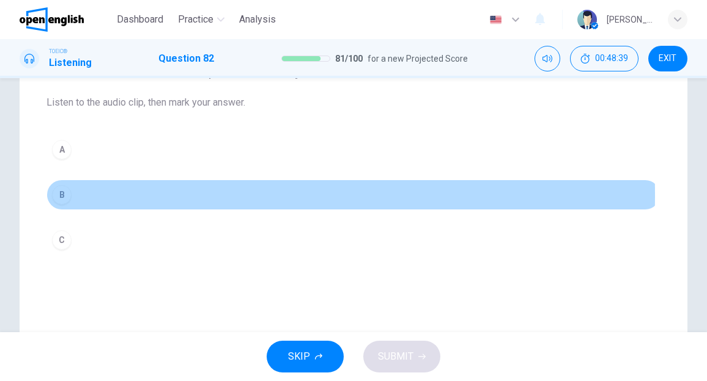
click at [65, 194] on div "B" at bounding box center [62, 195] width 20 height 20
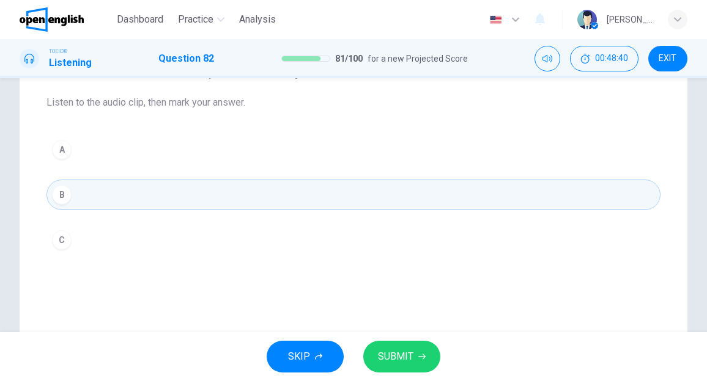
click at [387, 350] on span "SUBMIT" at bounding box center [395, 356] width 35 height 17
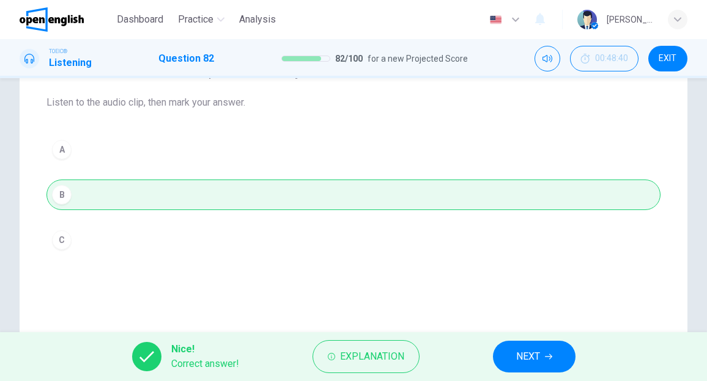
click at [526, 351] on span "NEXT" at bounding box center [528, 356] width 24 height 17
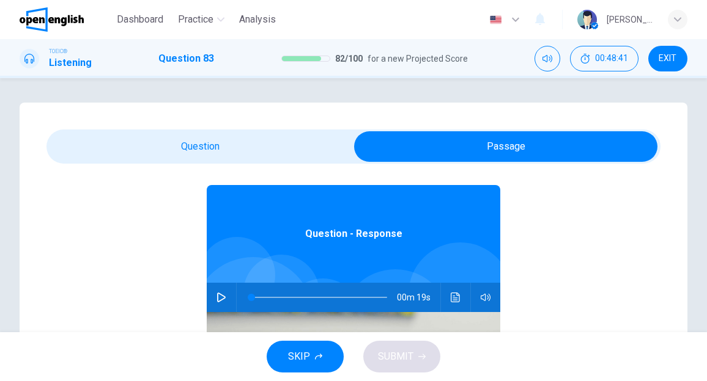
scroll to position [61, 0]
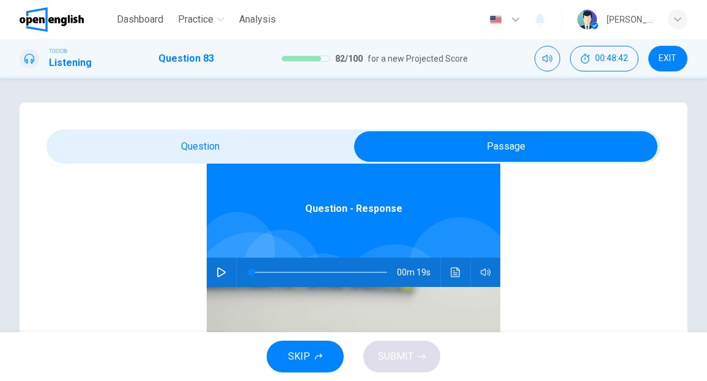
click at [216, 271] on icon "button" at bounding box center [221, 273] width 10 height 10
type input "*"
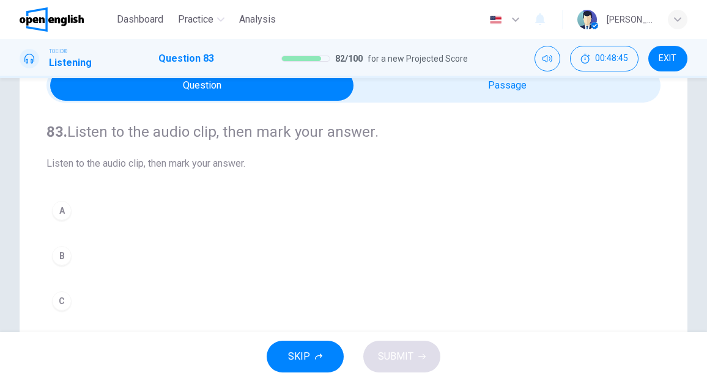
scroll to position [122, 0]
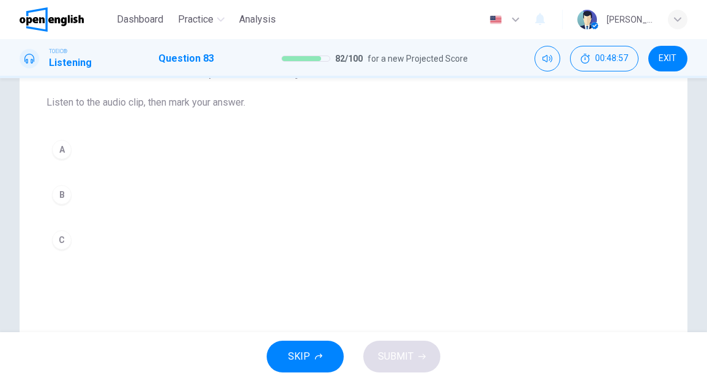
click at [86, 195] on button "B" at bounding box center [353, 195] width 614 height 31
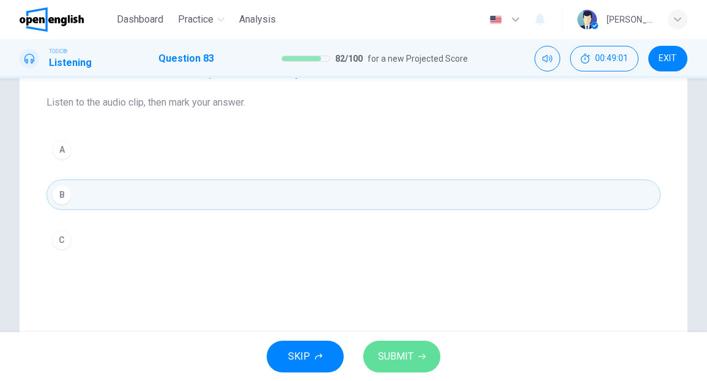
click at [391, 350] on span "SUBMIT" at bounding box center [395, 356] width 35 height 17
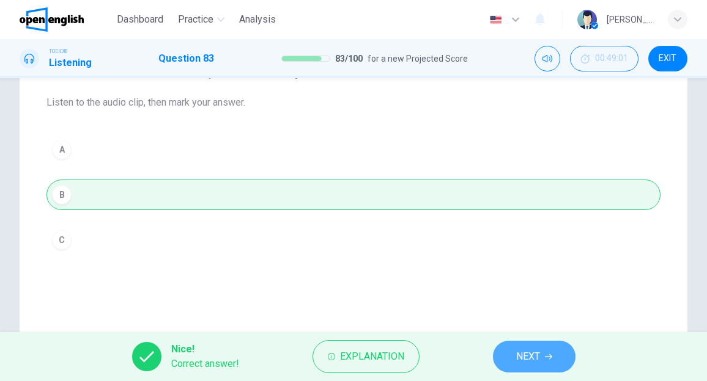
click at [523, 351] on span "NEXT" at bounding box center [528, 356] width 24 height 17
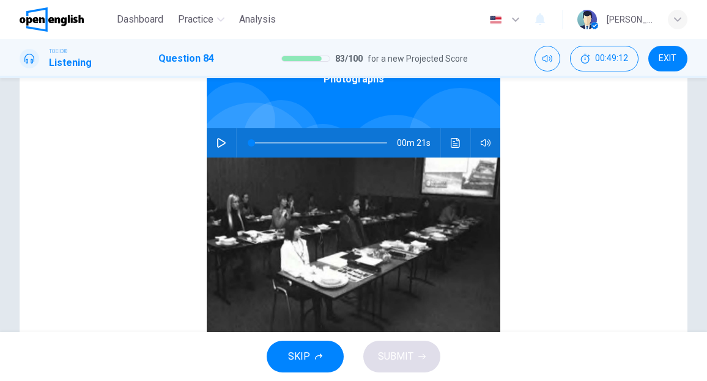
click at [217, 145] on icon "button" at bounding box center [221, 143] width 9 height 10
click at [216, 144] on icon "button" at bounding box center [221, 143] width 10 height 10
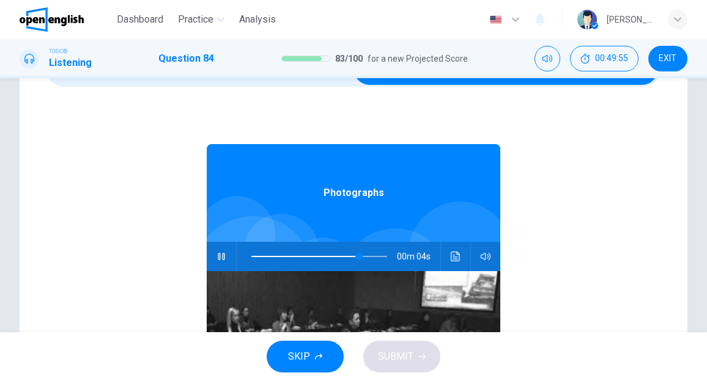
scroll to position [0, 0]
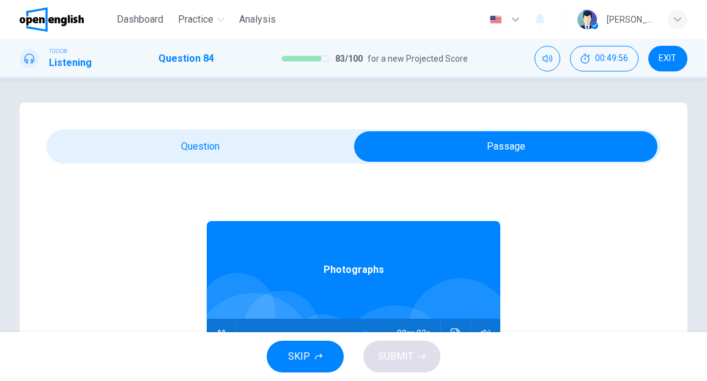
type input "**"
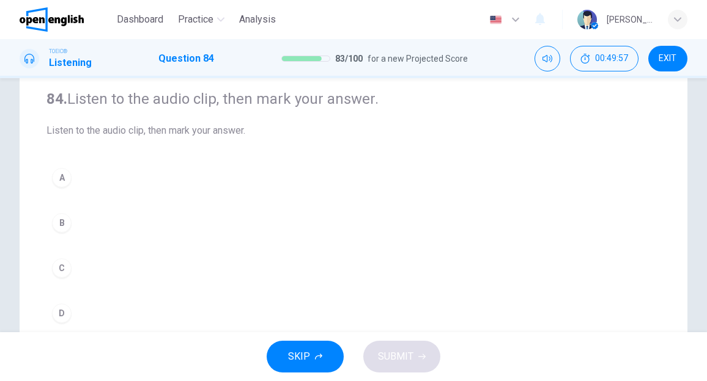
scroll to position [122, 0]
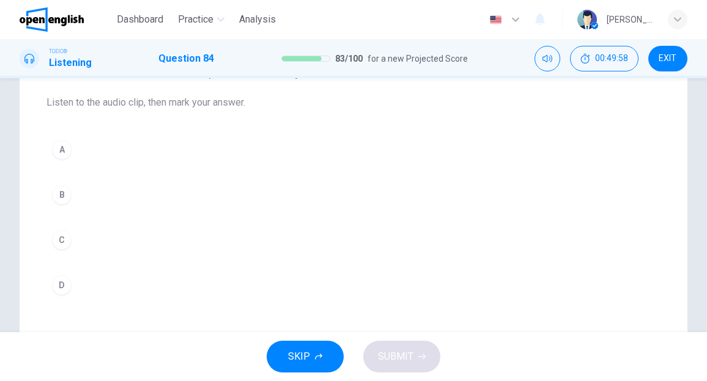
click at [56, 237] on div "C" at bounding box center [62, 240] width 20 height 20
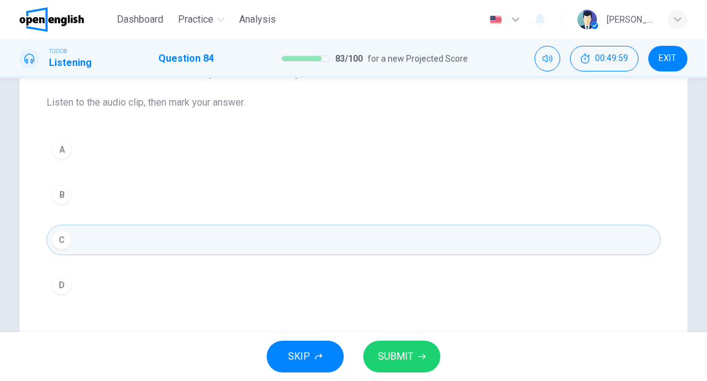
click at [388, 355] on span "SUBMIT" at bounding box center [395, 356] width 35 height 17
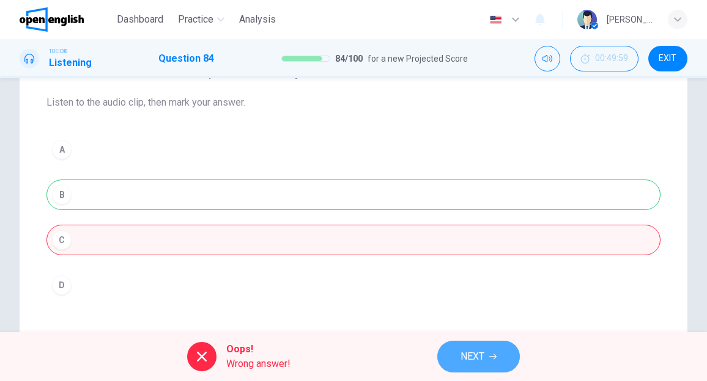
click at [452, 355] on button "NEXT" at bounding box center [478, 357] width 83 height 32
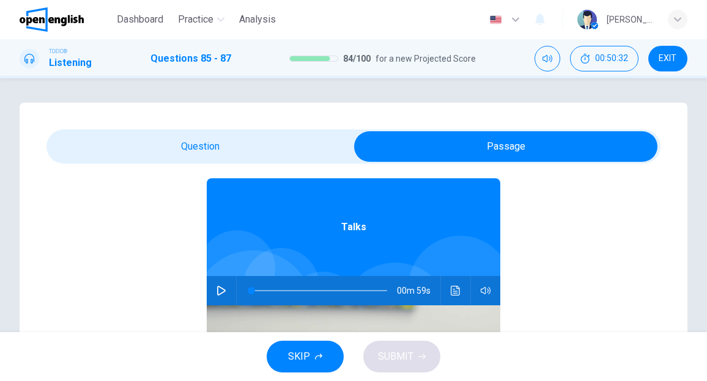
scroll to position [68, 0]
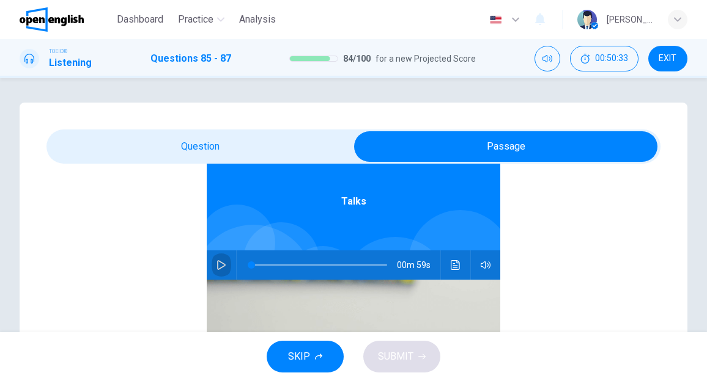
click at [219, 263] on icon "button" at bounding box center [221, 265] width 10 height 10
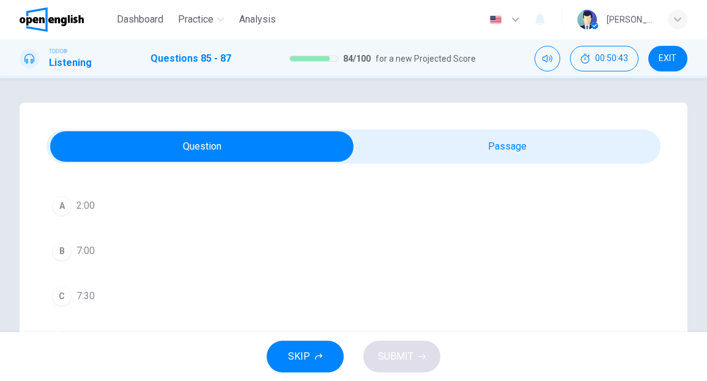
scroll to position [61, 0]
click at [86, 268] on span "7:30" at bounding box center [85, 269] width 18 height 15
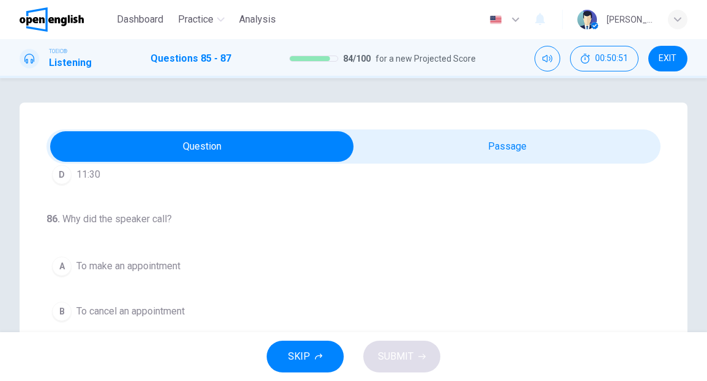
scroll to position [244, 0]
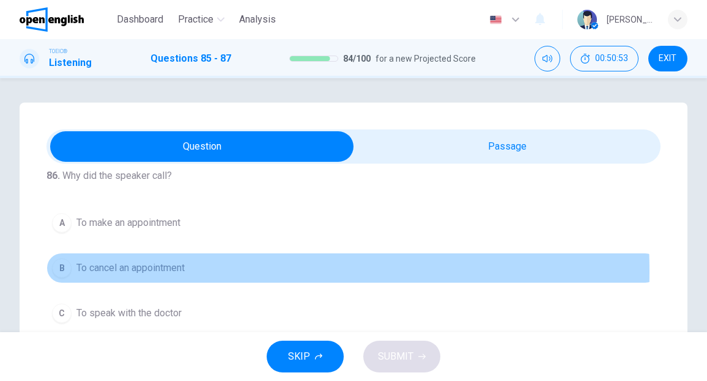
click at [149, 270] on span "To cancel an appointment" at bounding box center [130, 268] width 108 height 15
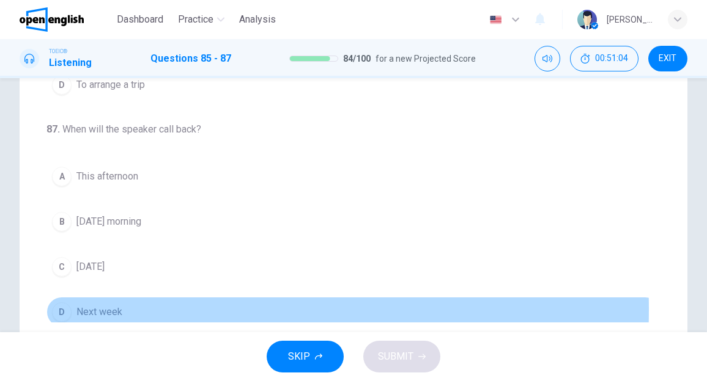
click at [103, 305] on span "Next week" at bounding box center [99, 312] width 46 height 15
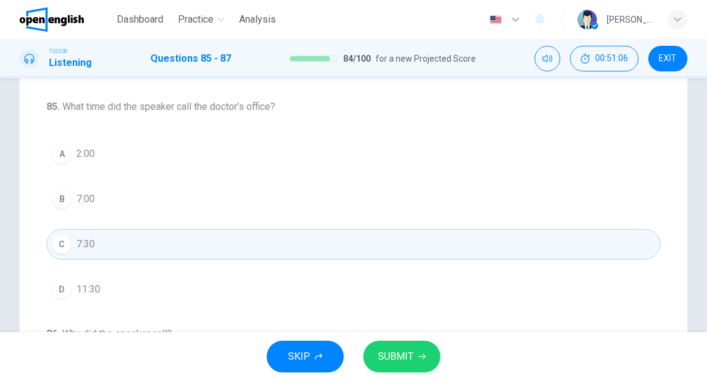
scroll to position [61, 0]
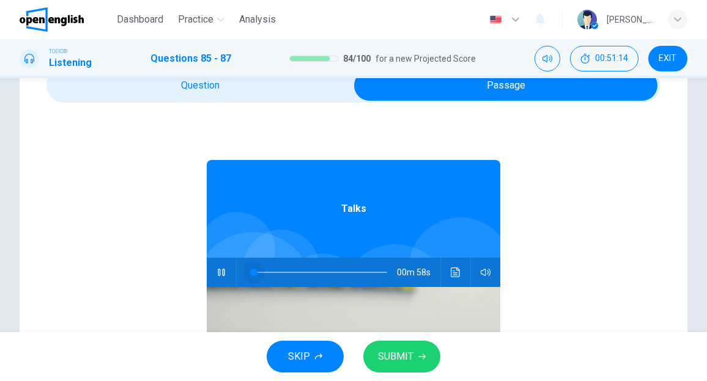
click at [251, 272] on span at bounding box center [252, 272] width 2 height 1
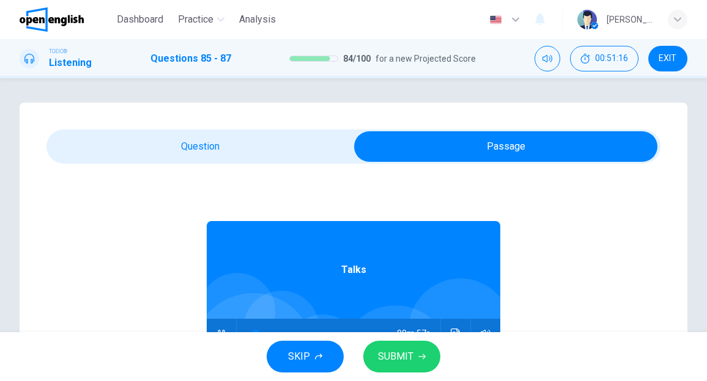
type input "*"
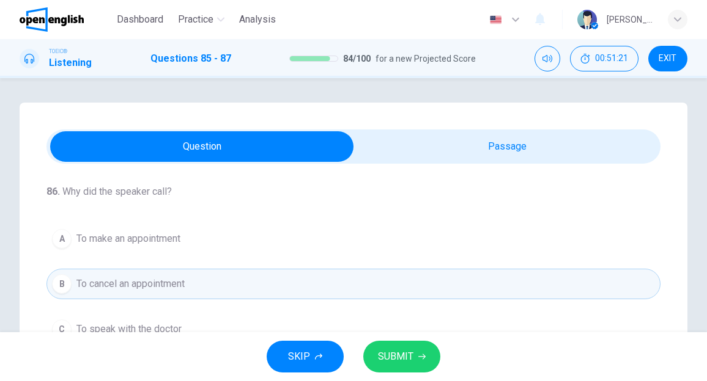
scroll to position [274, 0]
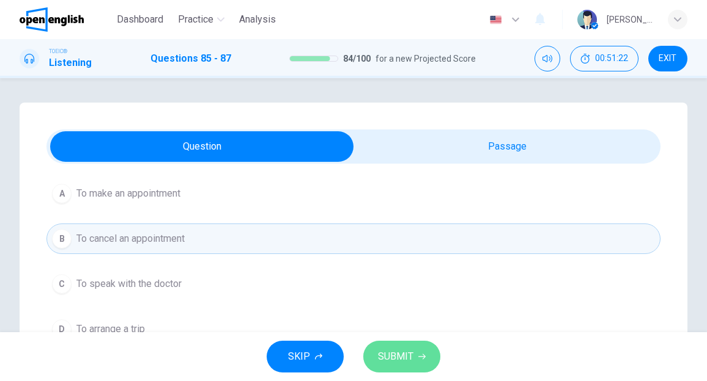
click at [395, 353] on span "SUBMIT" at bounding box center [395, 356] width 35 height 17
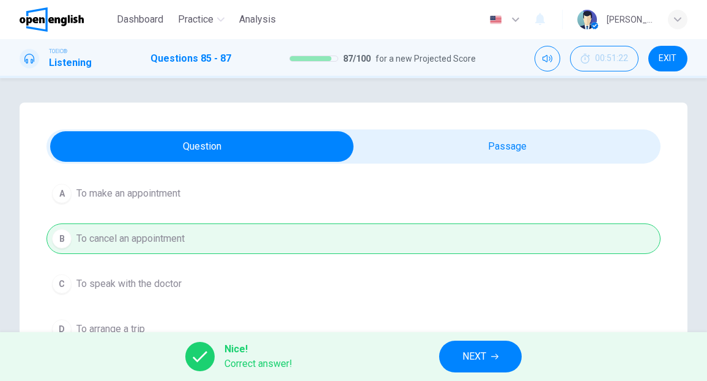
click at [474, 356] on span "NEXT" at bounding box center [474, 356] width 24 height 17
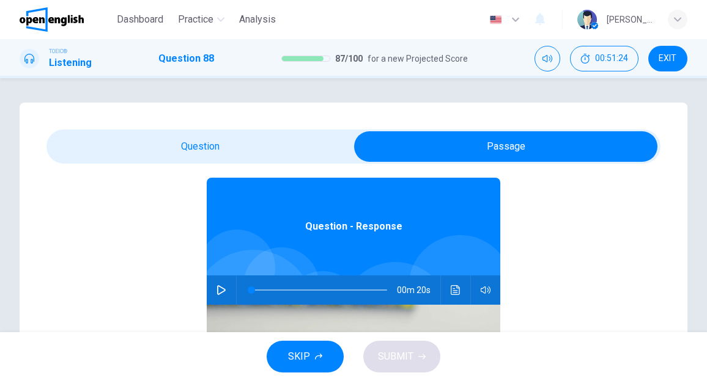
scroll to position [61, 0]
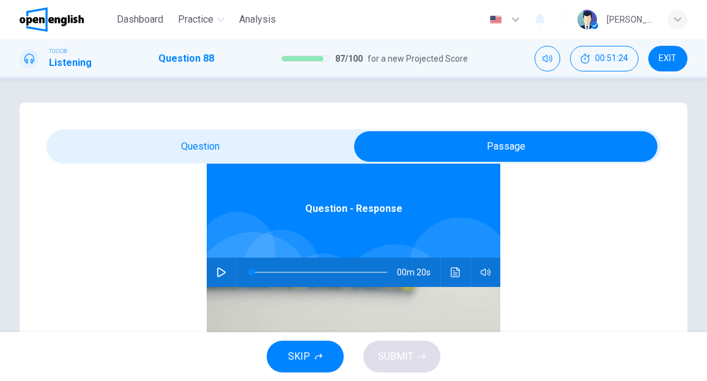
click at [216, 272] on icon "button" at bounding box center [221, 273] width 10 height 10
type input "*"
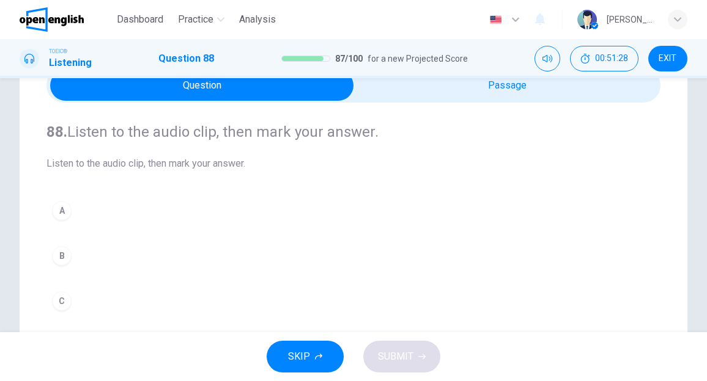
scroll to position [122, 0]
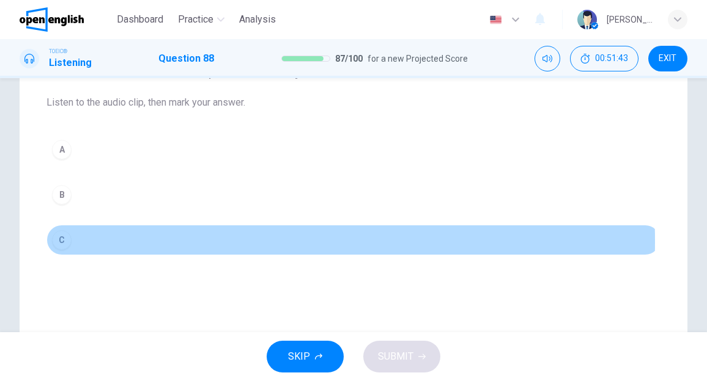
click at [65, 240] on div "C" at bounding box center [62, 240] width 20 height 20
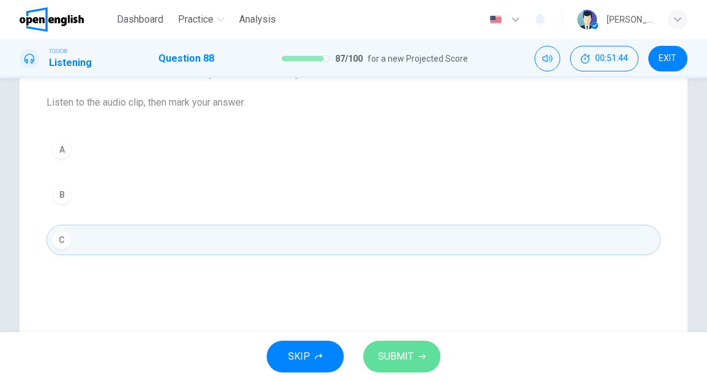
click at [398, 360] on span "SUBMIT" at bounding box center [395, 356] width 35 height 17
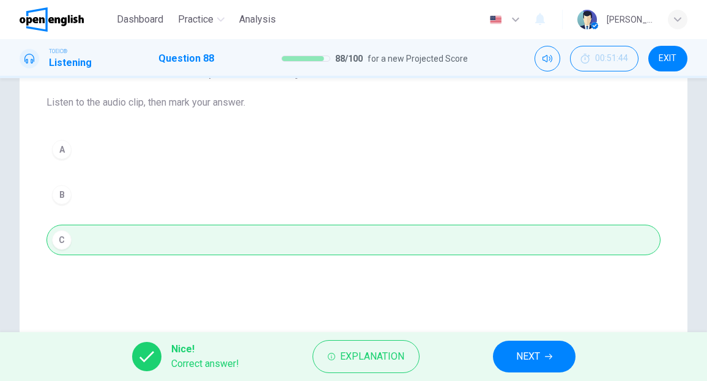
click at [507, 357] on button "NEXT" at bounding box center [534, 357] width 83 height 32
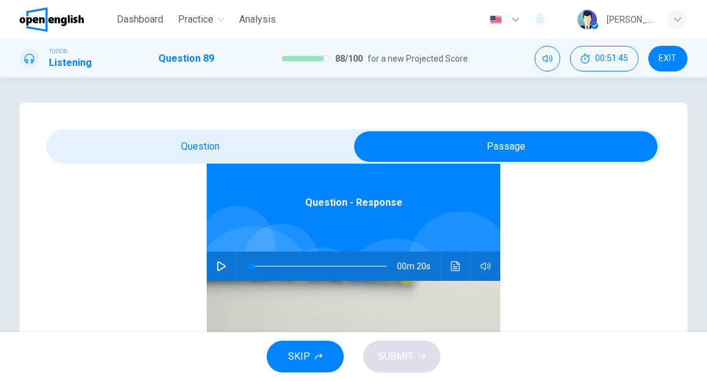
scroll to position [68, 0]
click at [217, 261] on icon "button" at bounding box center [221, 265] width 10 height 10
type input "*"
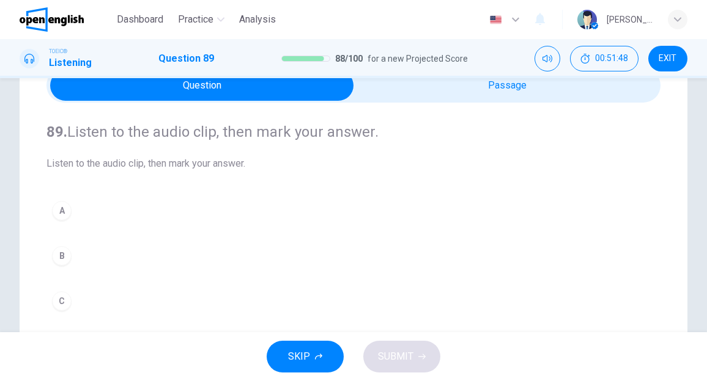
scroll to position [122, 0]
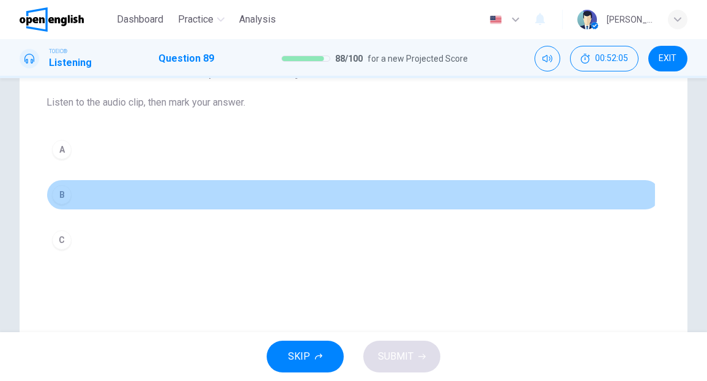
click at [70, 193] on div "B" at bounding box center [62, 195] width 20 height 20
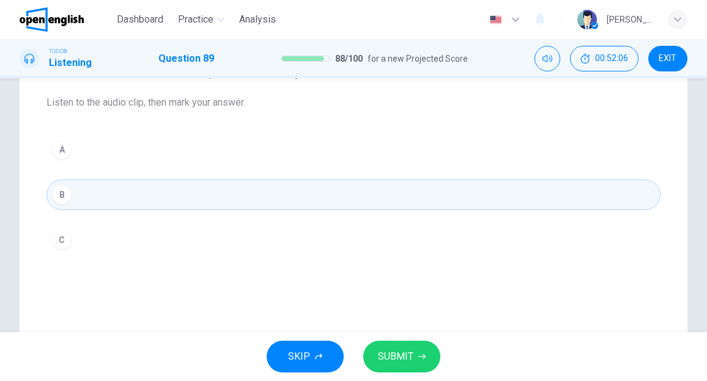
click at [405, 359] on span "SUBMIT" at bounding box center [395, 356] width 35 height 17
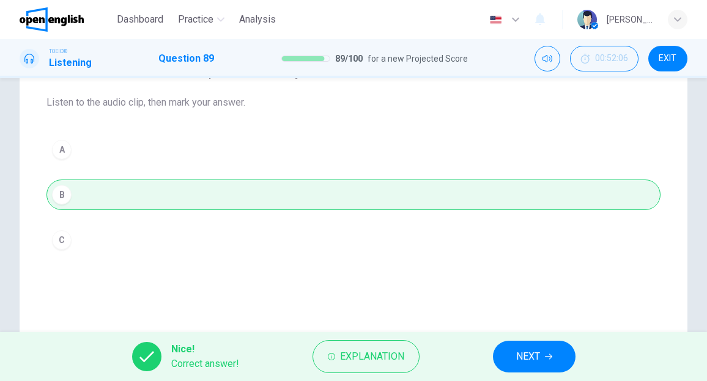
click at [520, 354] on span "NEXT" at bounding box center [528, 356] width 24 height 17
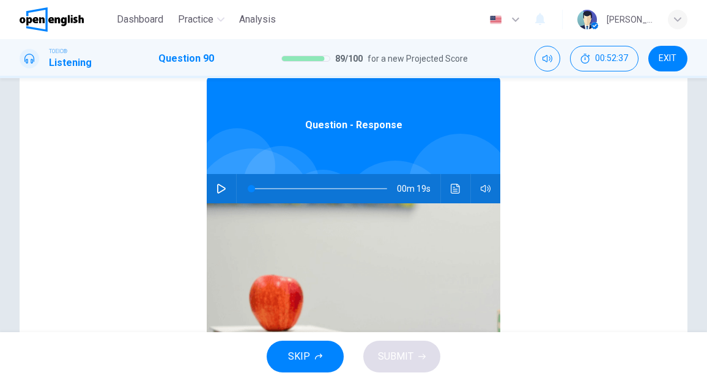
scroll to position [0, 0]
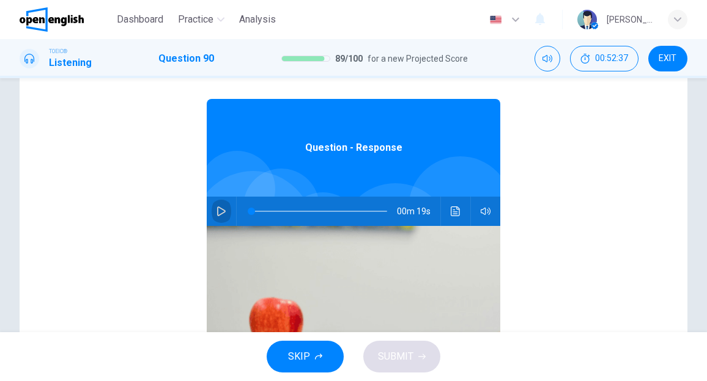
click at [219, 214] on icon "button" at bounding box center [221, 212] width 10 height 10
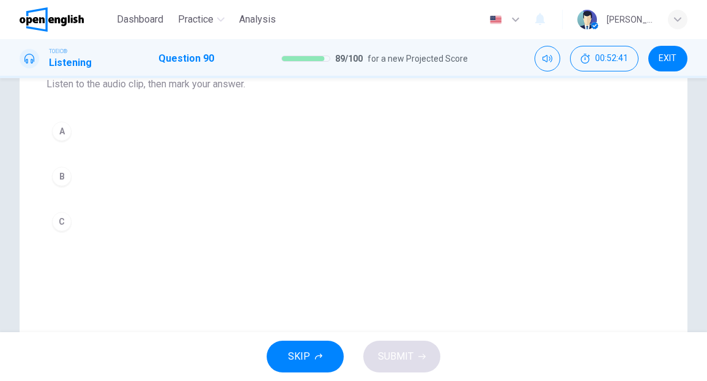
scroll to position [122, 0]
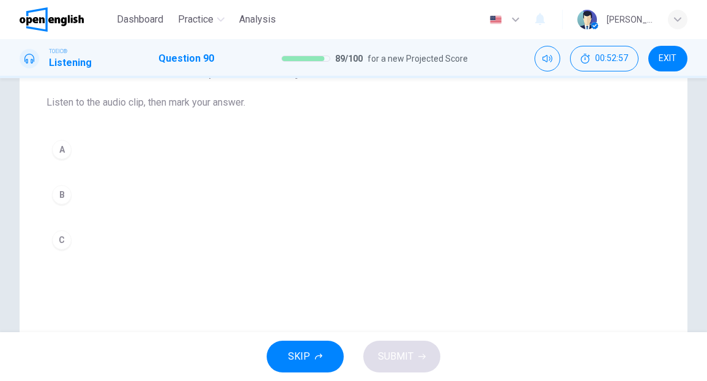
click at [59, 198] on div "B" at bounding box center [62, 195] width 20 height 20
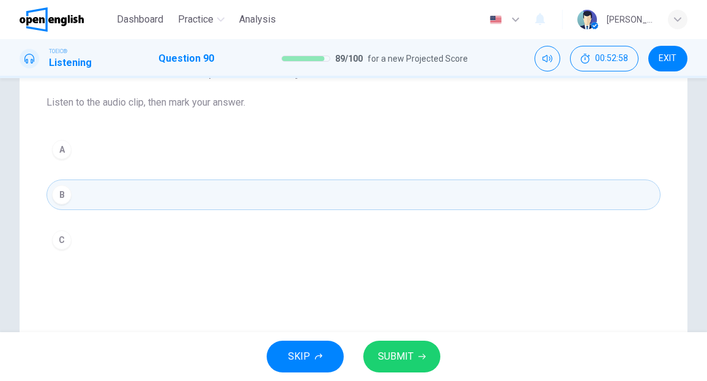
click at [384, 359] on span "SUBMIT" at bounding box center [395, 356] width 35 height 17
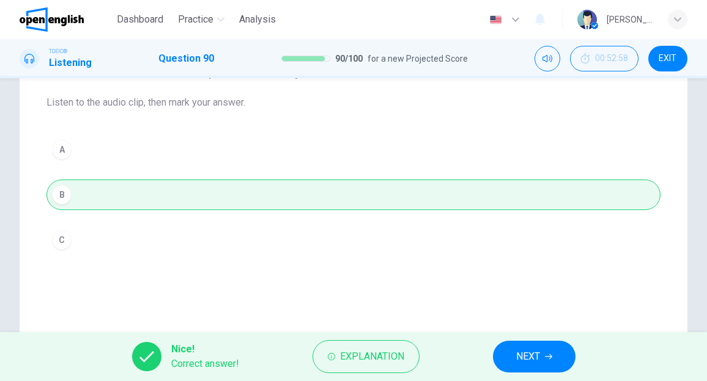
click at [517, 353] on span "NEXT" at bounding box center [528, 356] width 24 height 17
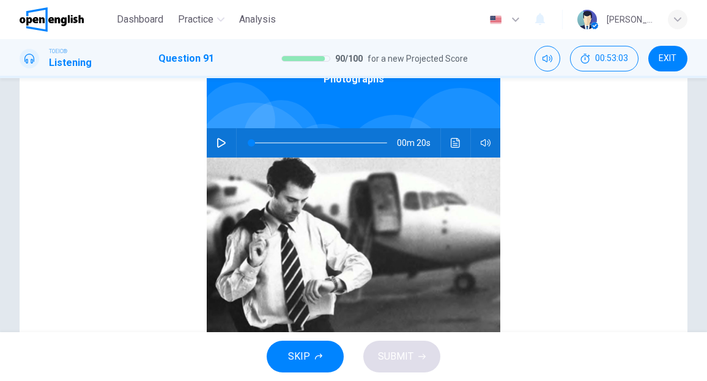
scroll to position [7, 0]
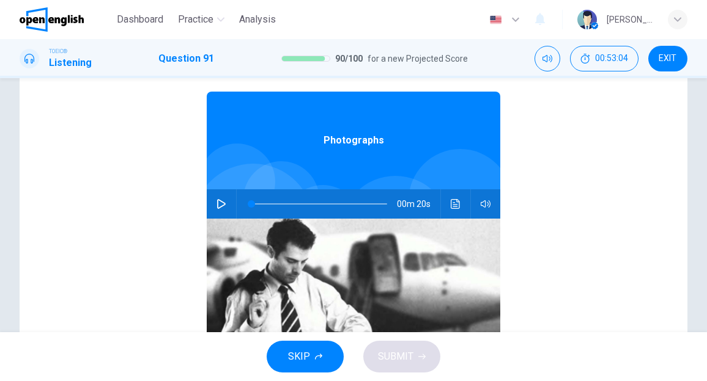
click at [218, 201] on icon "button" at bounding box center [221, 204] width 10 height 10
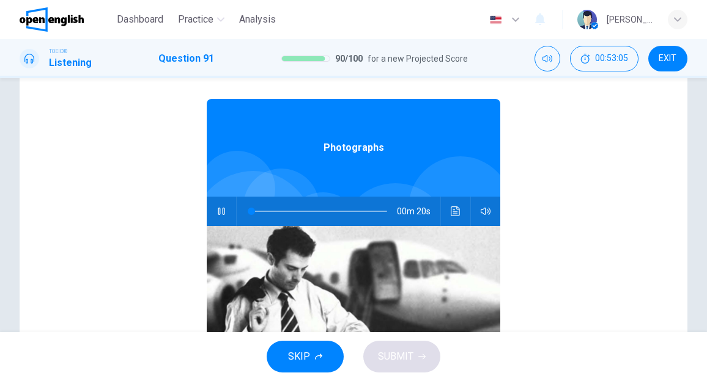
type input "*"
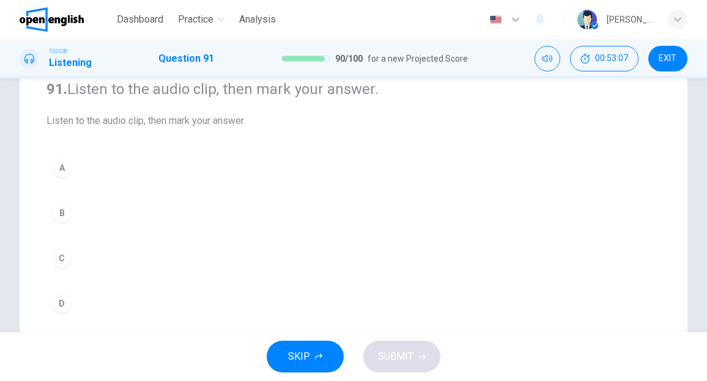
scroll to position [122, 0]
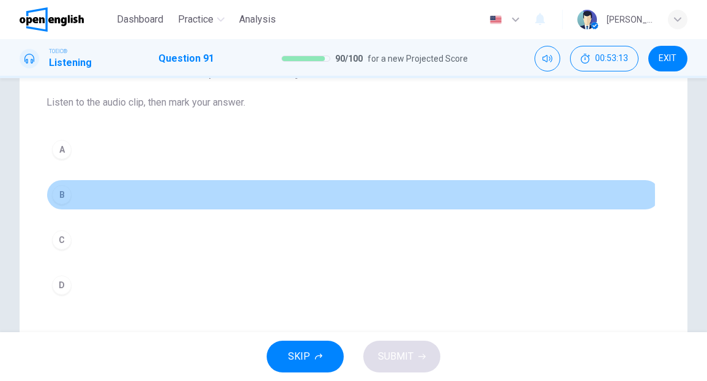
click at [66, 195] on div "B" at bounding box center [62, 195] width 20 height 20
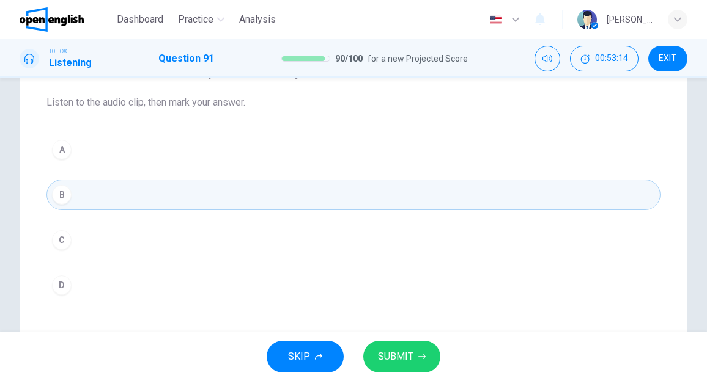
drag, startPoint x: 389, startPoint y: 349, endPoint x: 394, endPoint y: 339, distance: 10.9
click at [389, 348] on span "SUBMIT" at bounding box center [395, 356] width 35 height 17
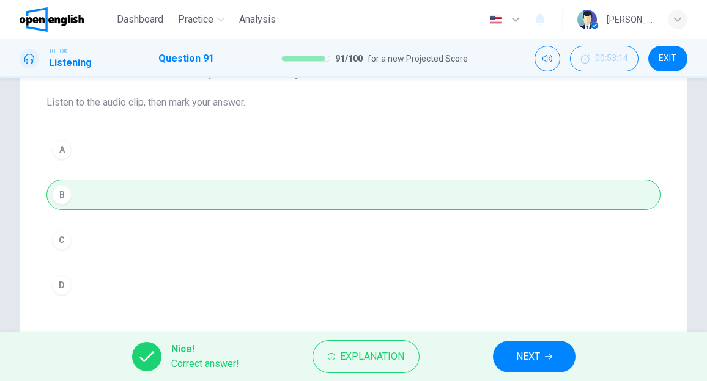
click at [526, 359] on span "NEXT" at bounding box center [528, 356] width 24 height 17
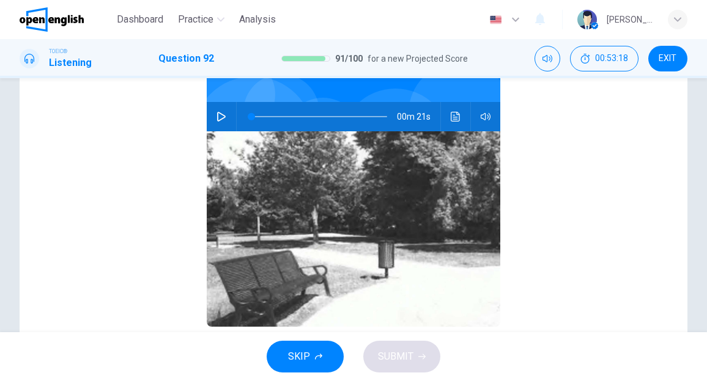
scroll to position [7, 0]
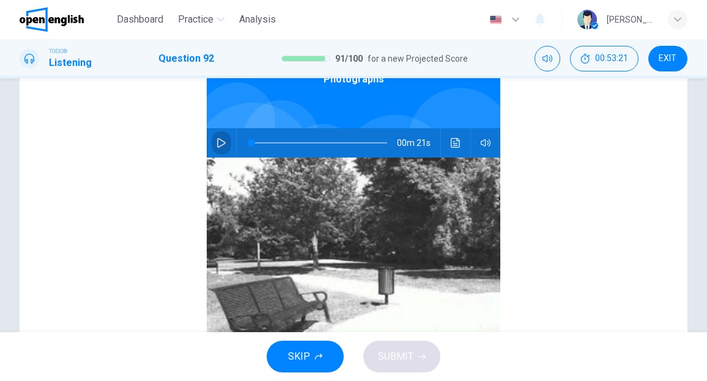
click at [217, 145] on icon "button" at bounding box center [221, 143] width 9 height 10
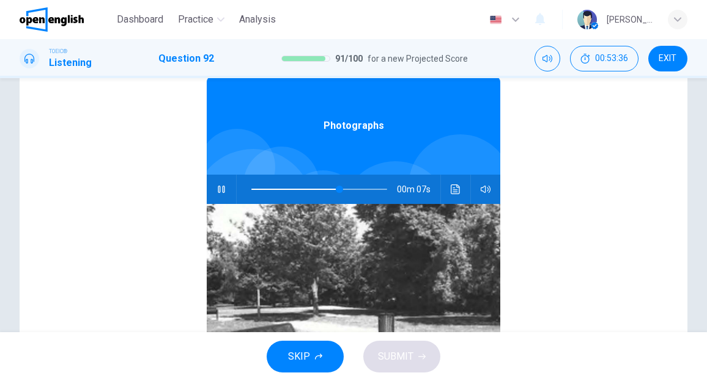
scroll to position [0, 0]
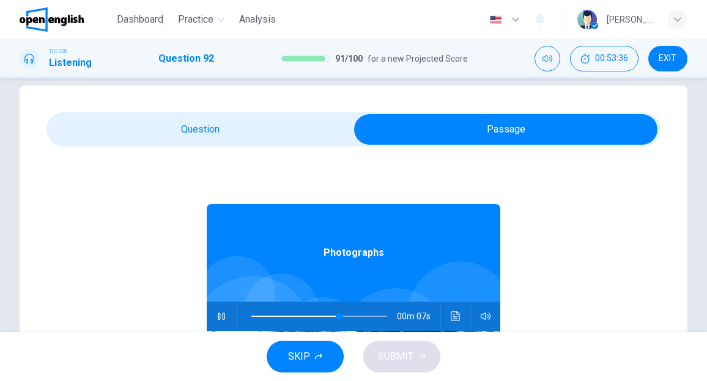
type input "**"
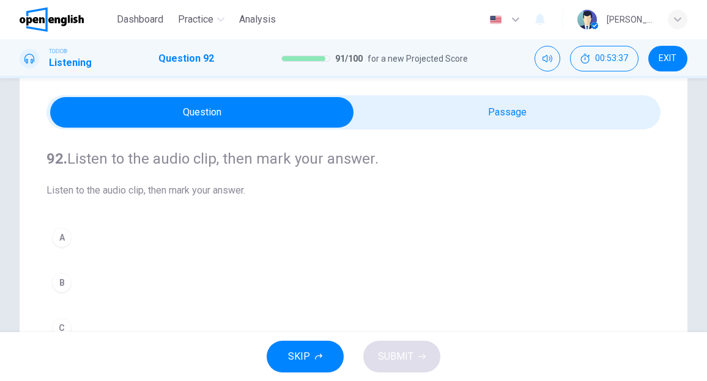
scroll to position [61, 0]
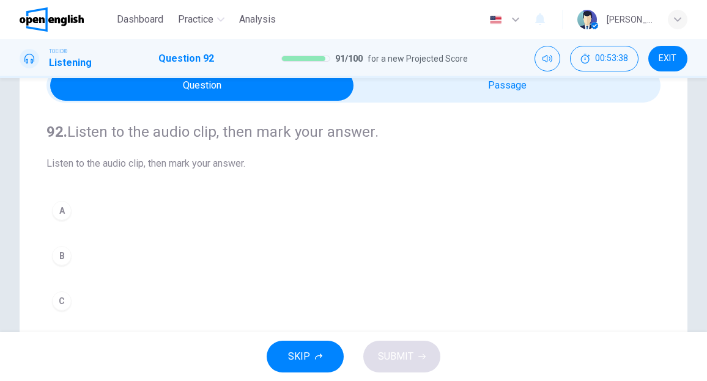
click at [59, 257] on div "B" at bounding box center [62, 256] width 20 height 20
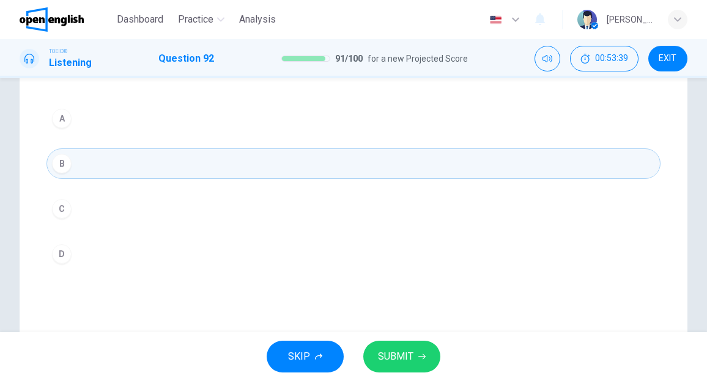
scroll to position [183, 0]
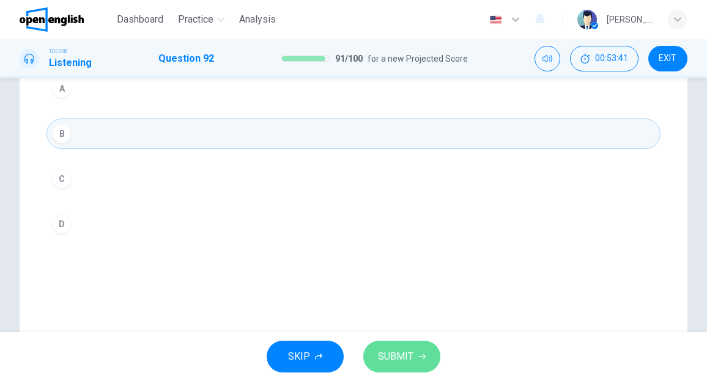
click at [378, 359] on span "SUBMIT" at bounding box center [395, 356] width 35 height 17
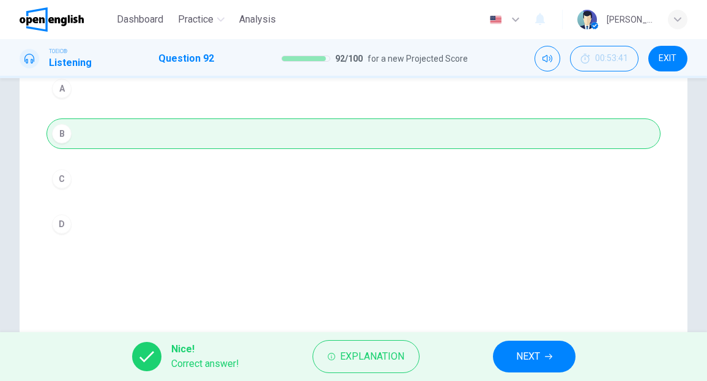
click at [515, 356] on button "NEXT" at bounding box center [534, 357] width 83 height 32
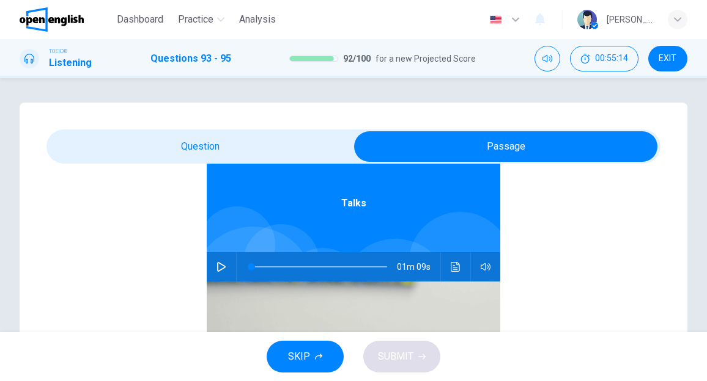
scroll to position [68, 0]
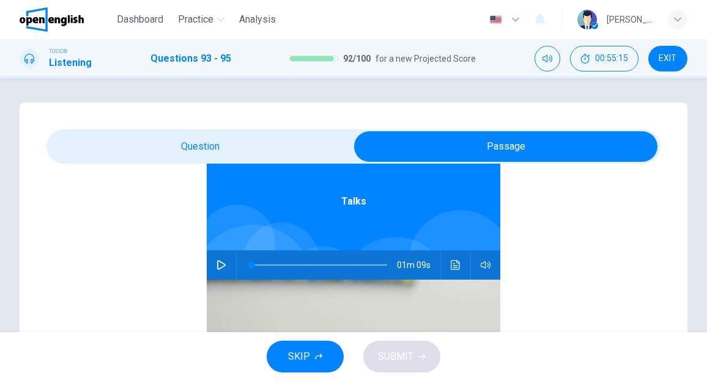
click at [220, 266] on button "button" at bounding box center [221, 265] width 20 height 29
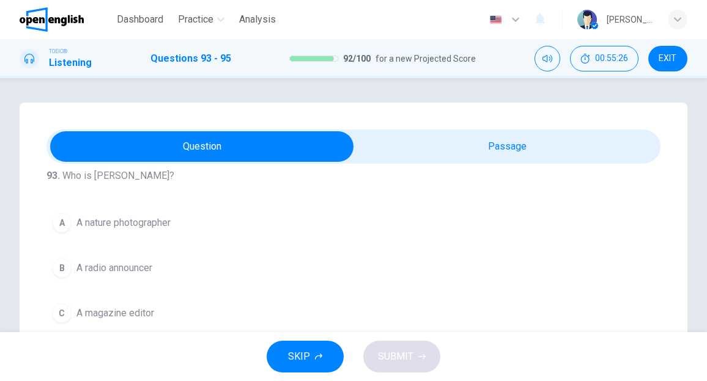
scroll to position [0, 0]
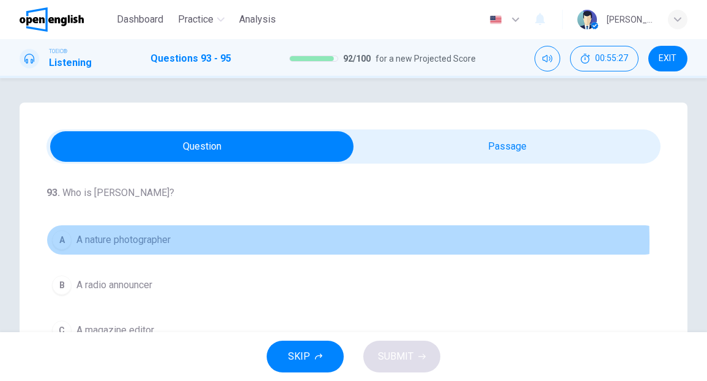
click at [155, 243] on span "A nature photographer" at bounding box center [123, 240] width 94 height 15
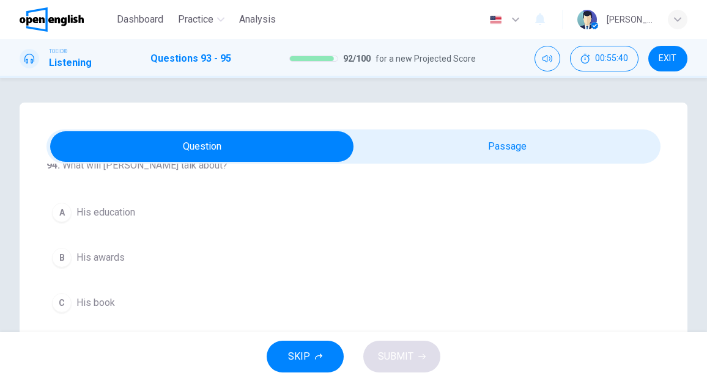
scroll to position [274, 0]
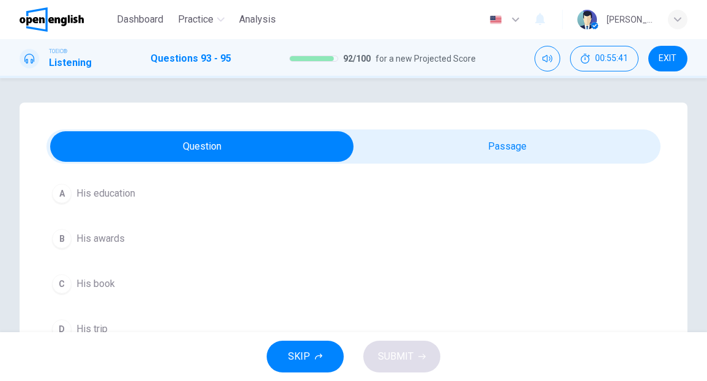
click at [92, 281] on span "His book" at bounding box center [95, 284] width 39 height 15
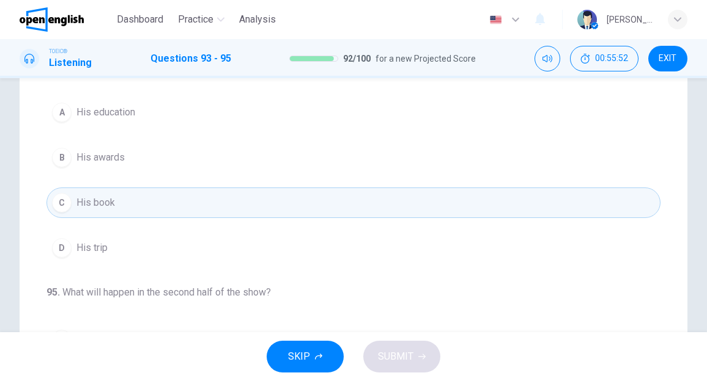
scroll to position [213, 0]
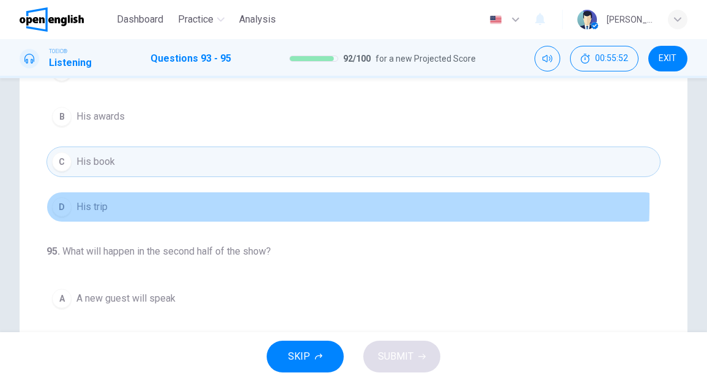
click at [97, 200] on span "His trip" at bounding box center [91, 207] width 31 height 15
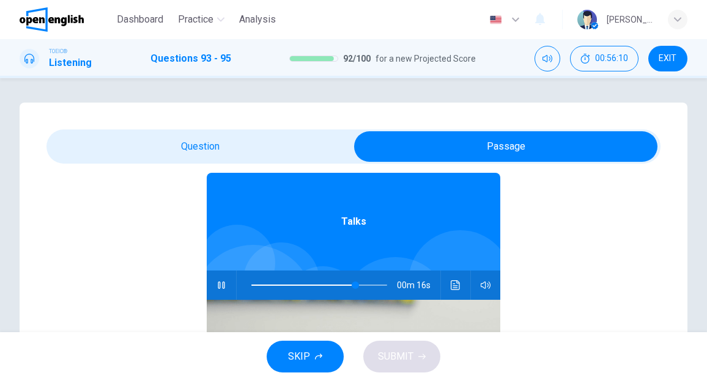
scroll to position [68, 0]
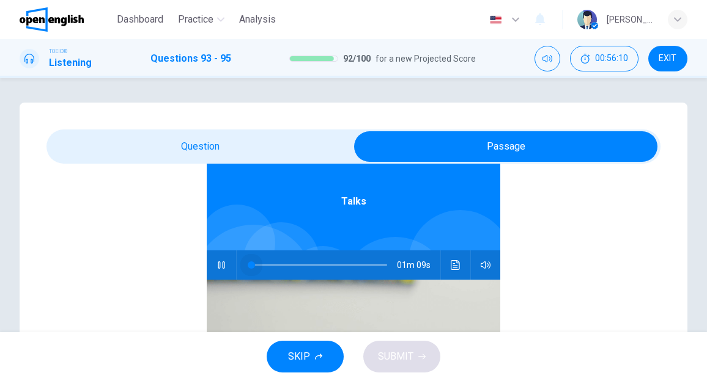
drag, startPoint x: 245, startPoint y: 262, endPoint x: 241, endPoint y: 271, distance: 10.1
click at [251, 262] on span at bounding box center [319, 265] width 136 height 17
type input "*"
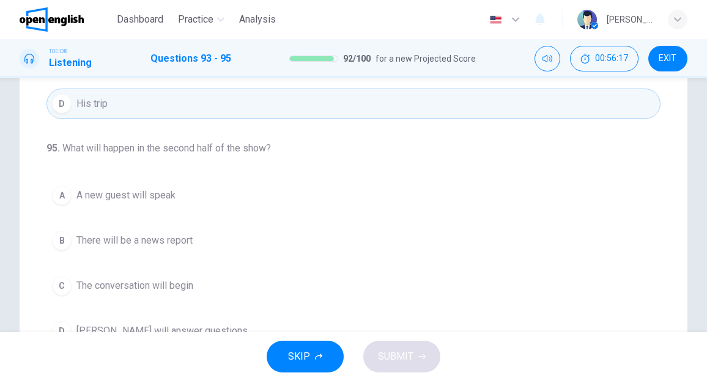
scroll to position [244, 0]
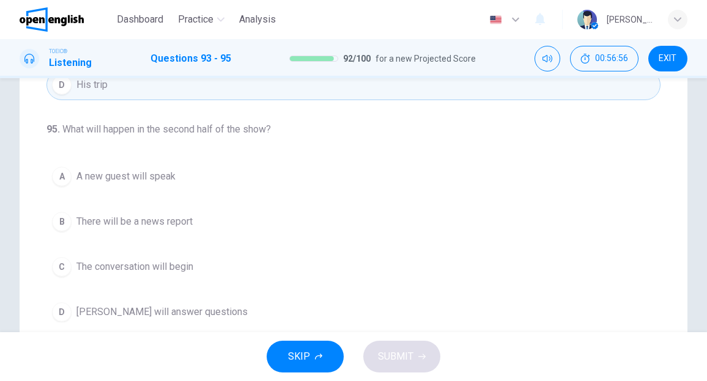
click at [150, 314] on span "[PERSON_NAME] will answer questions" at bounding box center [161, 312] width 171 height 15
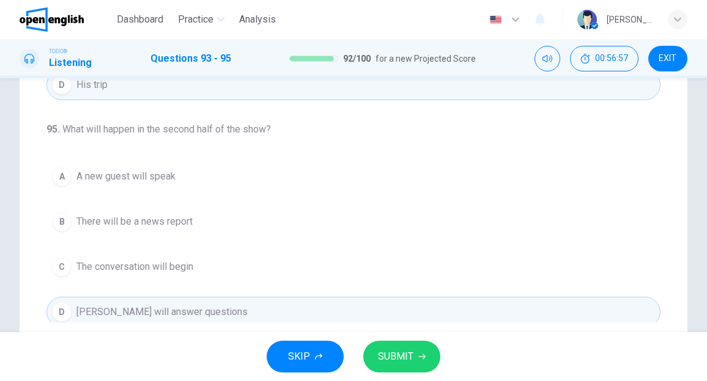
click at [409, 356] on span "SUBMIT" at bounding box center [395, 356] width 35 height 17
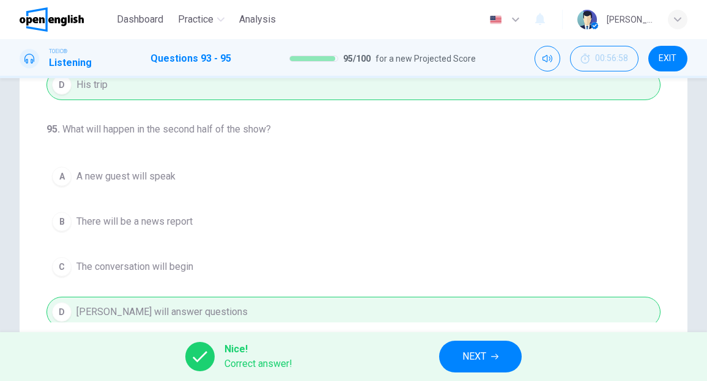
click at [457, 351] on button "NEXT" at bounding box center [480, 357] width 83 height 32
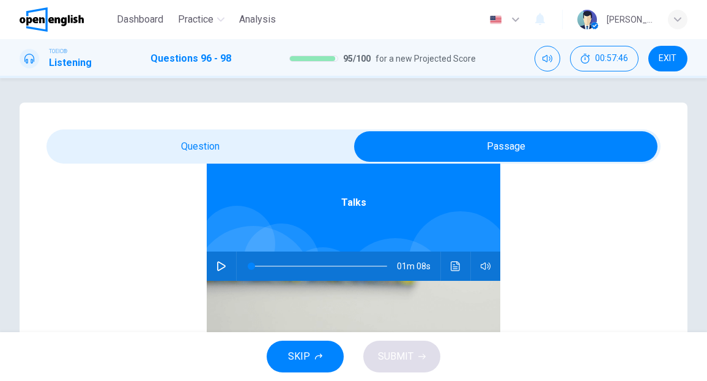
scroll to position [68, 0]
click at [217, 262] on icon "button" at bounding box center [221, 265] width 9 height 10
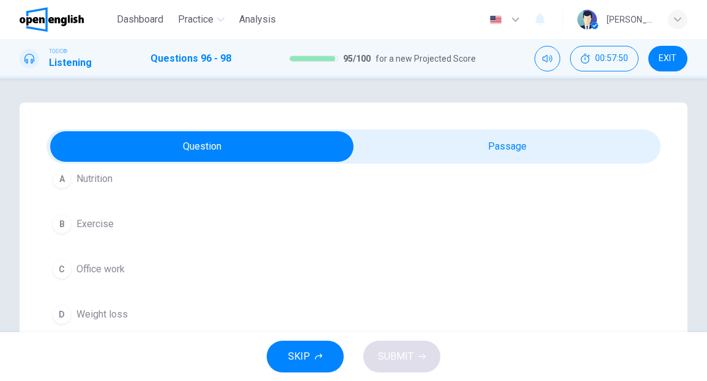
scroll to position [0, 0]
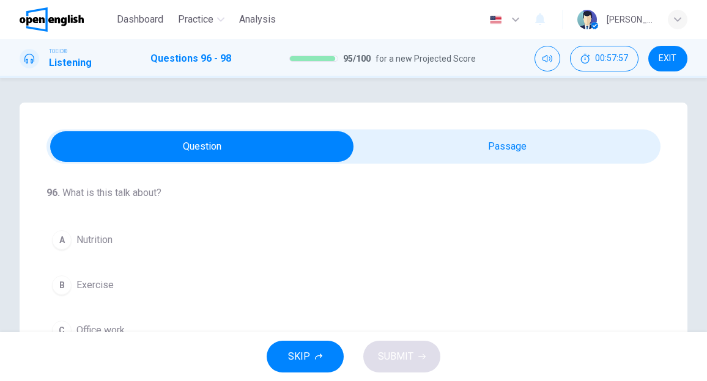
click at [105, 285] on span "Exercise" at bounding box center [94, 285] width 37 height 15
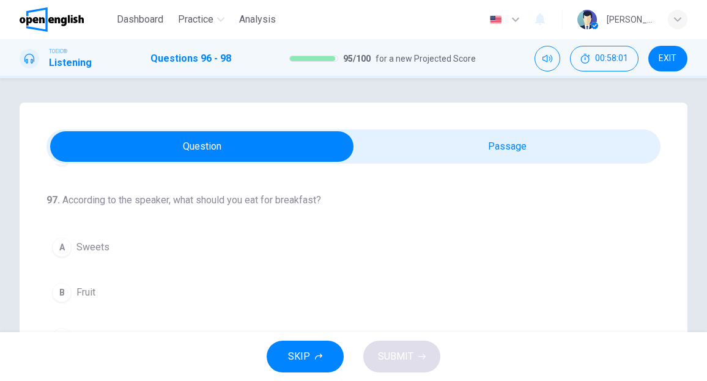
scroll to position [244, 0]
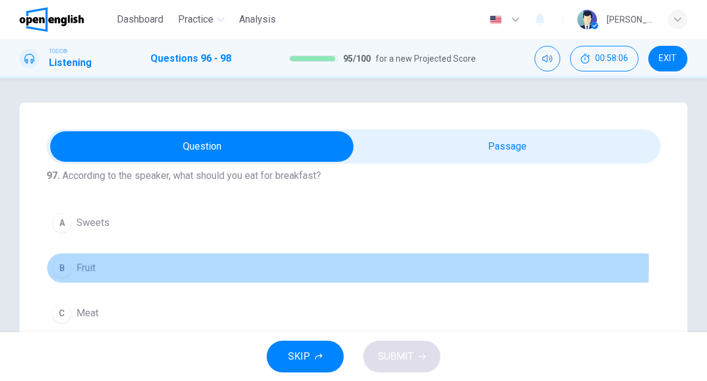
click at [78, 263] on span "Fruit" at bounding box center [85, 268] width 19 height 15
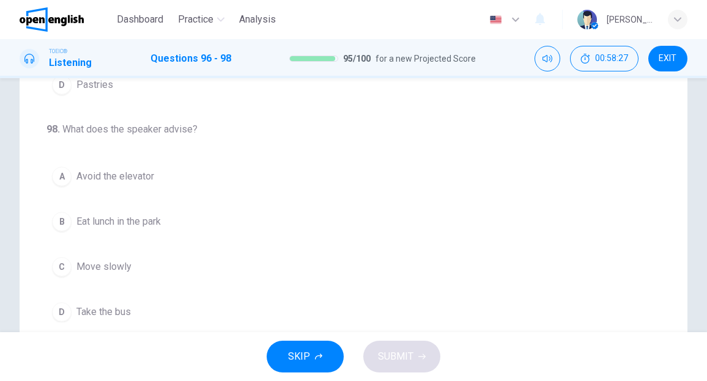
click at [142, 175] on span "Avoid the elevator" at bounding box center [115, 176] width 78 height 15
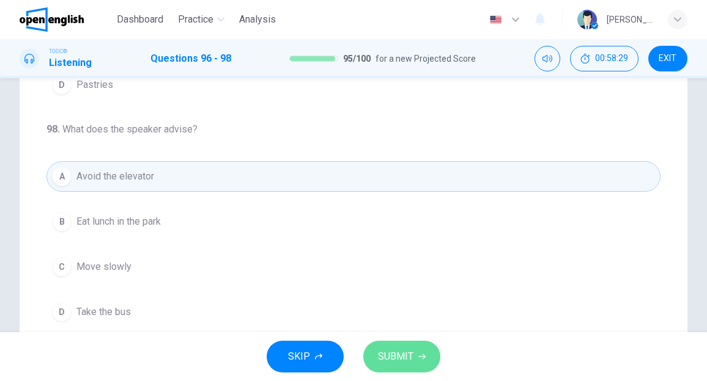
click at [387, 353] on span "SUBMIT" at bounding box center [395, 356] width 35 height 17
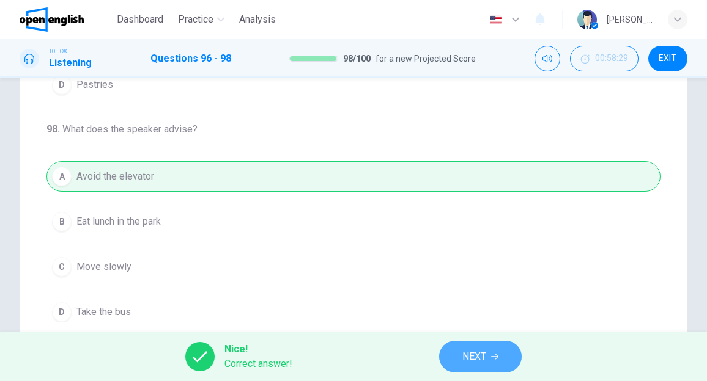
click at [463, 359] on span "NEXT" at bounding box center [474, 356] width 24 height 17
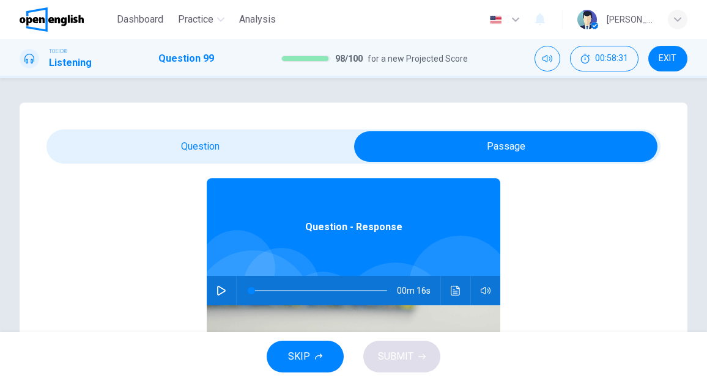
scroll to position [68, 0]
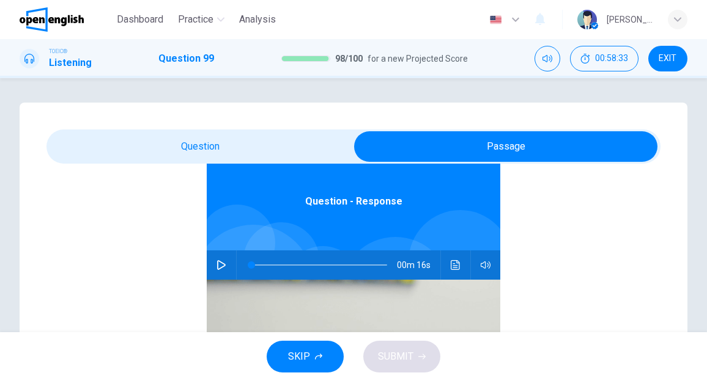
click at [216, 265] on icon "button" at bounding box center [221, 265] width 10 height 10
type input "*"
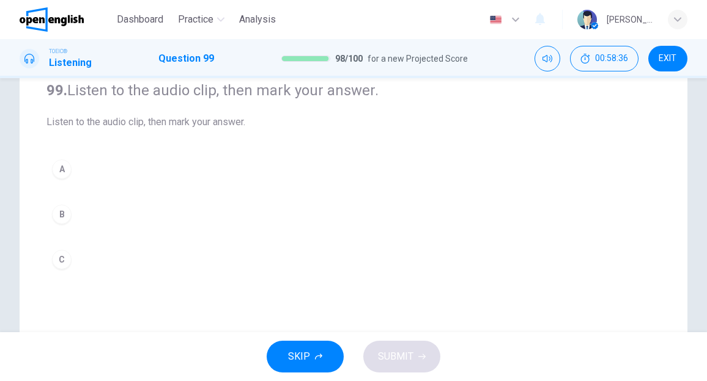
scroll to position [122, 0]
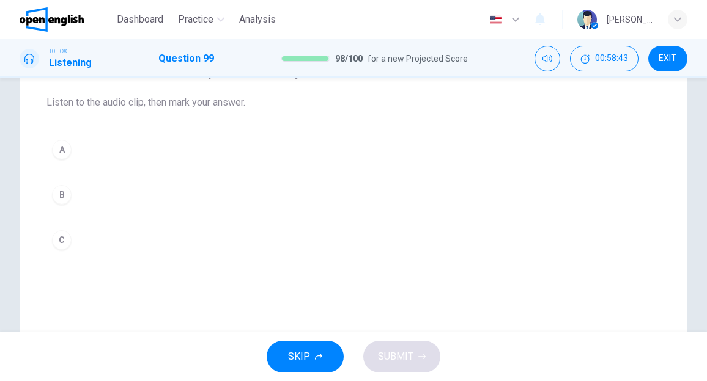
click at [83, 148] on button "A" at bounding box center [353, 149] width 614 height 31
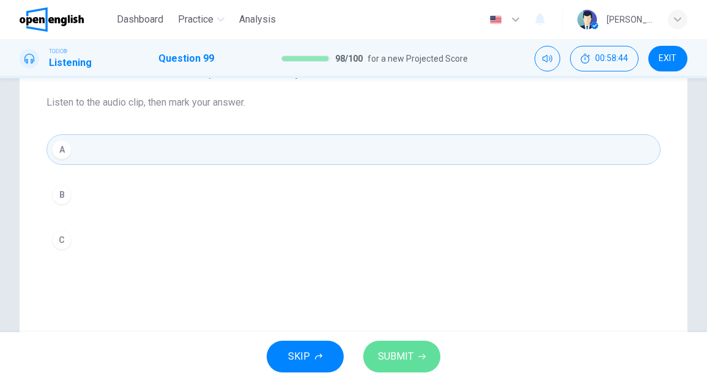
click at [391, 351] on span "SUBMIT" at bounding box center [395, 356] width 35 height 17
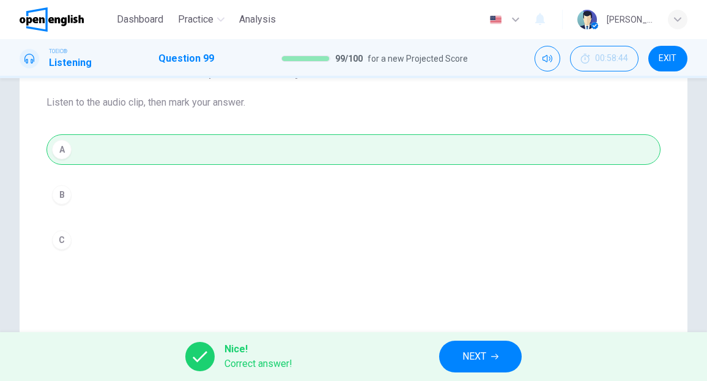
click at [468, 354] on span "NEXT" at bounding box center [474, 356] width 24 height 17
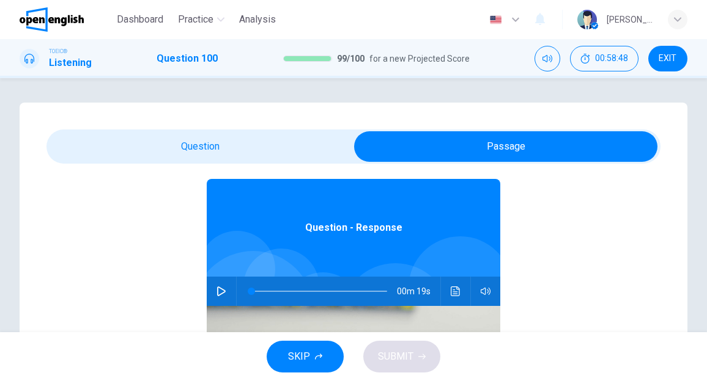
scroll to position [68, 0]
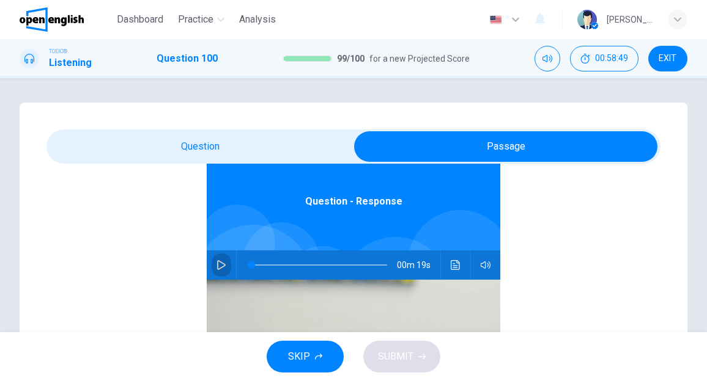
click at [216, 265] on icon "button" at bounding box center [221, 265] width 10 height 10
type input "*"
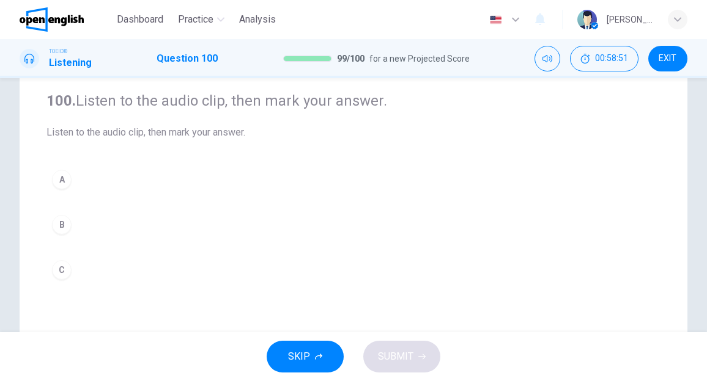
scroll to position [122, 0]
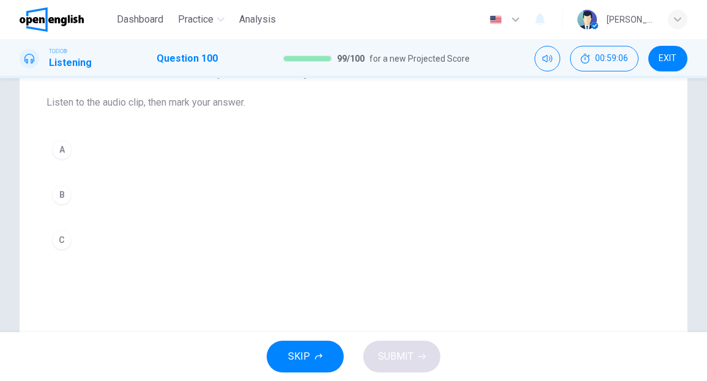
click at [61, 241] on div "C" at bounding box center [62, 240] width 20 height 20
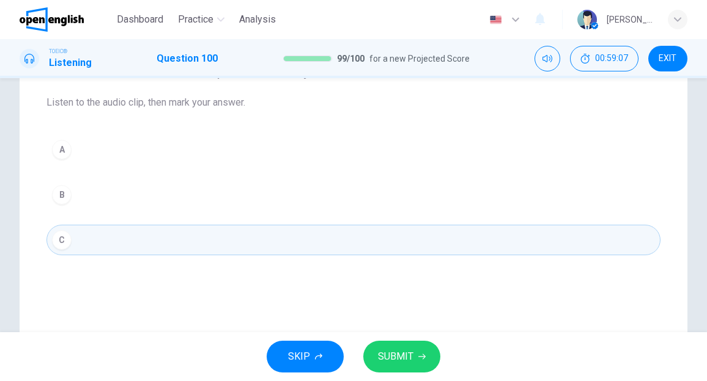
click at [385, 354] on span "SUBMIT" at bounding box center [395, 356] width 35 height 17
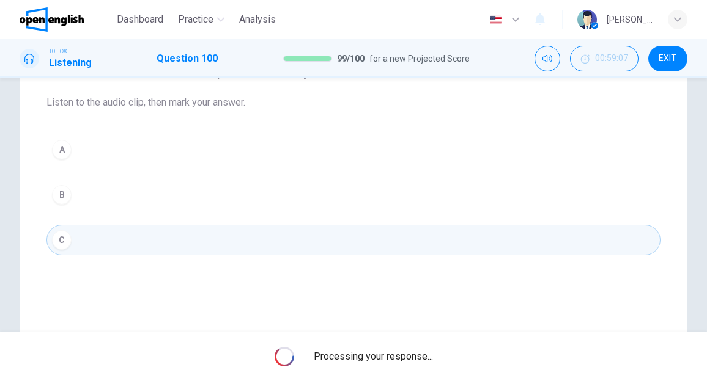
scroll to position [0, 0]
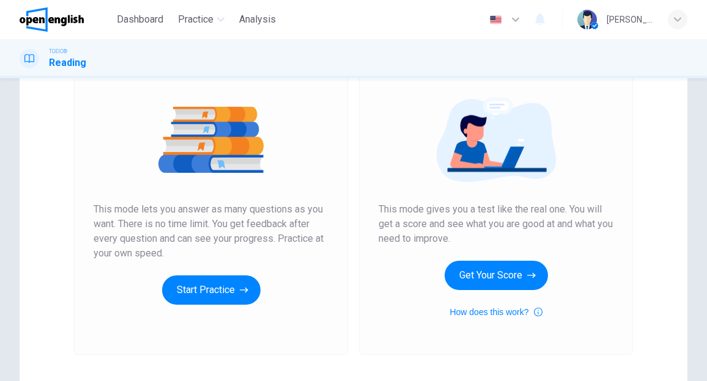
scroll to position [210, 0]
